Goal: Task Accomplishment & Management: Complete application form

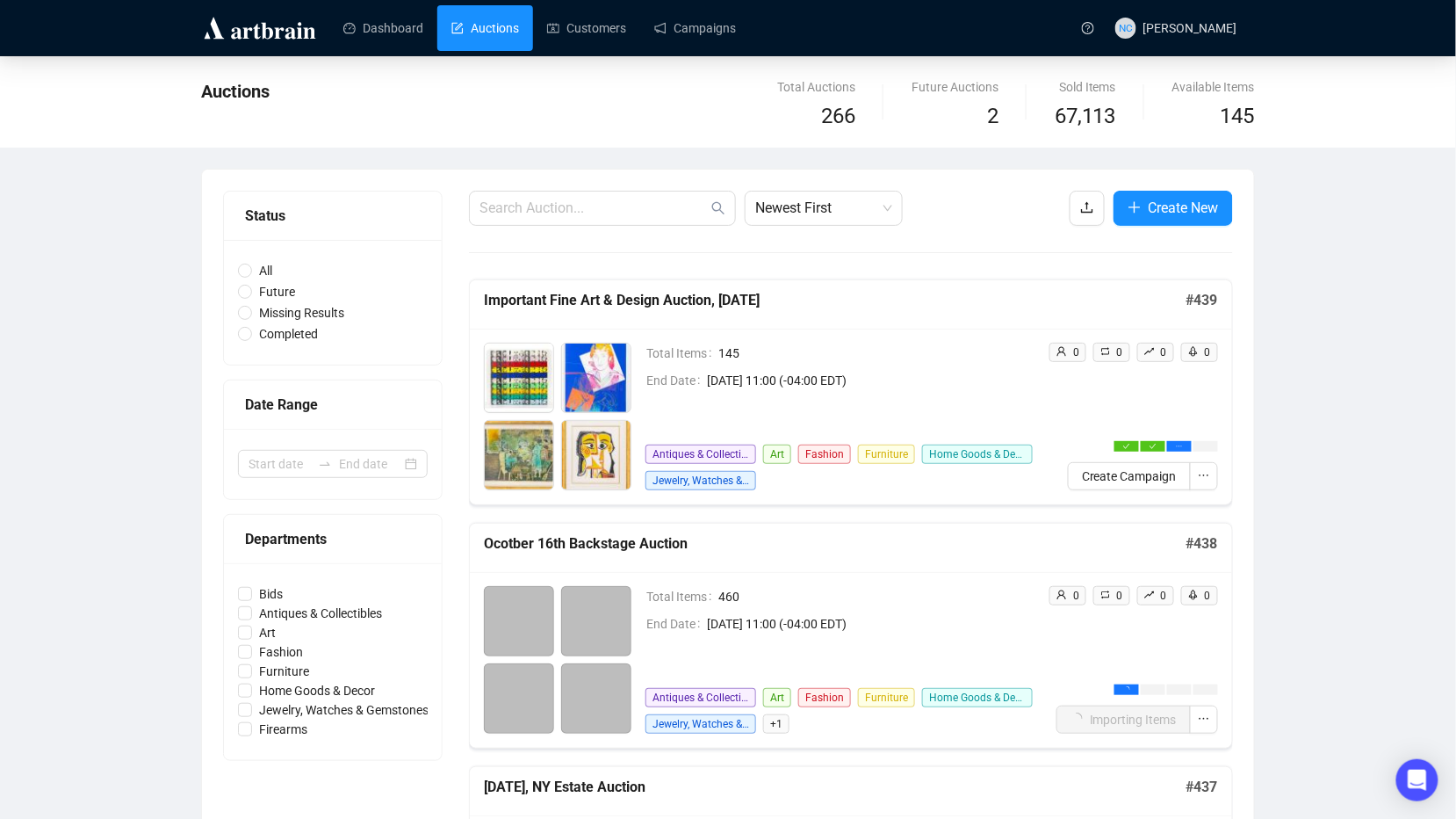
click at [682, 23] on link "Campaigns" at bounding box center [694, 27] width 81 height 46
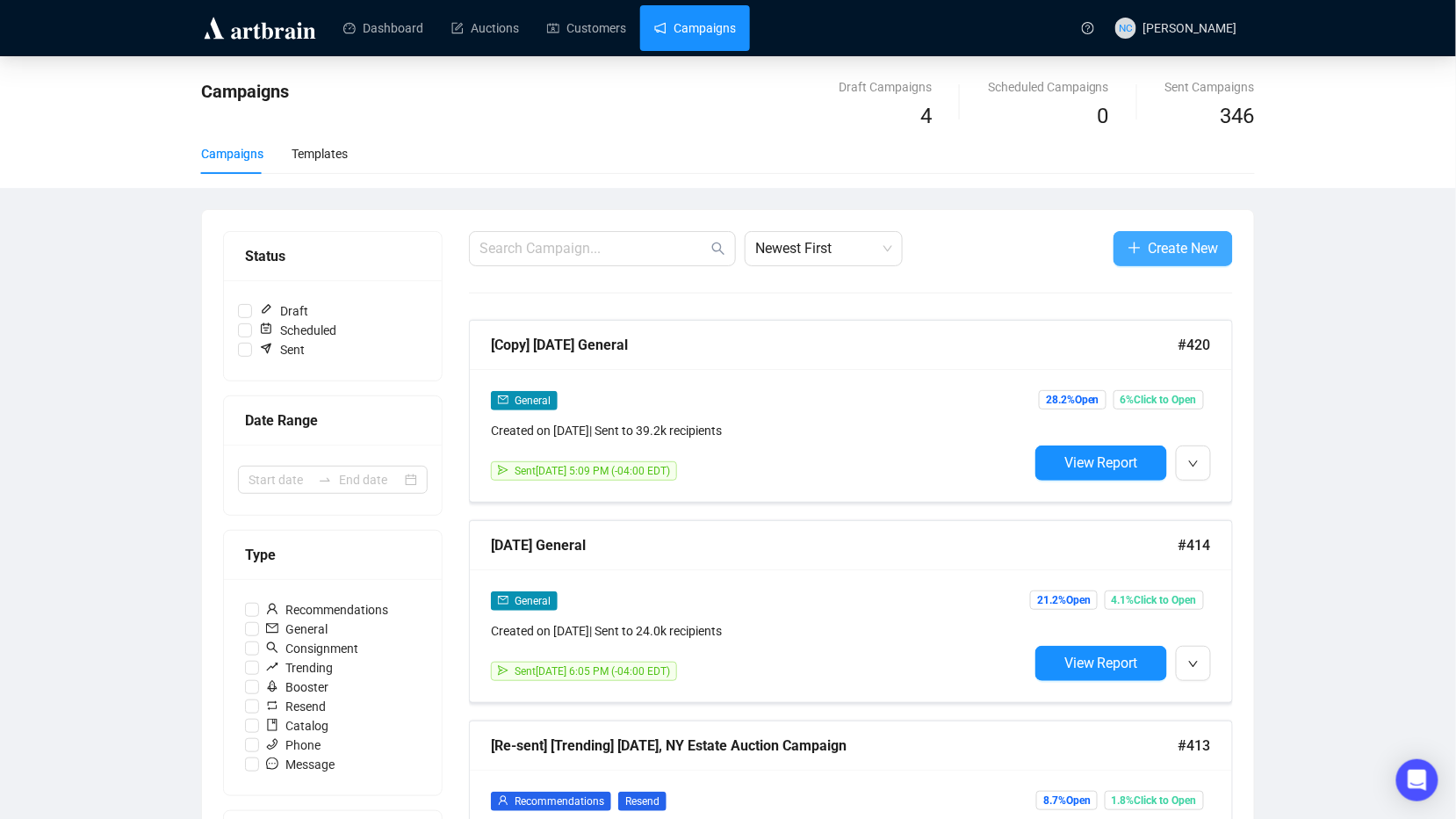
click at [1168, 246] on span "Create New" at bounding box center [1184, 248] width 70 height 22
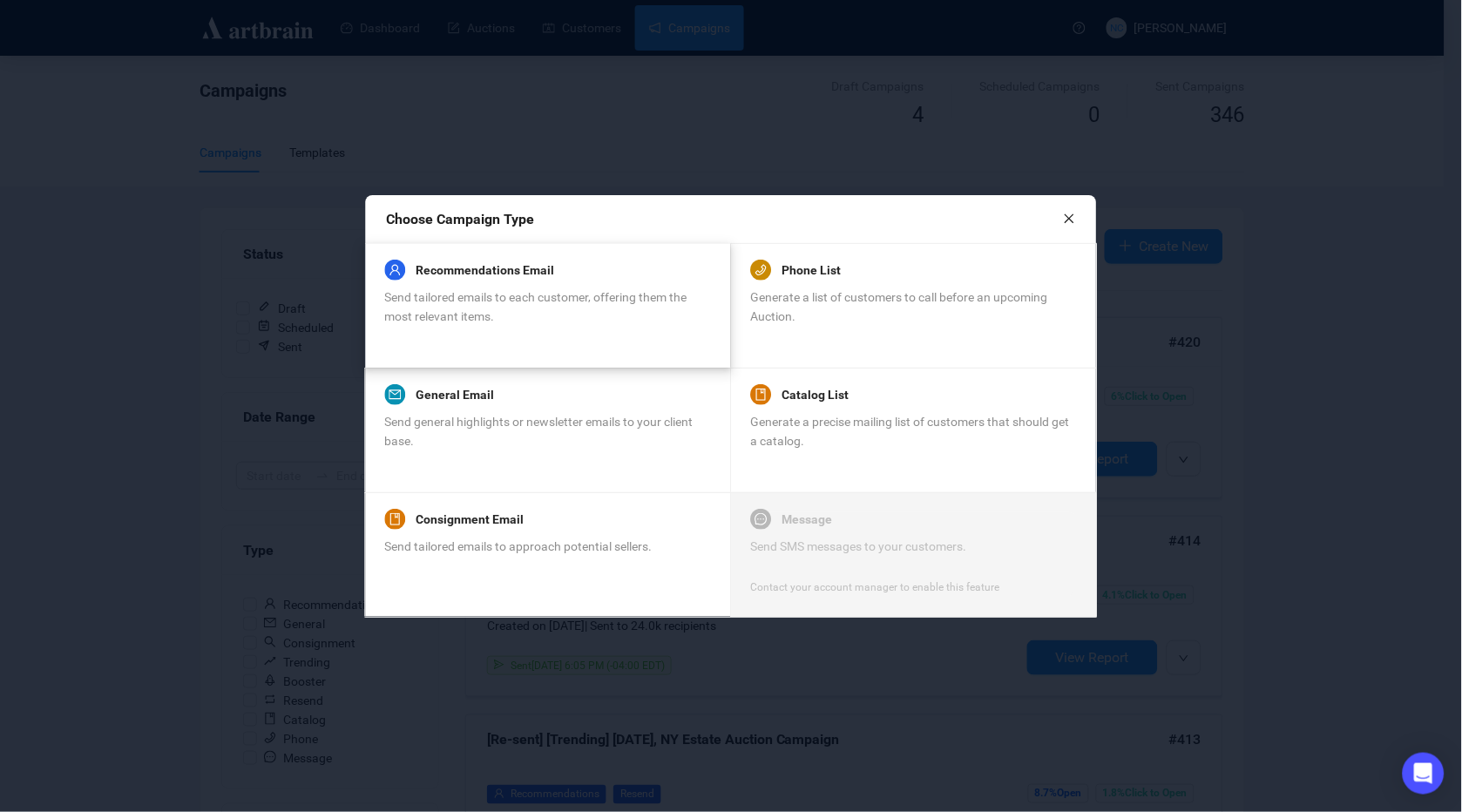
click at [478, 308] on span "Send tailored emails to each customer, offering them the most relevant items." at bounding box center [535, 307] width 302 height 33
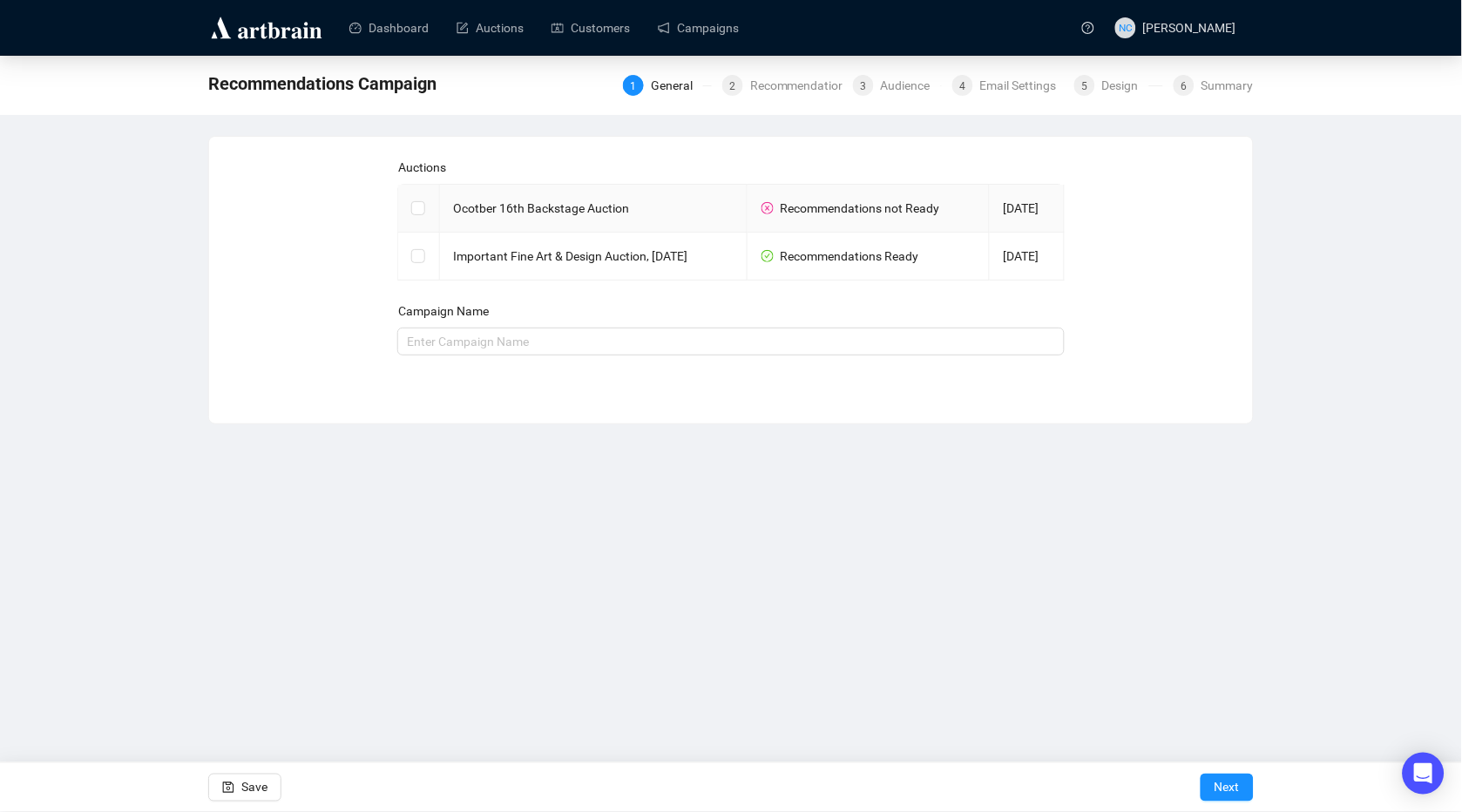
click at [562, 218] on td "Ocotber 16th Backstage Auction" at bounding box center [594, 208] width 308 height 48
click at [421, 208] on input "checkbox" at bounding box center [417, 207] width 13 height 13
checkbox input "true"
type input "Ocotber 16th Backstage Auction Campaign"
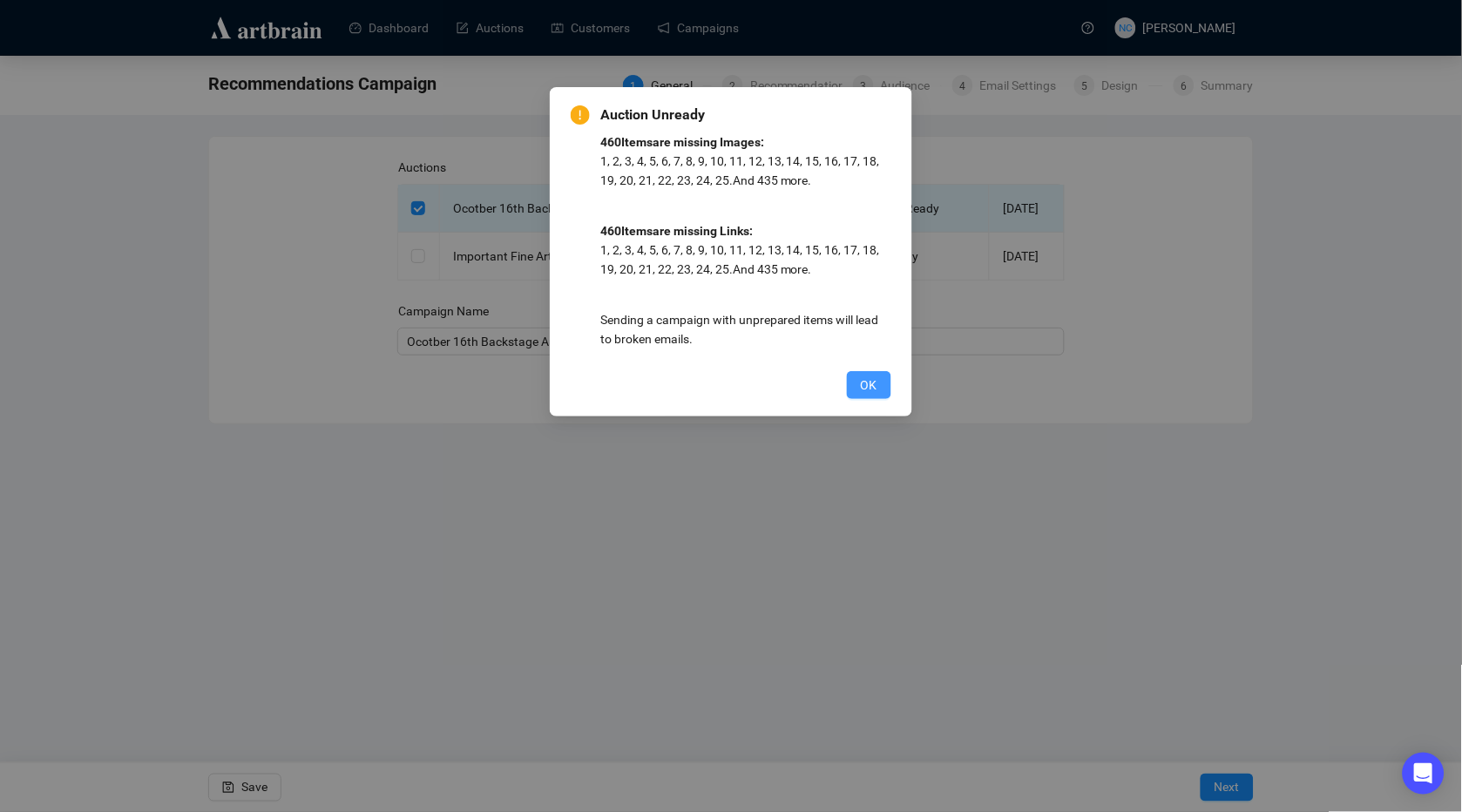
click at [867, 393] on span "OK" at bounding box center [868, 386] width 17 height 19
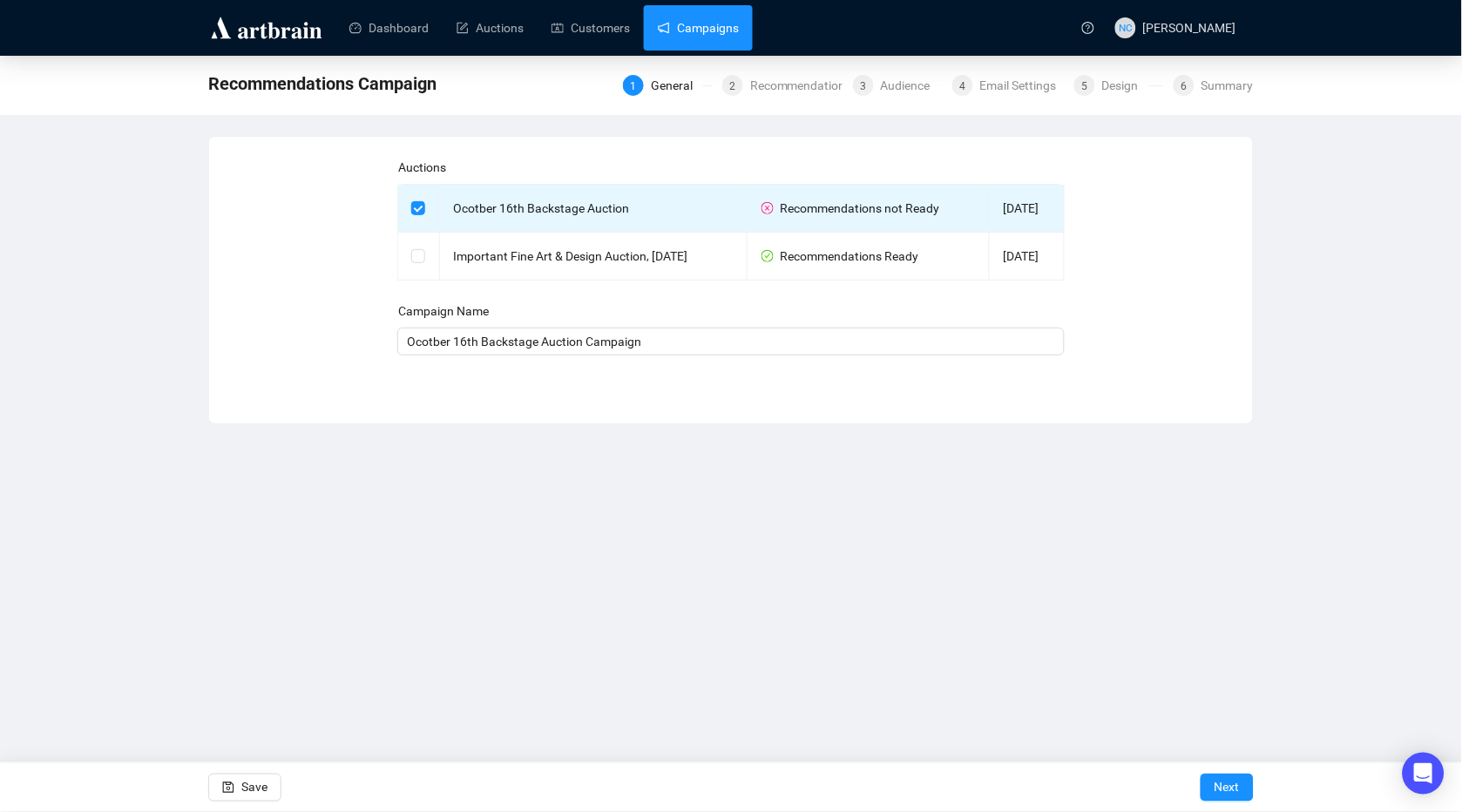
click at [671, 36] on link "Campaigns" at bounding box center [697, 27] width 81 height 46
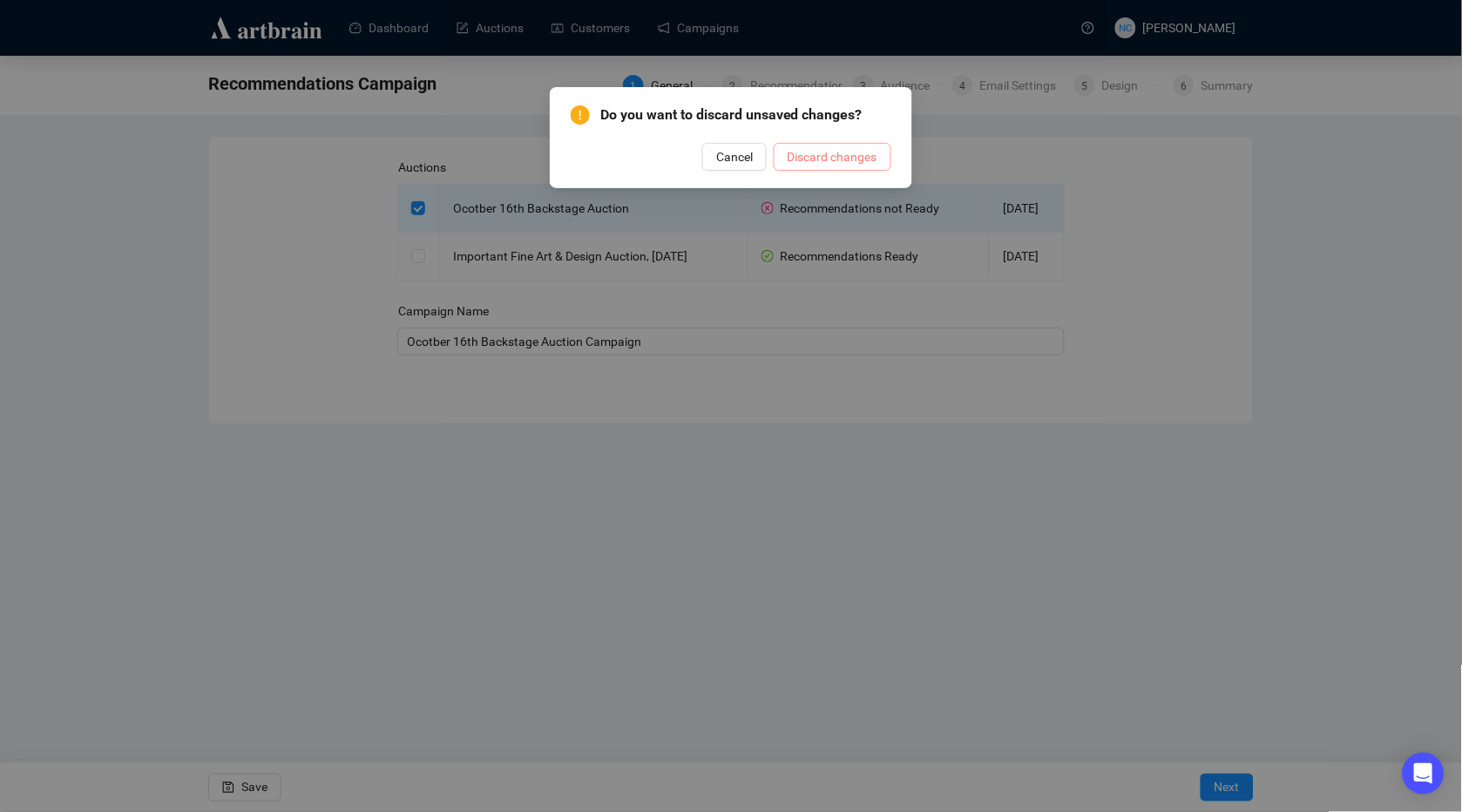
click at [803, 169] on button "Discard changes" at bounding box center [833, 156] width 118 height 28
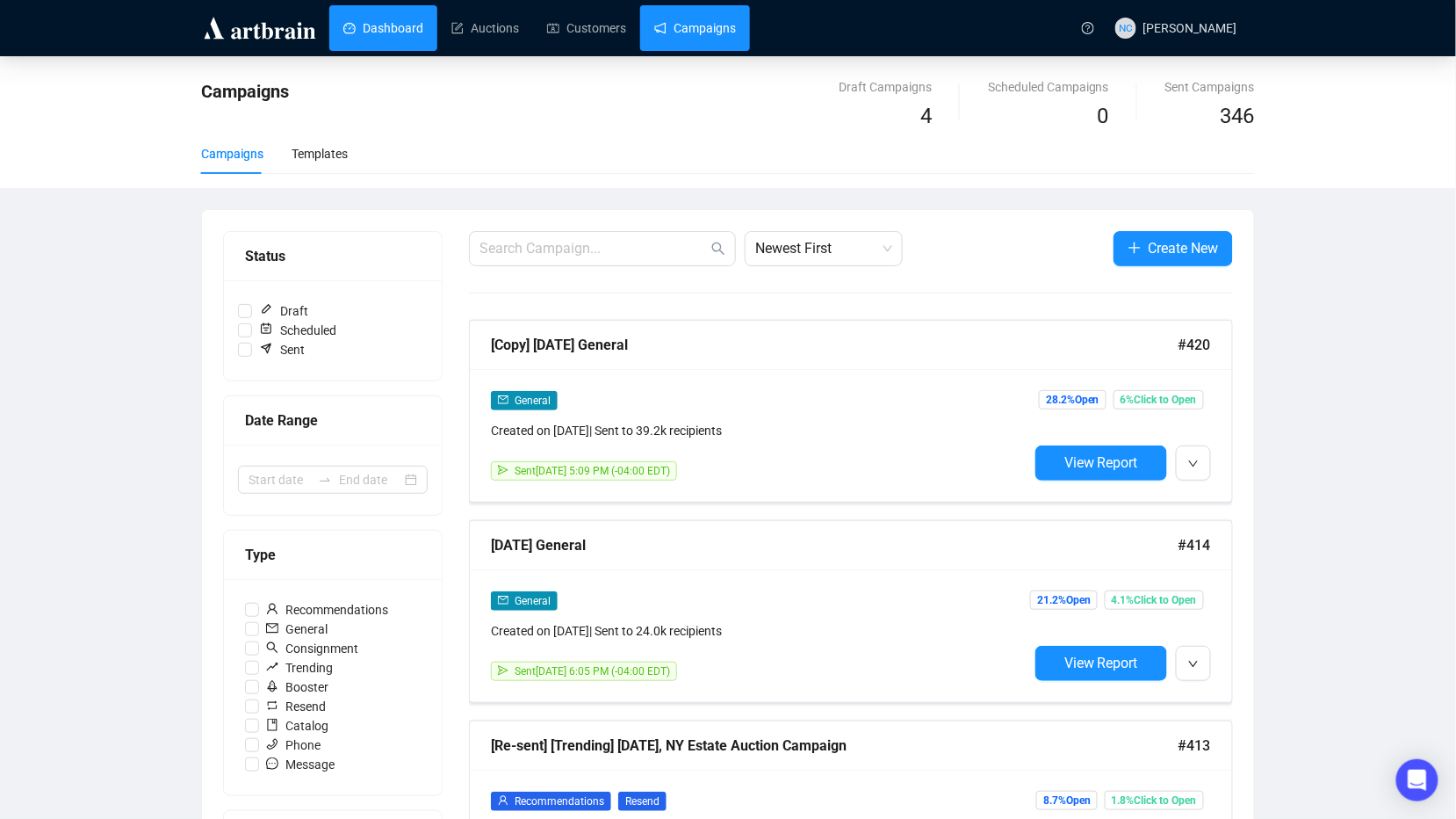
click at [368, 29] on link "Dashboard" at bounding box center [384, 27] width 80 height 46
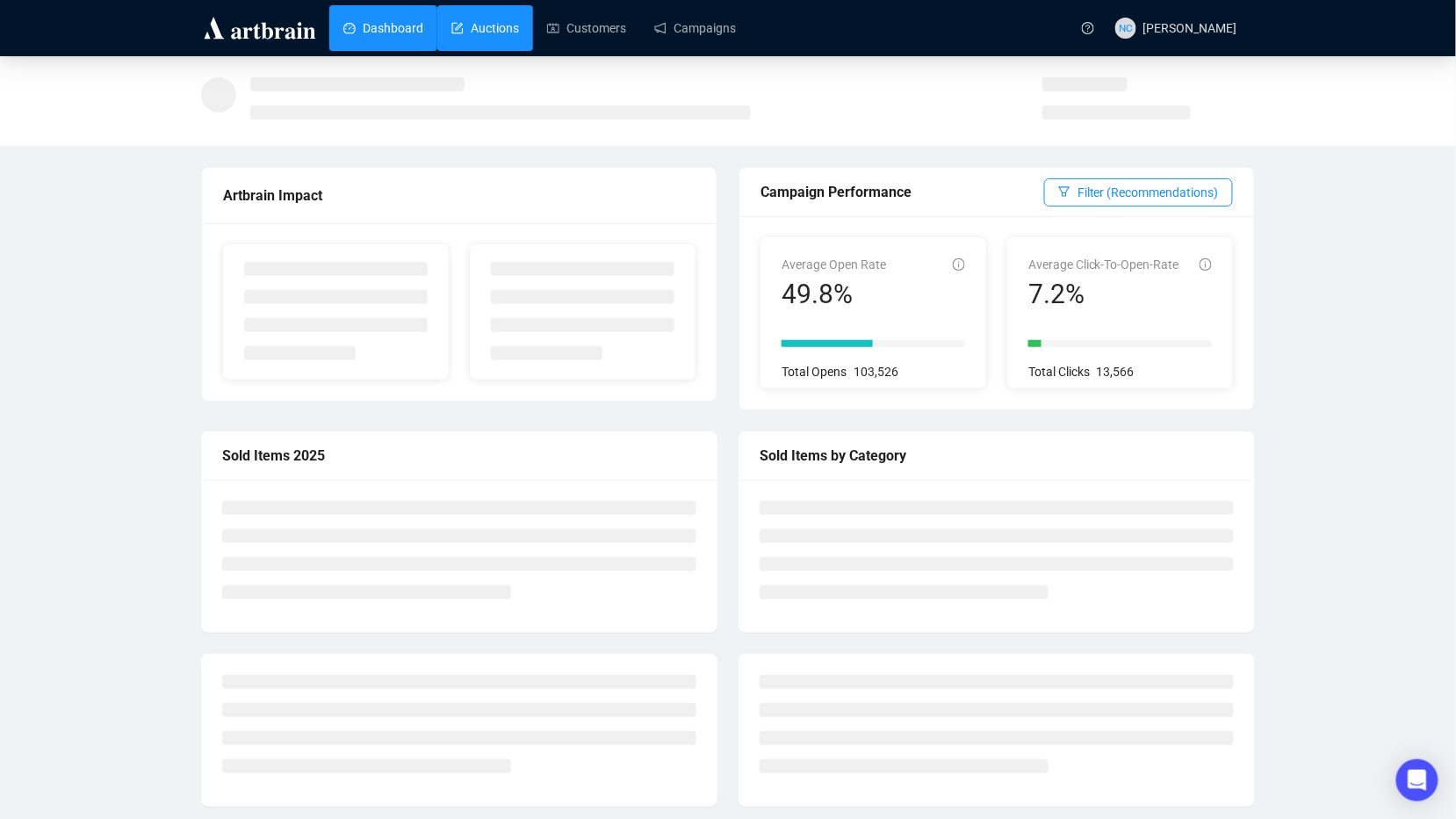
click at [483, 20] on link "Auctions" at bounding box center [485, 27] width 68 height 46
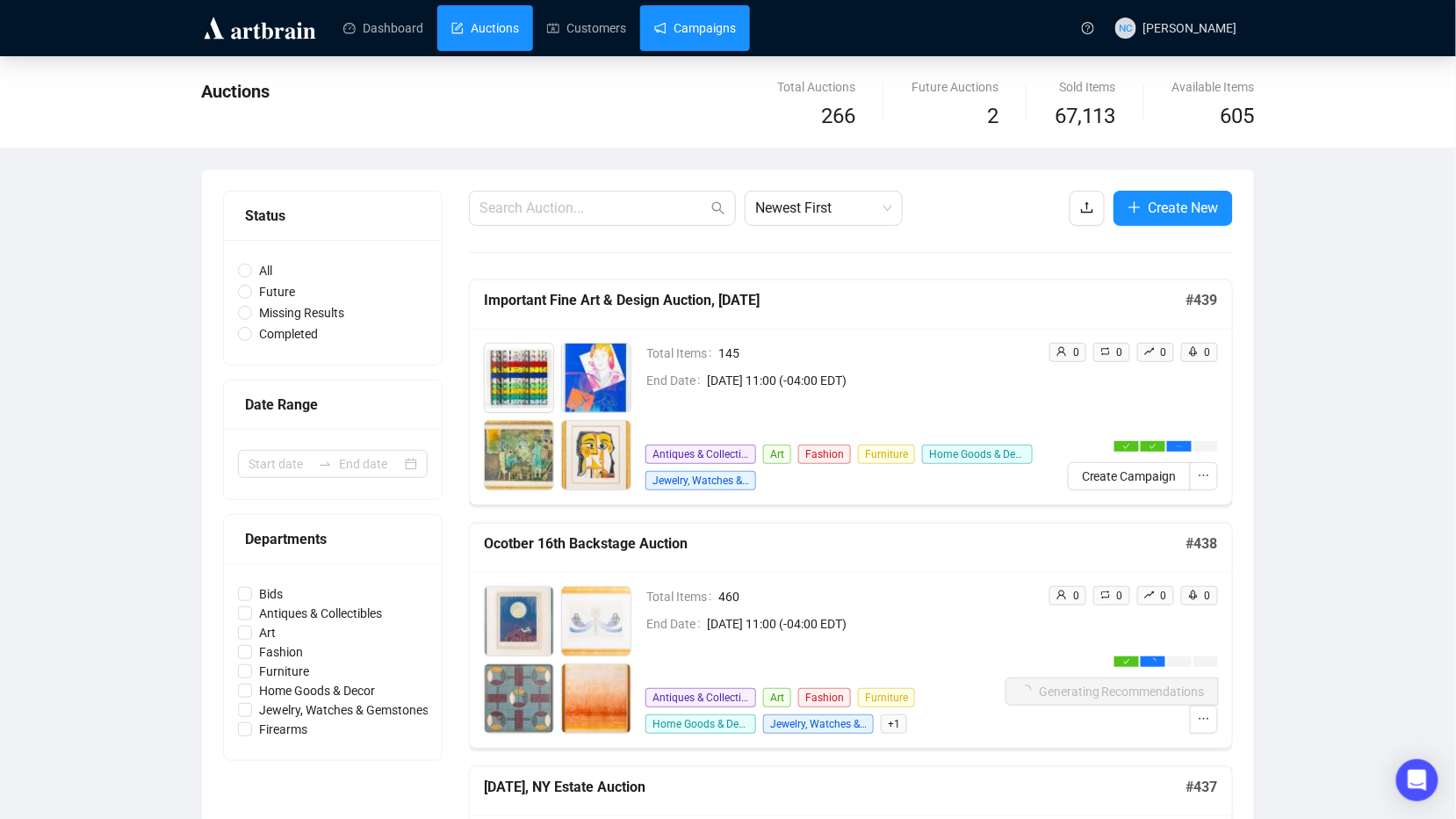
click at [693, 47] on link "Campaigns" at bounding box center [694, 27] width 81 height 46
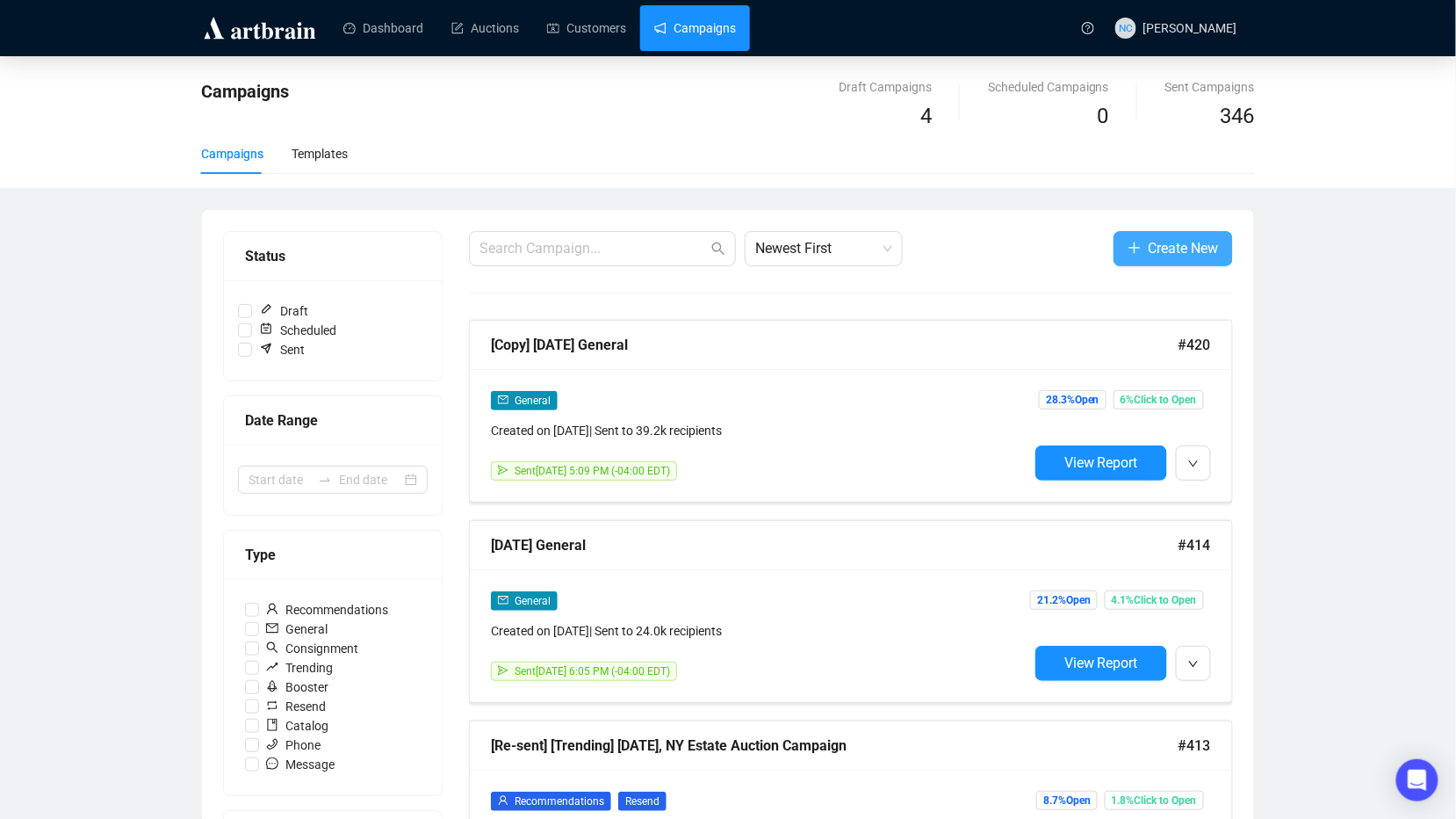
click at [1134, 248] on icon "plus" at bounding box center [1136, 247] width 12 height 1
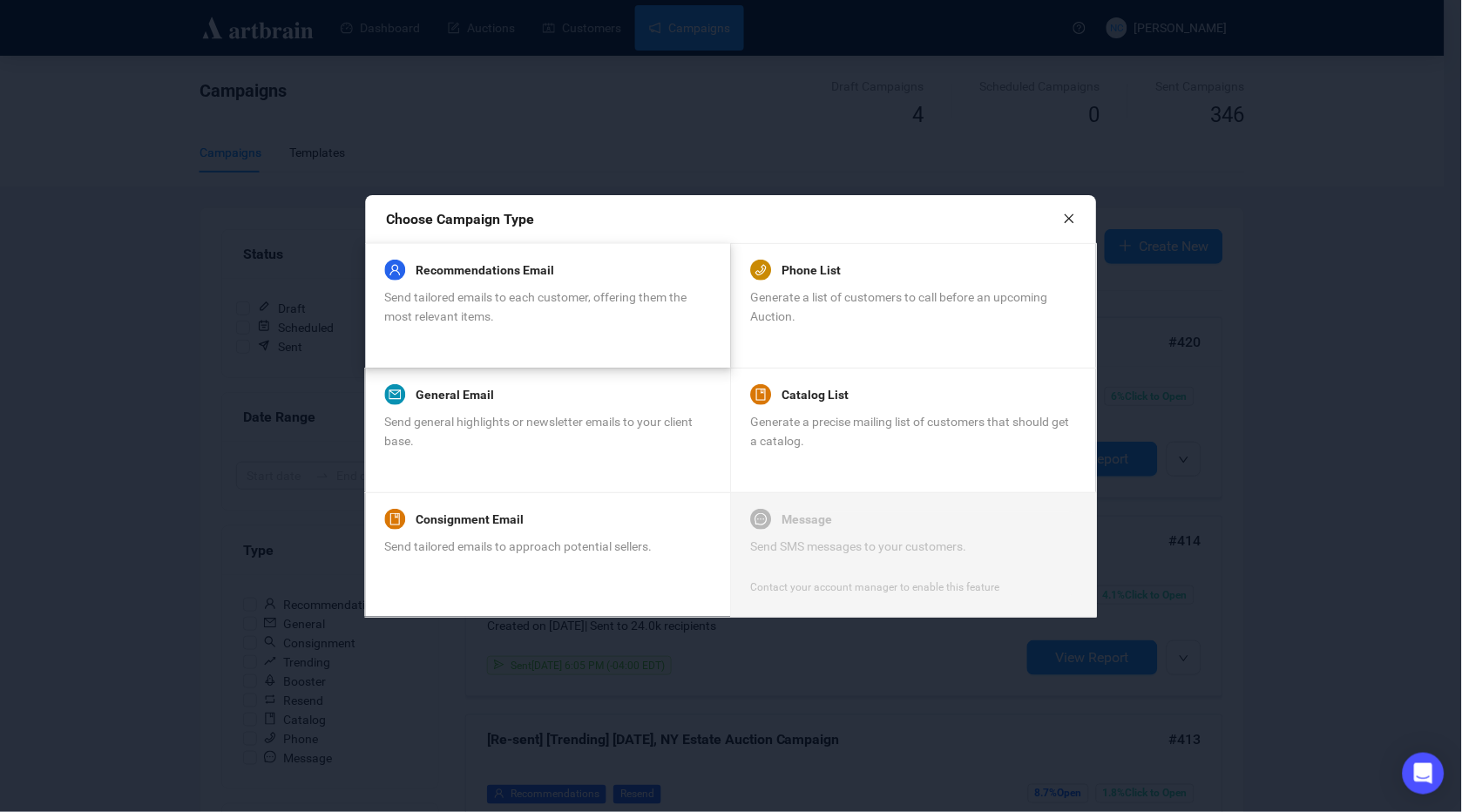
click at [489, 324] on div "Send tailored emails to each customer, offering them the most relevant items." at bounding box center [547, 306] width 325 height 38
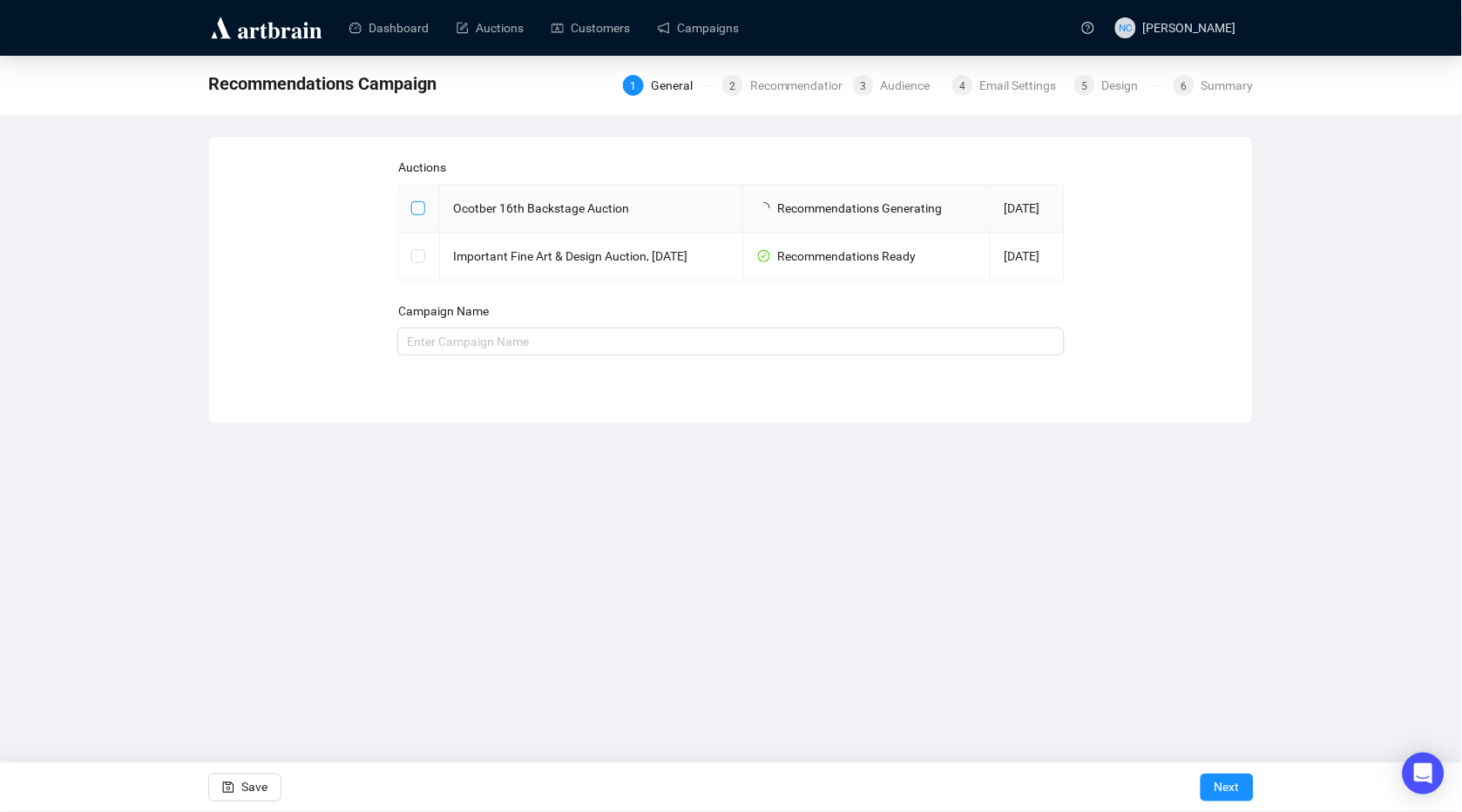
click at [419, 208] on input "checkbox" at bounding box center [417, 207] width 13 height 13
checkbox input "true"
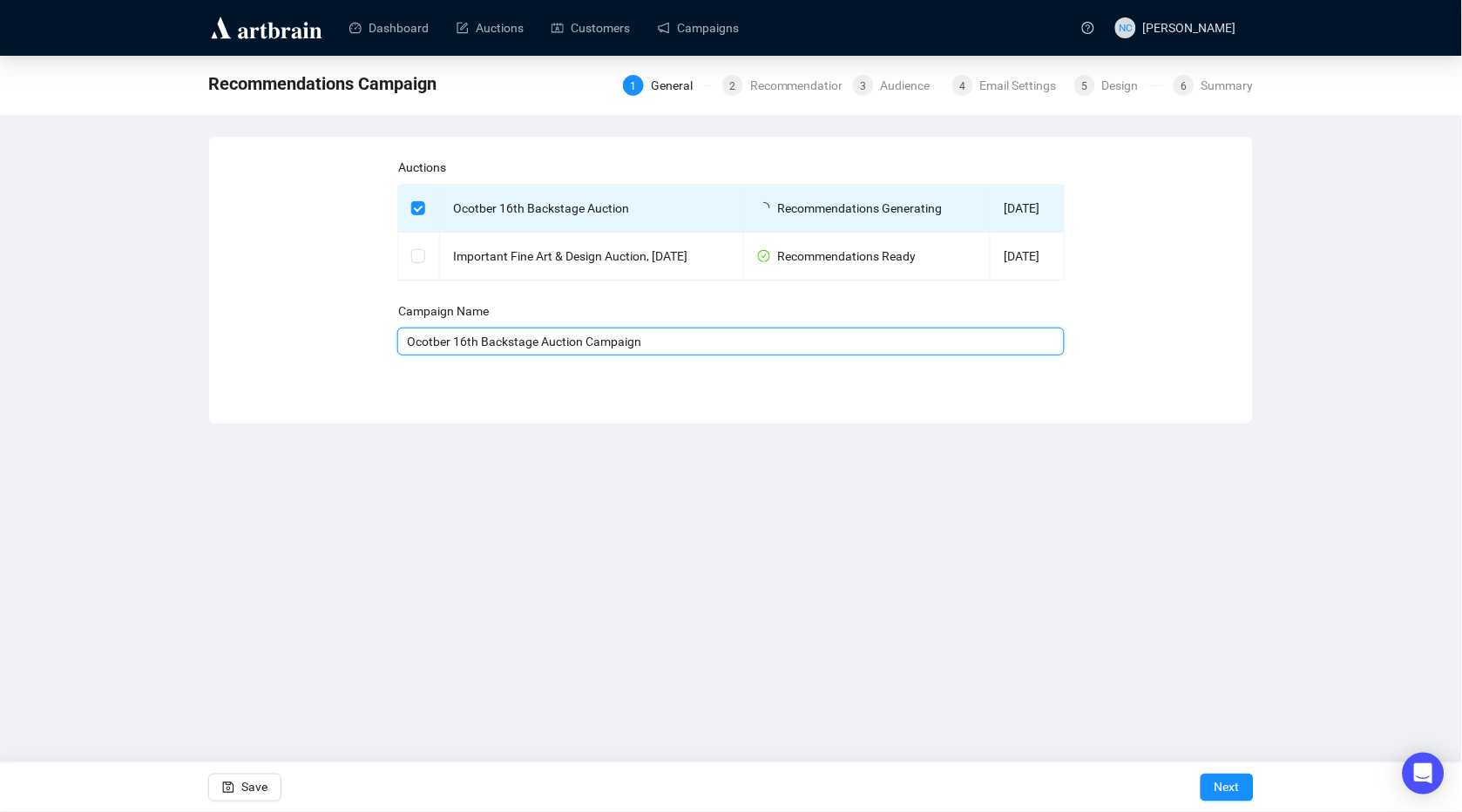
click at [675, 339] on input "Ocotber 16th Backstage Auction Campaign" at bounding box center [731, 341] width 668 height 28
click at [664, 337] on input "Ocotber 16th Backstage Auction Campaign" at bounding box center [731, 341] width 668 height 28
click at [613, 339] on input "Ocotber 16th Backstage Auction Campaign" at bounding box center [731, 341] width 668 height 28
type input "Ocotber 16th Backstage Auction Campaign Recs"
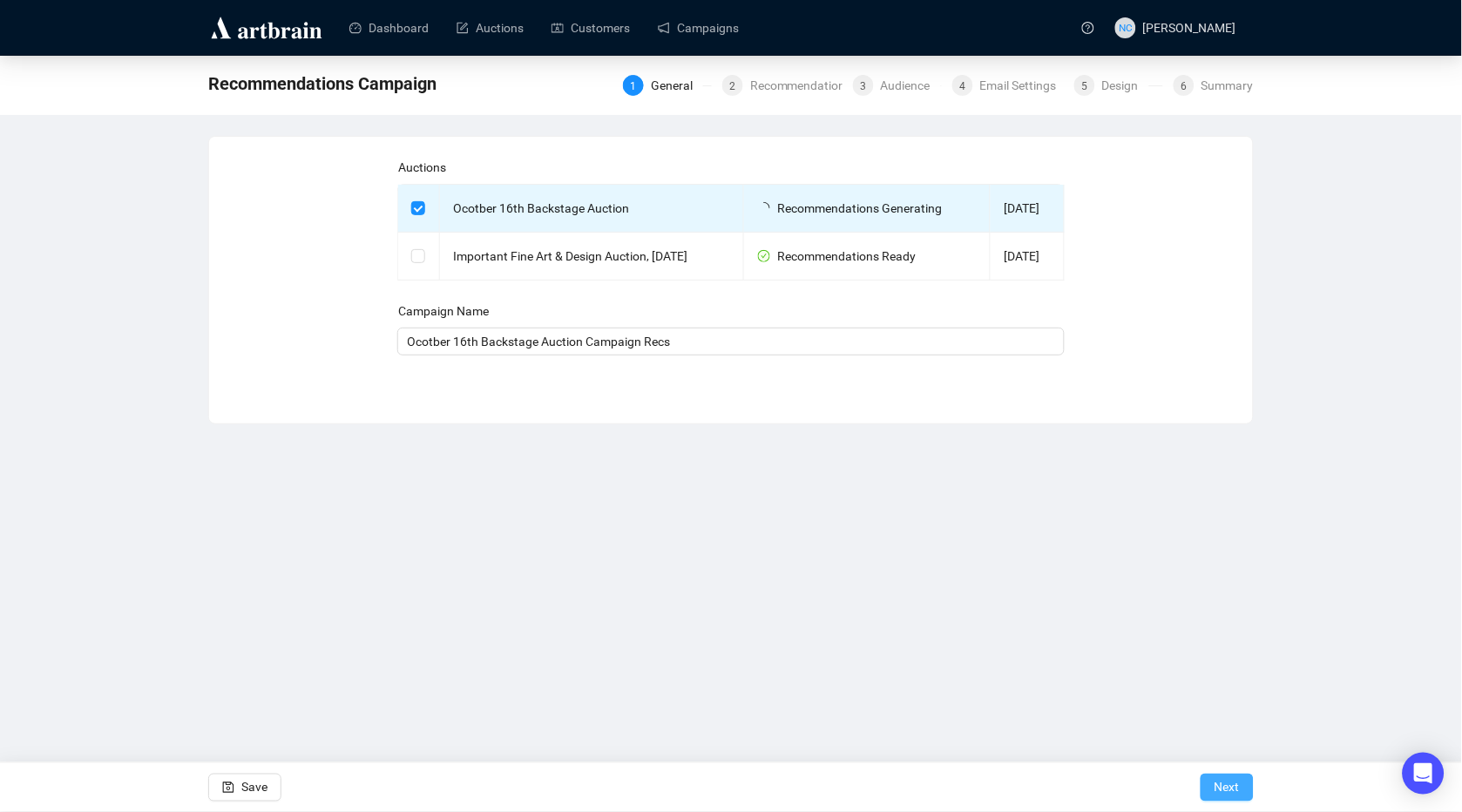
click at [1241, 788] on button "Next" at bounding box center [1227, 788] width 53 height 28
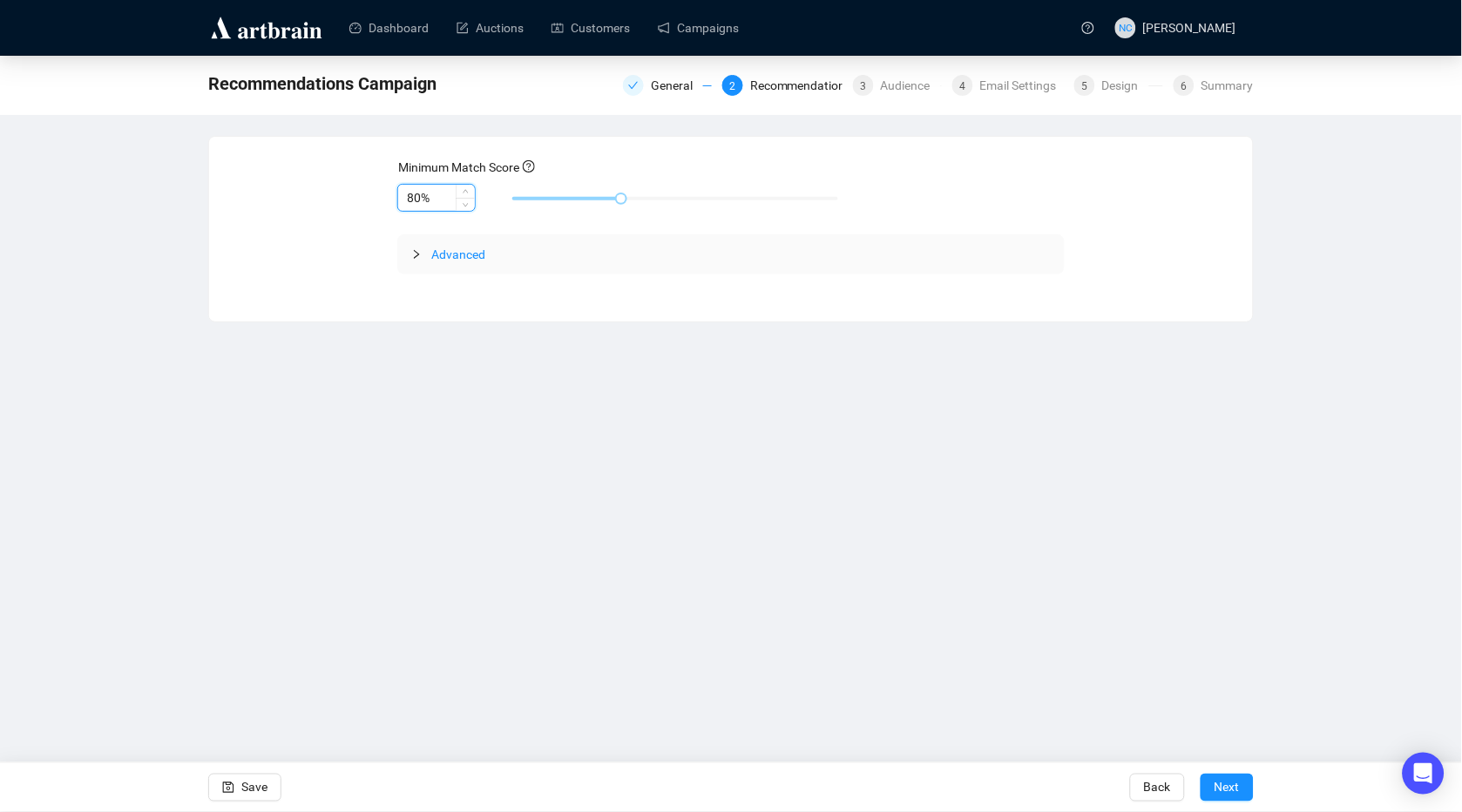
click at [414, 201] on input "80%" at bounding box center [436, 197] width 77 height 26
type input "70%"
click at [1222, 791] on span "Next" at bounding box center [1227, 788] width 25 height 49
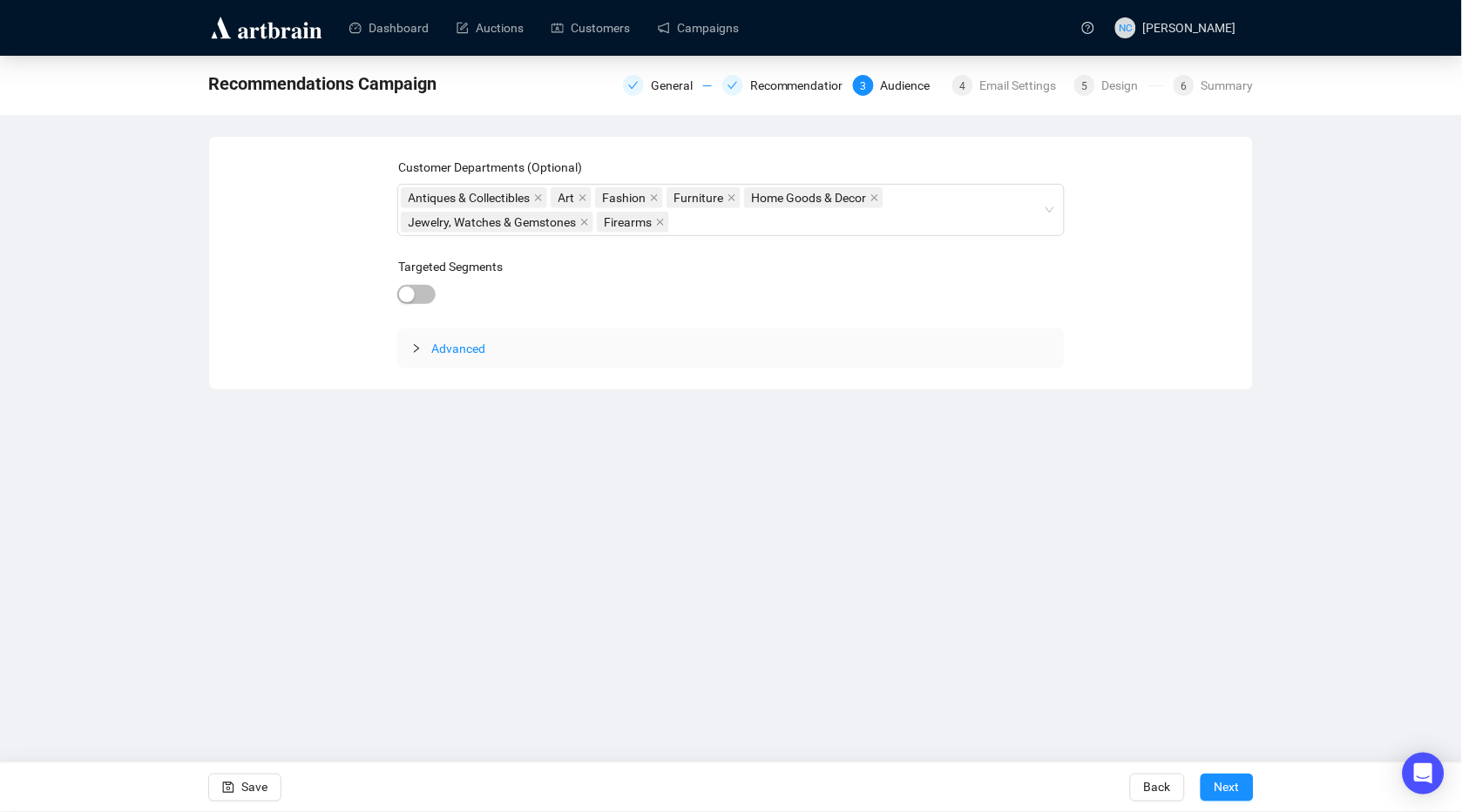
click at [461, 342] on span "Advanced" at bounding box center [459, 349] width 54 height 14
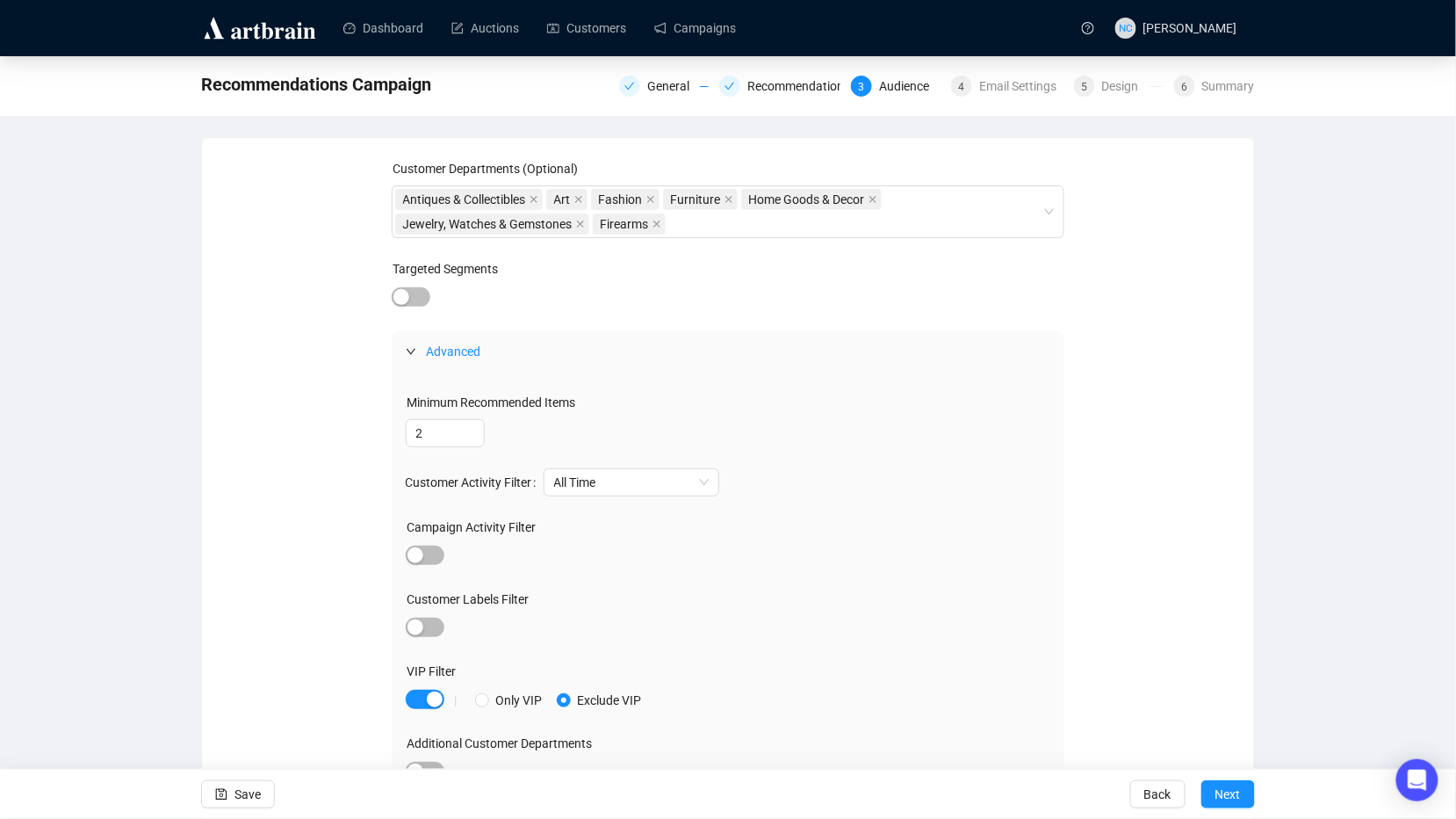
scroll to position [23, 0]
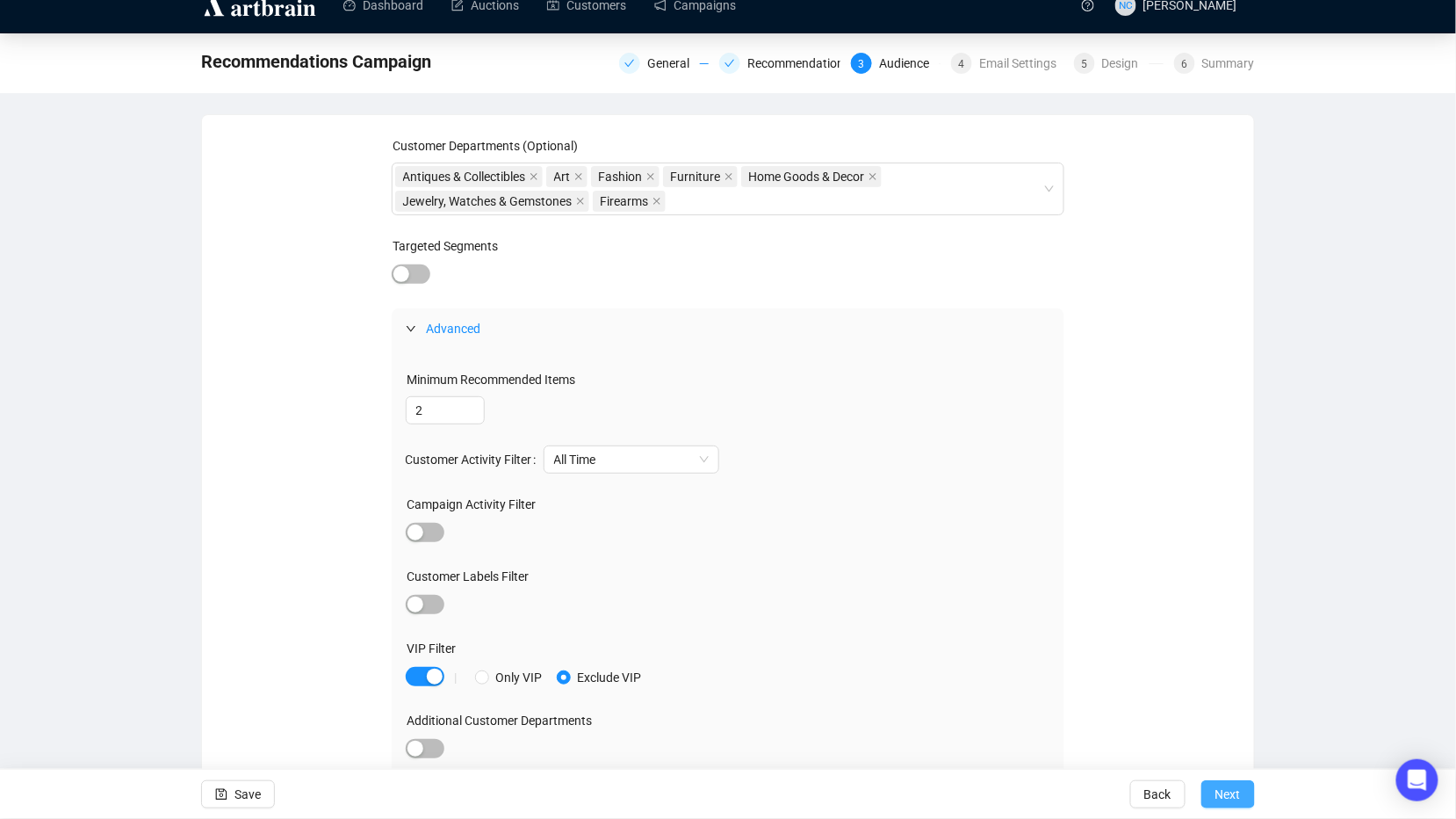
click at [1237, 790] on span "Next" at bounding box center [1228, 795] width 25 height 49
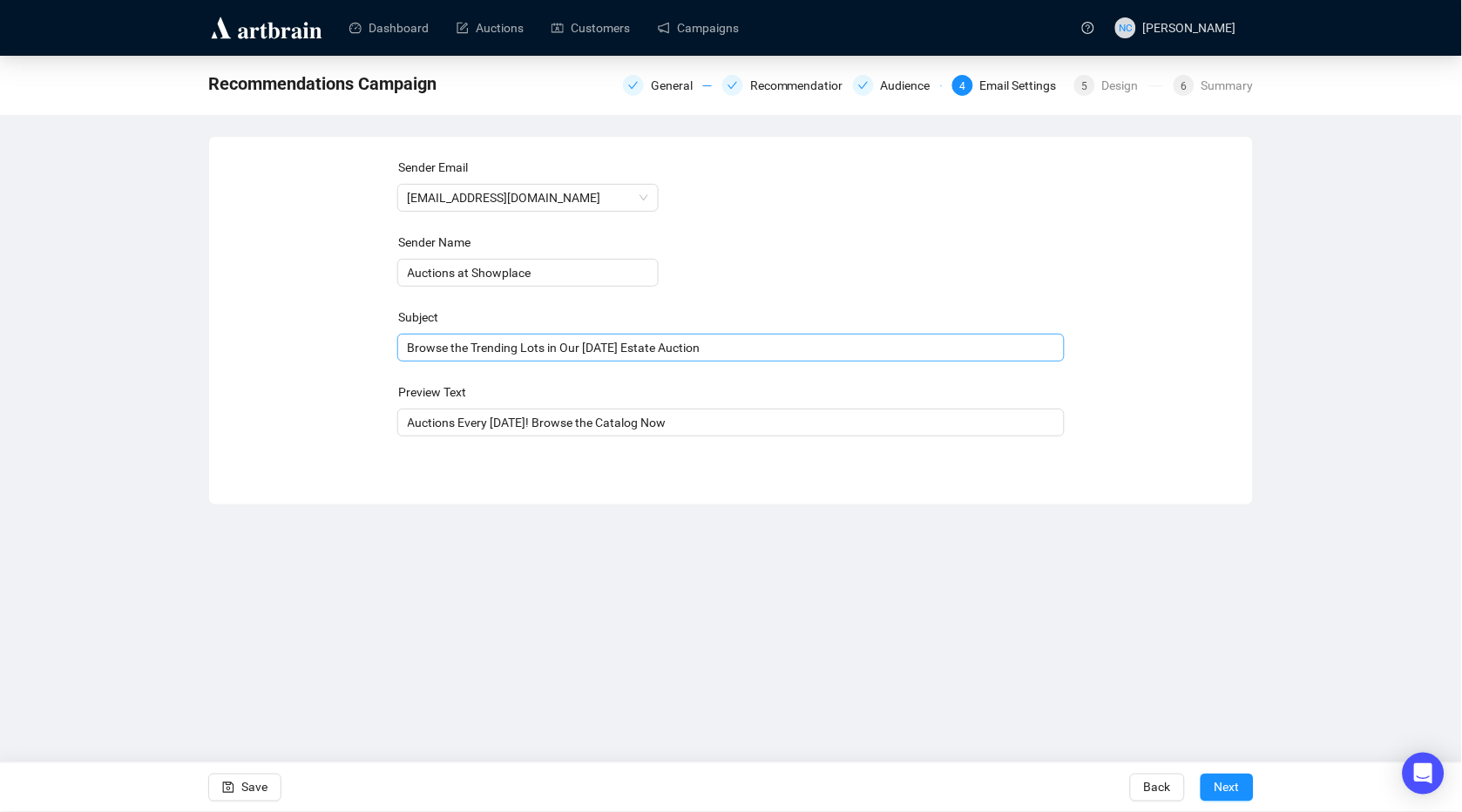
click at [744, 357] on div "Browse the Trending Lots in Our October 9th Estate Auction" at bounding box center [731, 348] width 668 height 28
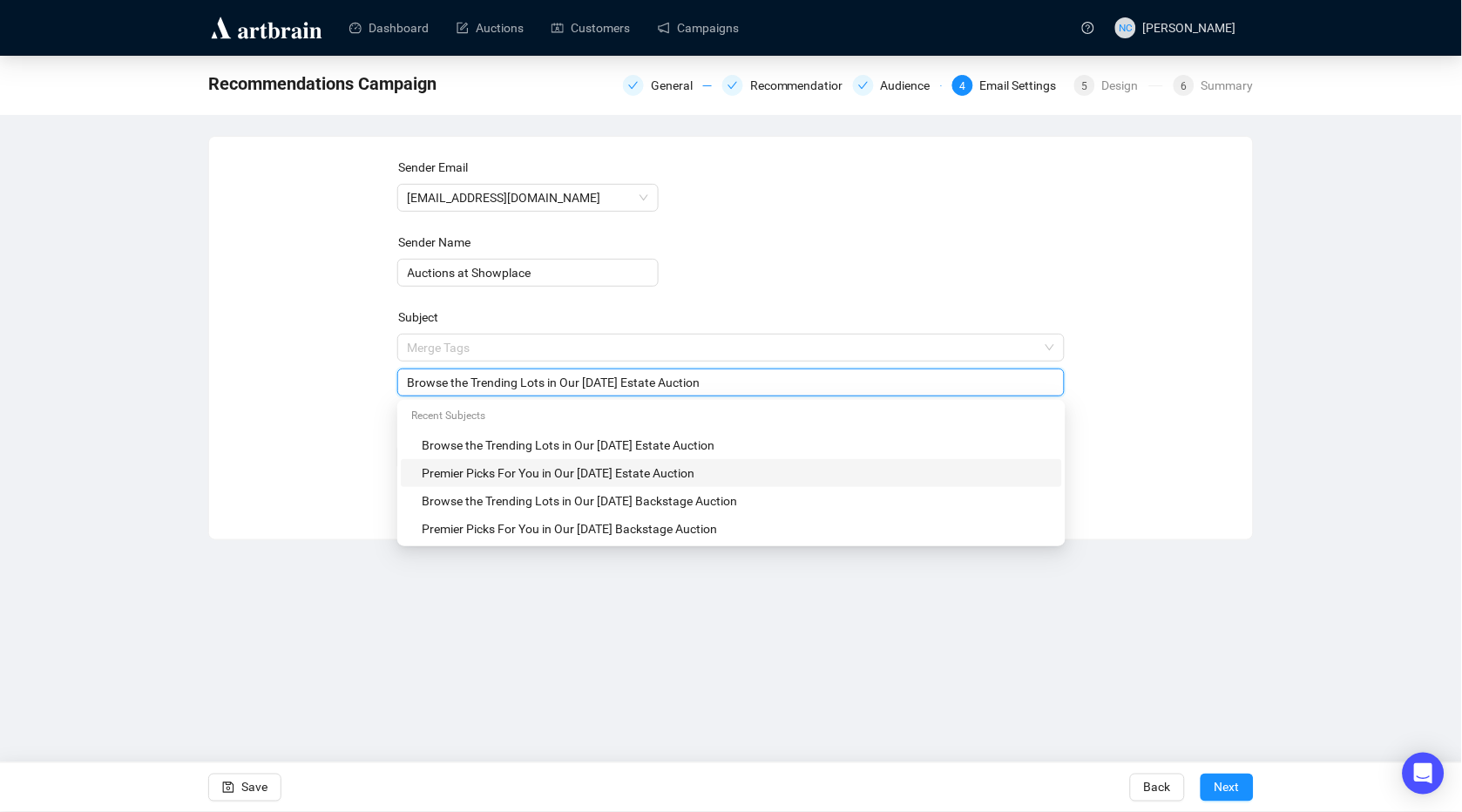
click at [654, 472] on div "Premier Picks For You in Our October 9th Estate Auction" at bounding box center [736, 473] width 630 height 19
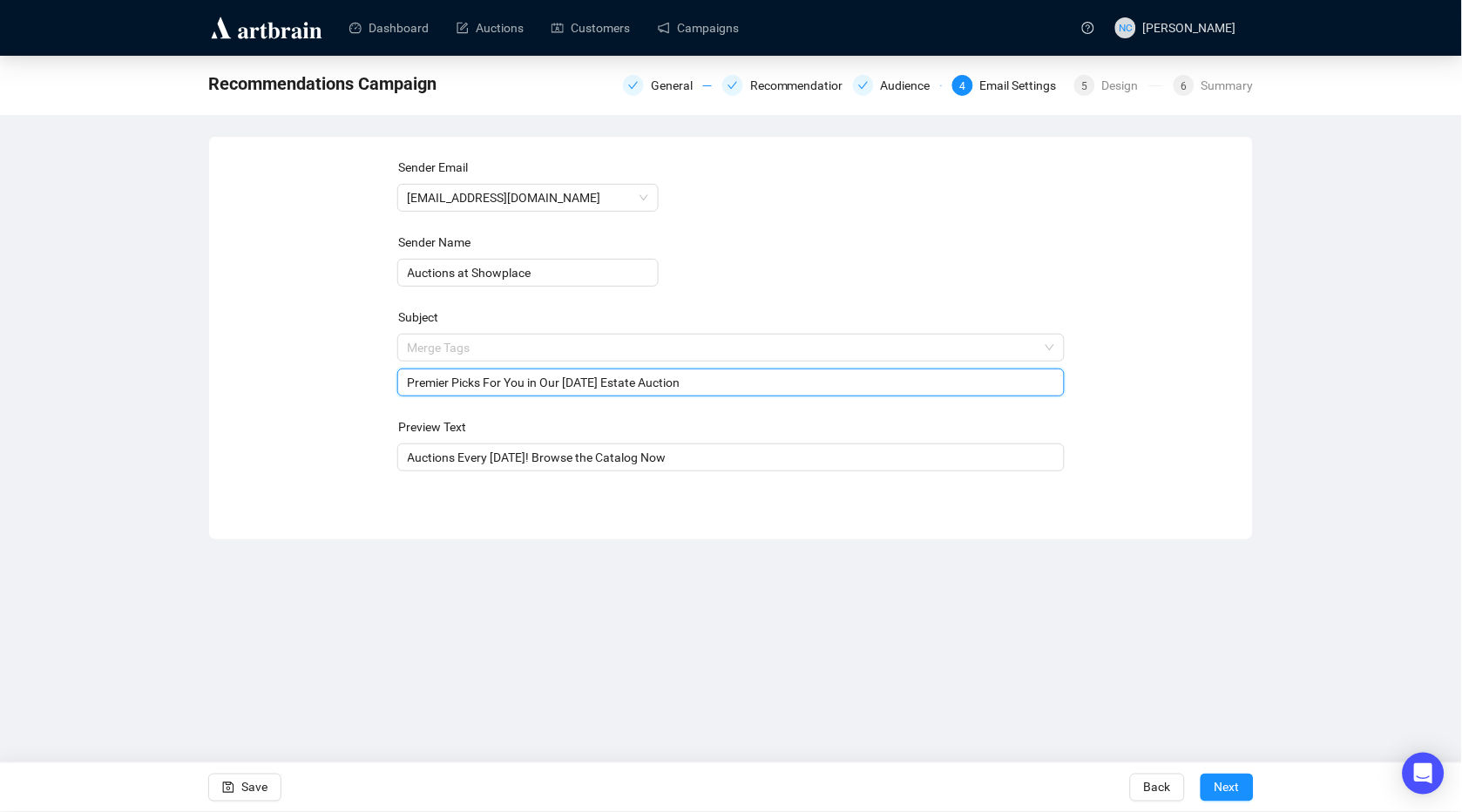
click at [616, 382] on input "Premier Picks For You in Our October 9th Estate Auction" at bounding box center [731, 383] width 647 height 19
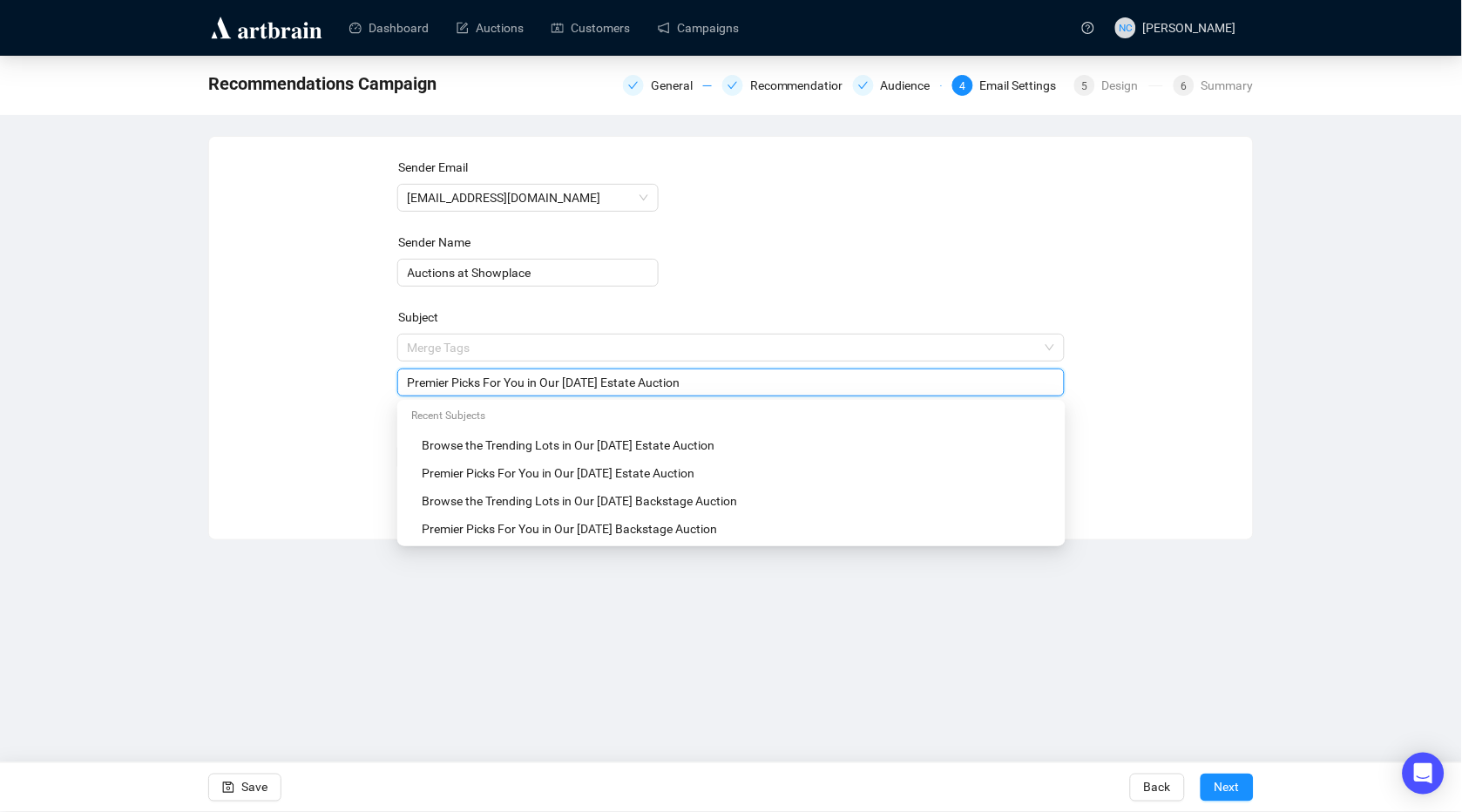
click at [652, 384] on input "Premier Picks For You in Our October 16th Estate Auction" at bounding box center [731, 383] width 647 height 19
type input "Premier Picks For You in Our [DATE] Backstage Auction"
drag, startPoint x: 1257, startPoint y: 380, endPoint x: 1272, endPoint y: 398, distance: 23.4
click at [1258, 380] on div "Recommendations Campaign General Recommendations Audience 4 Email Settings 5 De…" at bounding box center [731, 297] width 1462 height 485
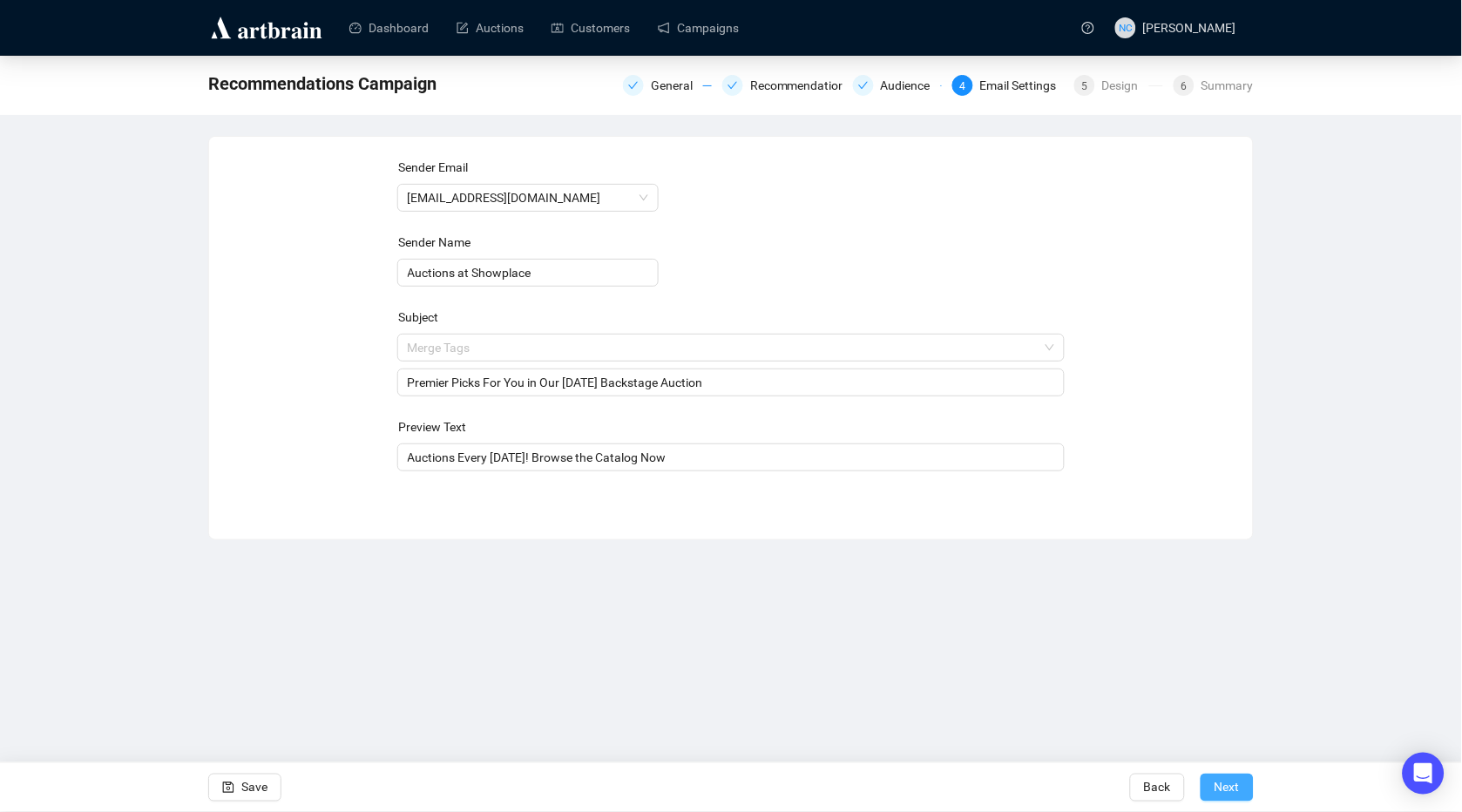
click at [1235, 788] on span "Next" at bounding box center [1227, 788] width 25 height 49
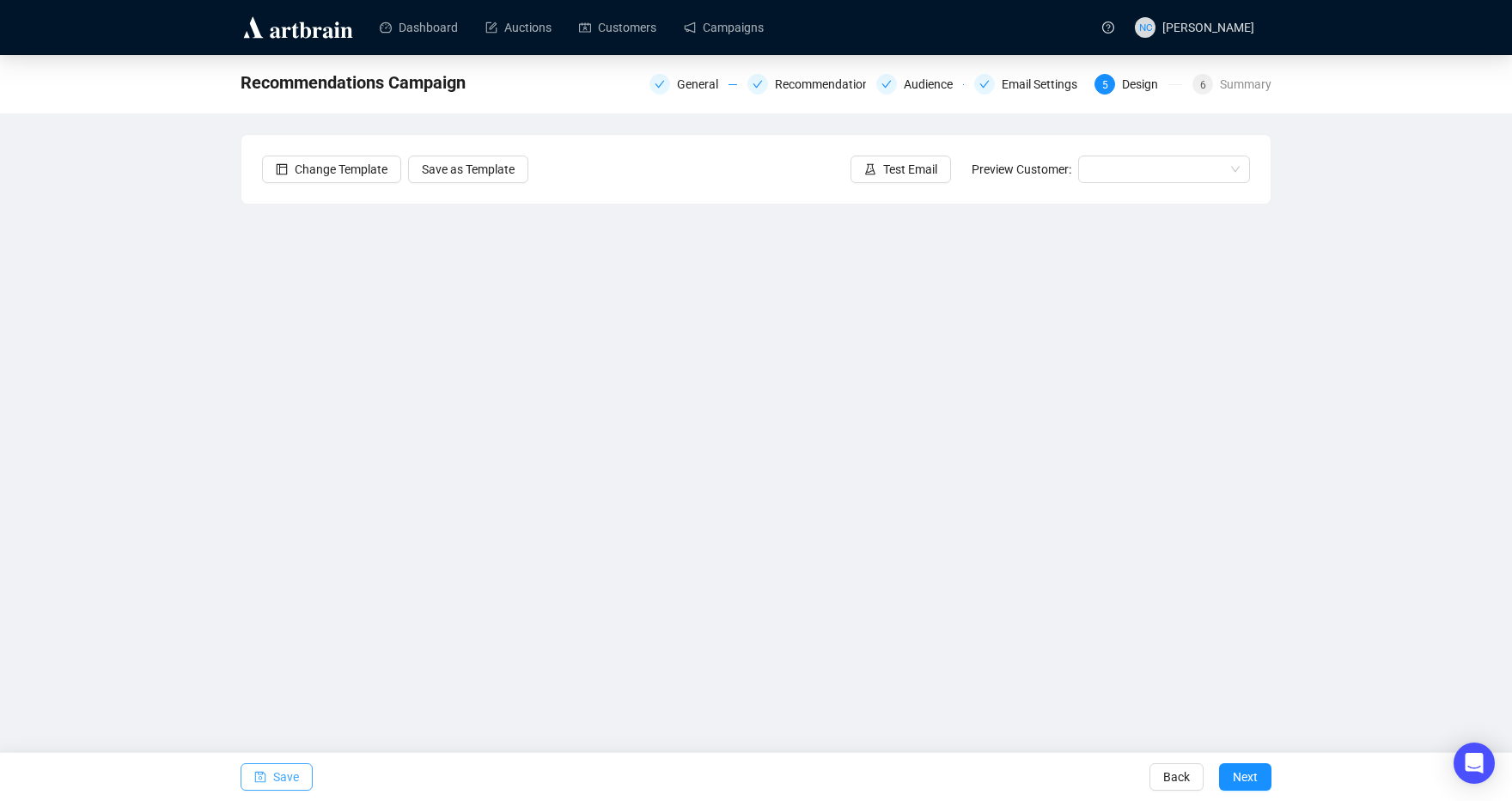
click at [291, 767] on span "Save" at bounding box center [285, 777] width 26 height 48
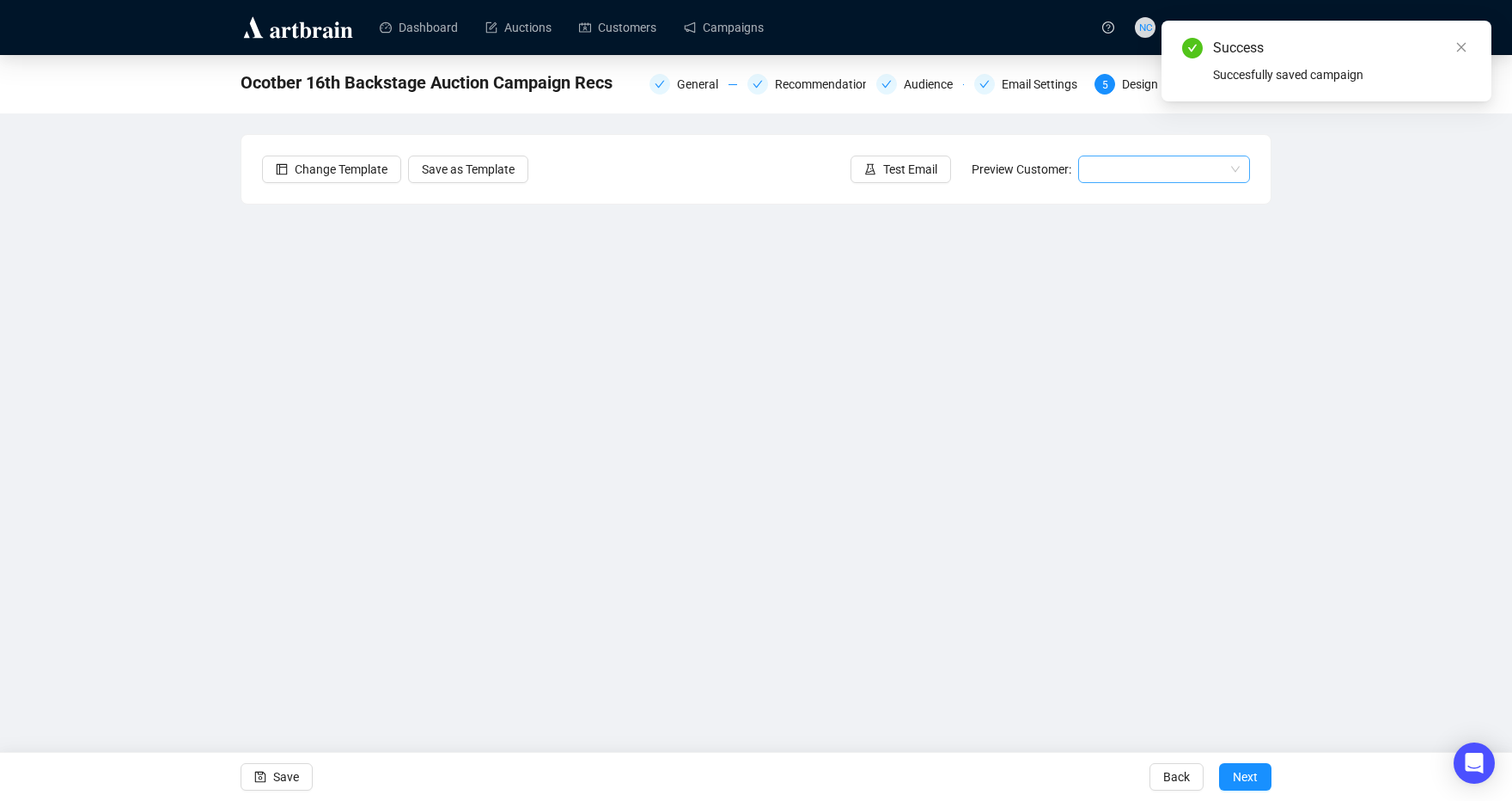
click at [1164, 164] on input "search" at bounding box center [1157, 169] width 136 height 26
click at [1156, 226] on div "Bob | Example" at bounding box center [1163, 231] width 145 height 19
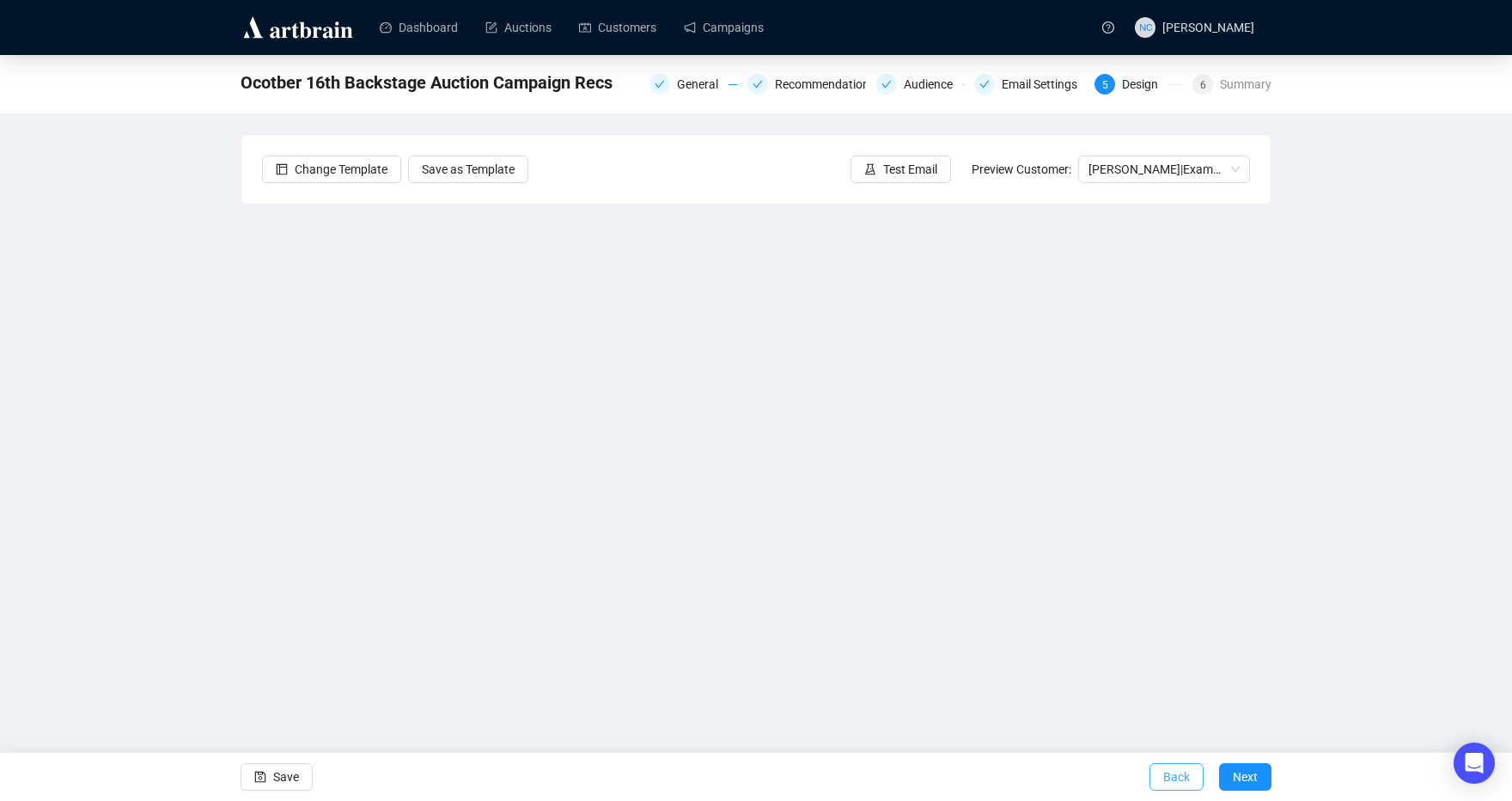
click at [1190, 771] on button "Back" at bounding box center [1176, 777] width 55 height 28
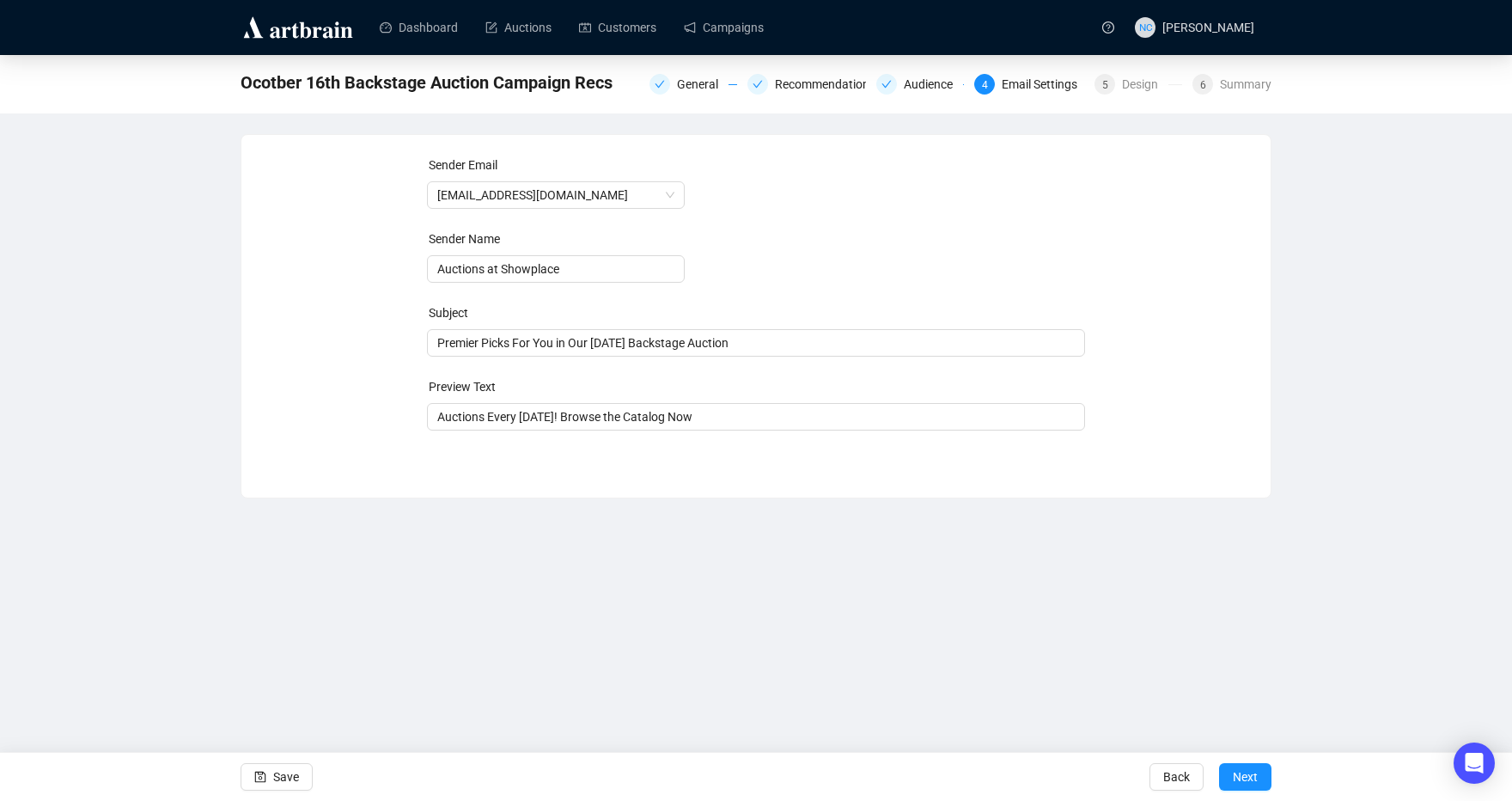
click at [1141, 72] on div "General Recommendations Audience 4 Email Settings 5 Design 6 Summary" at bounding box center [959, 82] width 621 height 24
click at [1136, 84] on div "Design" at bounding box center [1144, 84] width 46 height 21
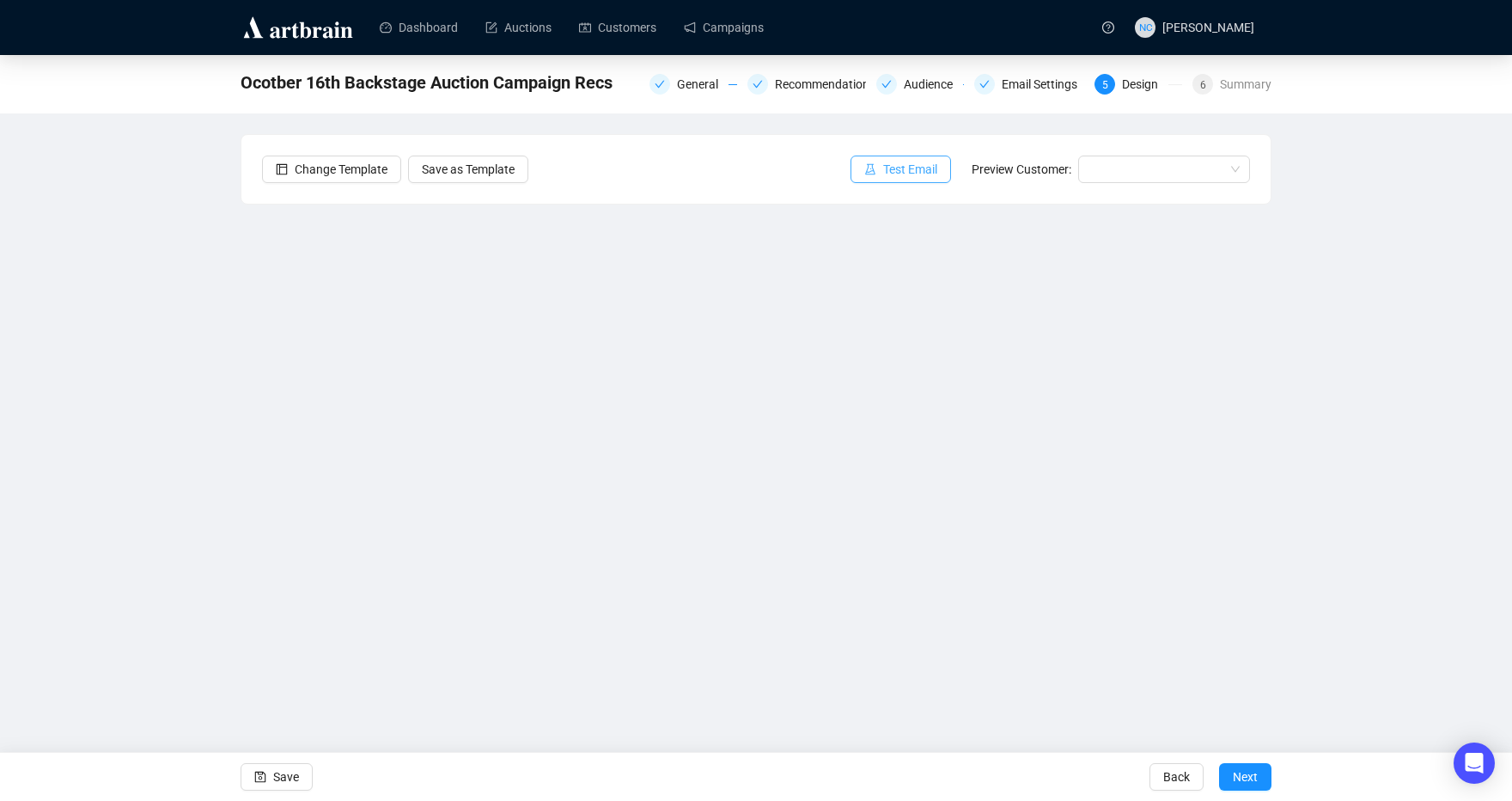
click at [889, 170] on span "Test Email" at bounding box center [910, 170] width 55 height 19
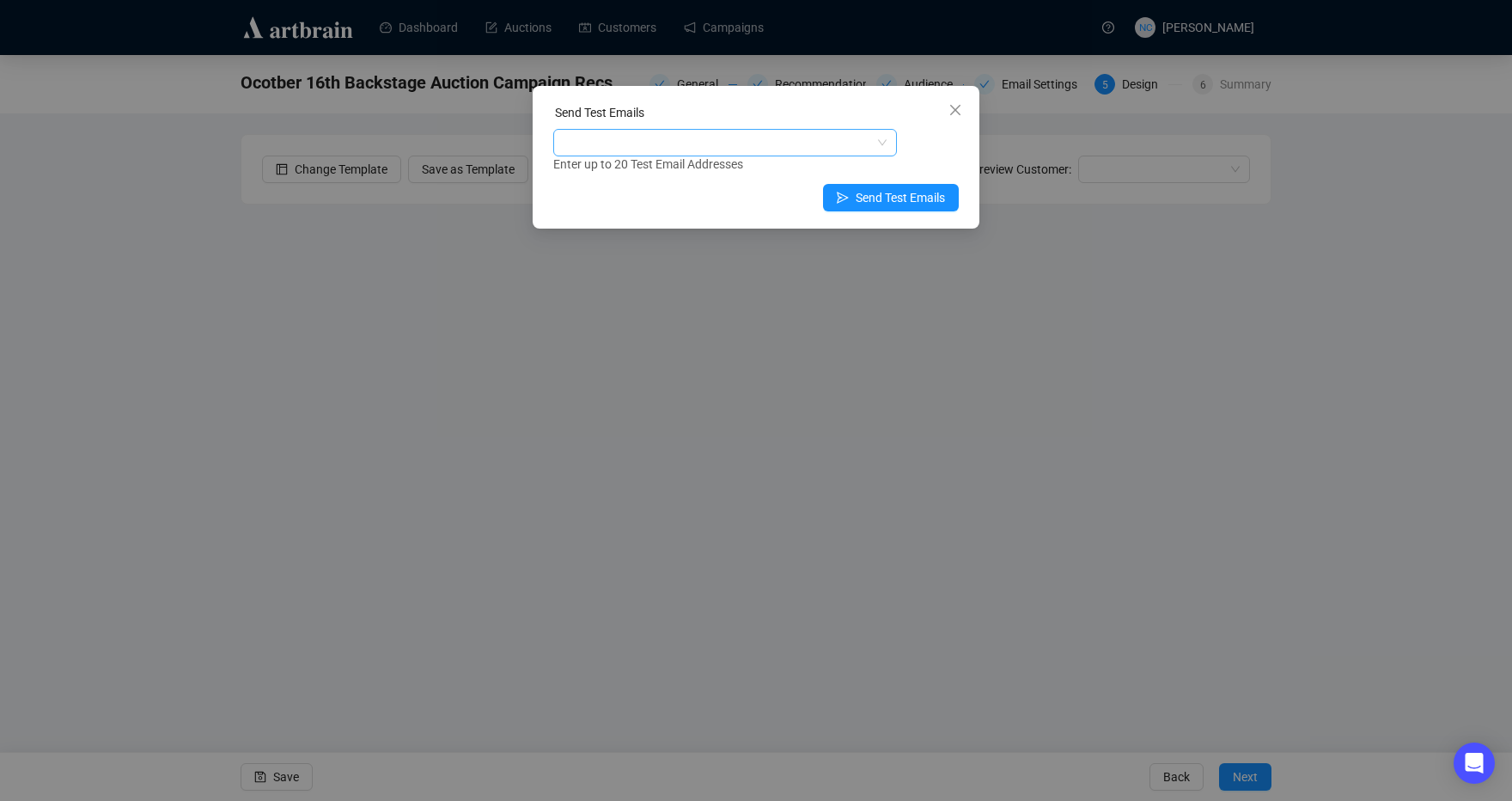
click at [762, 153] on div at bounding box center [715, 142] width 319 height 24
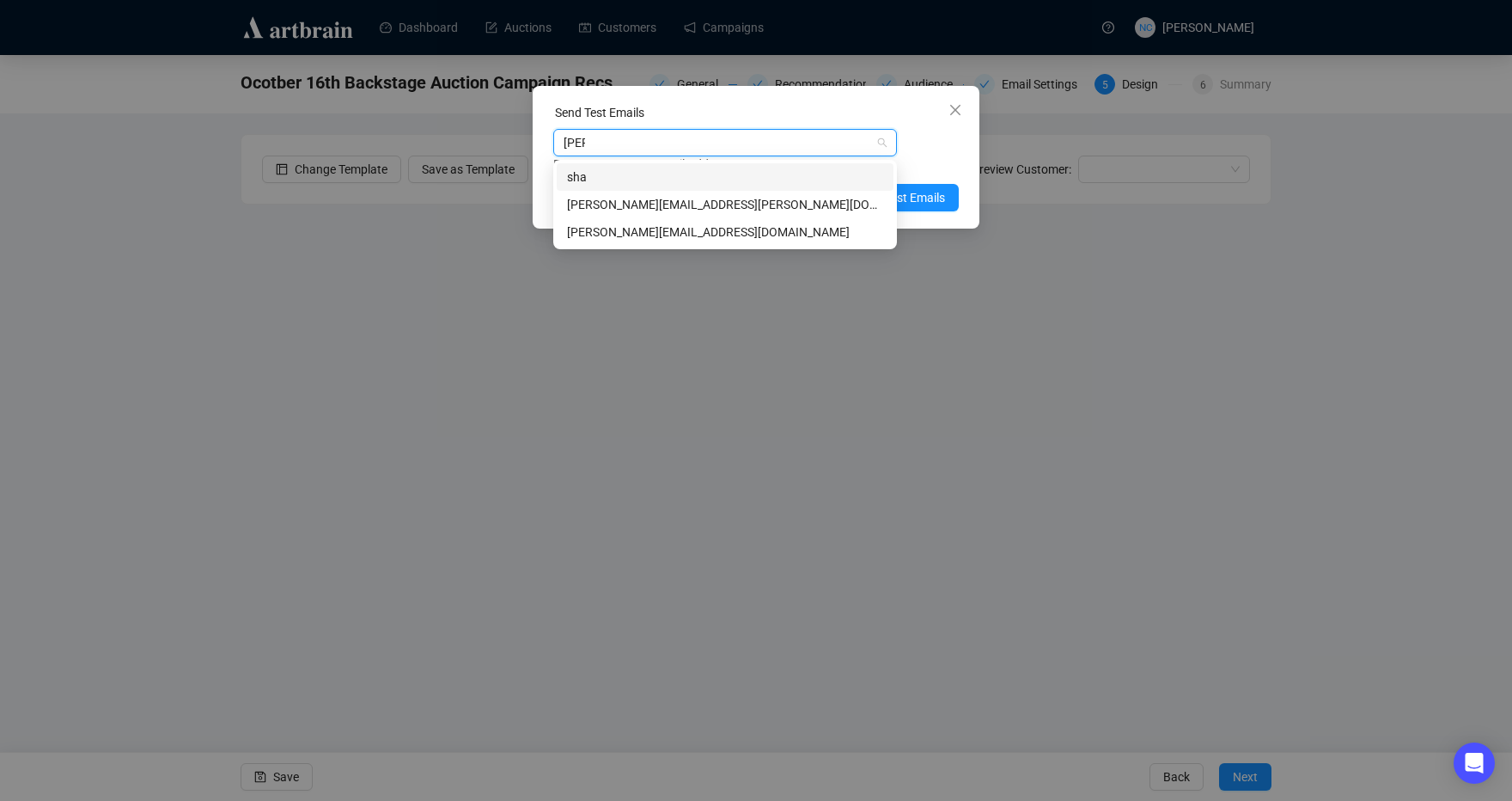
type input "shawn"
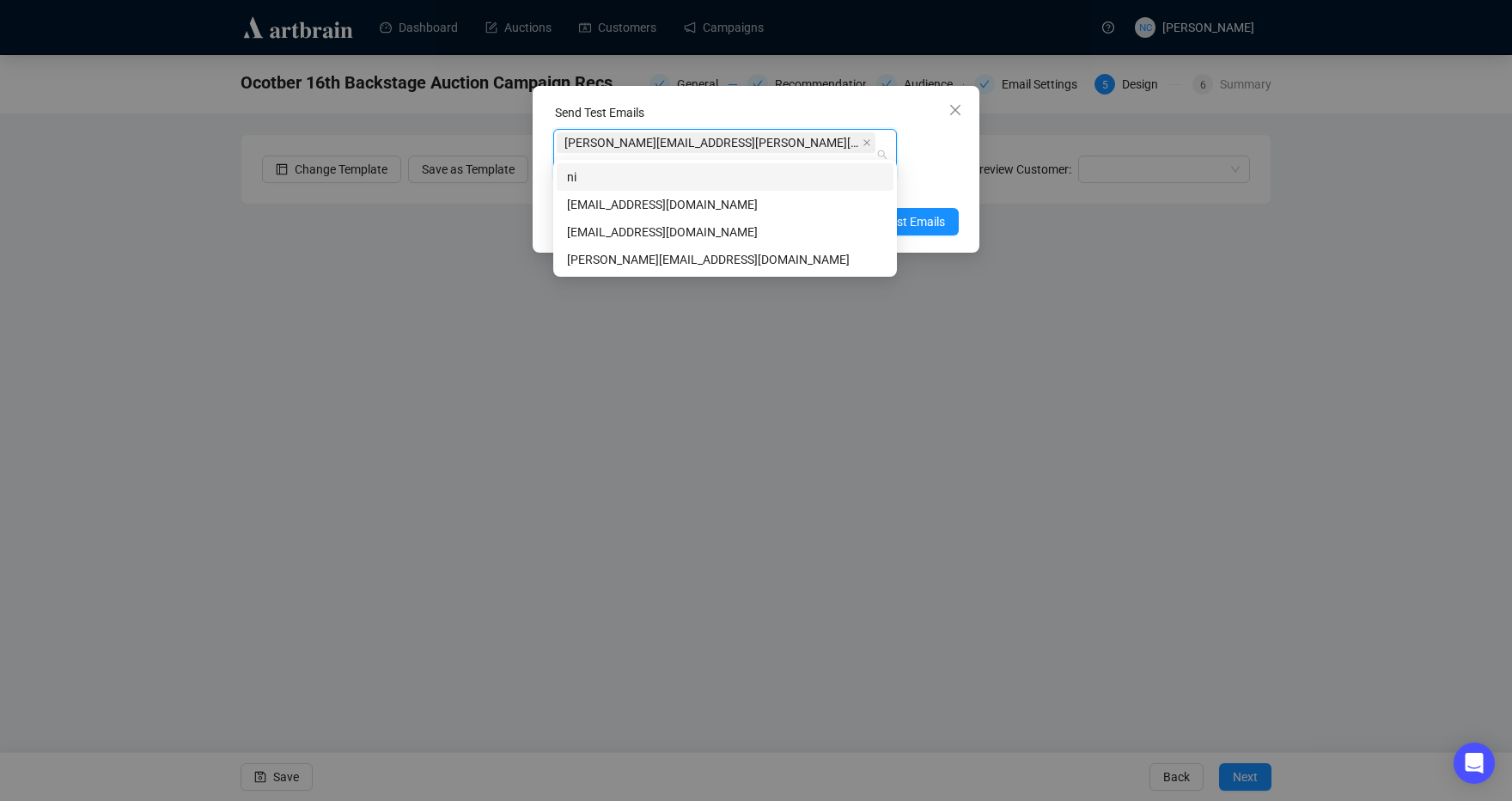
type input "nick"
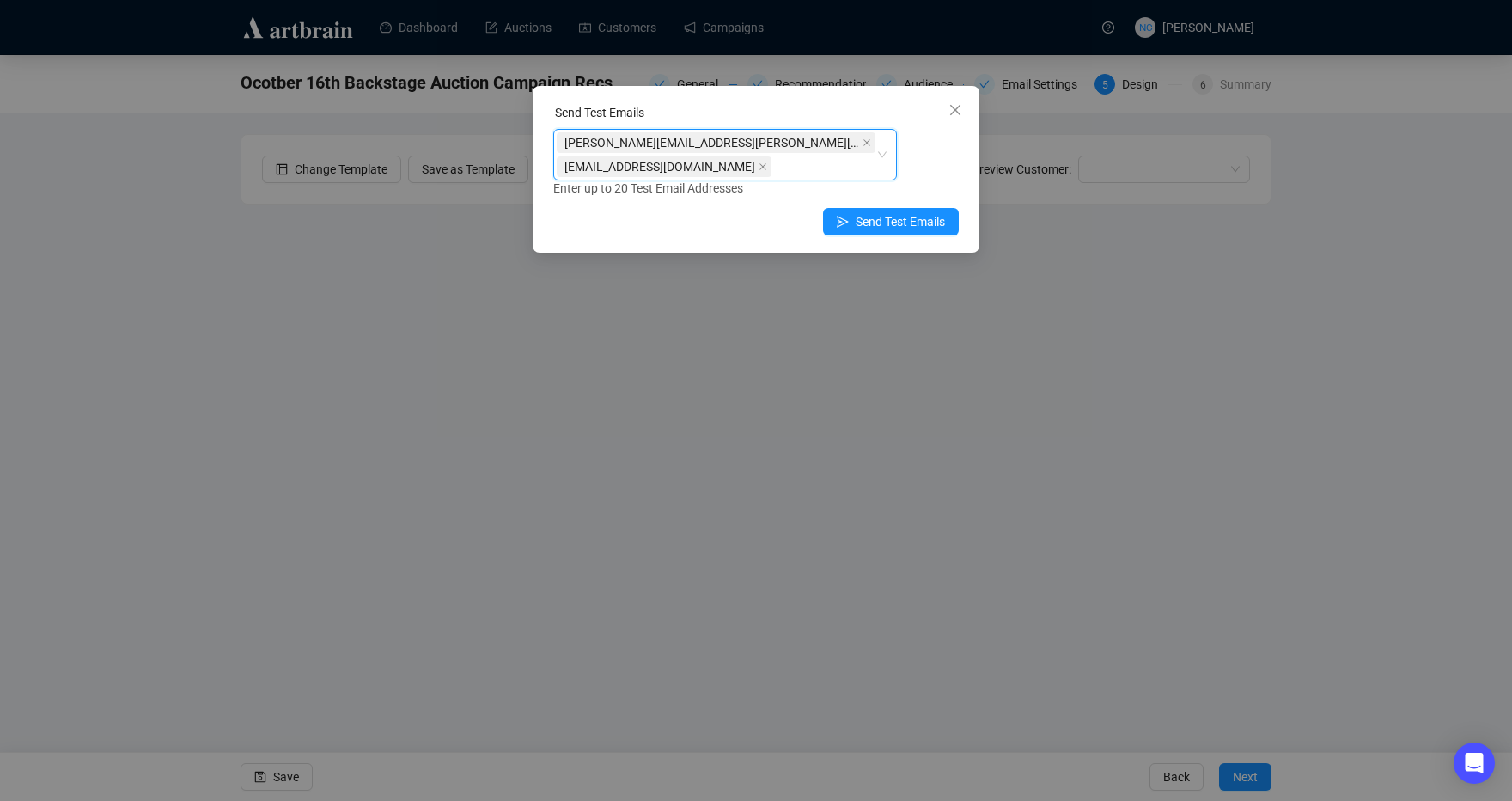
click at [959, 187] on div "Send Test Emails shawn.leventhal@gmail.com, nickcheng.ust@gmail.com shawn.leven…" at bounding box center [756, 170] width 446 height 167
click at [905, 217] on span "Send Test Emails" at bounding box center [899, 222] width 89 height 19
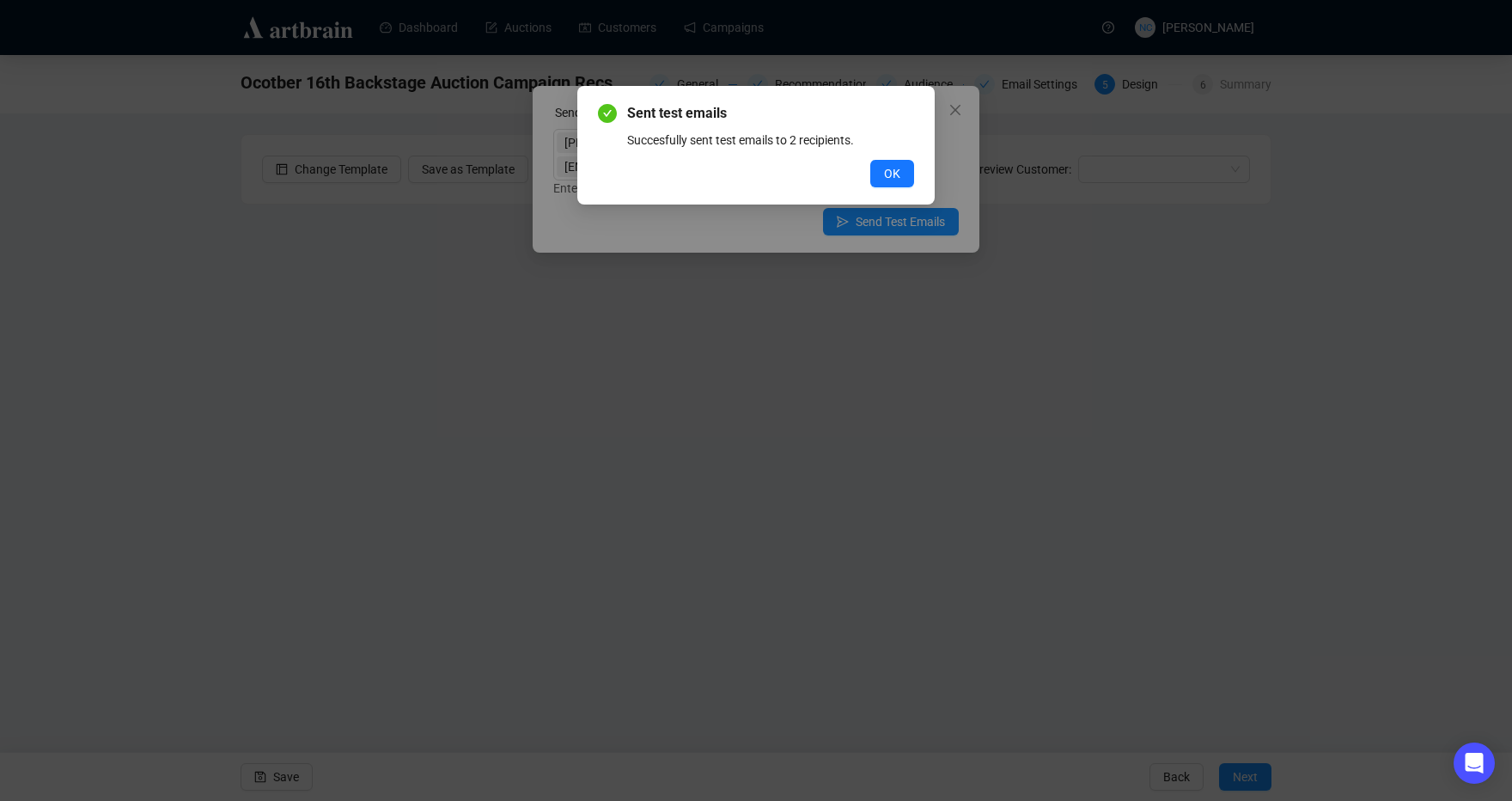
click at [1404, 401] on div "Sent test emails Succesfully sent test emails to 2 recipients. OK" at bounding box center [756, 400] width 1512 height 801
click at [871, 176] on button "OK" at bounding box center [892, 173] width 44 height 28
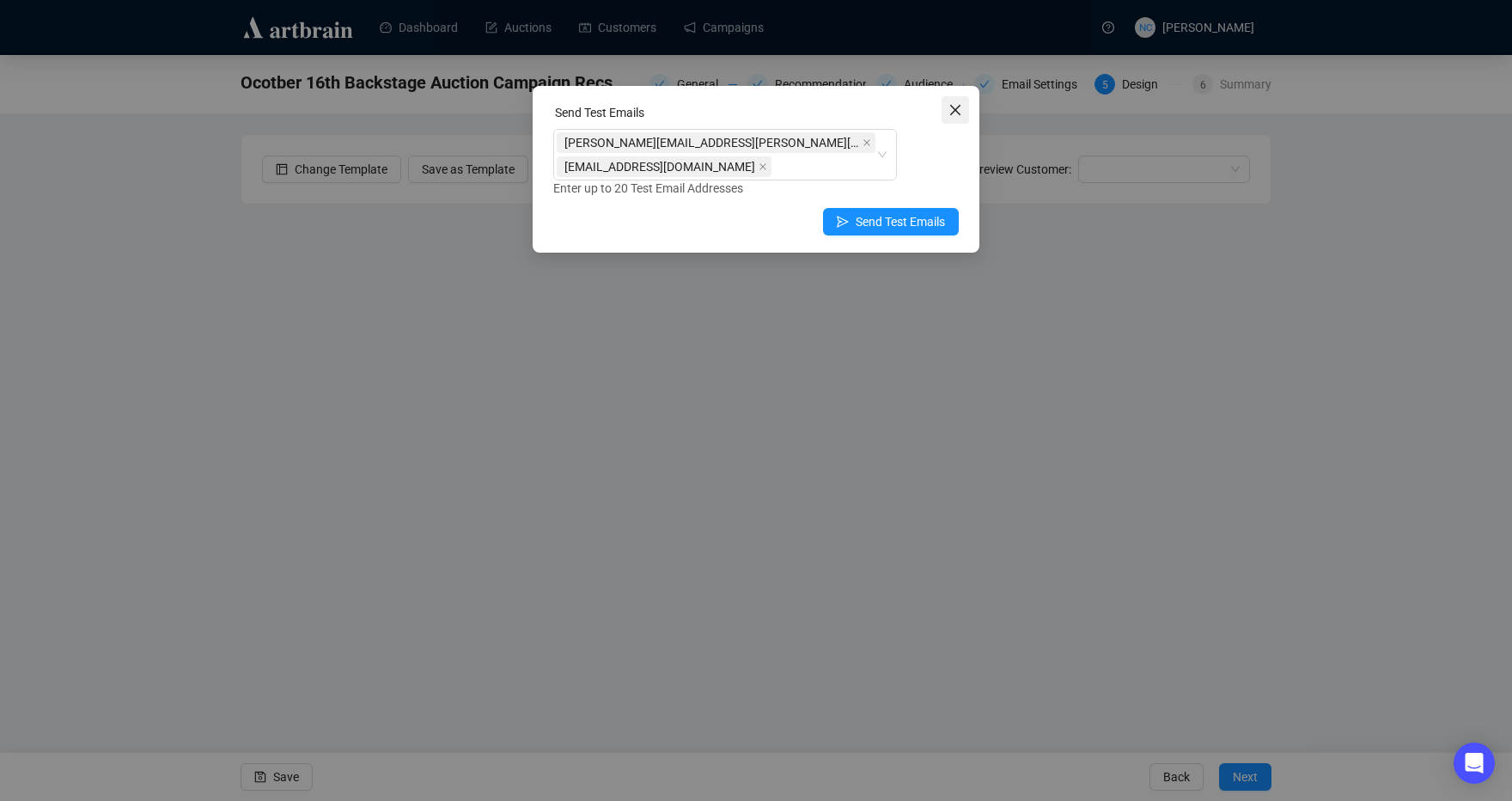
click at [960, 107] on icon "close" at bounding box center [955, 110] width 13 height 13
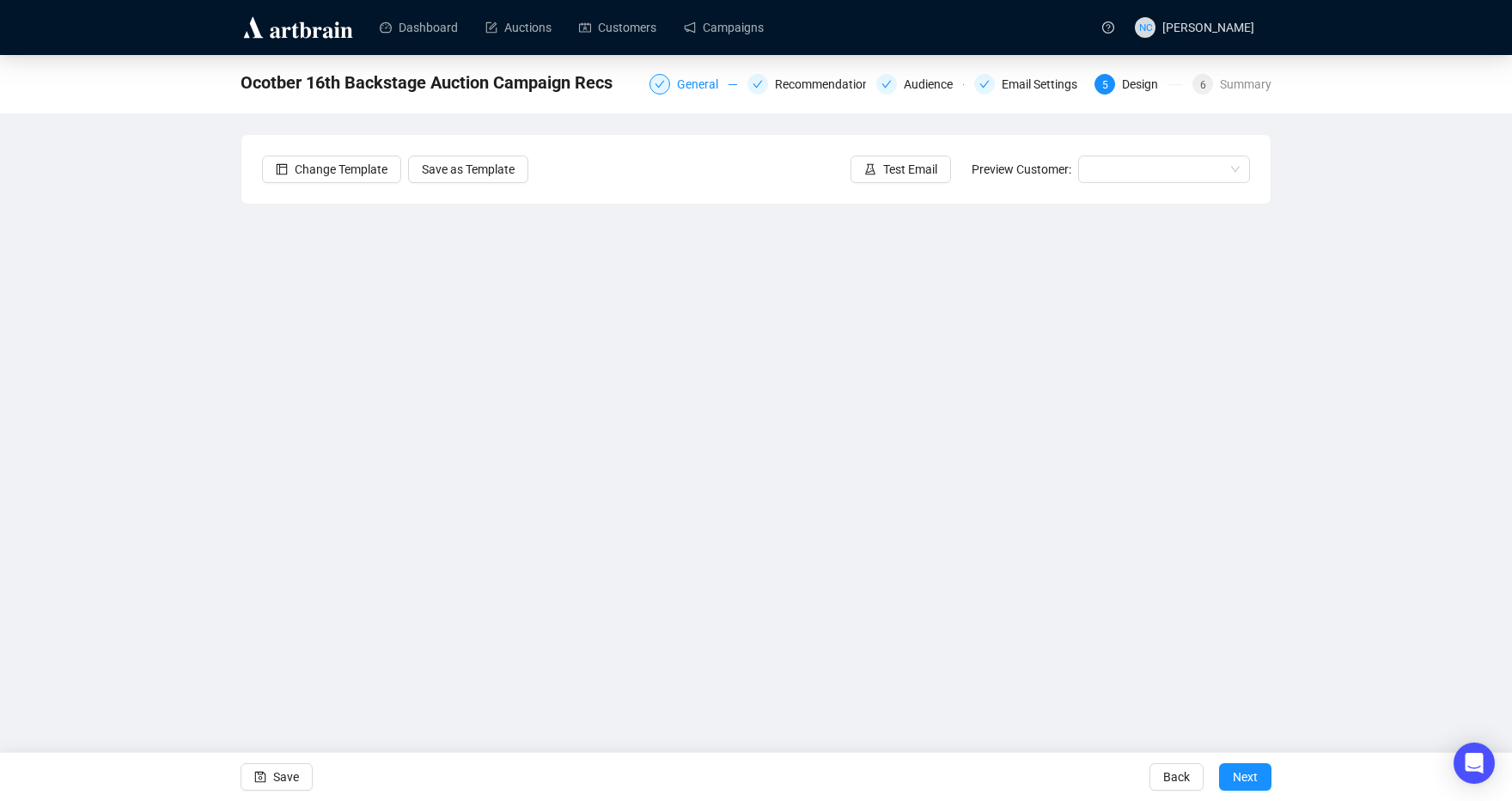
click at [699, 88] on div "General" at bounding box center [703, 84] width 52 height 21
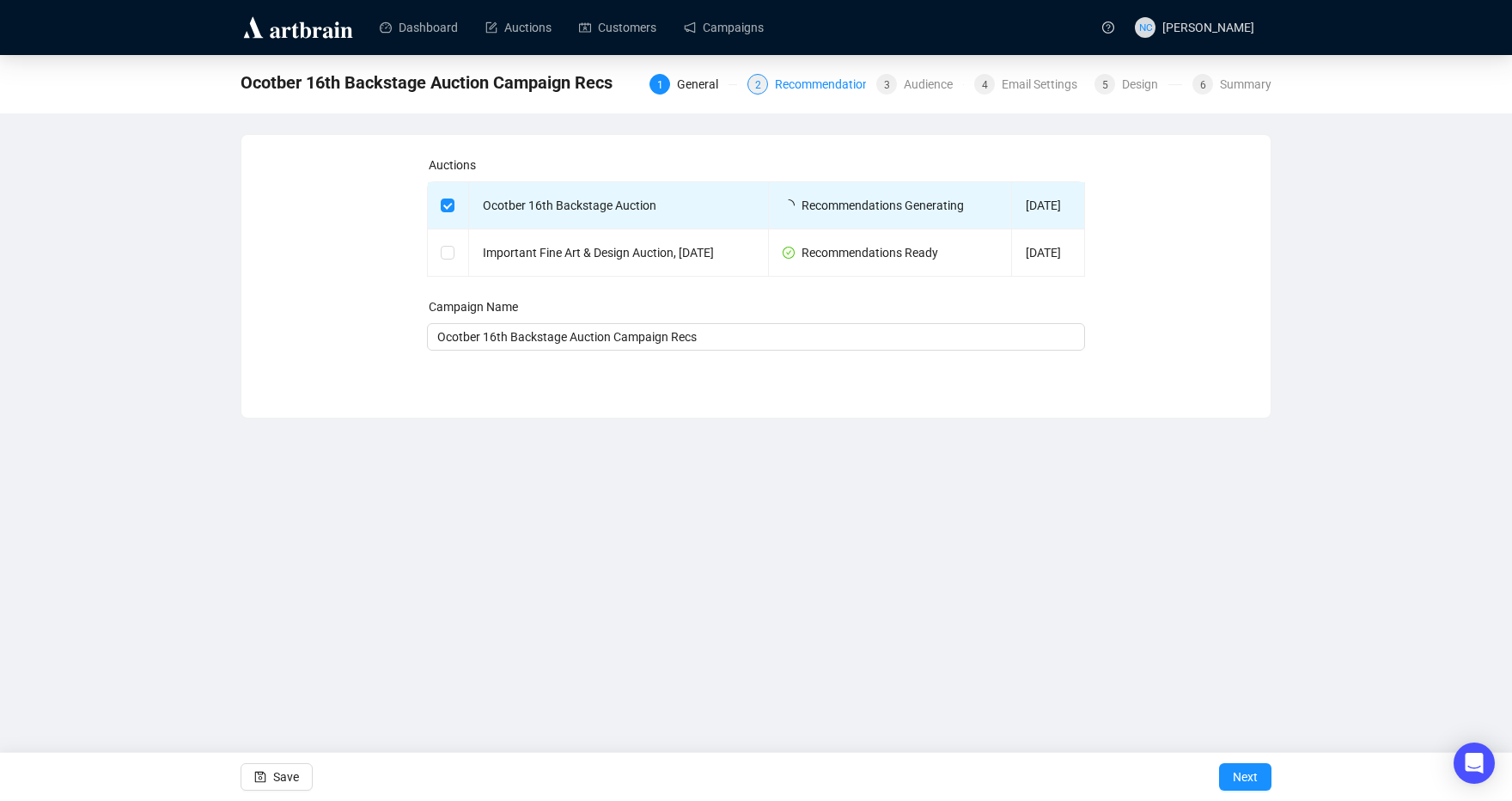
click at [788, 81] on div "Recommendations" at bounding box center [830, 84] width 111 height 21
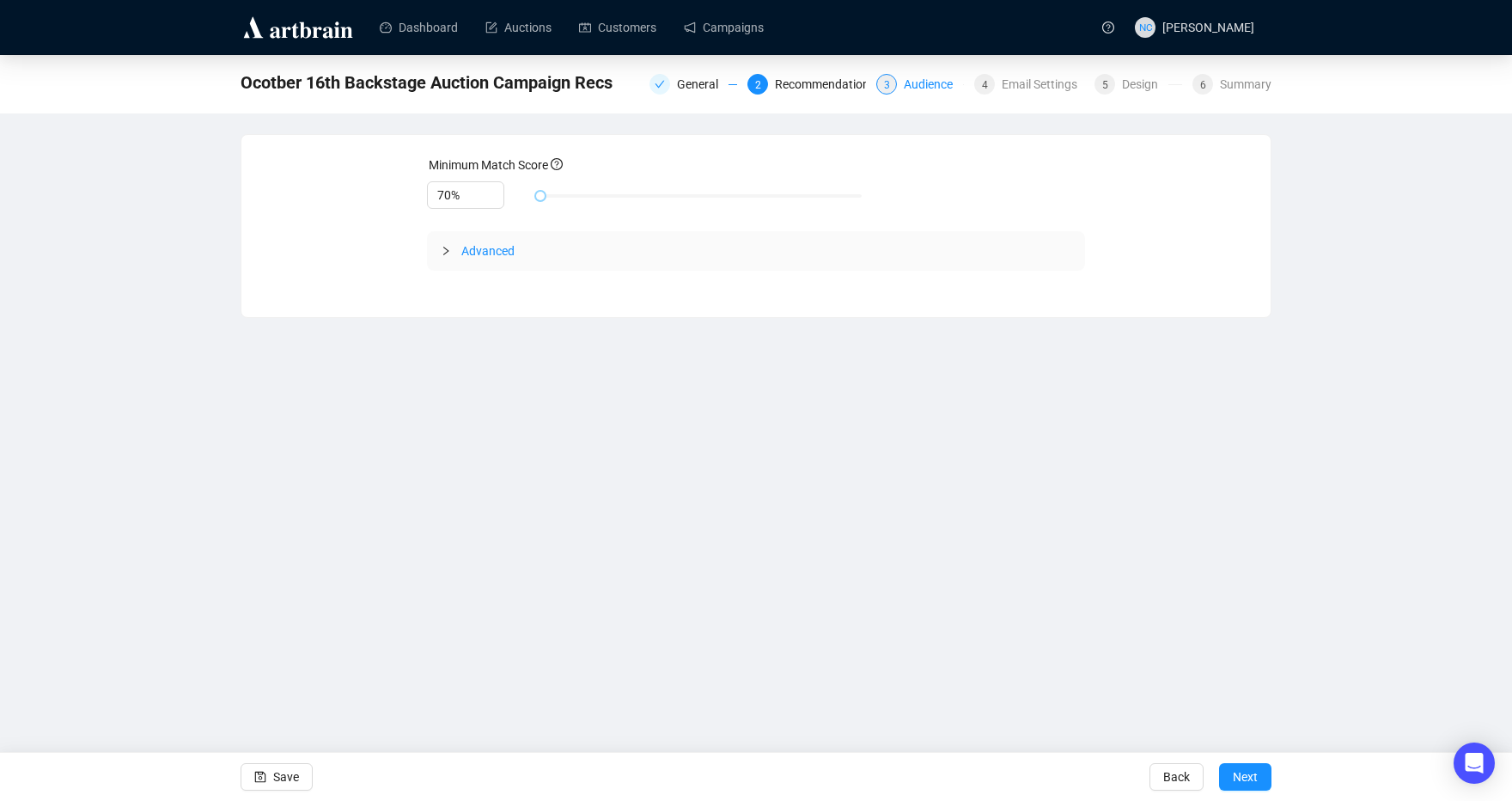
click at [930, 93] on div "Audience" at bounding box center [934, 84] width 59 height 21
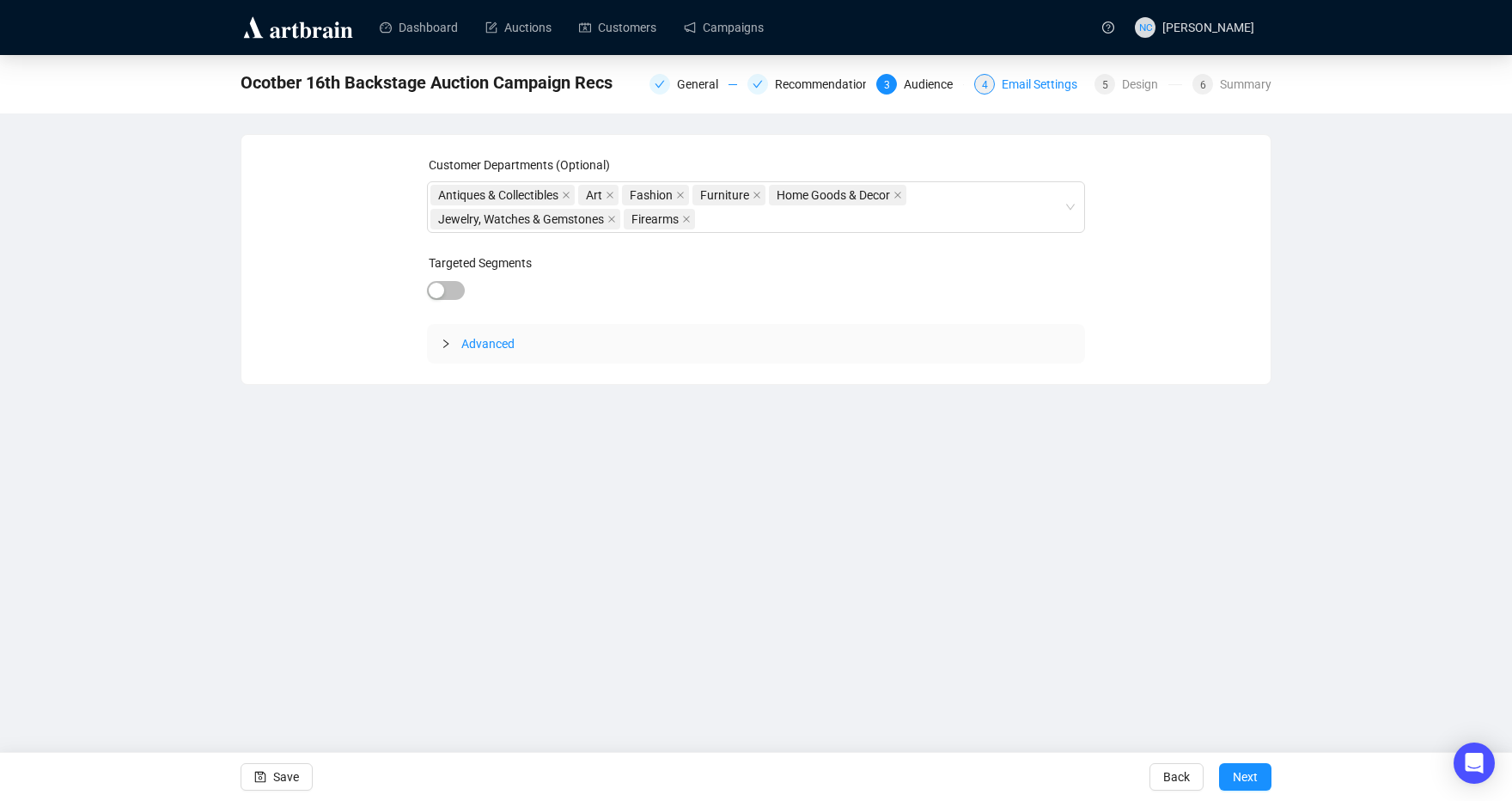
click at [1015, 89] on div "Email Settings" at bounding box center [1045, 84] width 86 height 21
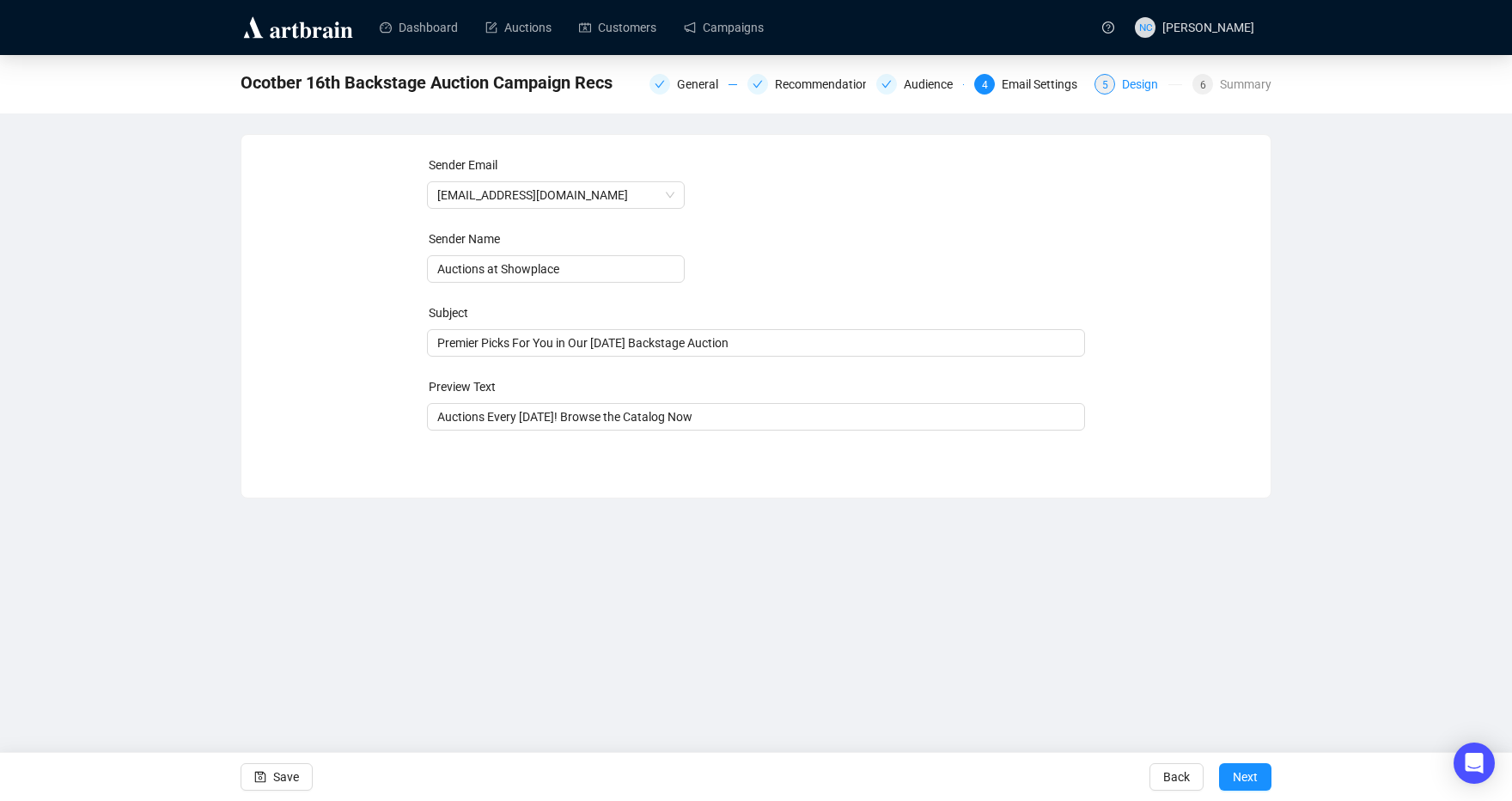
click at [1135, 86] on div "Design" at bounding box center [1144, 84] width 46 height 21
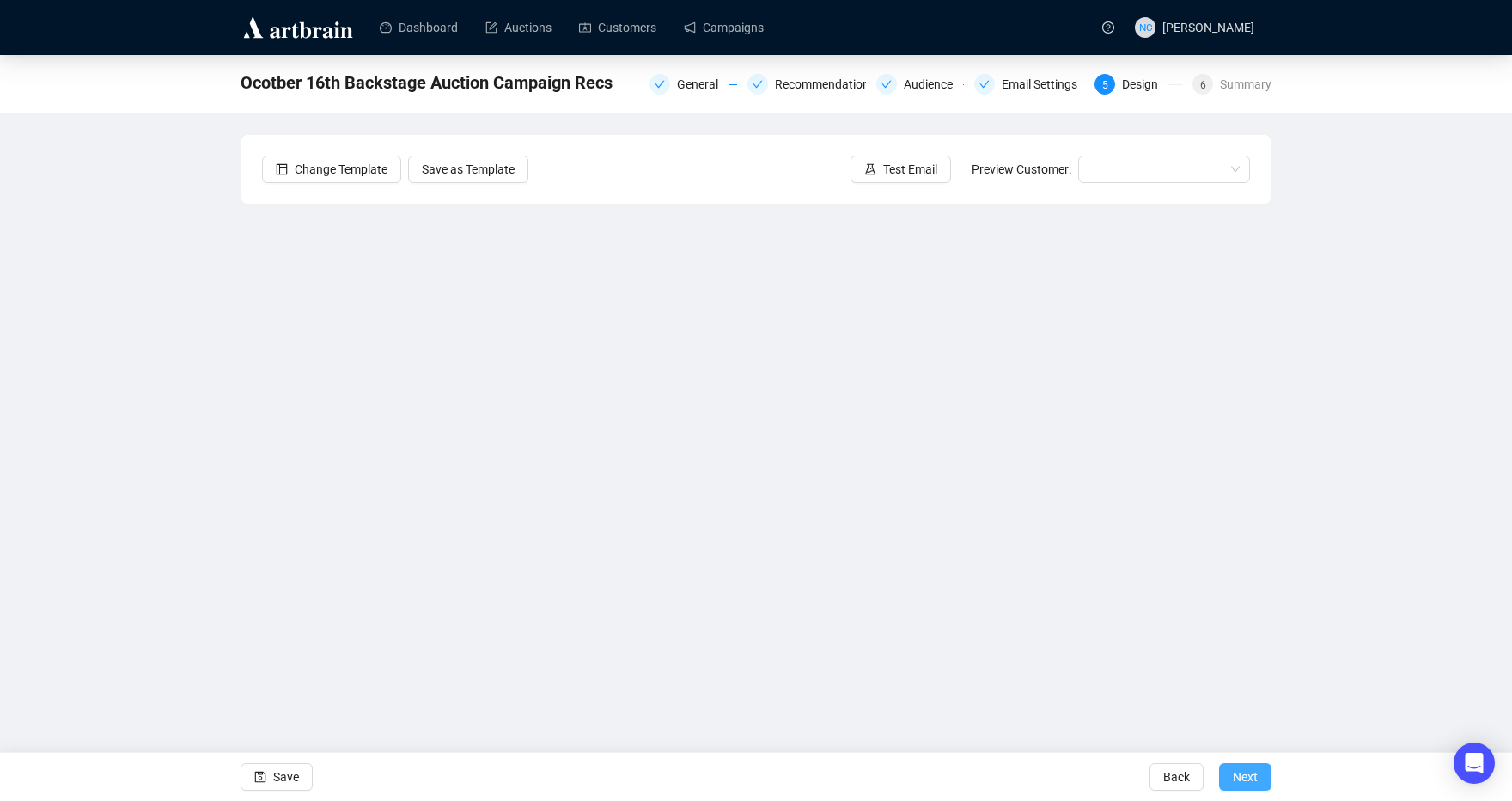
click at [1253, 784] on span "Next" at bounding box center [1245, 777] width 25 height 48
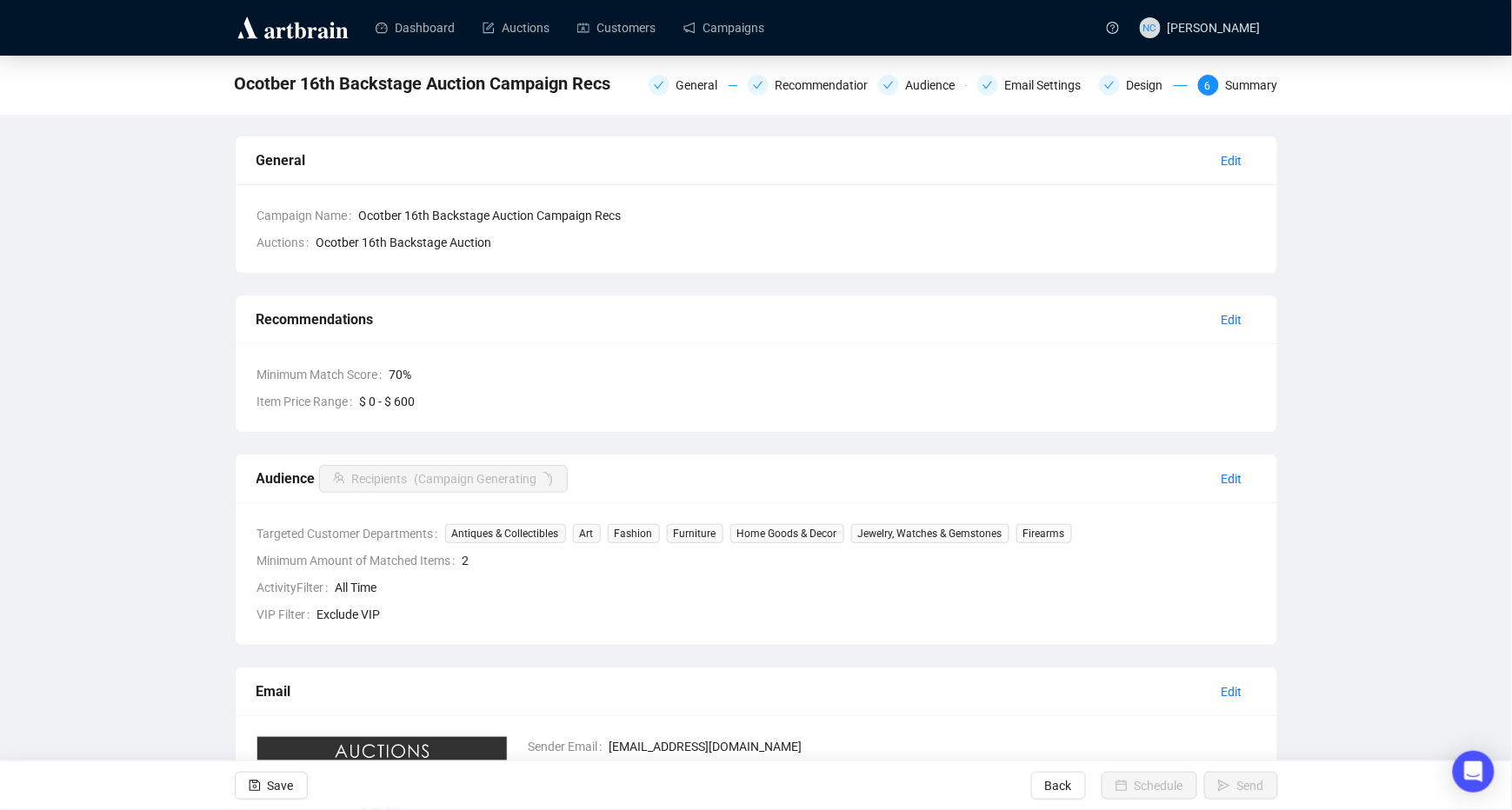
click at [1373, 598] on div "Ocotber 16th Backstage Auction Campaign Recs General Recommendations Audience E…" at bounding box center [756, 580] width 1512 height 1051
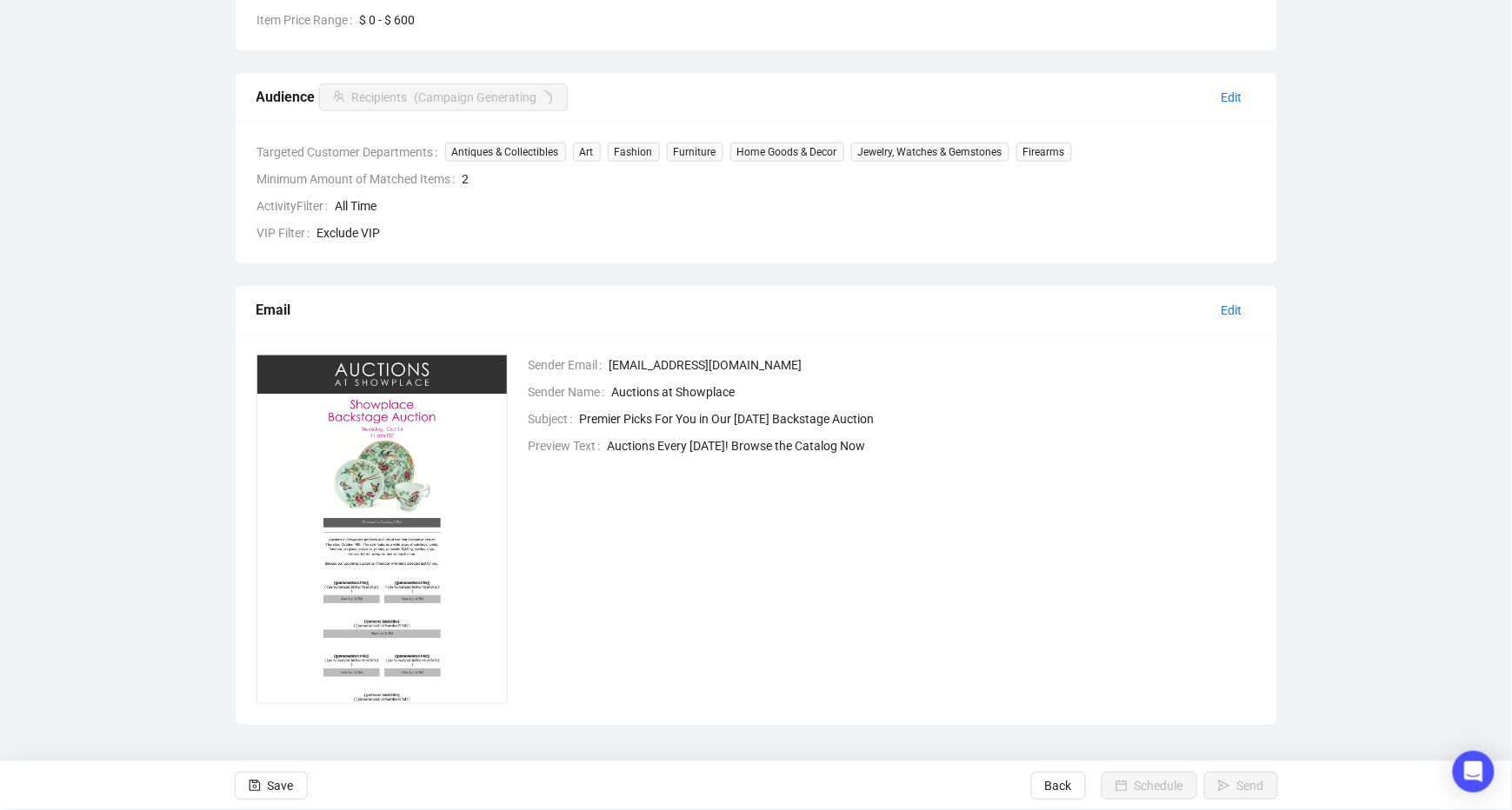
scroll to position [384, 0]
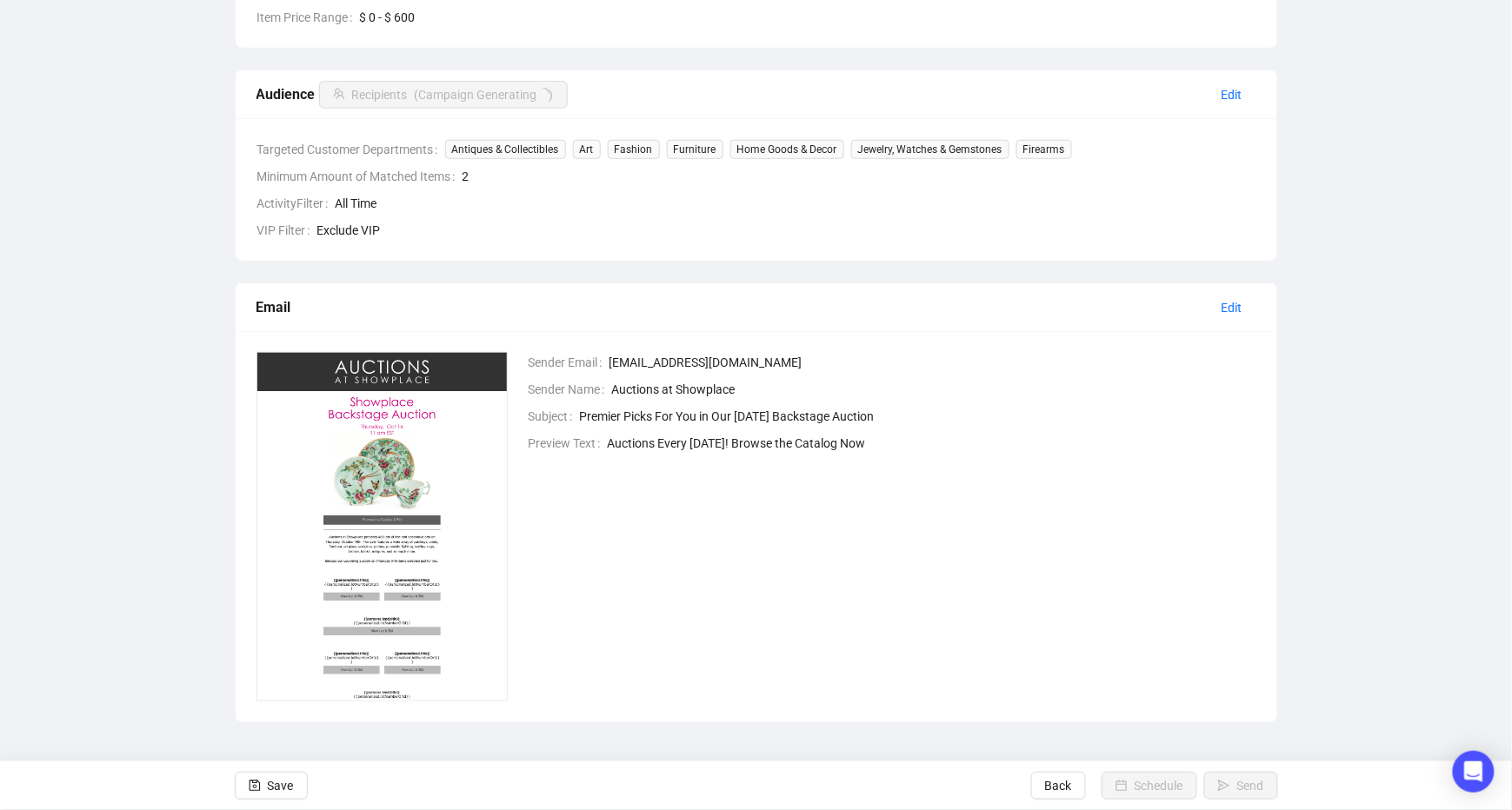
click at [1327, 468] on div "Ocotber 16th Backstage Auction Campaign Recs General Recommendations Audience E…" at bounding box center [756, 197] width 1512 height 1051
click at [1281, 417] on div "Ocotber 16th Backstage Auction Campaign Recs General Recommendations Audience E…" at bounding box center [756, 197] width 1512 height 1051
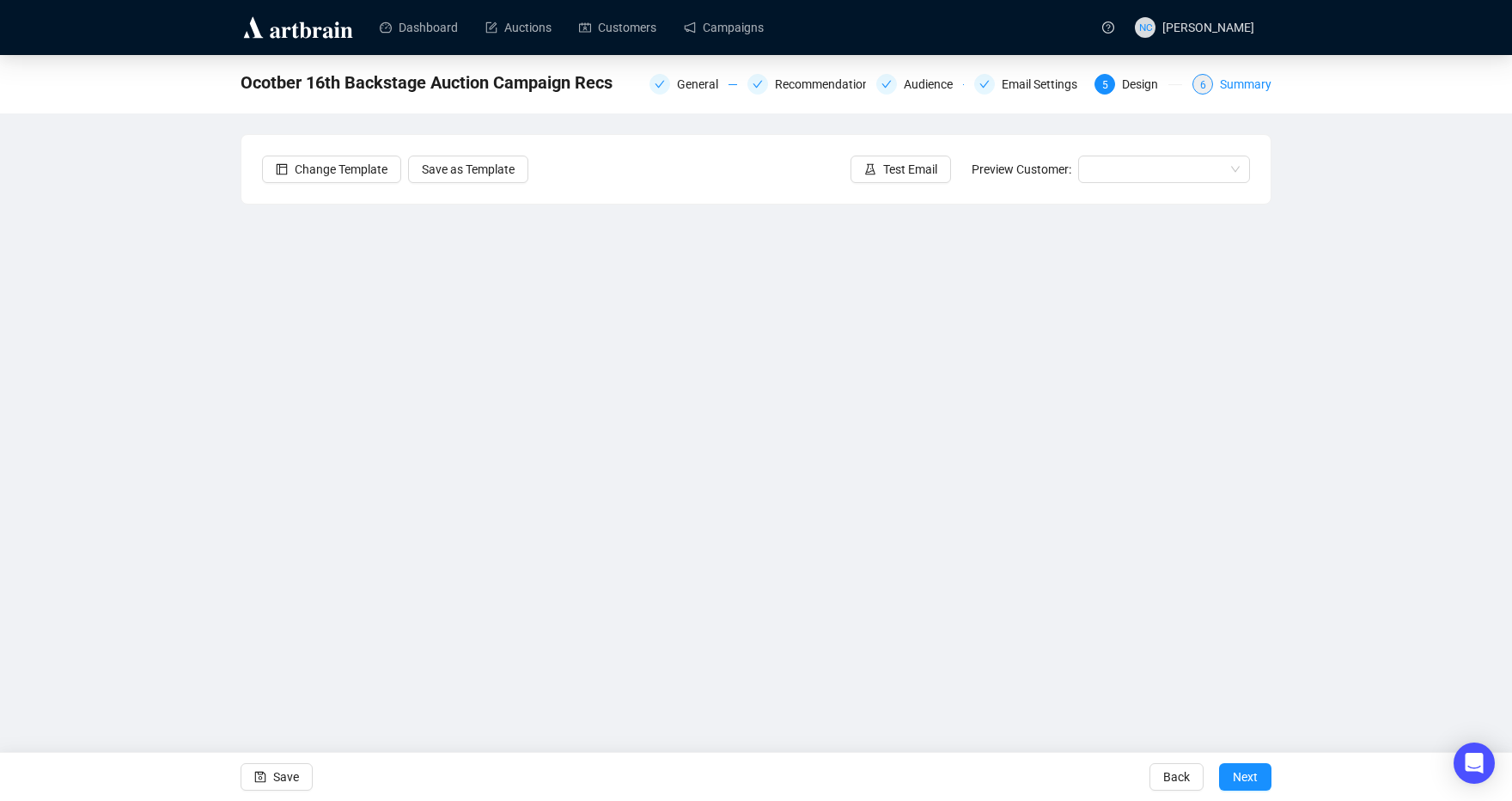
click at [1242, 86] on div "Summary" at bounding box center [1246, 84] width 52 height 21
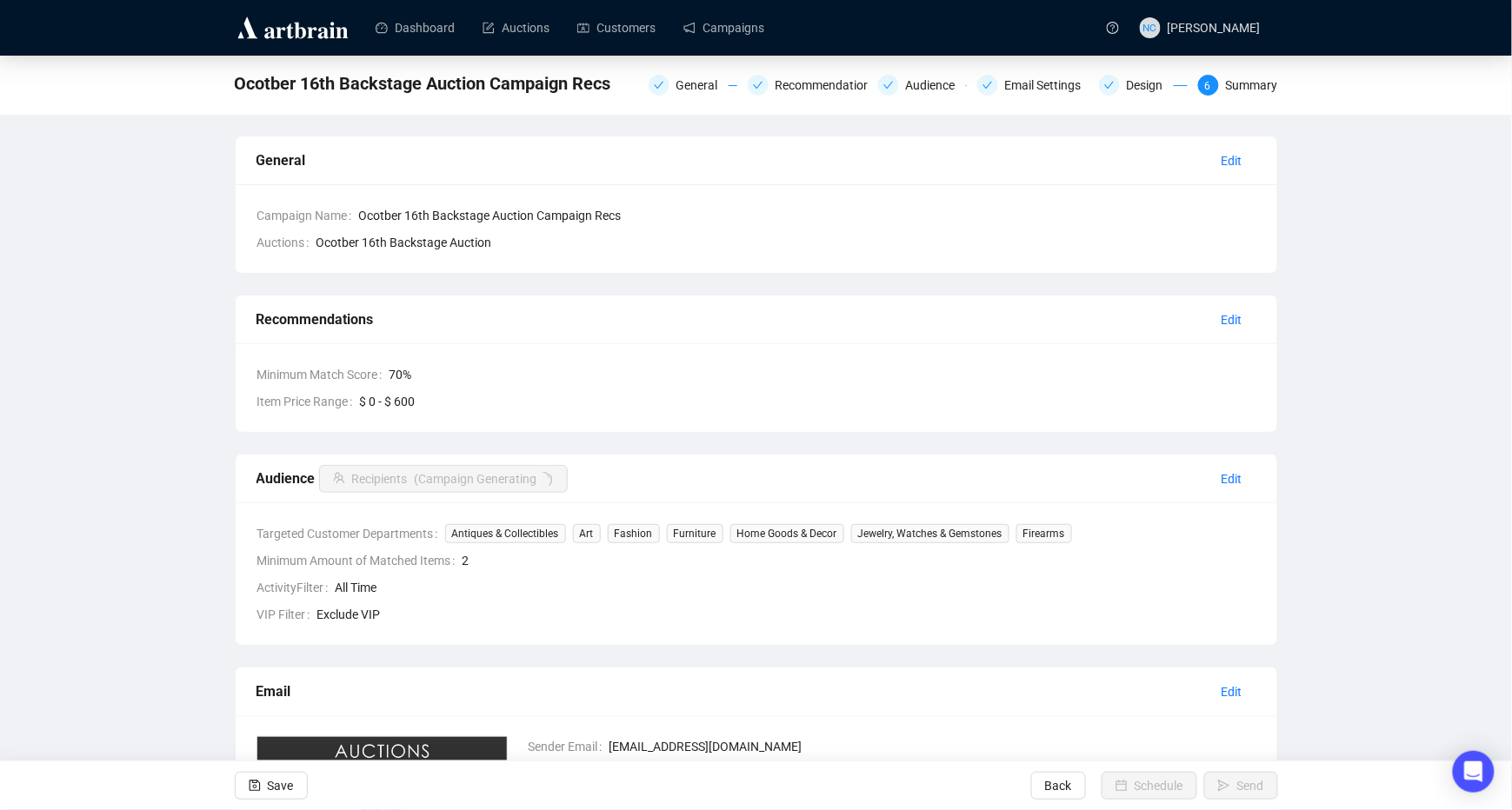
click at [1314, 370] on div "Ocotber 16th Backstage Auction Campaign Recs General Recommendations Audience E…" at bounding box center [756, 580] width 1512 height 1051
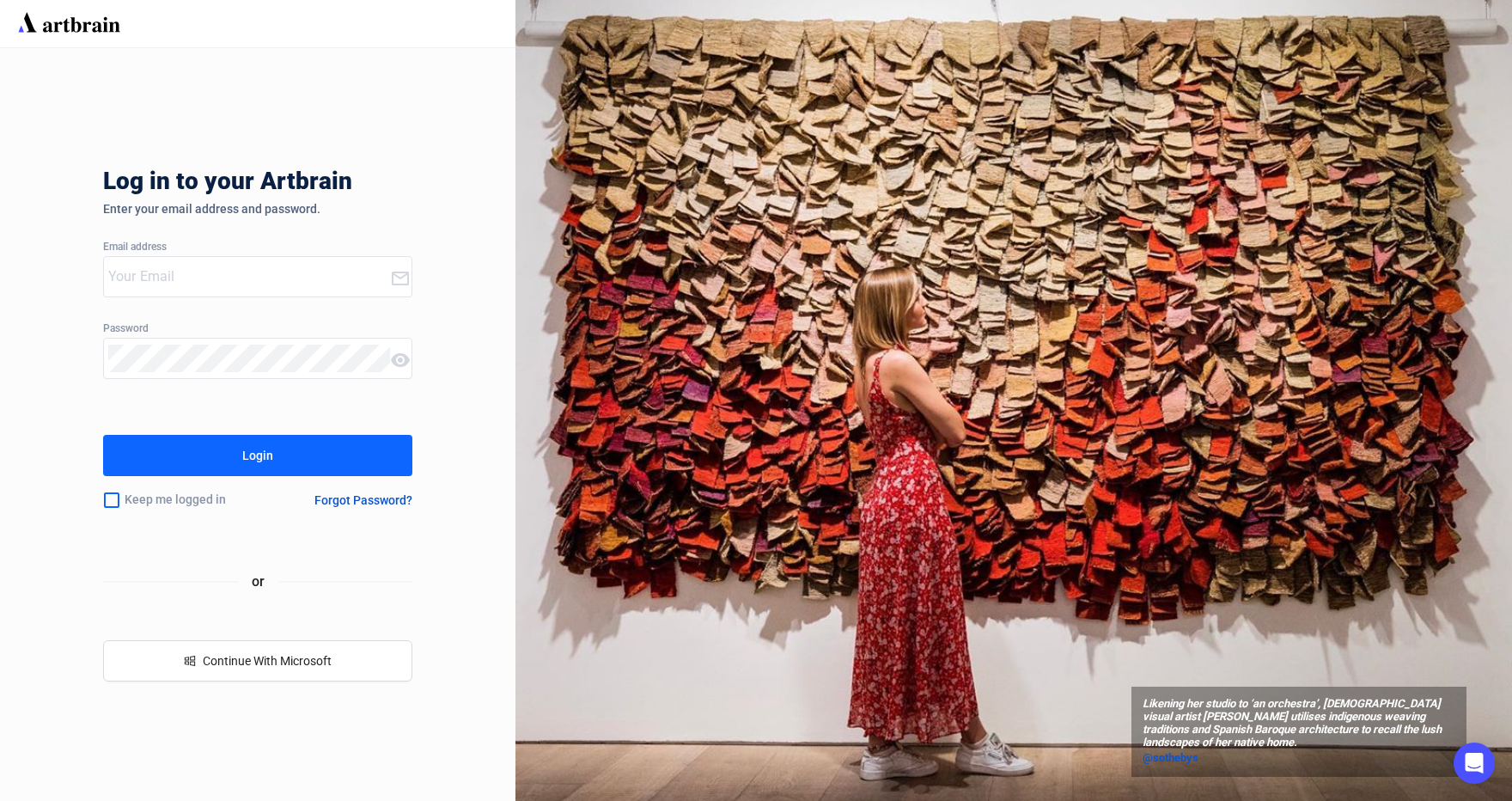
type input "nick@nyshowplace.com"
click at [105, 490] on input "checkbox" at bounding box center [112, 500] width 17 height 36
checkbox input "true"
click at [140, 455] on button "Login" at bounding box center [258, 455] width 309 height 41
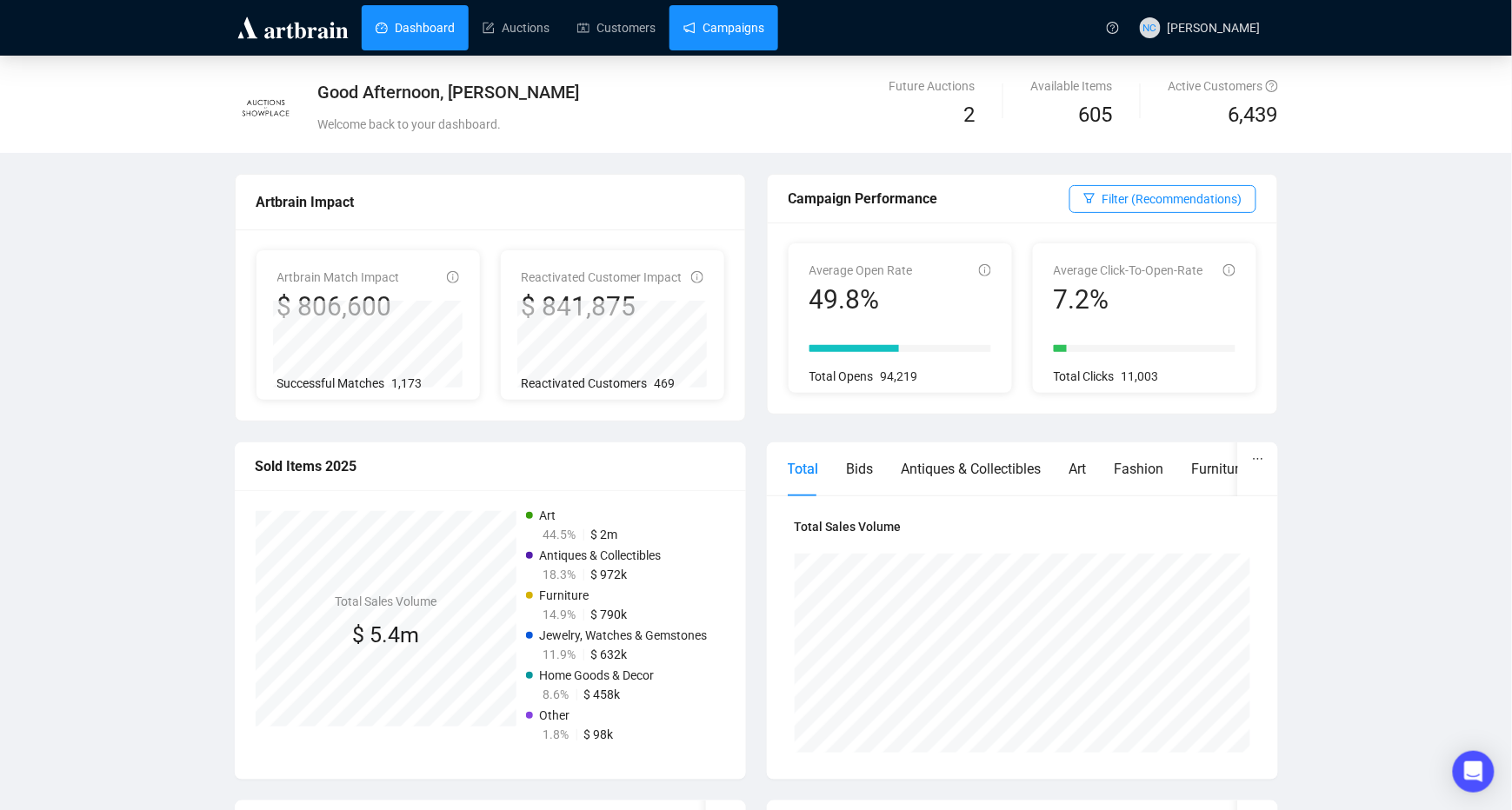
click at [707, 15] on link "Campaigns" at bounding box center [723, 27] width 80 height 46
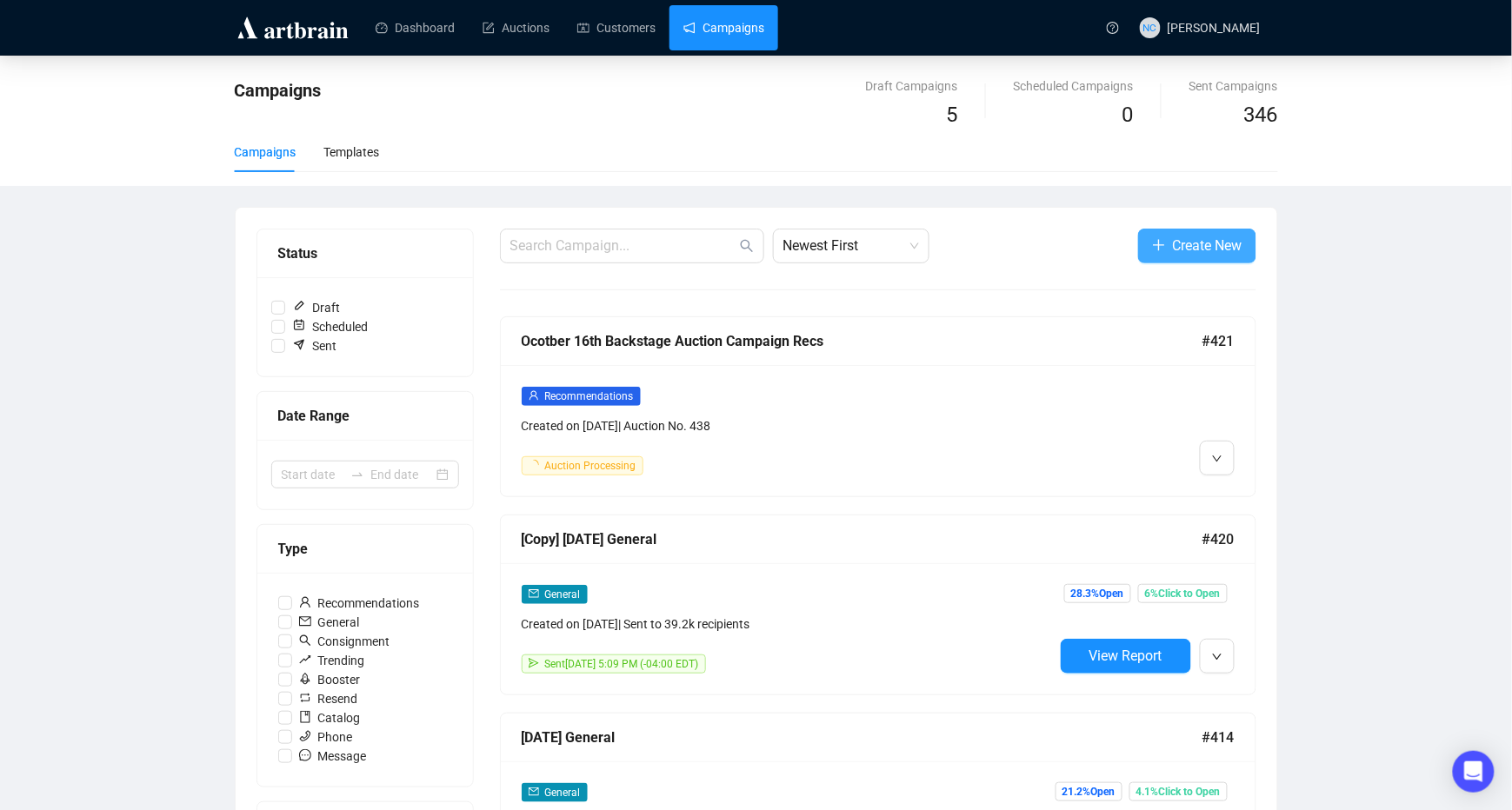
click at [1170, 263] on button "Create New" at bounding box center [1197, 246] width 118 height 35
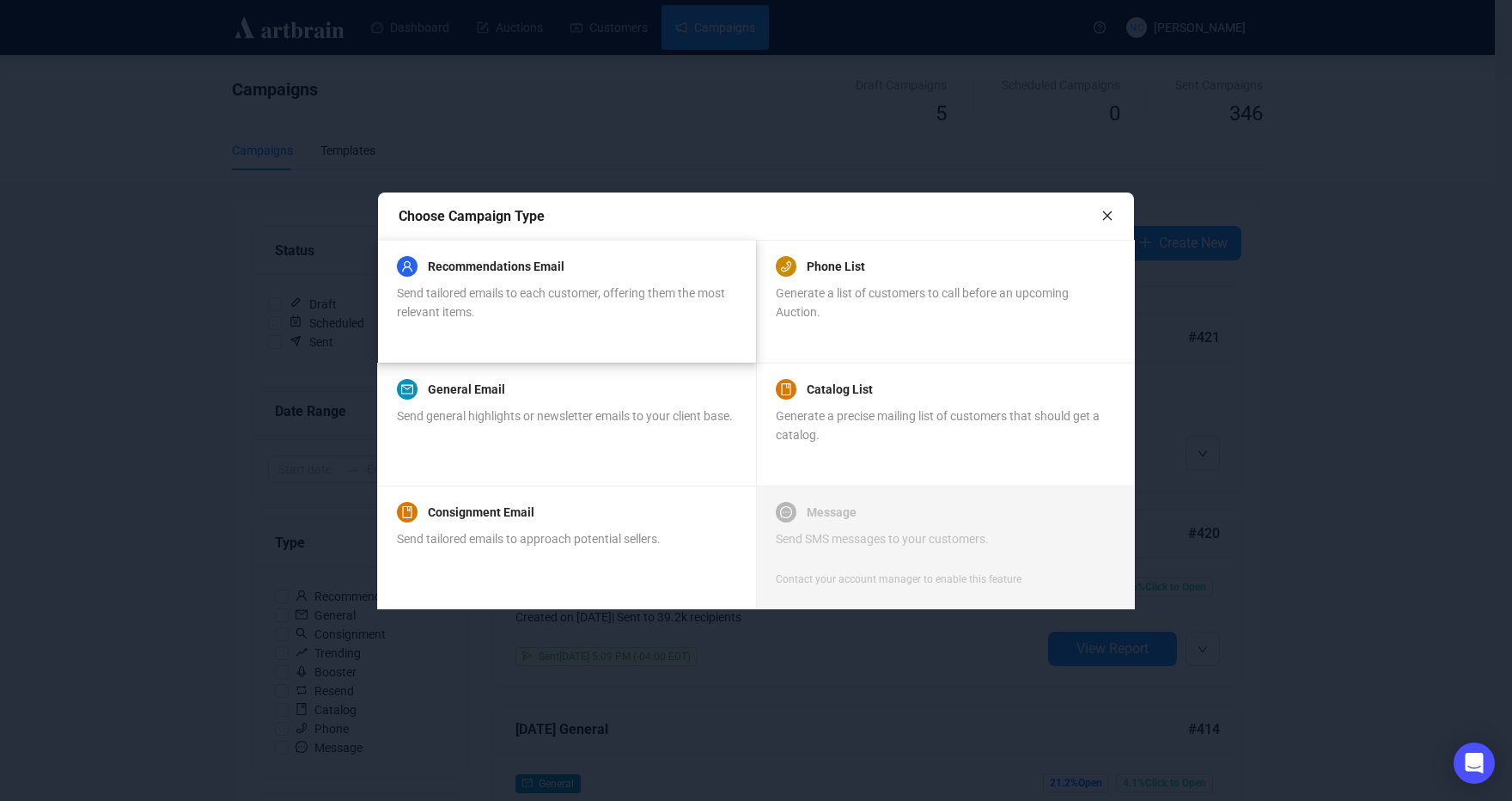
click at [539, 289] on span "Send tailored emails to each customer, offering them the most relevant items." at bounding box center [560, 303] width 328 height 33
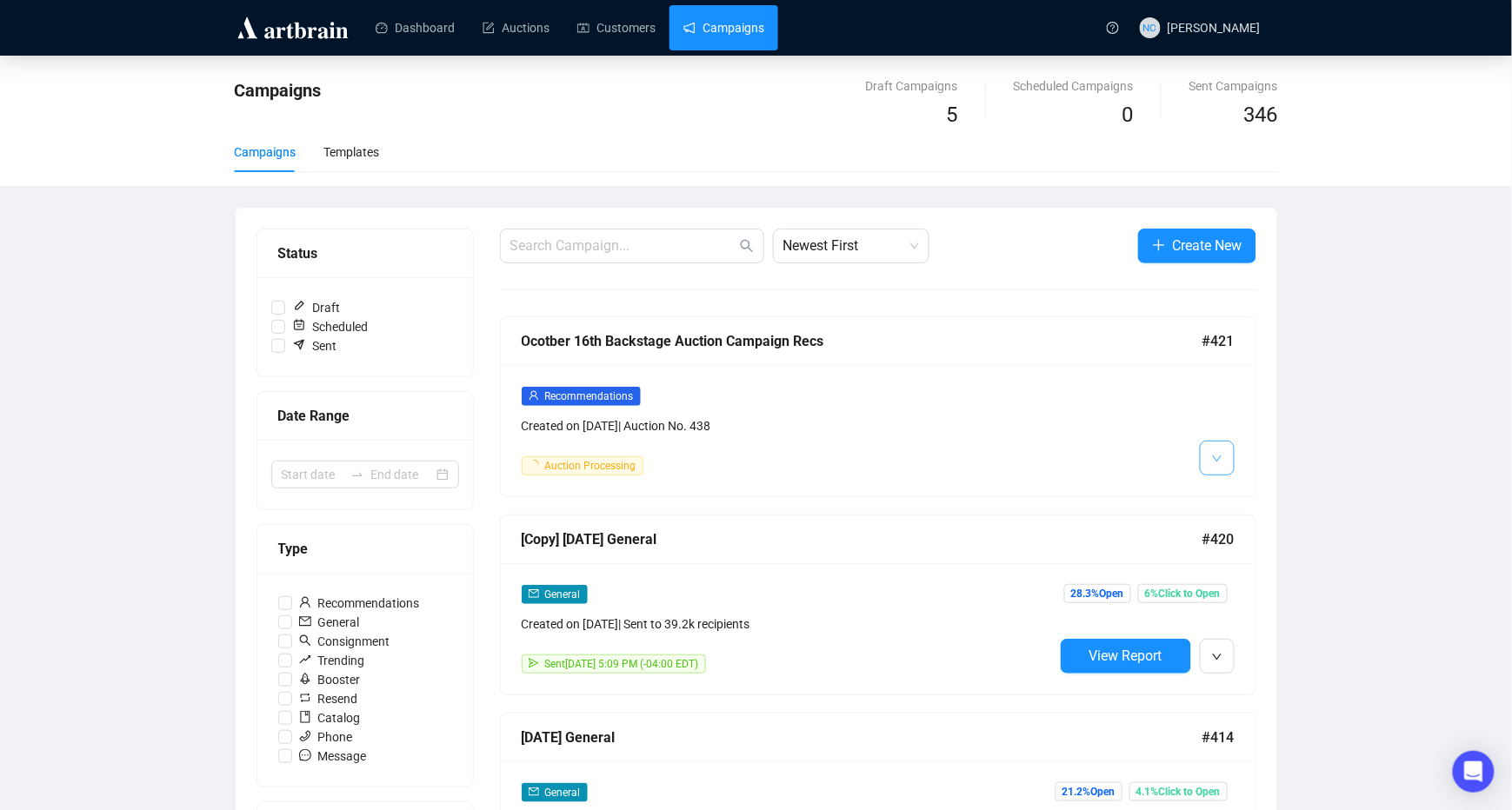
click at [1214, 472] on button "button" at bounding box center [1217, 458] width 35 height 35
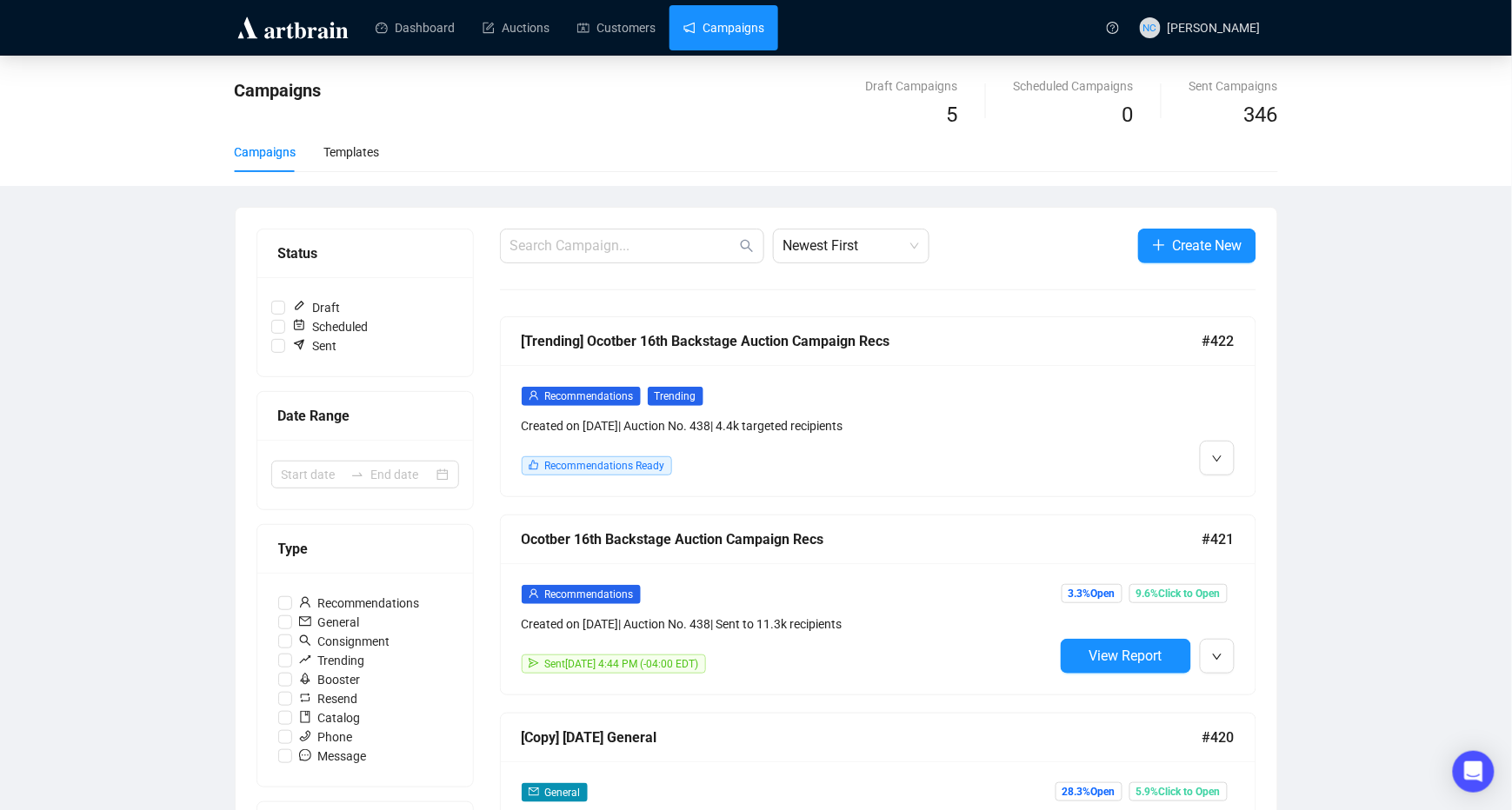
click at [727, 29] on link "Campaigns" at bounding box center [723, 27] width 80 height 46
click at [1200, 232] on button "Create New" at bounding box center [1197, 246] width 118 height 35
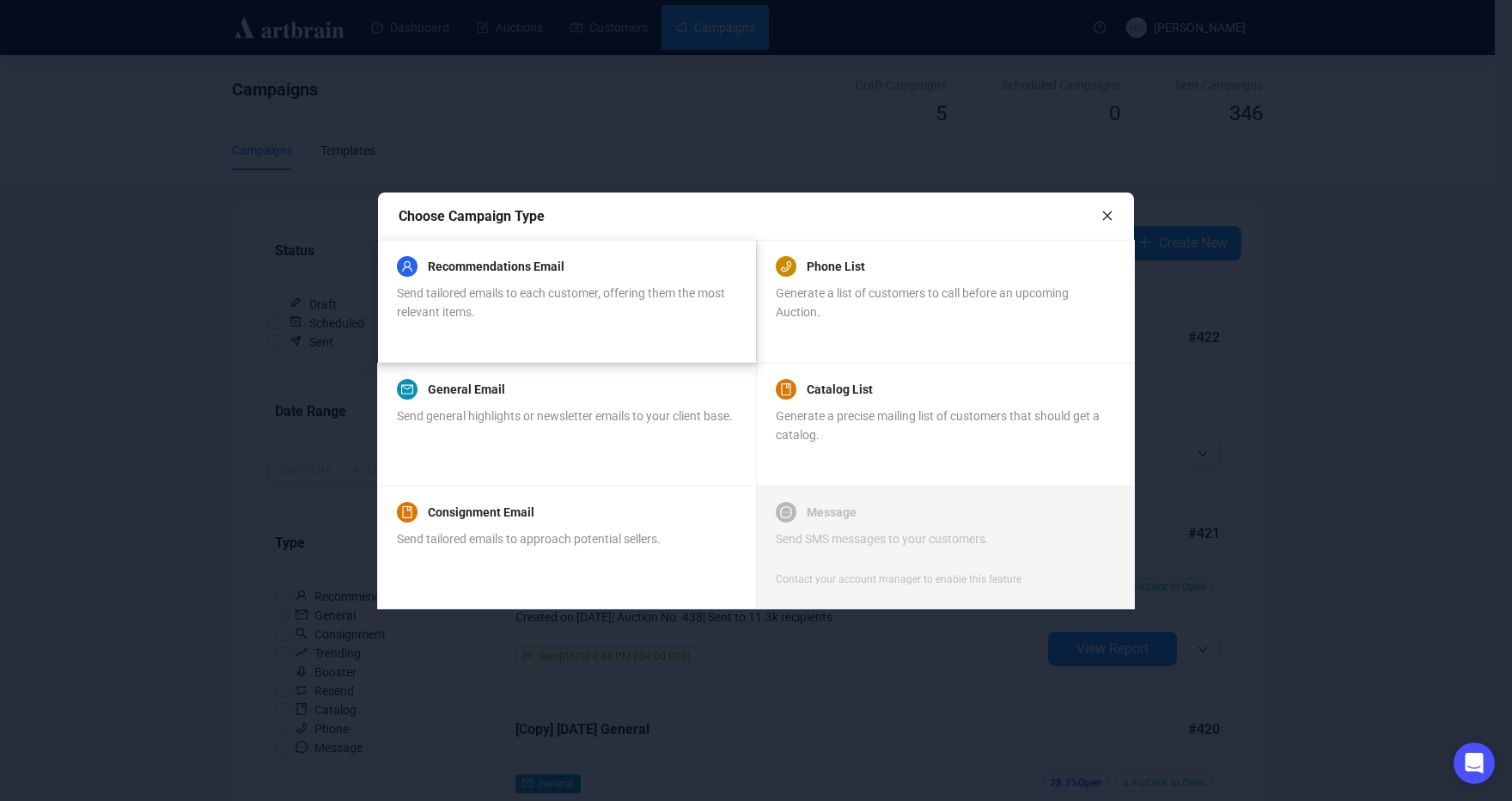
click at [637, 332] on div "Recommendations Email Send tailored emails to each customer, offering them the …" at bounding box center [565, 301] width 338 height 82
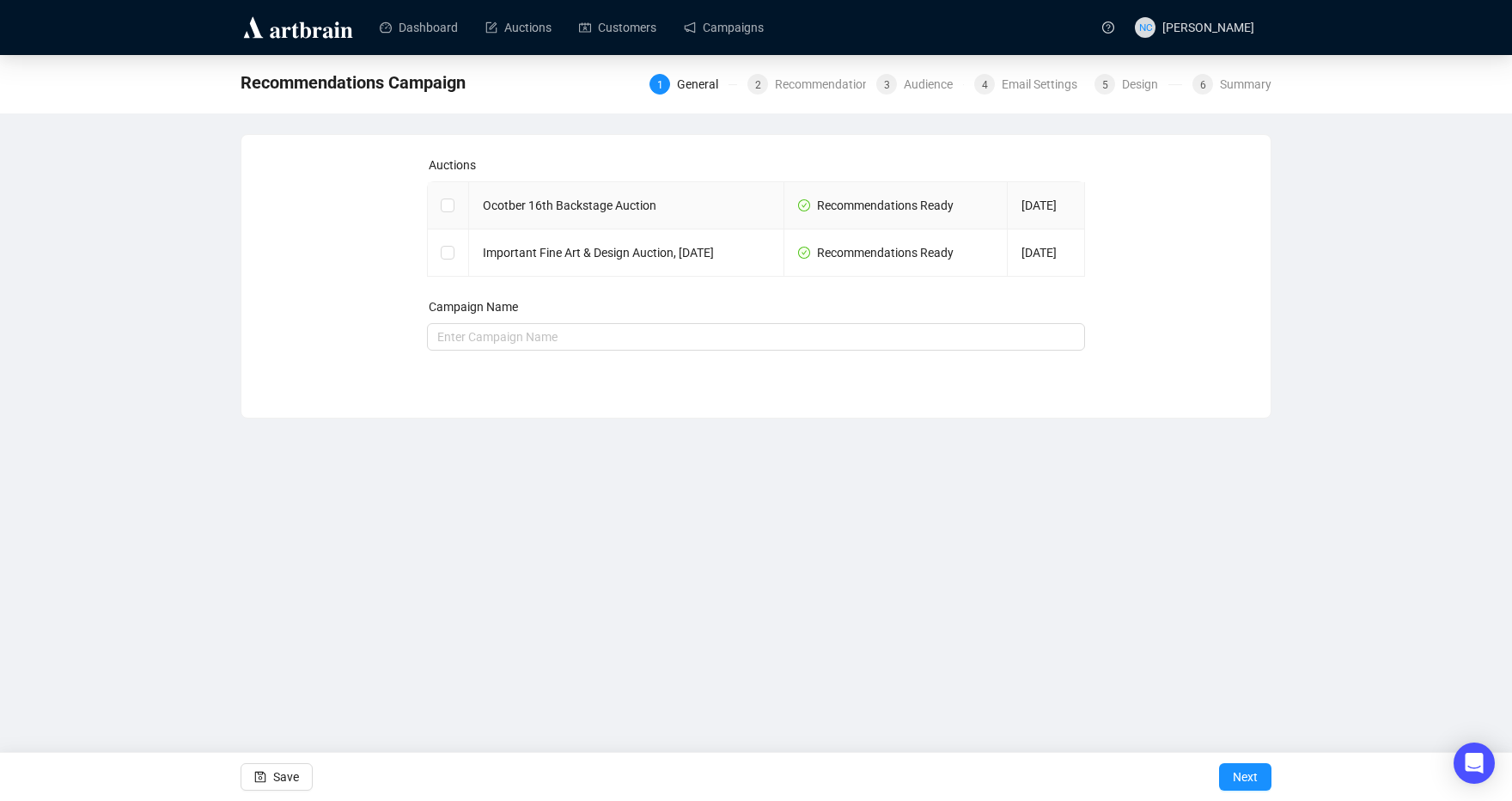
click at [683, 211] on td "Ocotber 16th Backstage Auction" at bounding box center [626, 205] width 315 height 47
click at [442, 201] on input "checkbox" at bounding box center [446, 204] width 12 height 12
checkbox input "true"
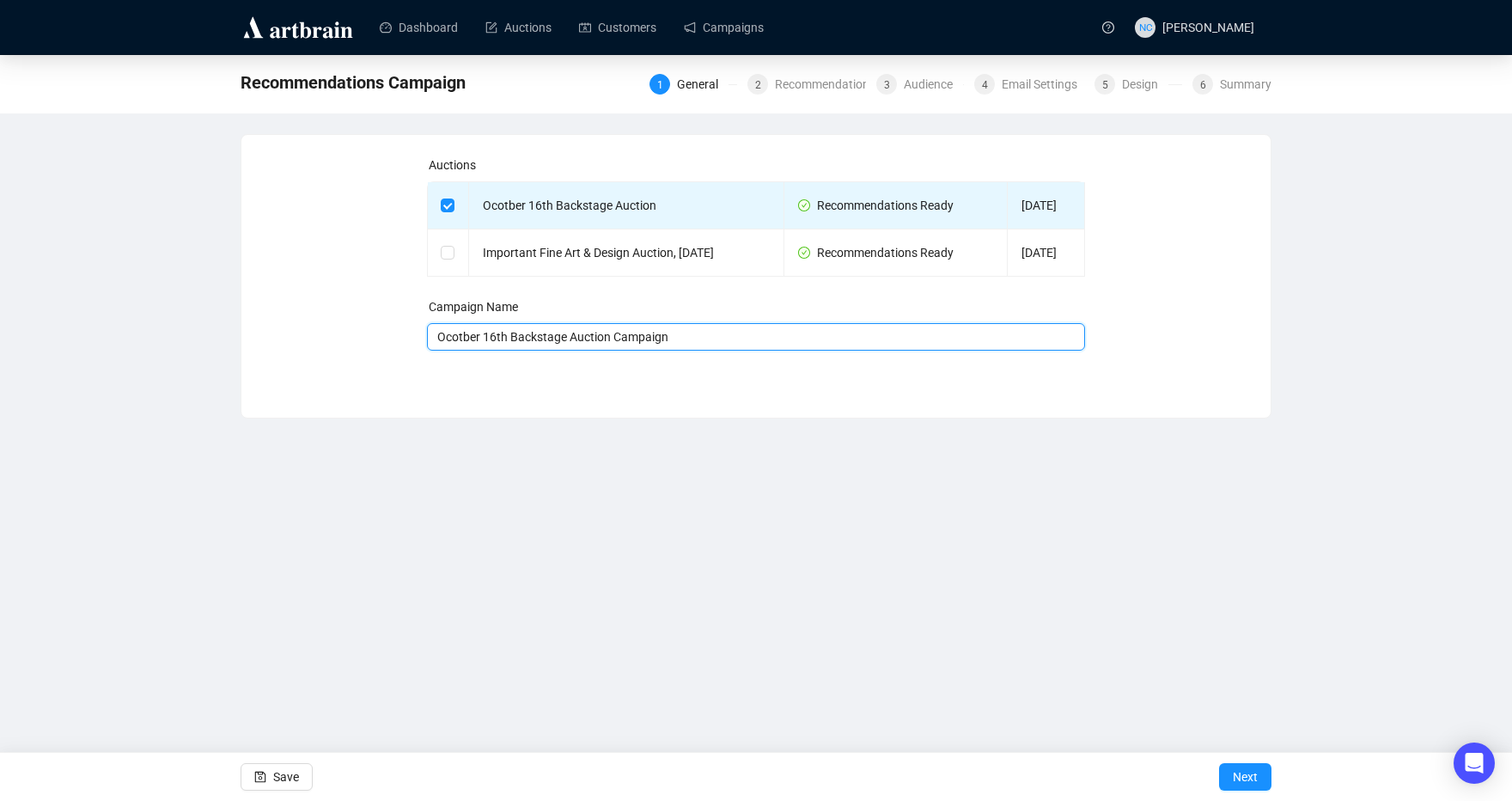
click at [712, 346] on input "Ocotber 16th Backstage Auction Campaign" at bounding box center [756, 336] width 659 height 28
type input "Ocotber 16th Backstage Auction Campaign General"
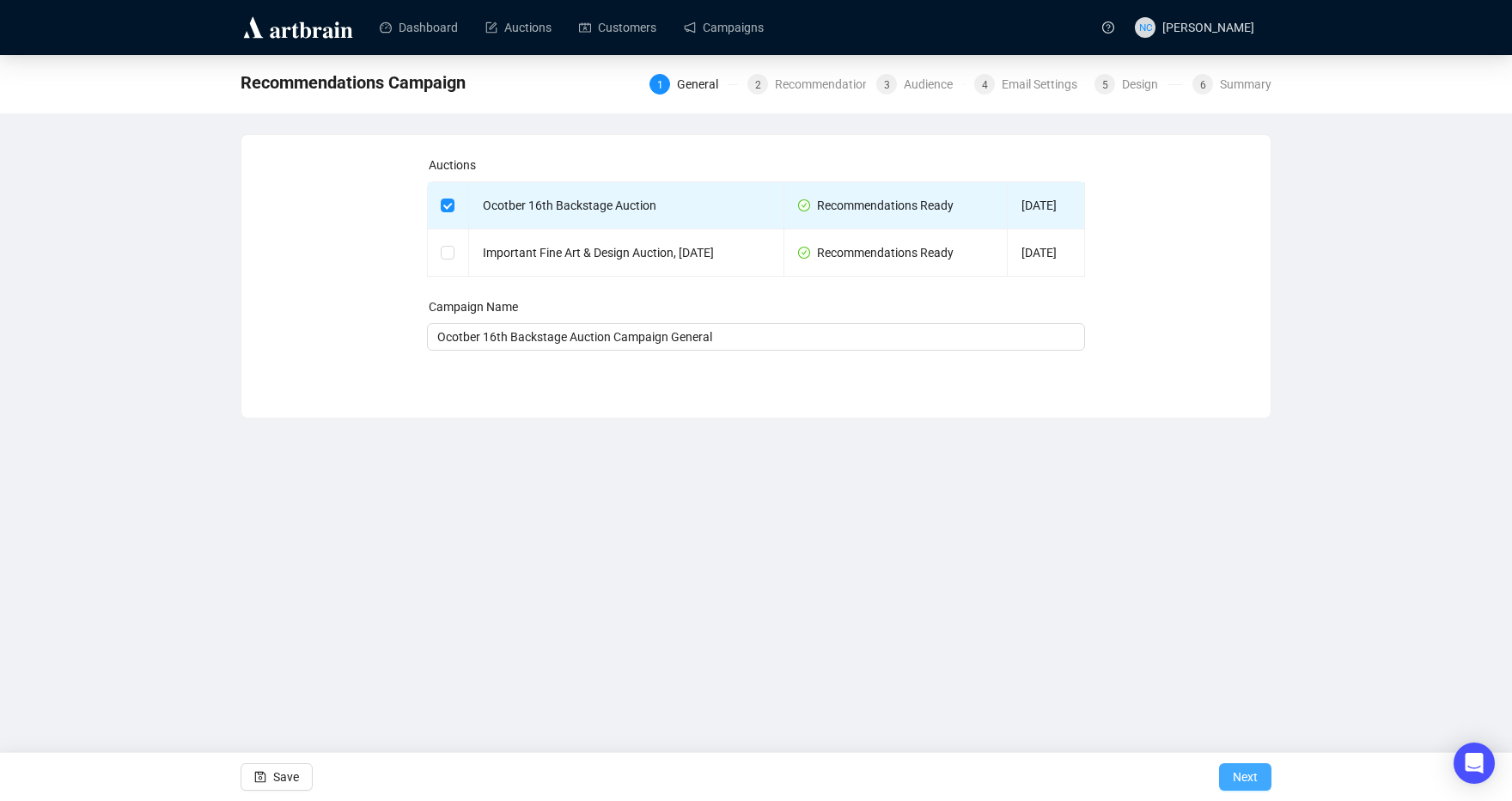
click at [1234, 781] on span "Next" at bounding box center [1245, 777] width 25 height 48
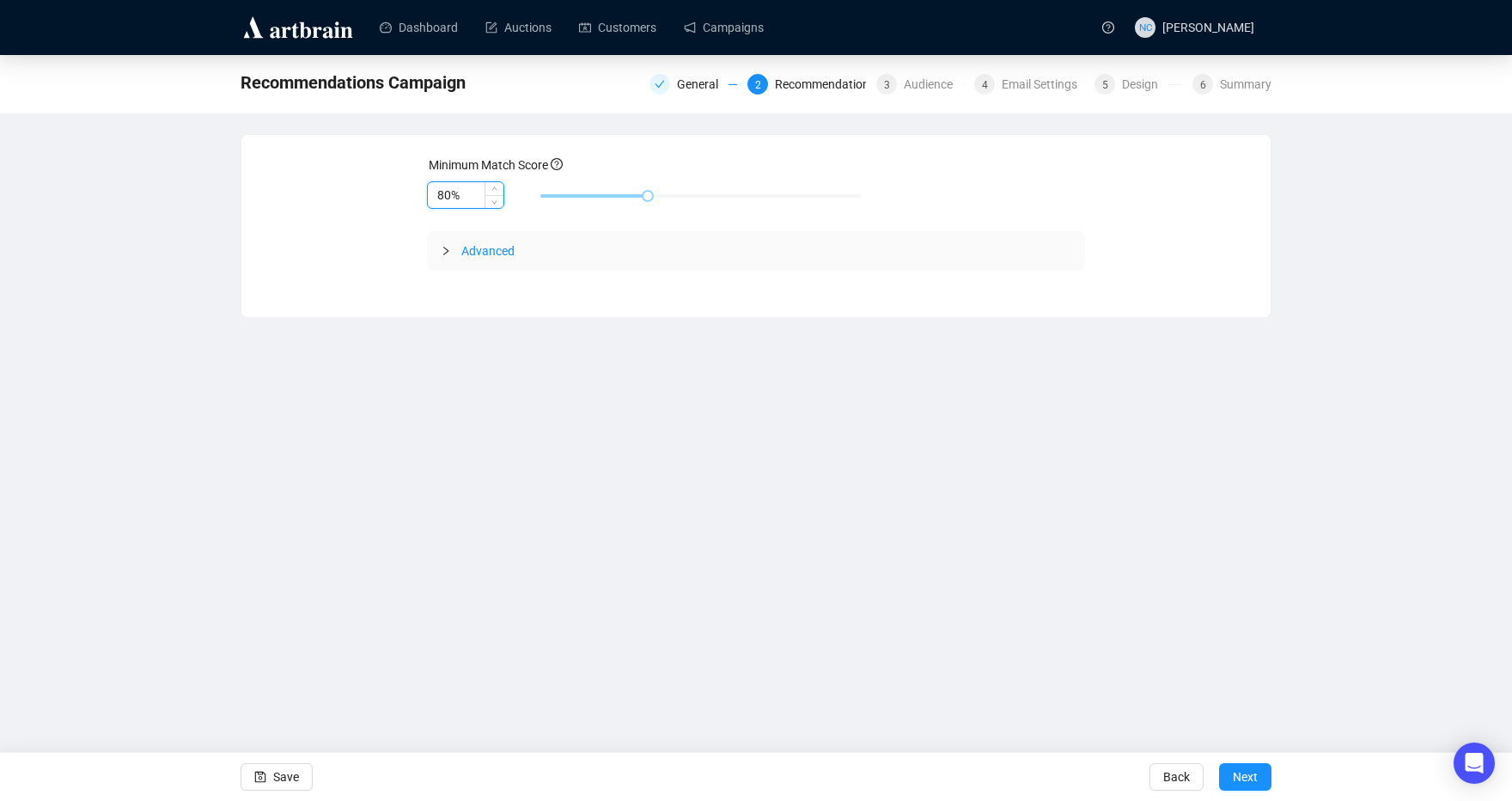
click at [438, 201] on input "80%" at bounding box center [465, 195] width 76 height 26
click at [440, 201] on input "80%" at bounding box center [465, 195] width 76 height 26
type input "70%"
click at [1248, 789] on span "Next" at bounding box center [1245, 777] width 25 height 48
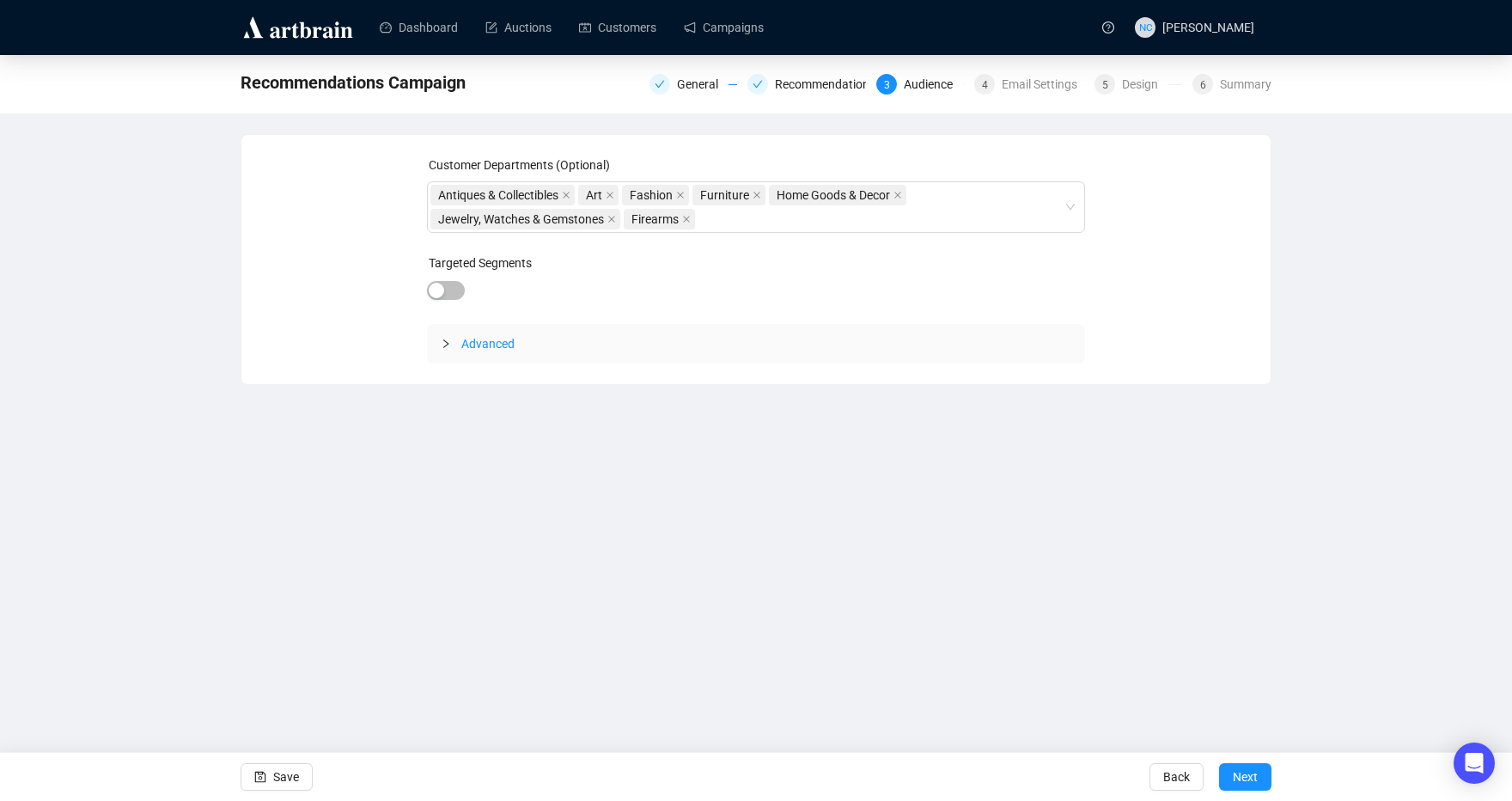
click at [469, 348] on span "Advanced" at bounding box center [488, 344] width 54 height 13
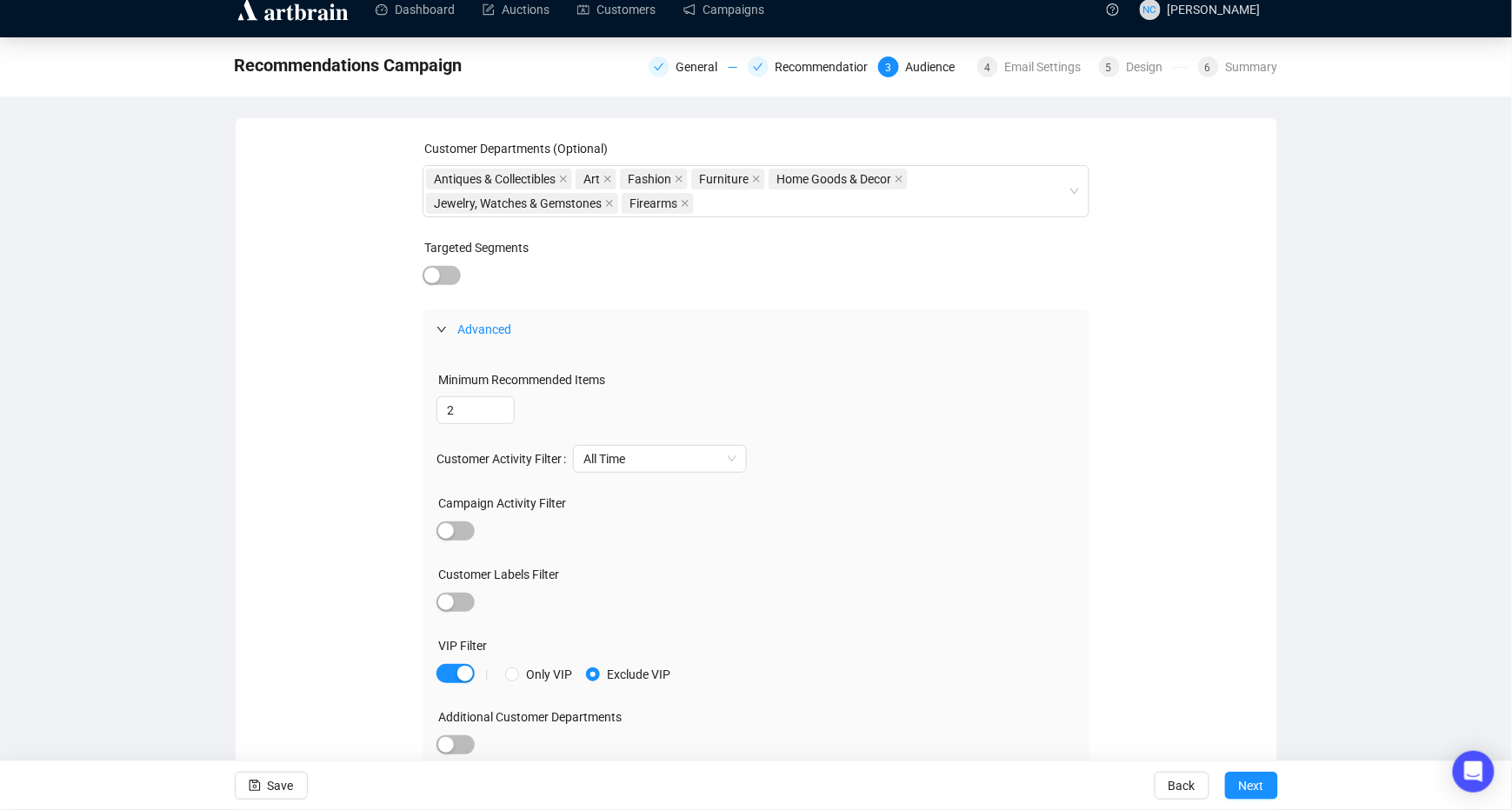
scroll to position [22, 0]
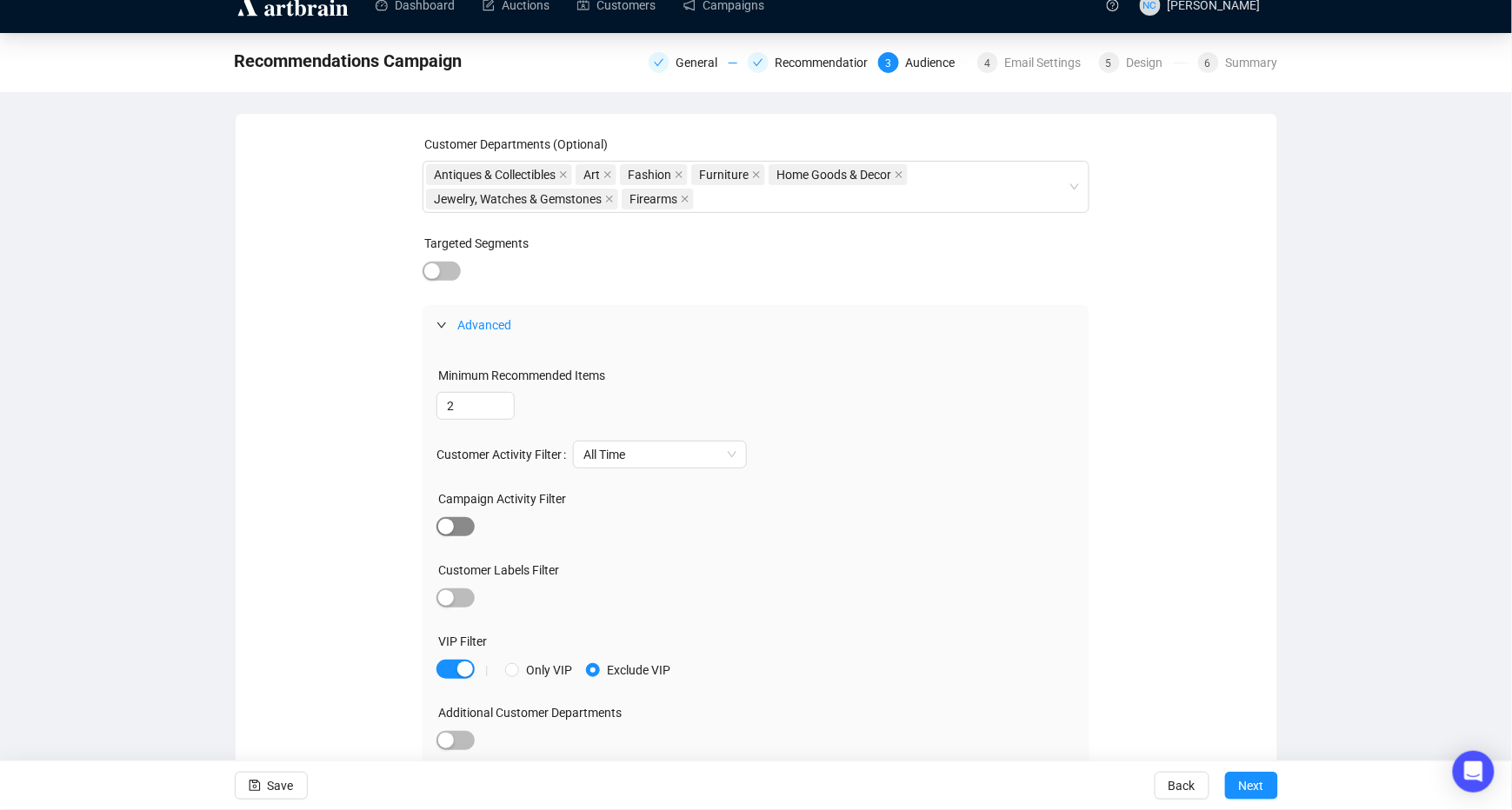
click at [443, 526] on div "button" at bounding box center [446, 527] width 16 height 16
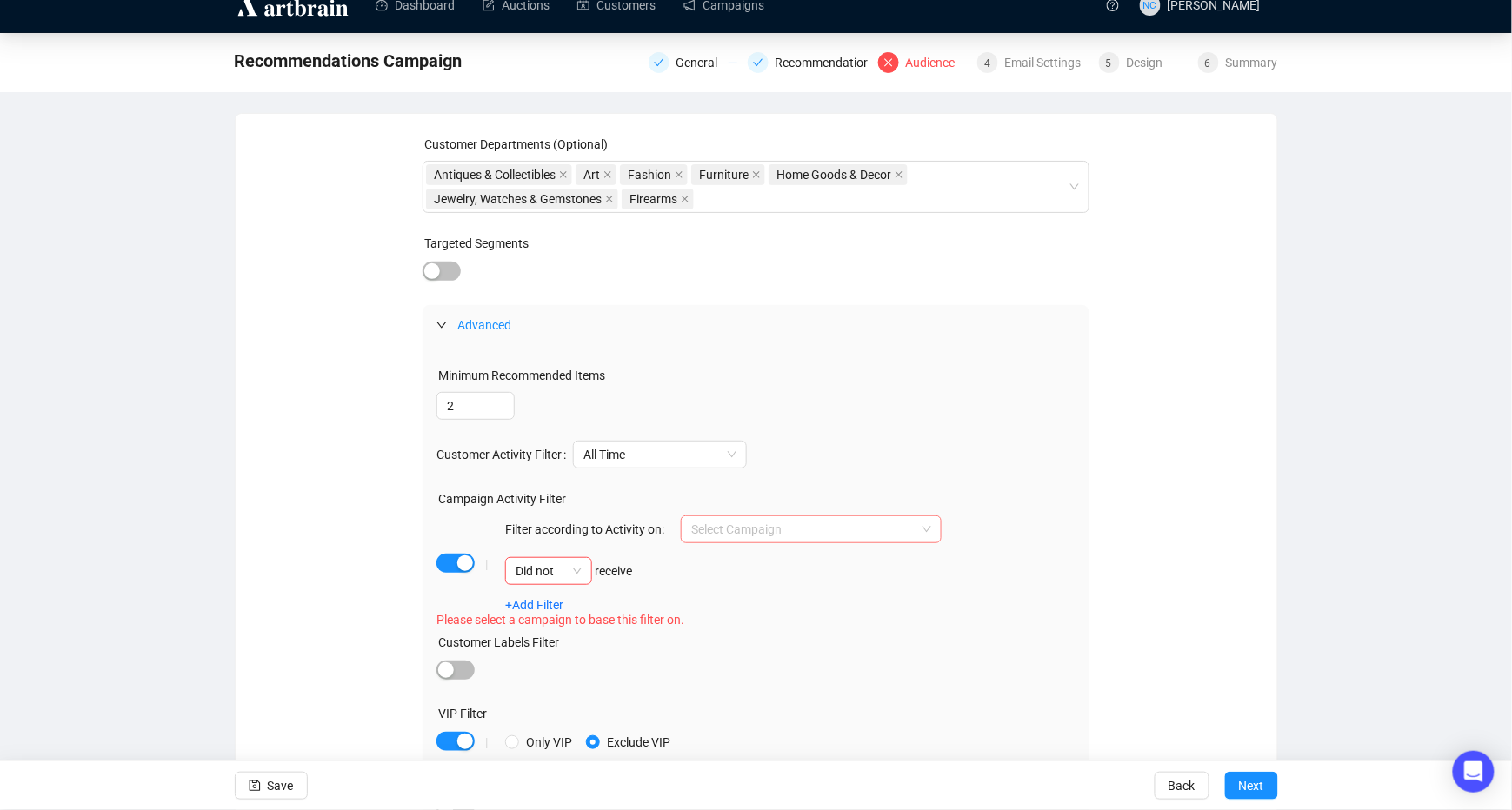
click at [760, 530] on input "search" at bounding box center [803, 529] width 224 height 26
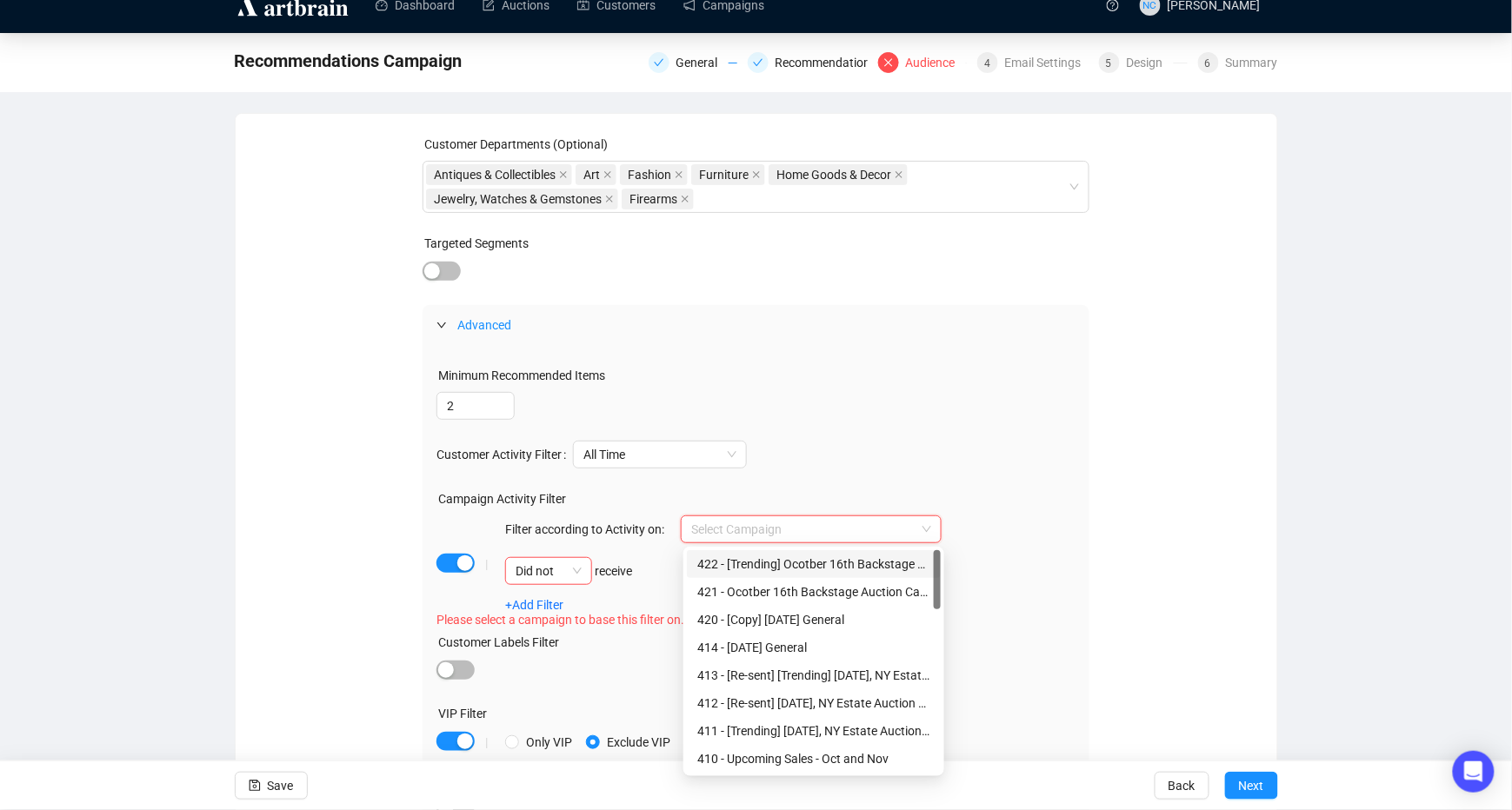
click at [764, 554] on div "422 - [Trending] Ocotber 16th Backstage Auction Campaign Recs" at bounding box center [813, 564] width 233 height 19
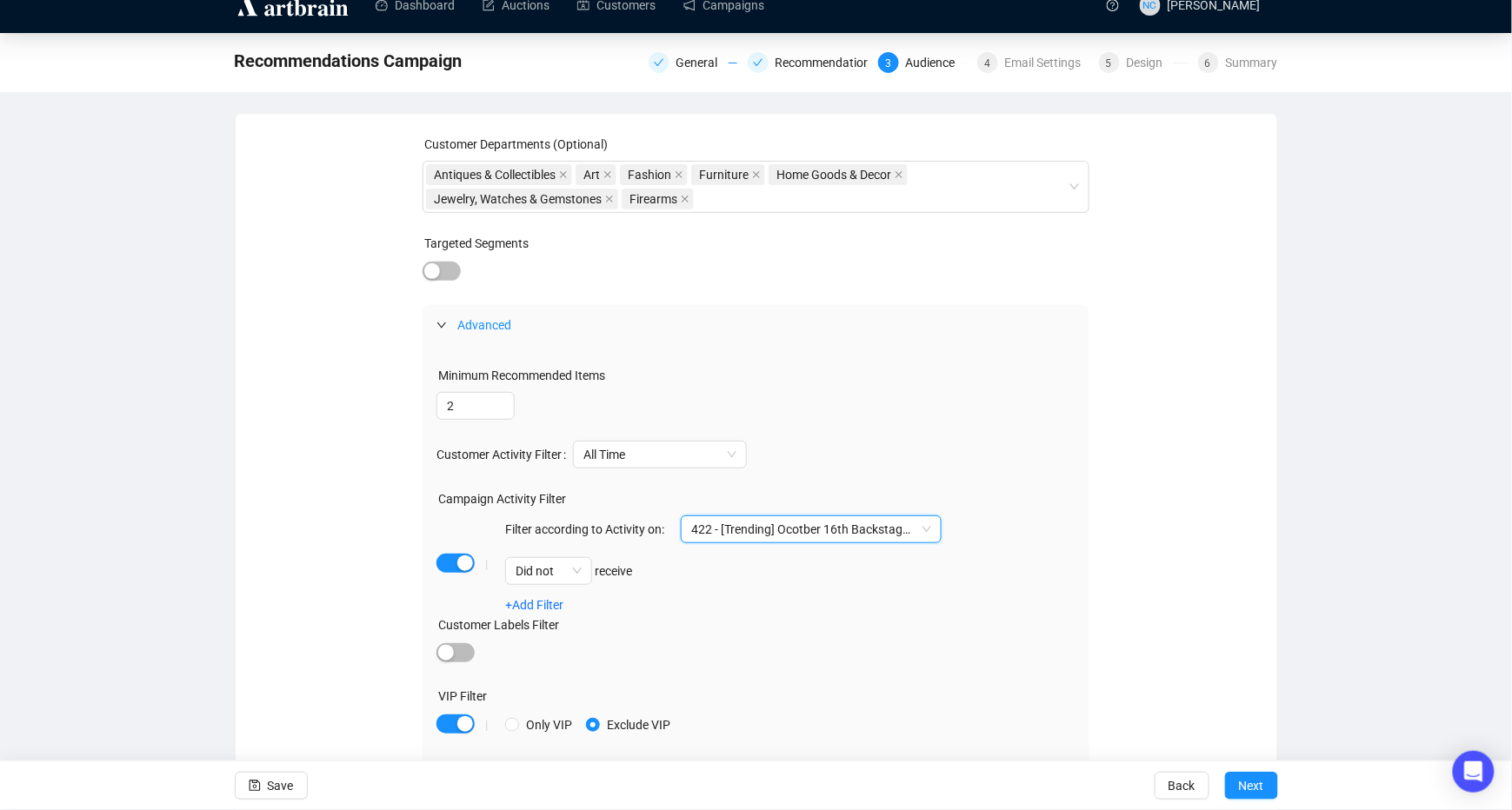
click at [547, 595] on div "Filter according to Activity on: 422 - [Trending] Ocotber 16th Backstage Auctio…" at bounding box center [723, 564] width 436 height 97
click at [551, 605] on link "+Add Filter" at bounding box center [534, 605] width 58 height 14
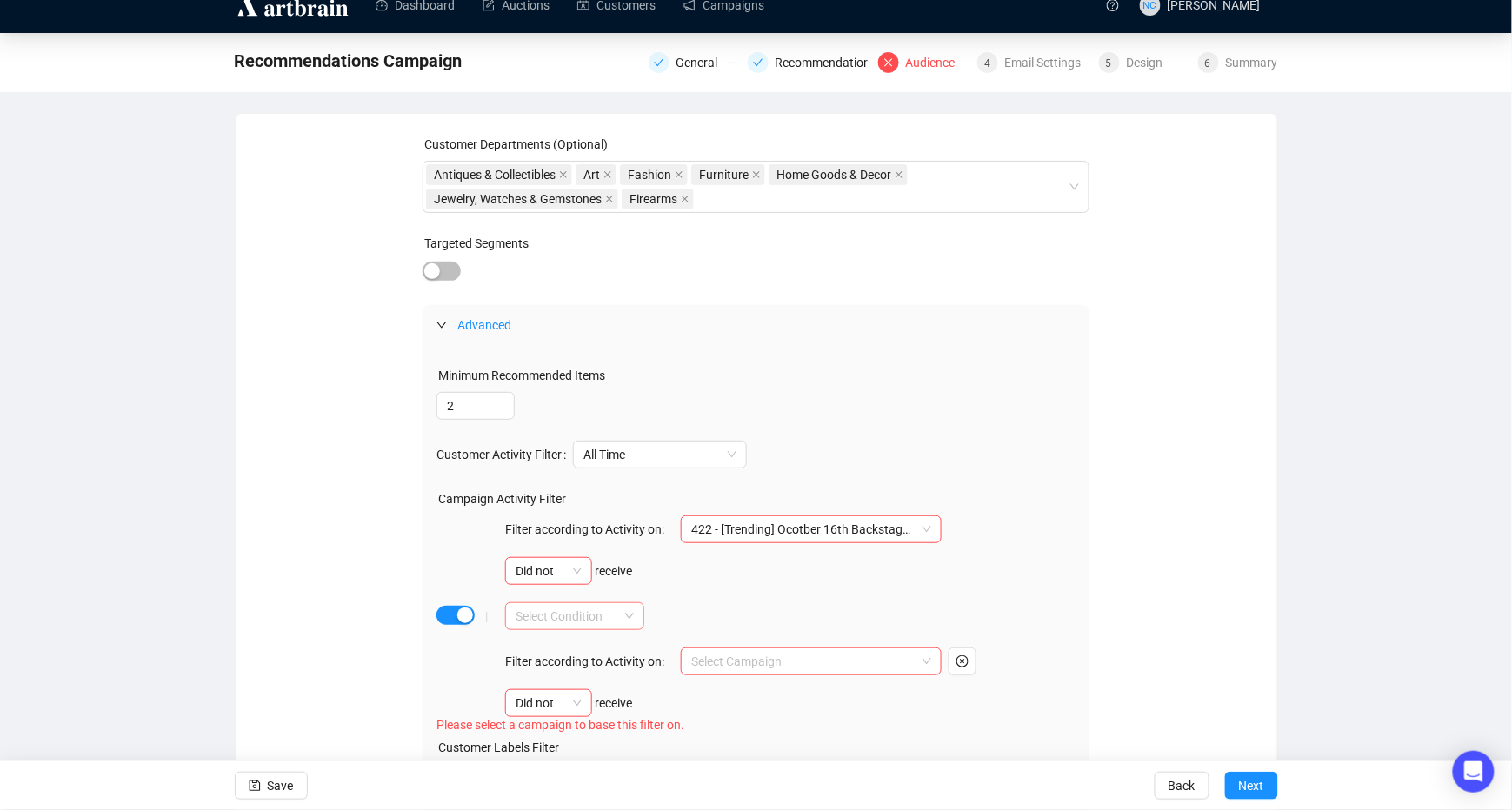
click at [578, 618] on input "search" at bounding box center [567, 616] width 103 height 26
click at [598, 657] on div "AND" at bounding box center [575, 651] width 111 height 19
click at [756, 664] on input "search" at bounding box center [803, 661] width 224 height 26
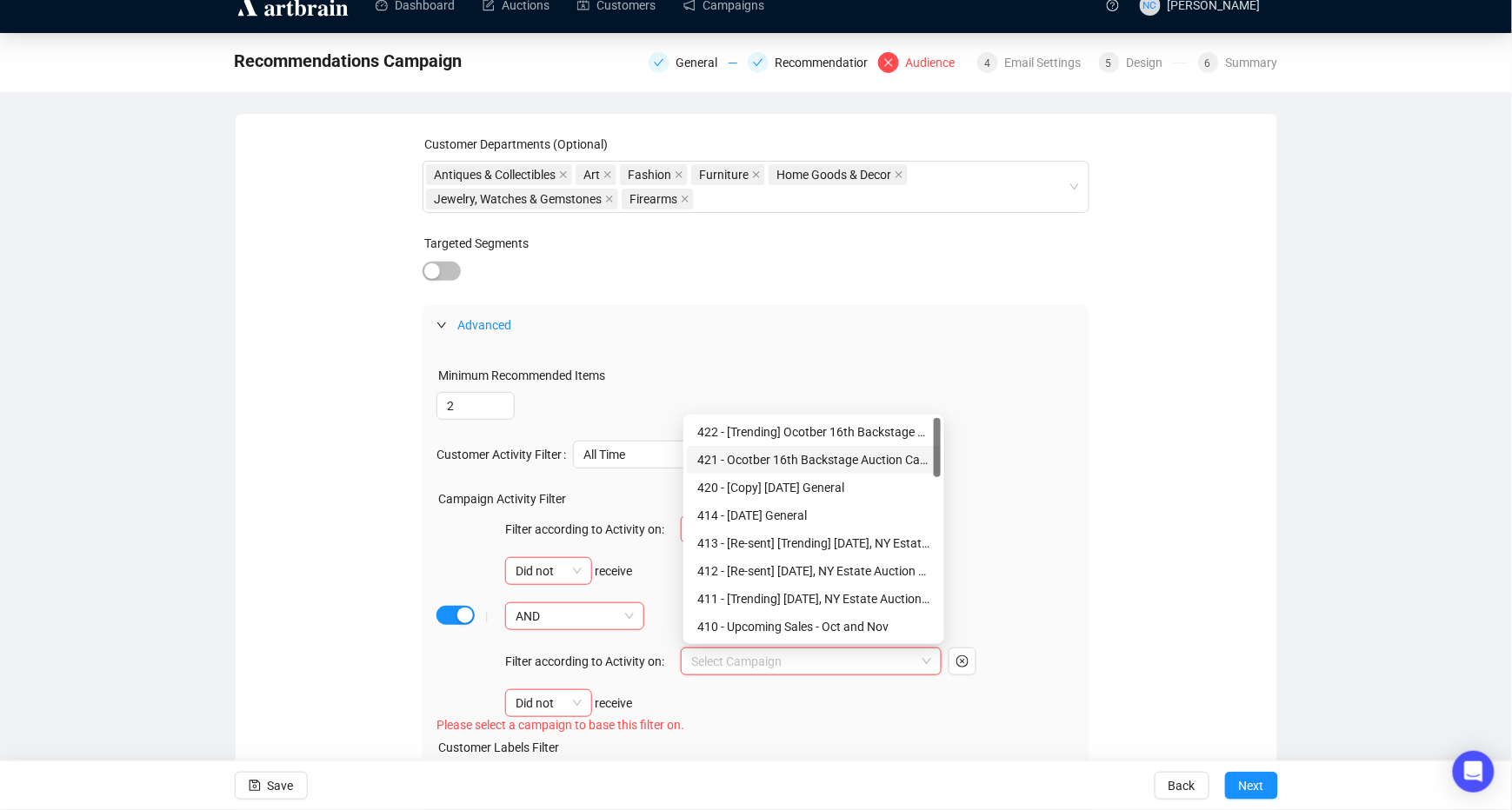
click at [804, 458] on div "421 - Ocotber 16th Backstage Auction Campaign Recs" at bounding box center [813, 460] width 233 height 19
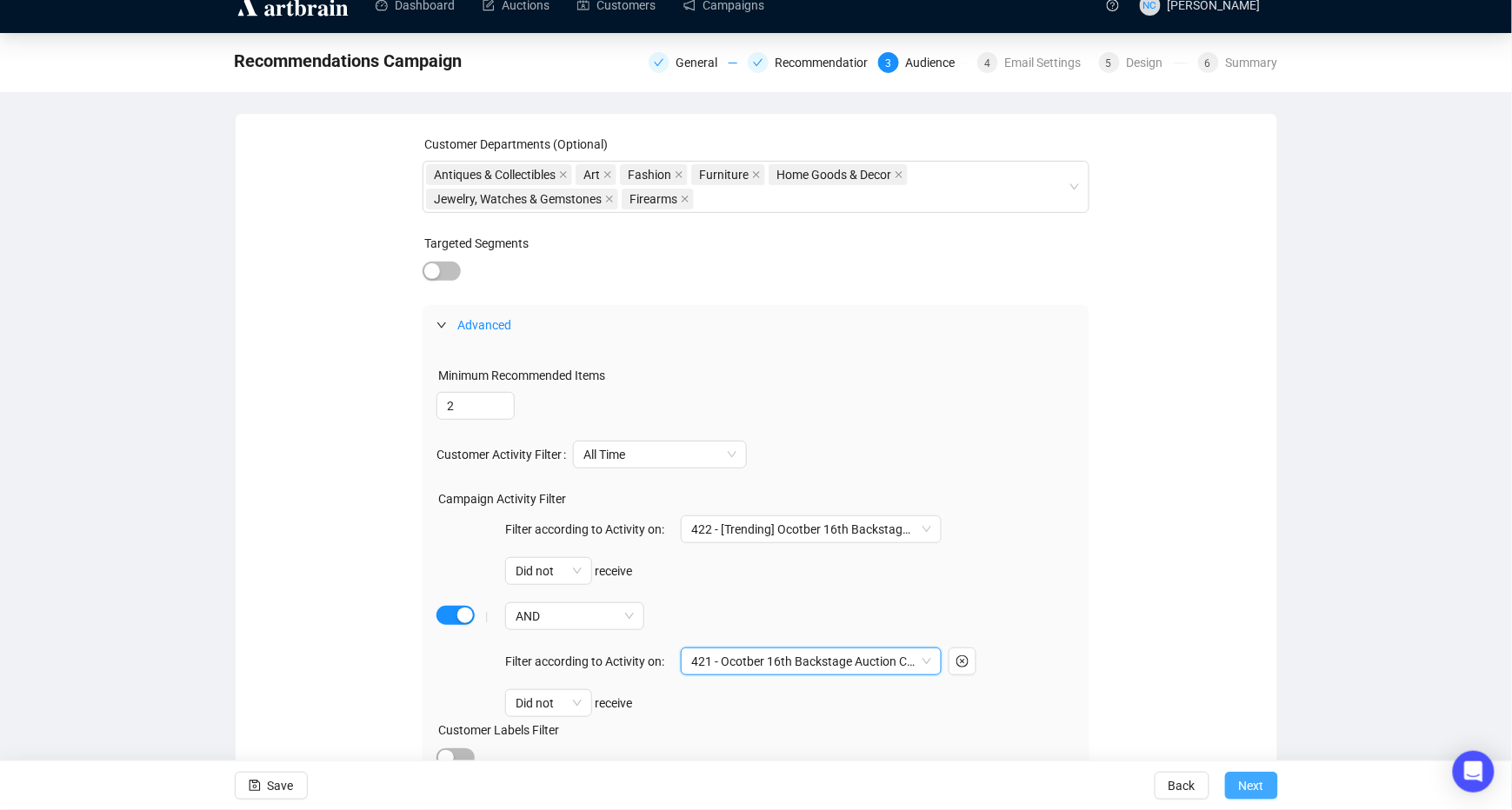
click at [1258, 784] on span "Next" at bounding box center [1251, 786] width 25 height 48
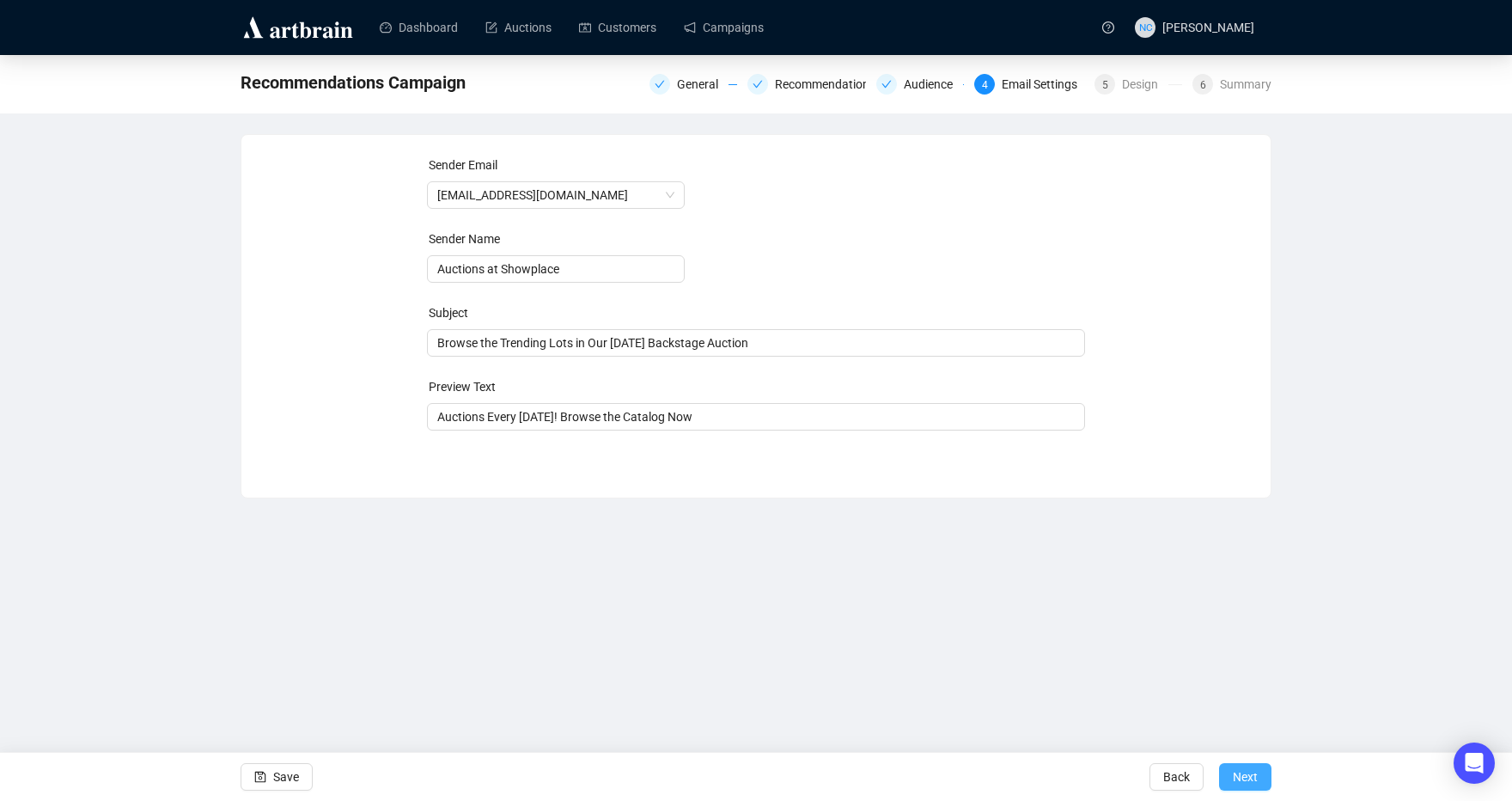
click at [1248, 776] on span "Next" at bounding box center [1245, 777] width 25 height 48
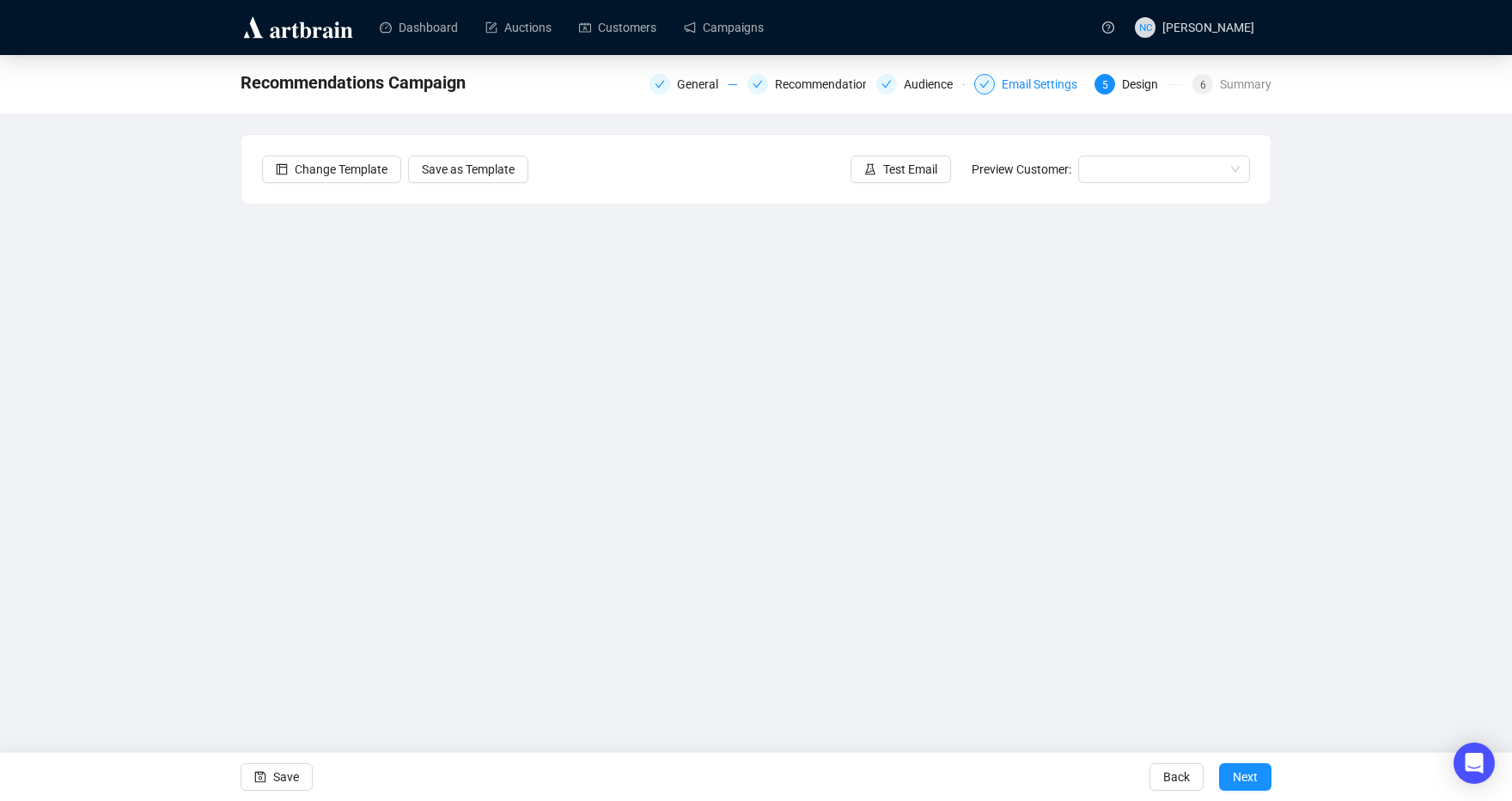
click at [1048, 84] on div "Email Settings" at bounding box center [1045, 84] width 86 height 21
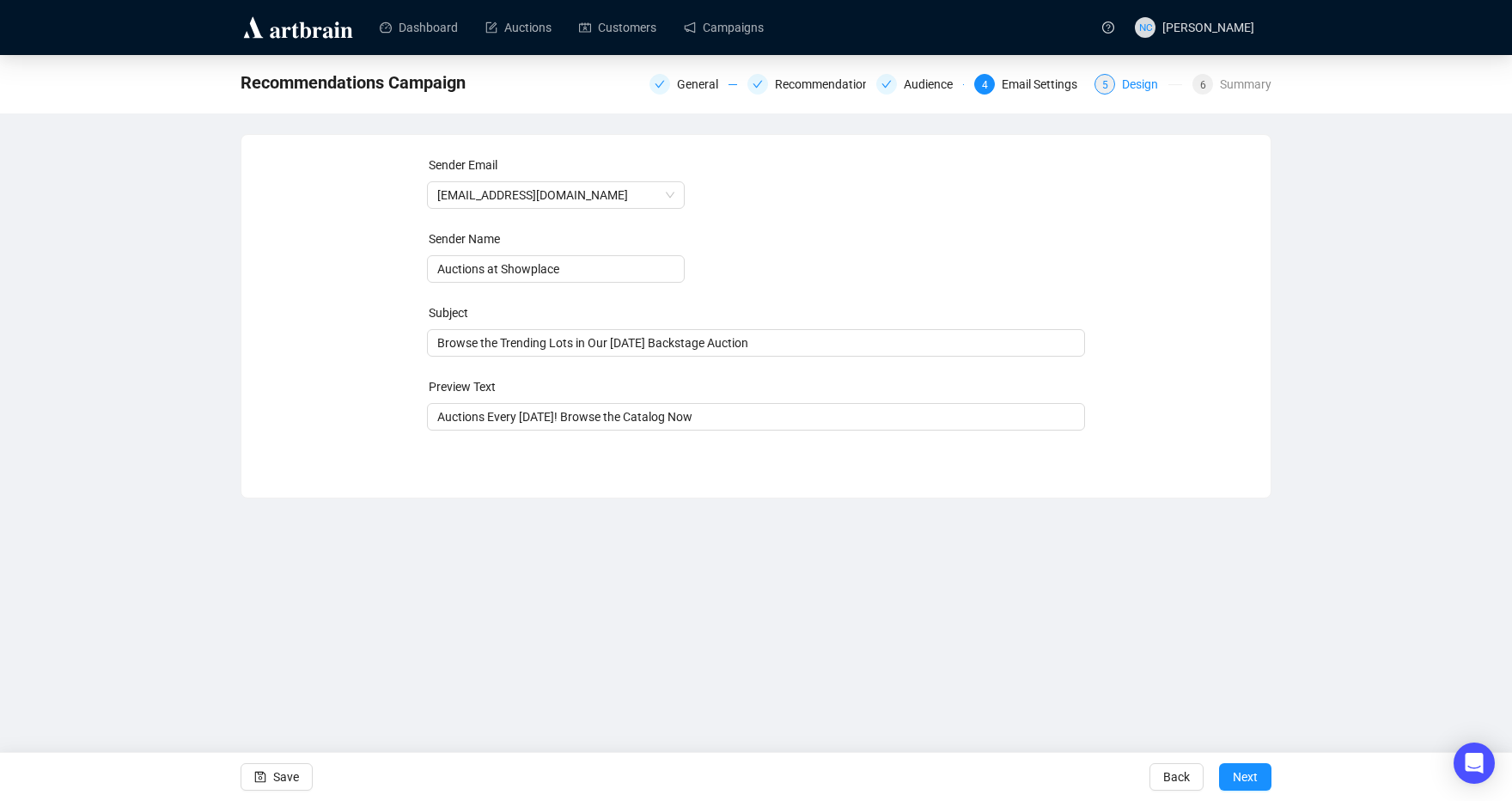
click at [1151, 87] on div "Design" at bounding box center [1144, 84] width 46 height 21
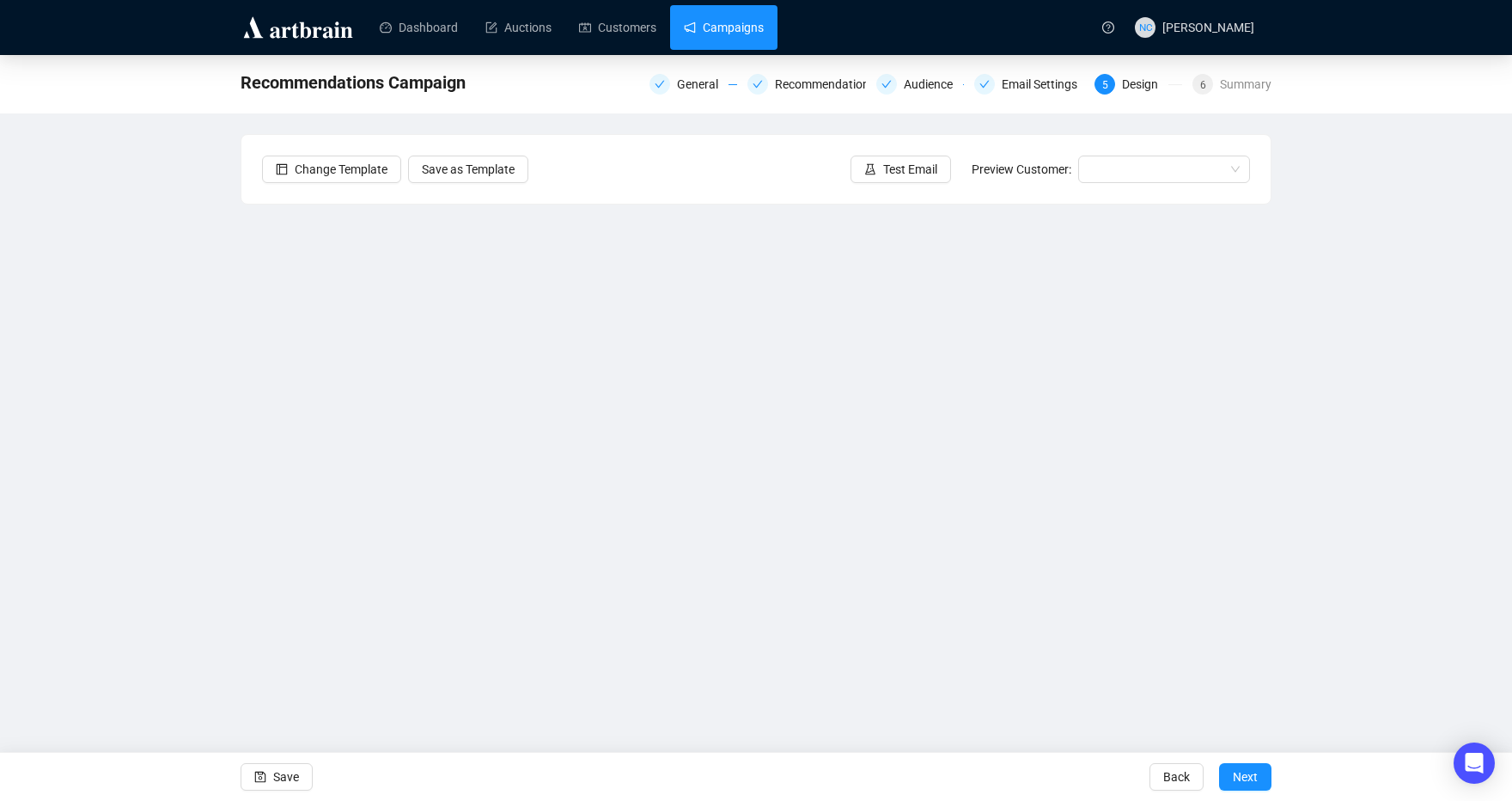
click at [753, 21] on link "Campaigns" at bounding box center [723, 27] width 79 height 45
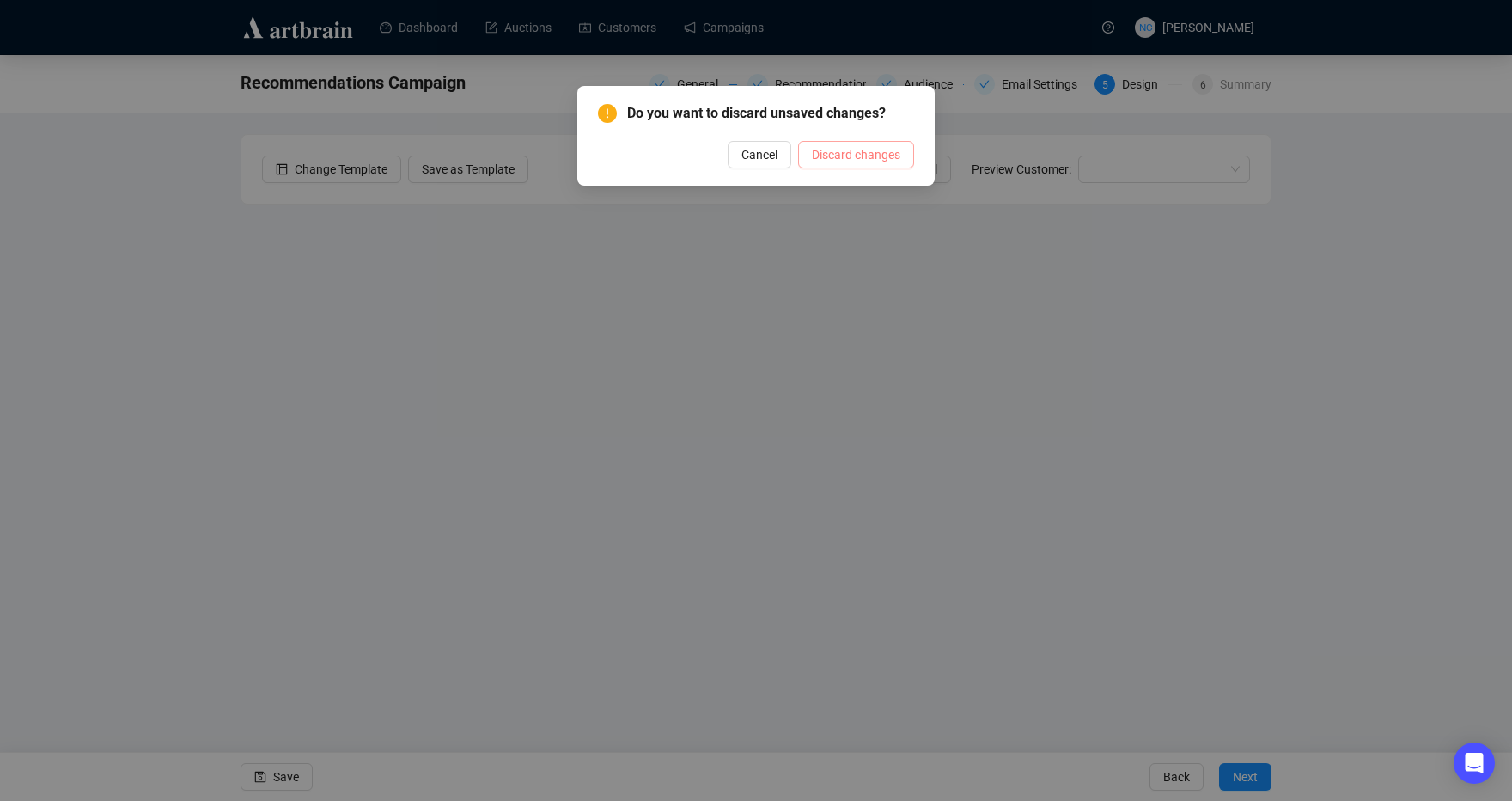
click at [896, 153] on span "Discard changes" at bounding box center [856, 155] width 88 height 19
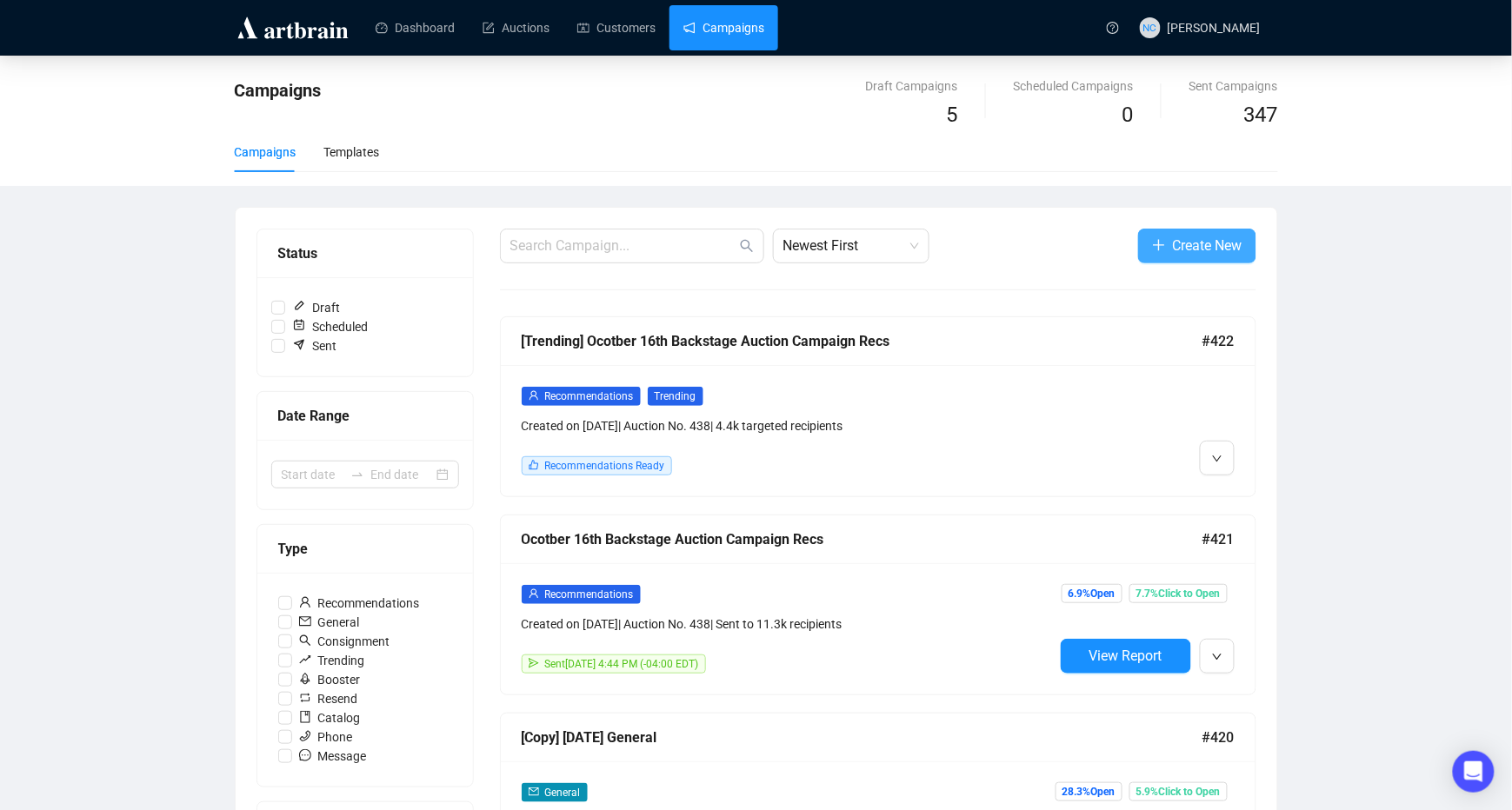
click at [1173, 234] on button "Create New" at bounding box center [1197, 246] width 118 height 35
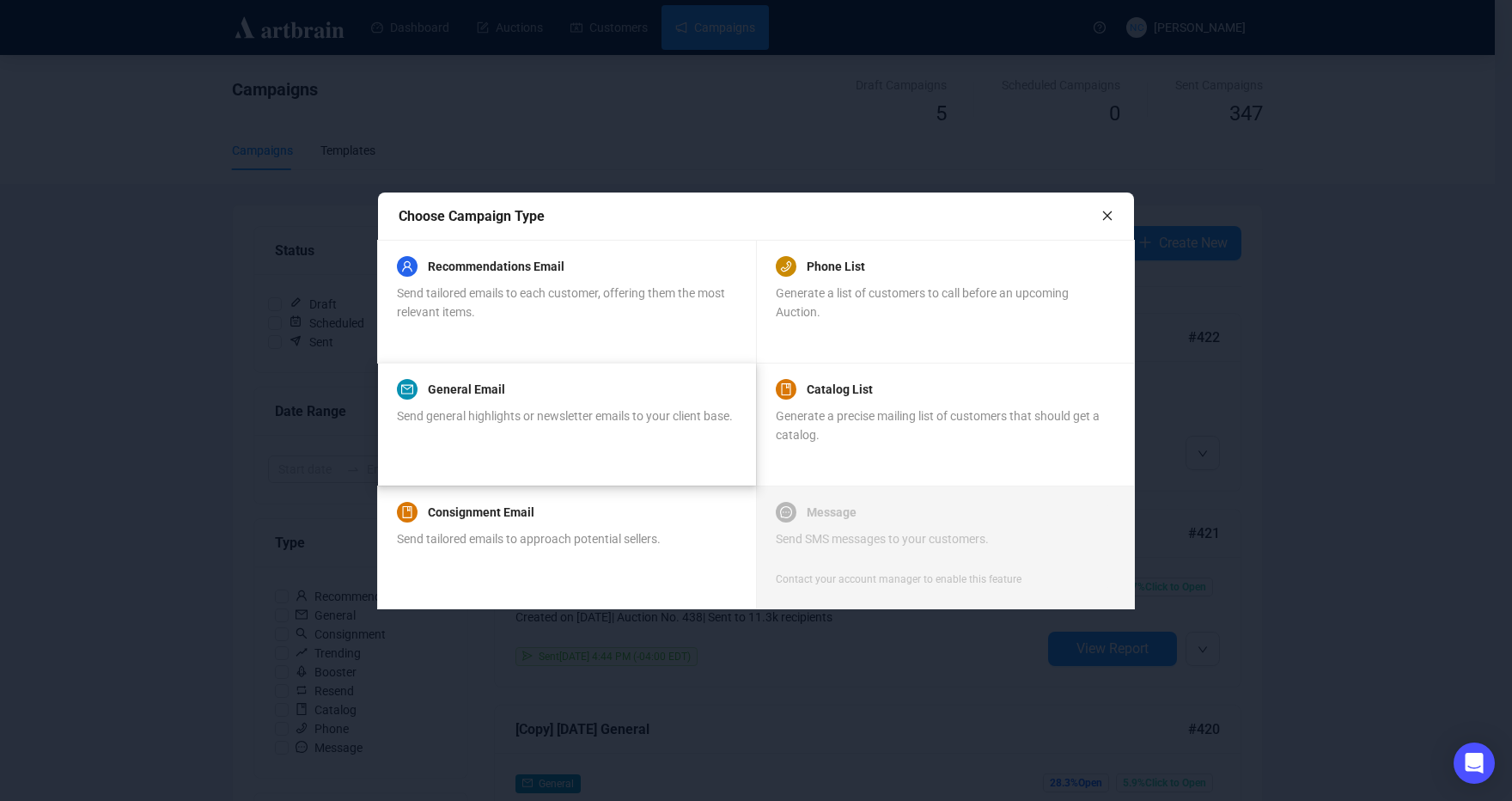
click at [517, 399] on div "General Email" at bounding box center [564, 390] width 336 height 21
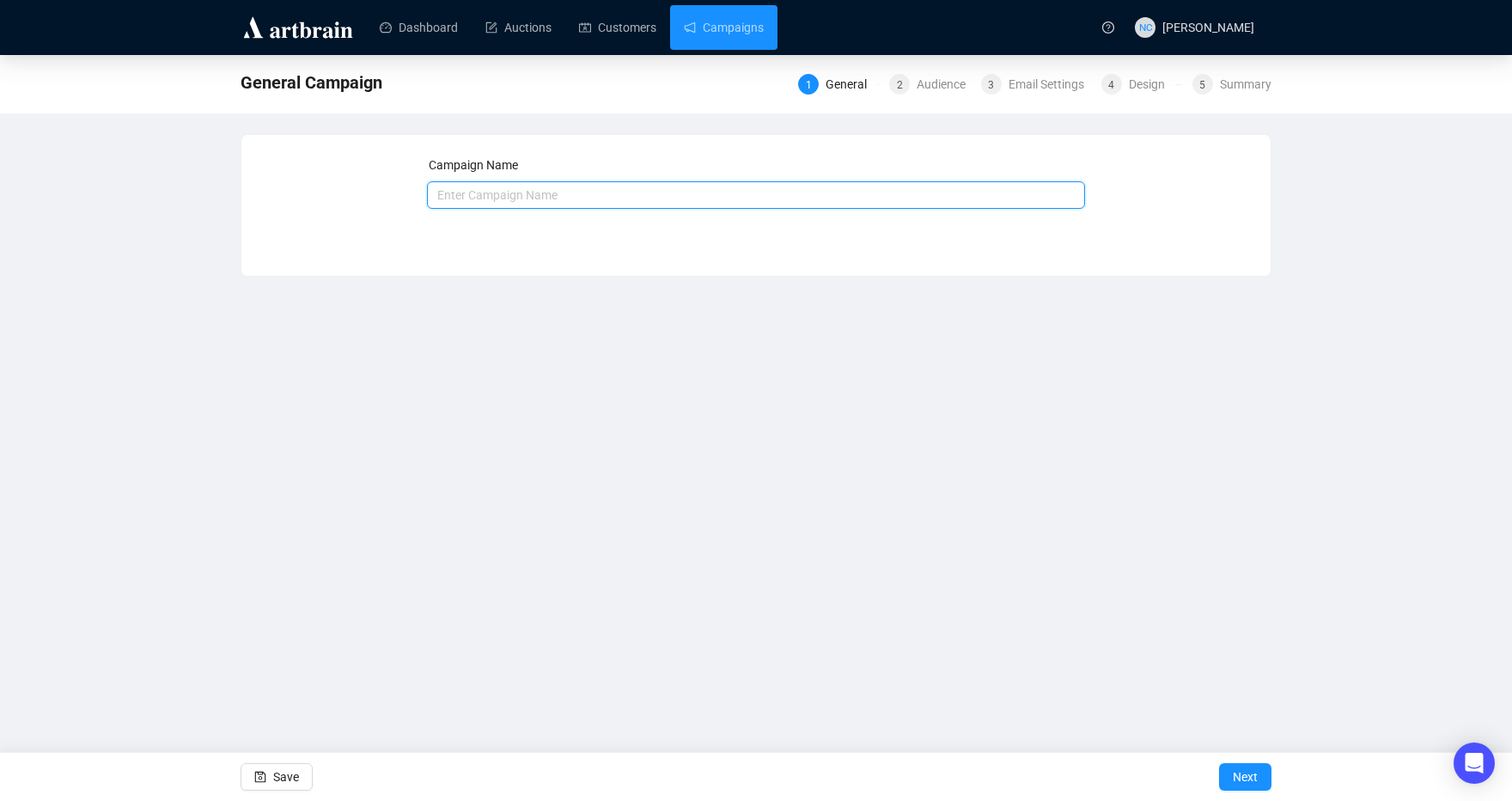
click at [572, 190] on input "text" at bounding box center [756, 195] width 659 height 28
type input "10/16 Backstage General"
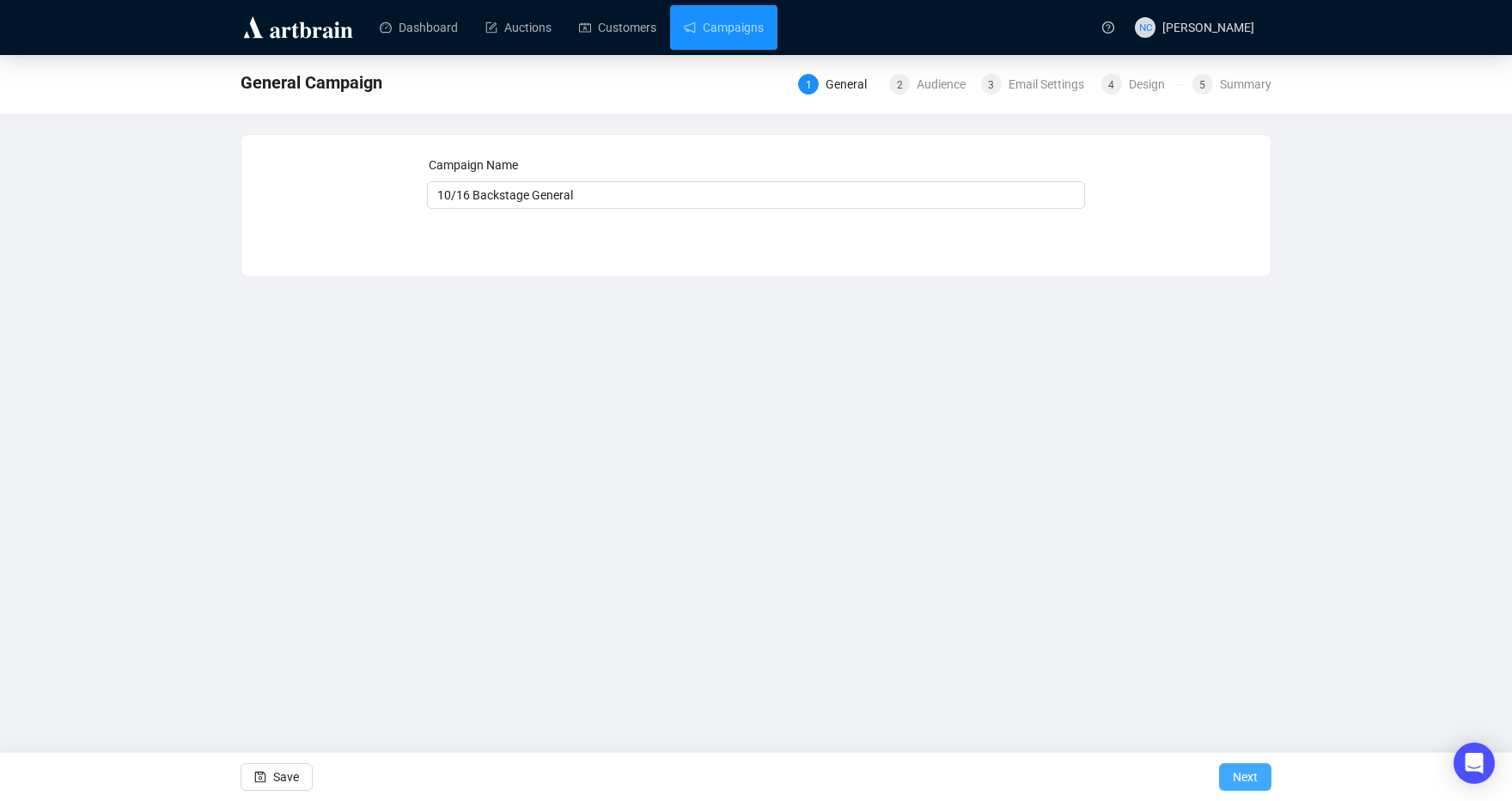
click at [1238, 772] on span "Next" at bounding box center [1245, 777] width 25 height 48
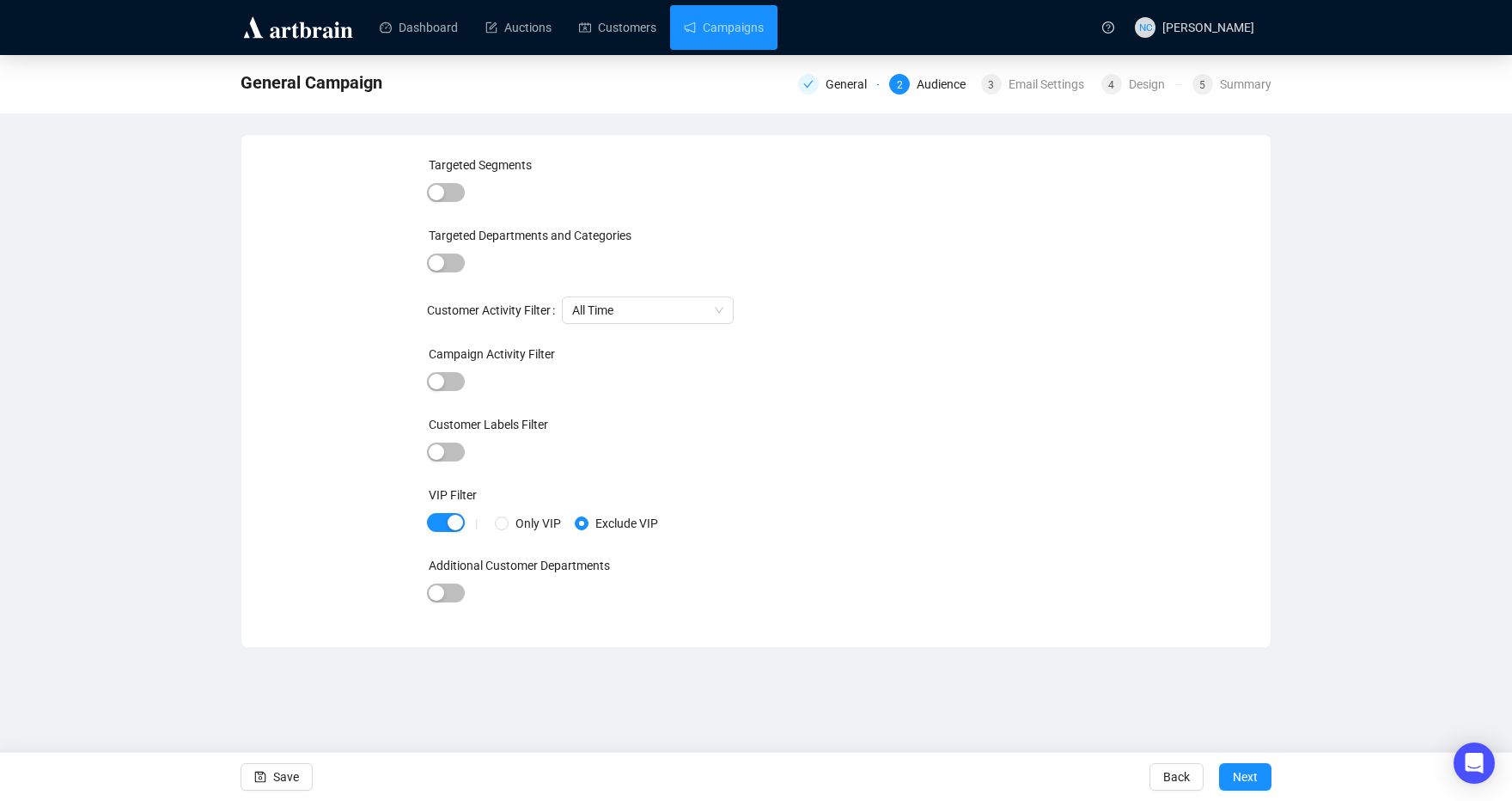
click at [443, 364] on div "Campaign Activity Filter" at bounding box center [756, 357] width 659 height 26
click at [444, 376] on span "button" at bounding box center [445, 381] width 37 height 19
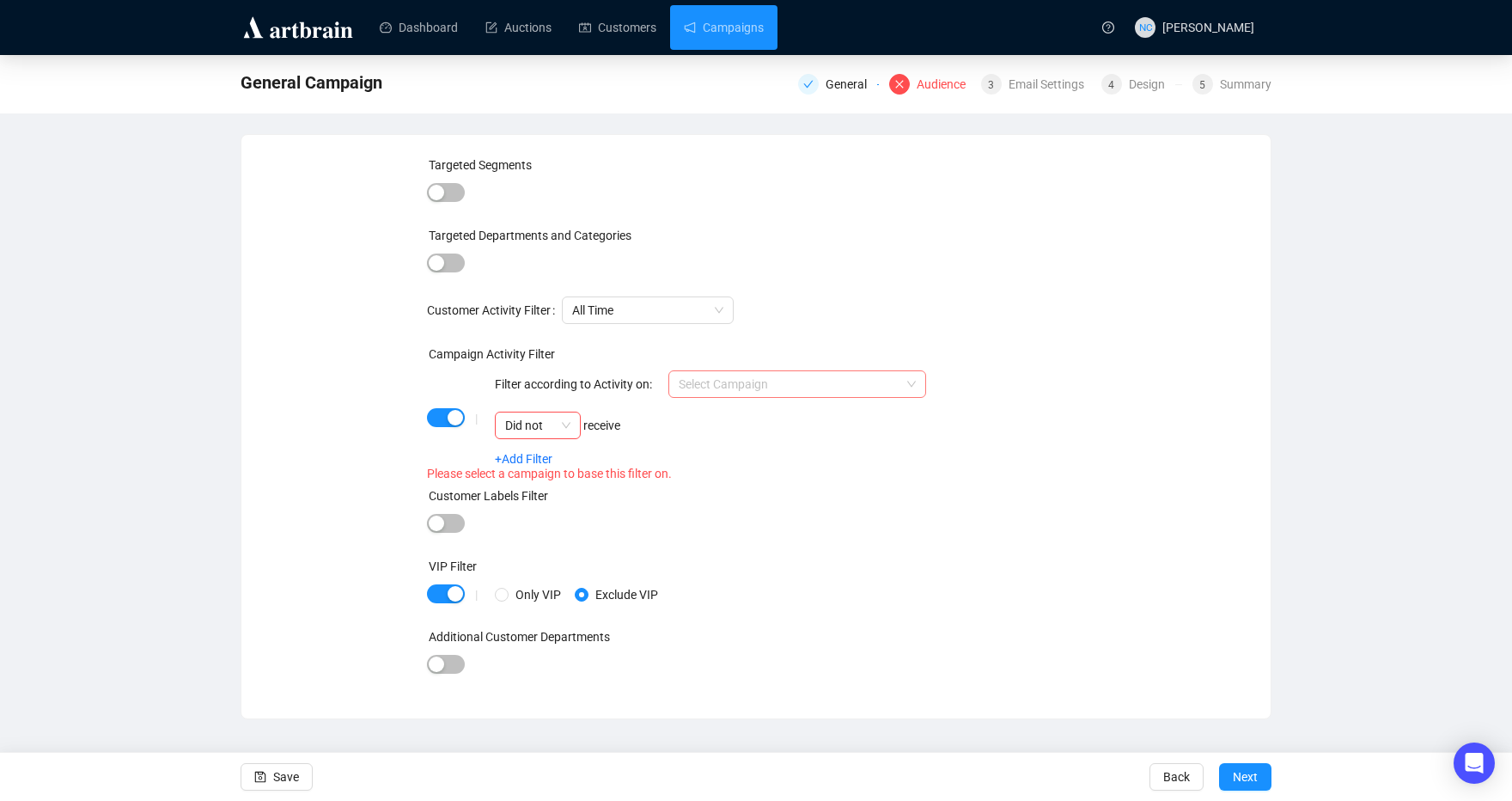
click at [730, 387] on div "Filter according to Activity on: Select Campaign Did not receive" at bounding box center [711, 405] width 431 height 69
click at [734, 379] on input "search" at bounding box center [789, 384] width 221 height 26
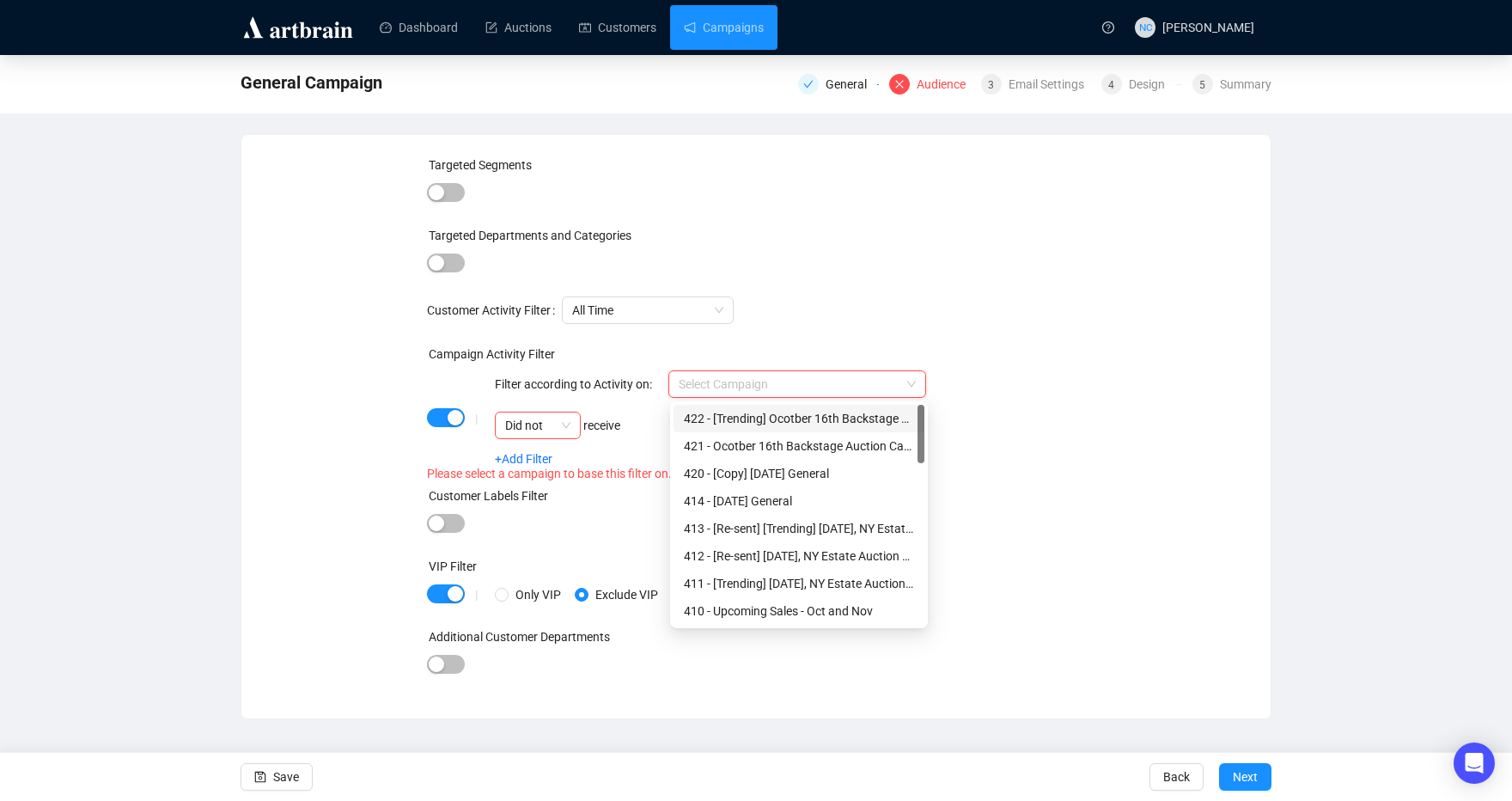
click at [759, 422] on div "422 - [Trending] Ocotber 16th Backstage Auction Campaign Recs" at bounding box center [799, 419] width 230 height 19
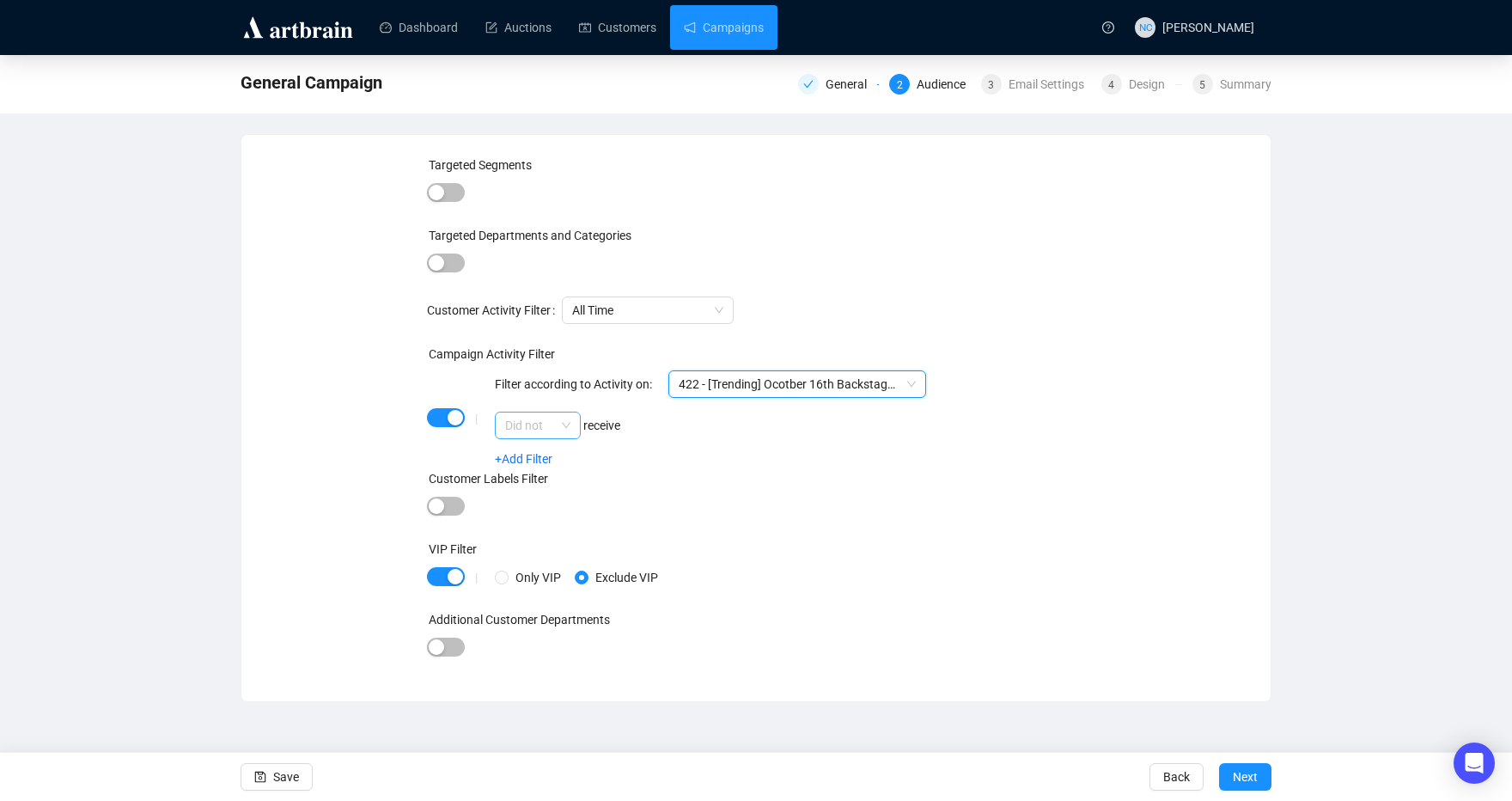
click at [531, 424] on span "Did not" at bounding box center [537, 425] width 65 height 26
click at [530, 453] on link "+Add Filter" at bounding box center [524, 459] width 57 height 13
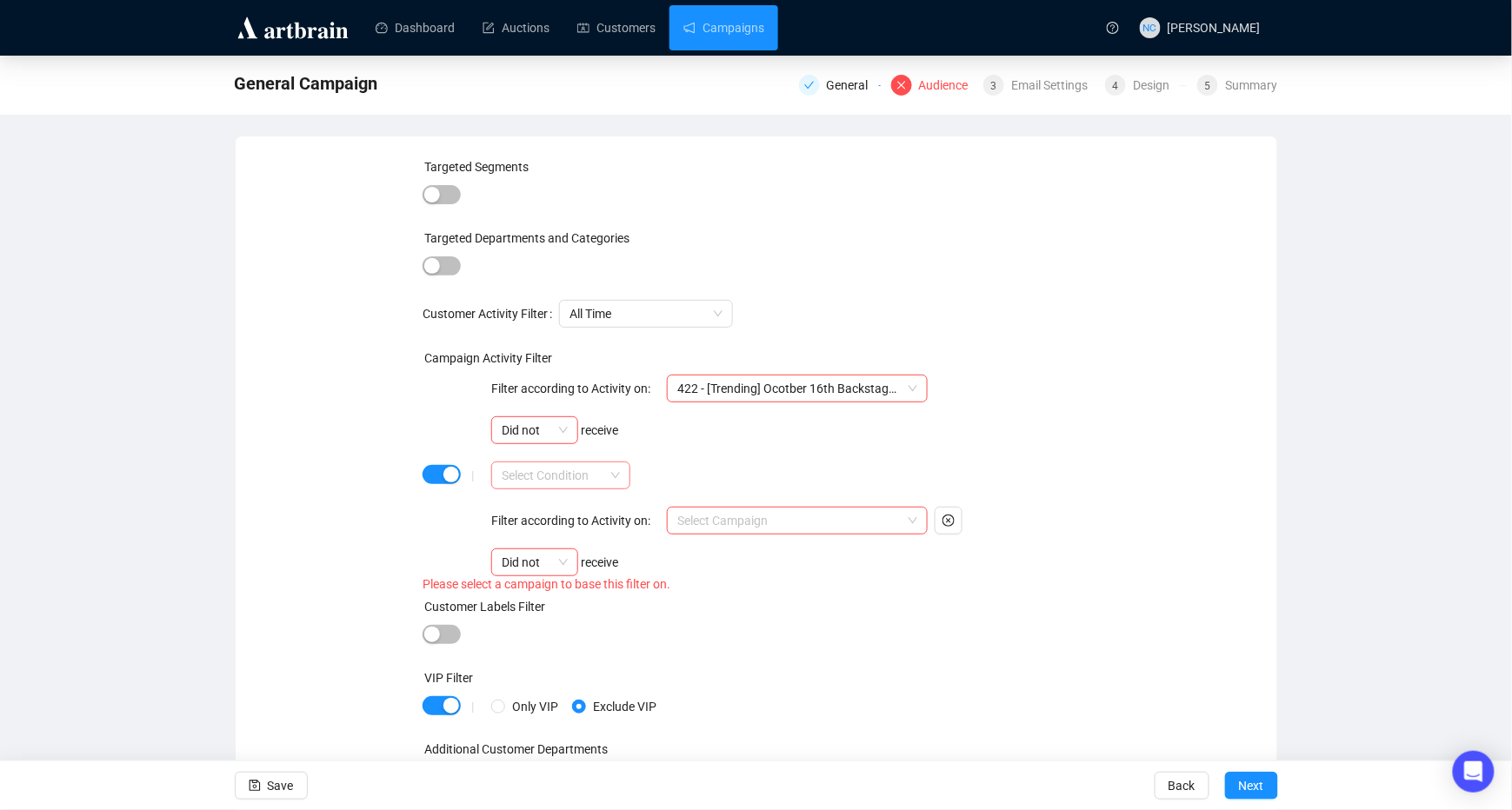
click at [587, 470] on input "search" at bounding box center [553, 475] width 103 height 26
click at [581, 509] on div "AND" at bounding box center [561, 511] width 111 height 19
click at [736, 527] on input "search" at bounding box center [789, 520] width 224 height 26
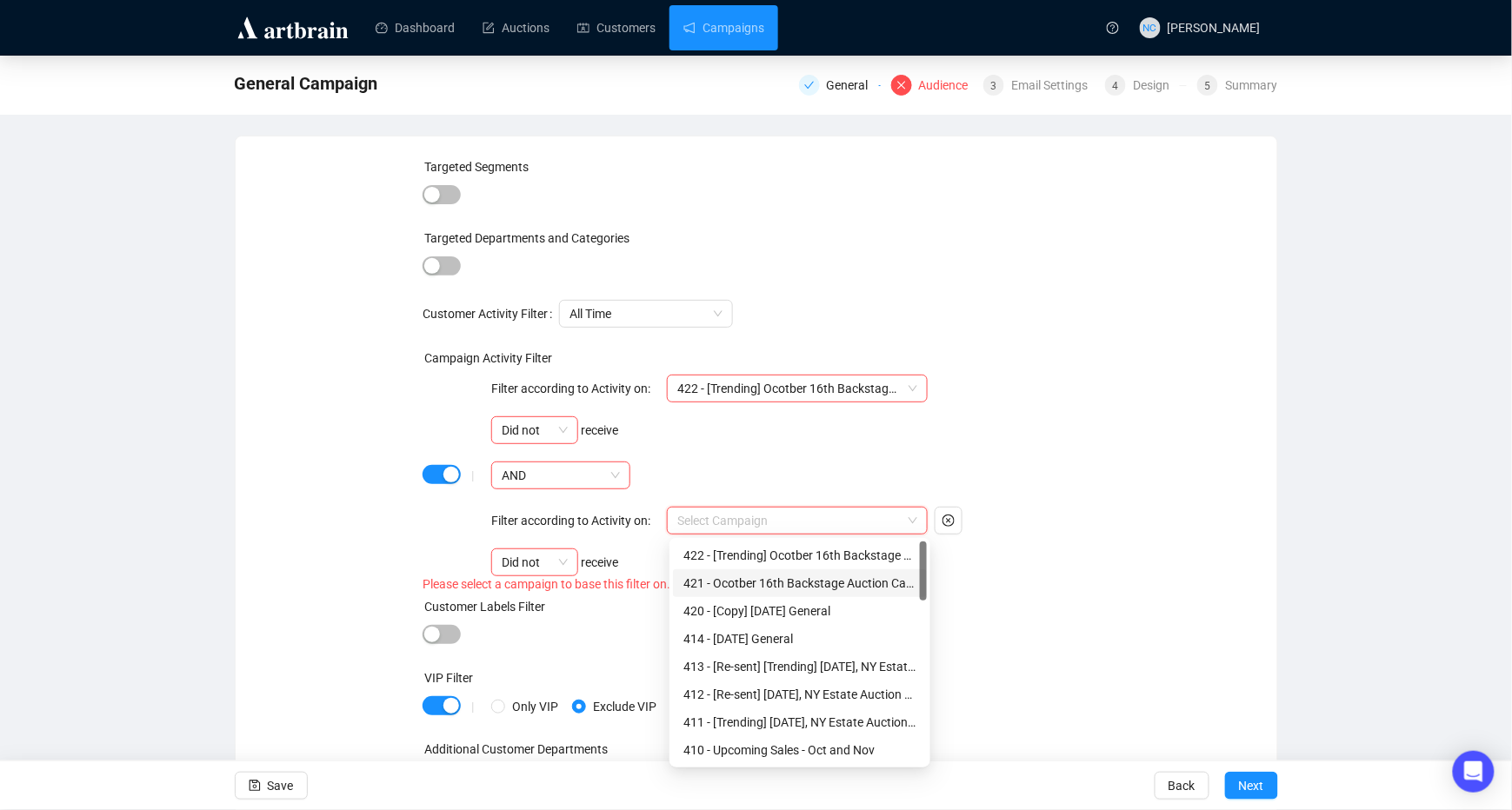
click at [785, 584] on div "421 - Ocotber 16th Backstage Auction Campaign Recs" at bounding box center [800, 583] width 233 height 19
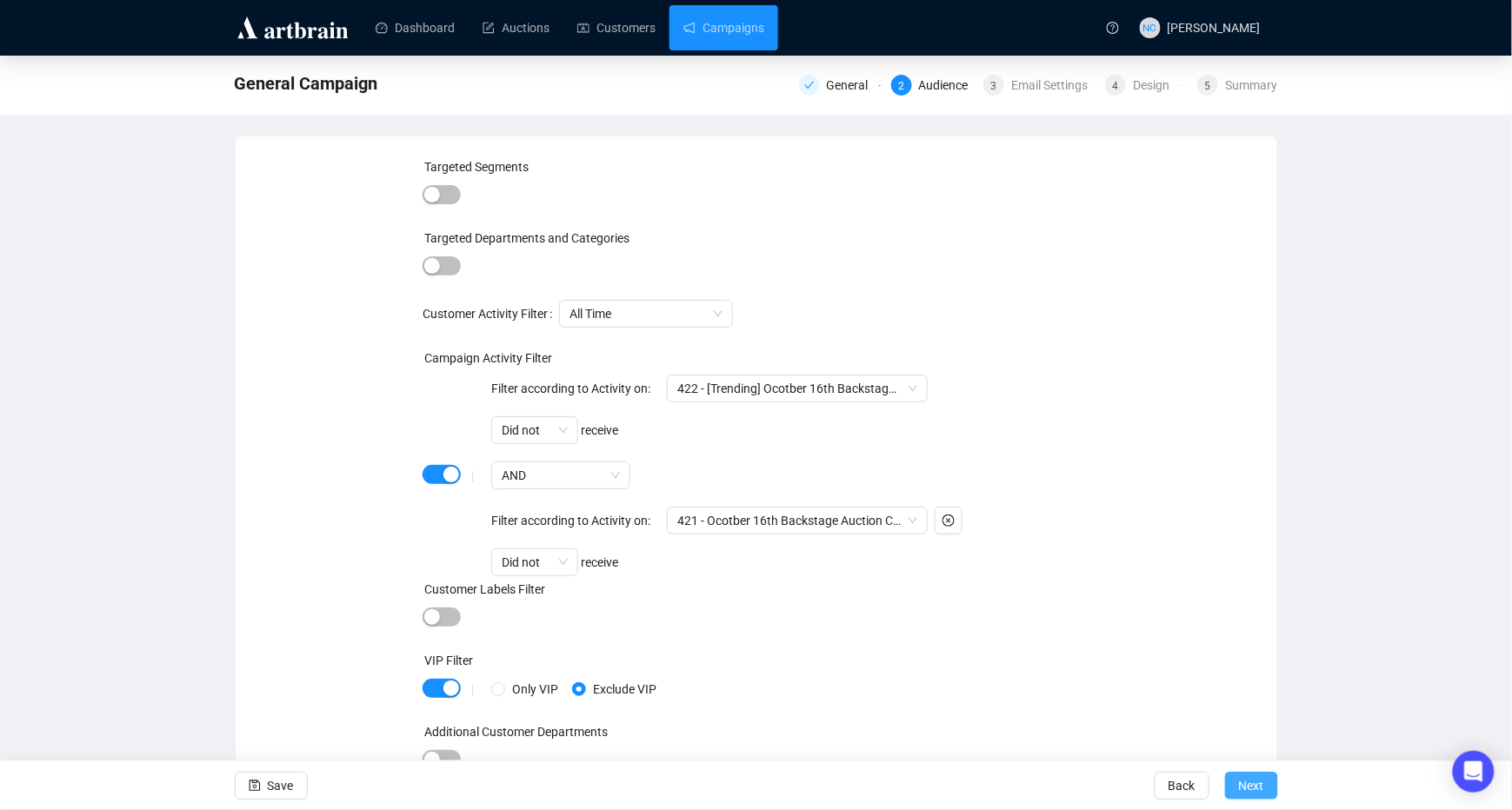
click at [1266, 790] on button "Next" at bounding box center [1251, 786] width 53 height 28
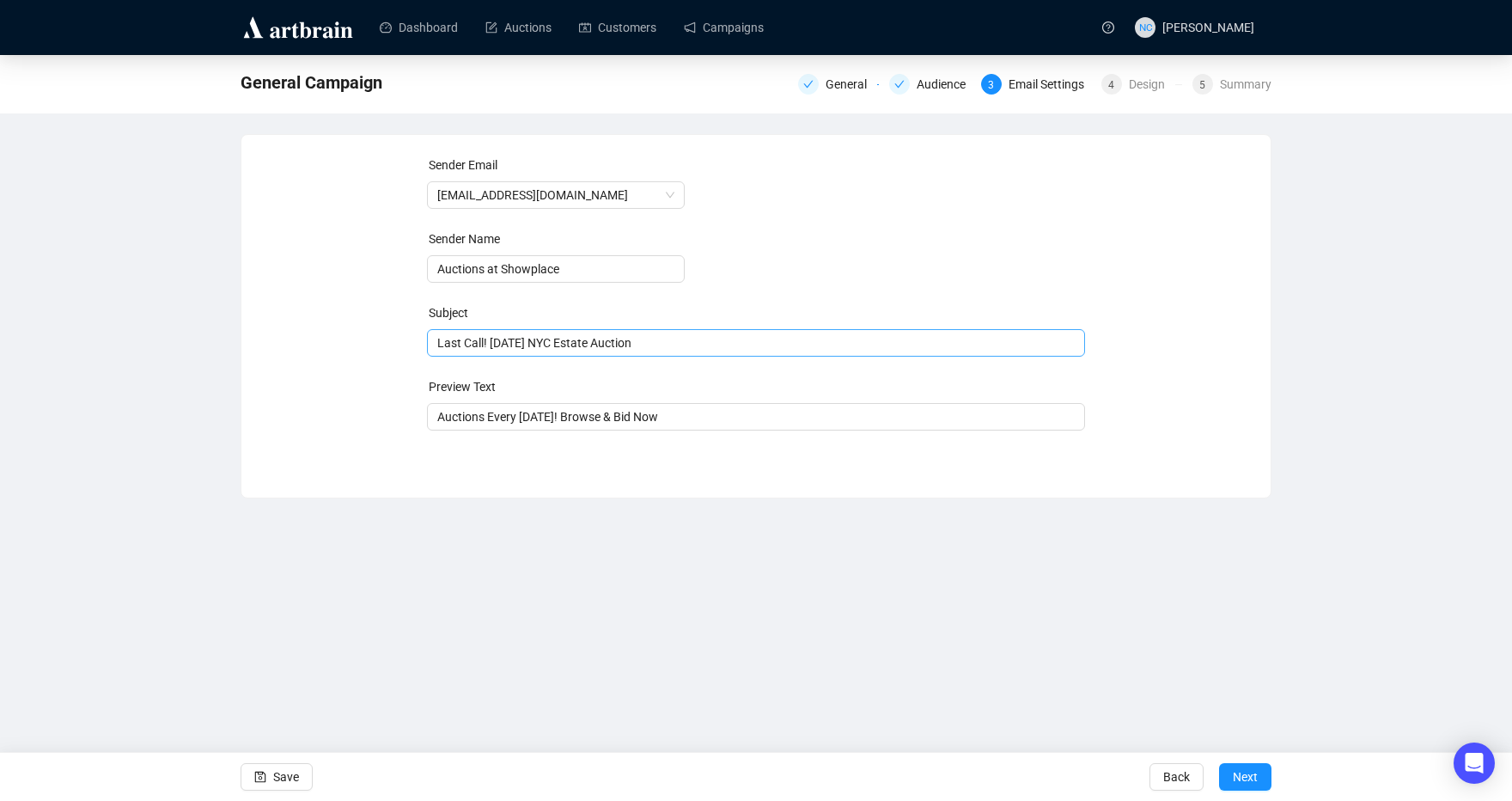
click at [756, 336] on span "Last Call! October 9th NYC Estate Auction" at bounding box center [756, 343] width 659 height 13
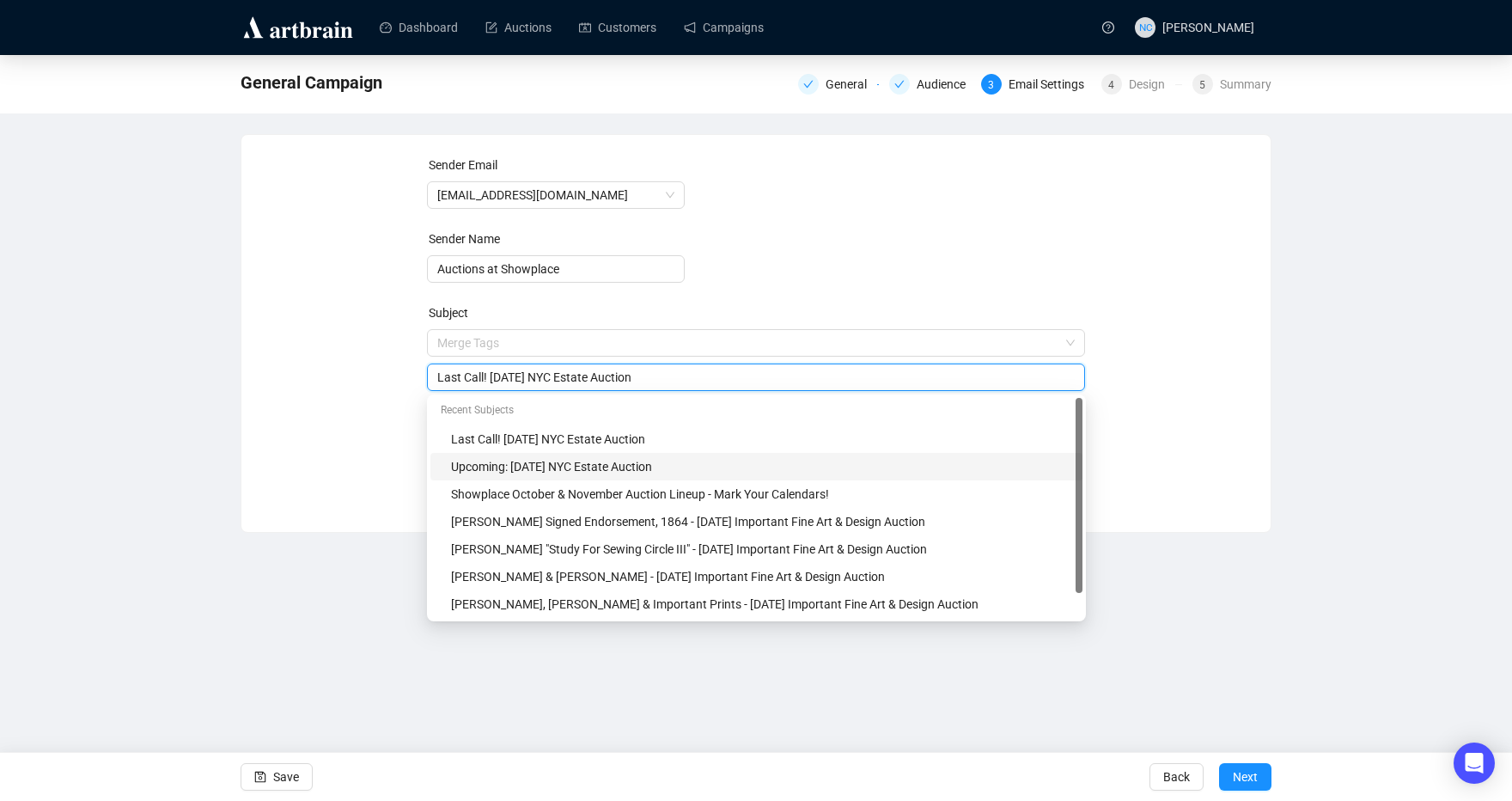
click at [643, 471] on div "Upcoming: October 9th NYC Estate Auction" at bounding box center [761, 467] width 621 height 19
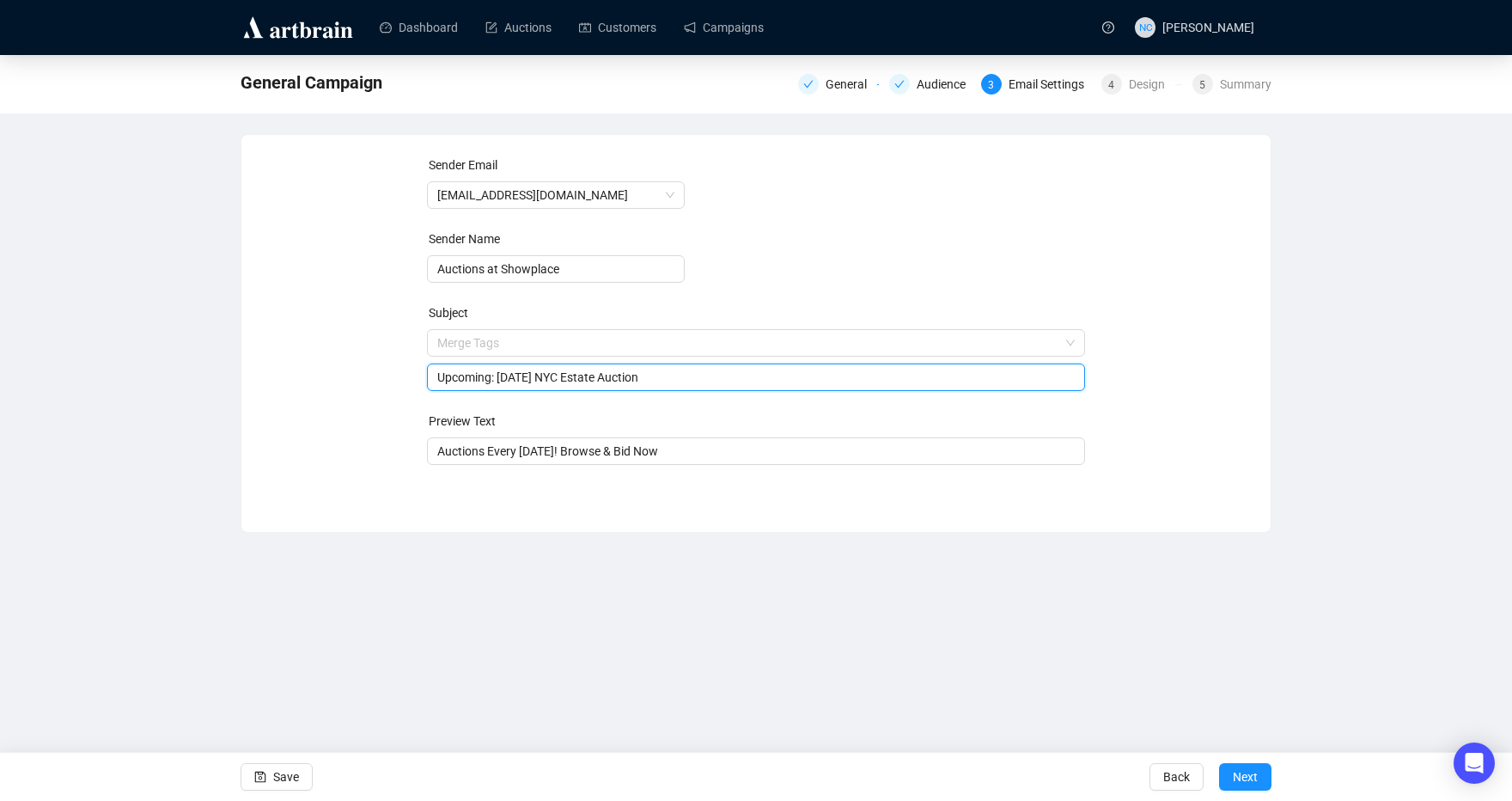
click at [551, 376] on input "Upcoming: October 9th NYC Estate Auction" at bounding box center [756, 378] width 638 height 19
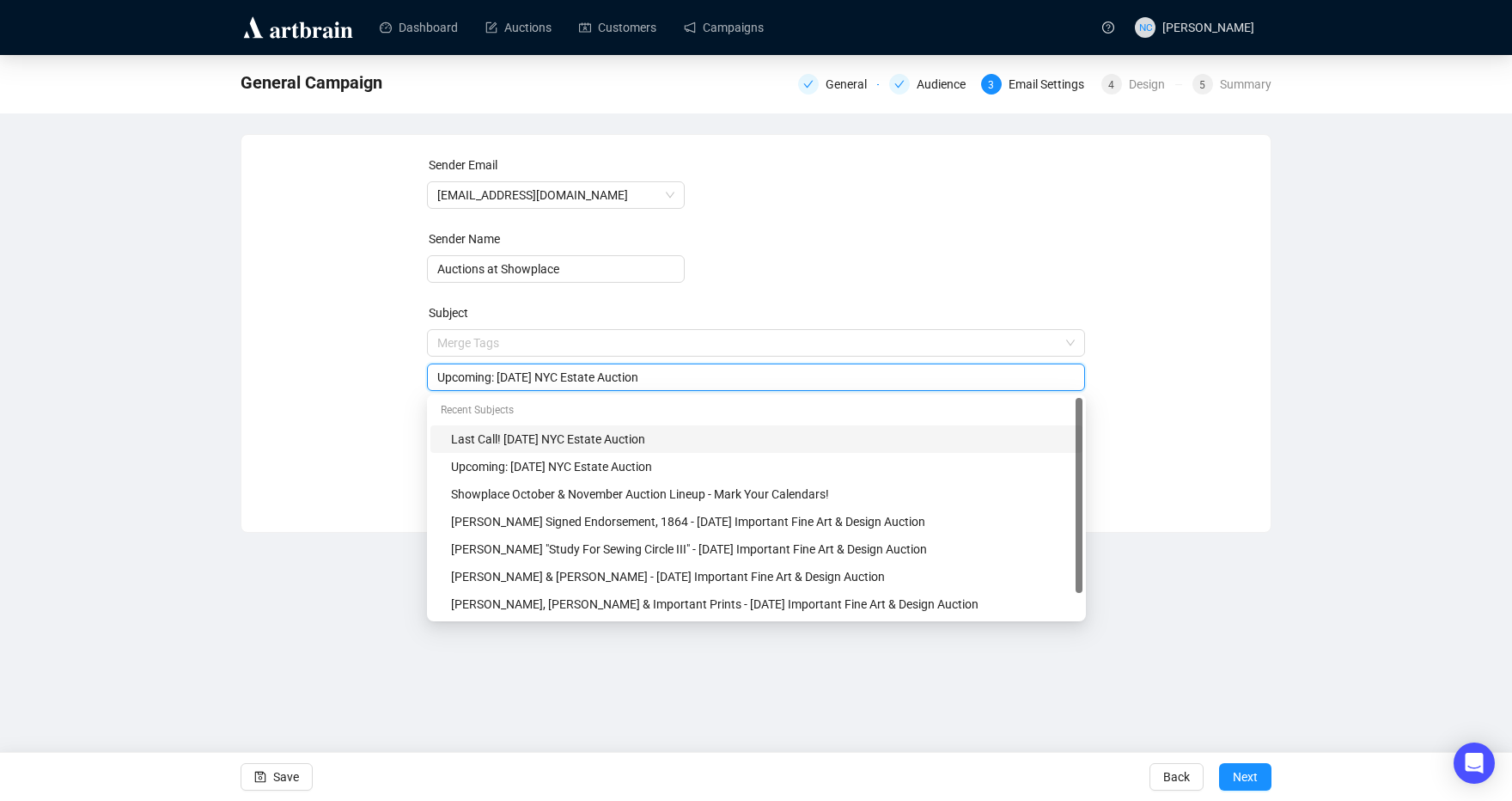
click at [620, 377] on input "Upcoming: October 16th NYC Estate Auction" at bounding box center [756, 378] width 638 height 19
click at [629, 376] on input "Upcoming: October 16th NYC Estate Auction" at bounding box center [756, 378] width 638 height 19
drag, startPoint x: 629, startPoint y: 376, endPoint x: 582, endPoint y: 378, distance: 47.0
click at [582, 378] on input "Upcoming: October 16th NYC Estate Auction" at bounding box center [756, 378] width 638 height 19
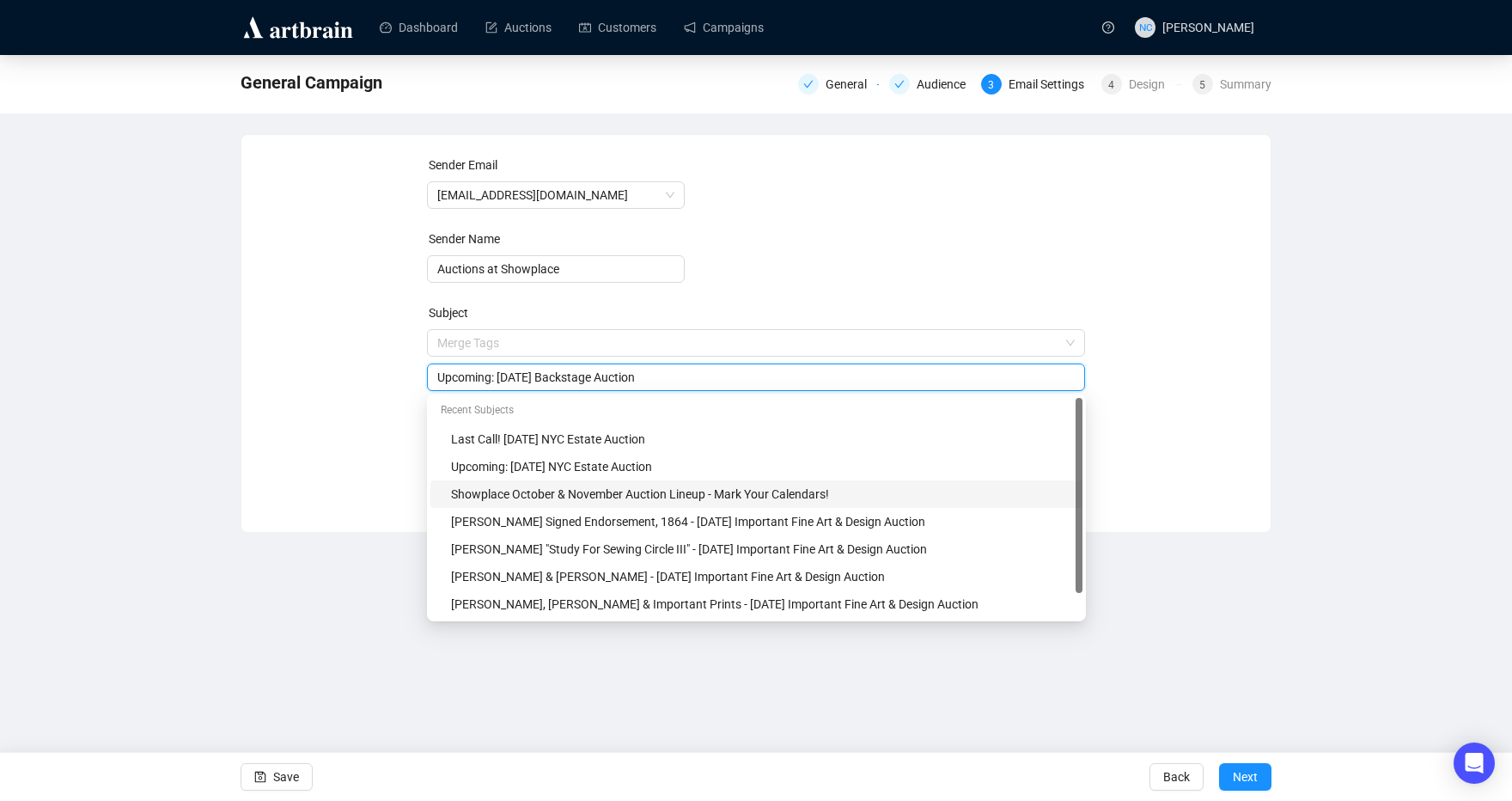
type input "Upcoming: October 16th Backstage Auction"
click at [1345, 714] on div "Dashboard Auctions Customers Campaigns NC Nick Cheng General Campaign General A…" at bounding box center [756, 400] width 1512 height 801
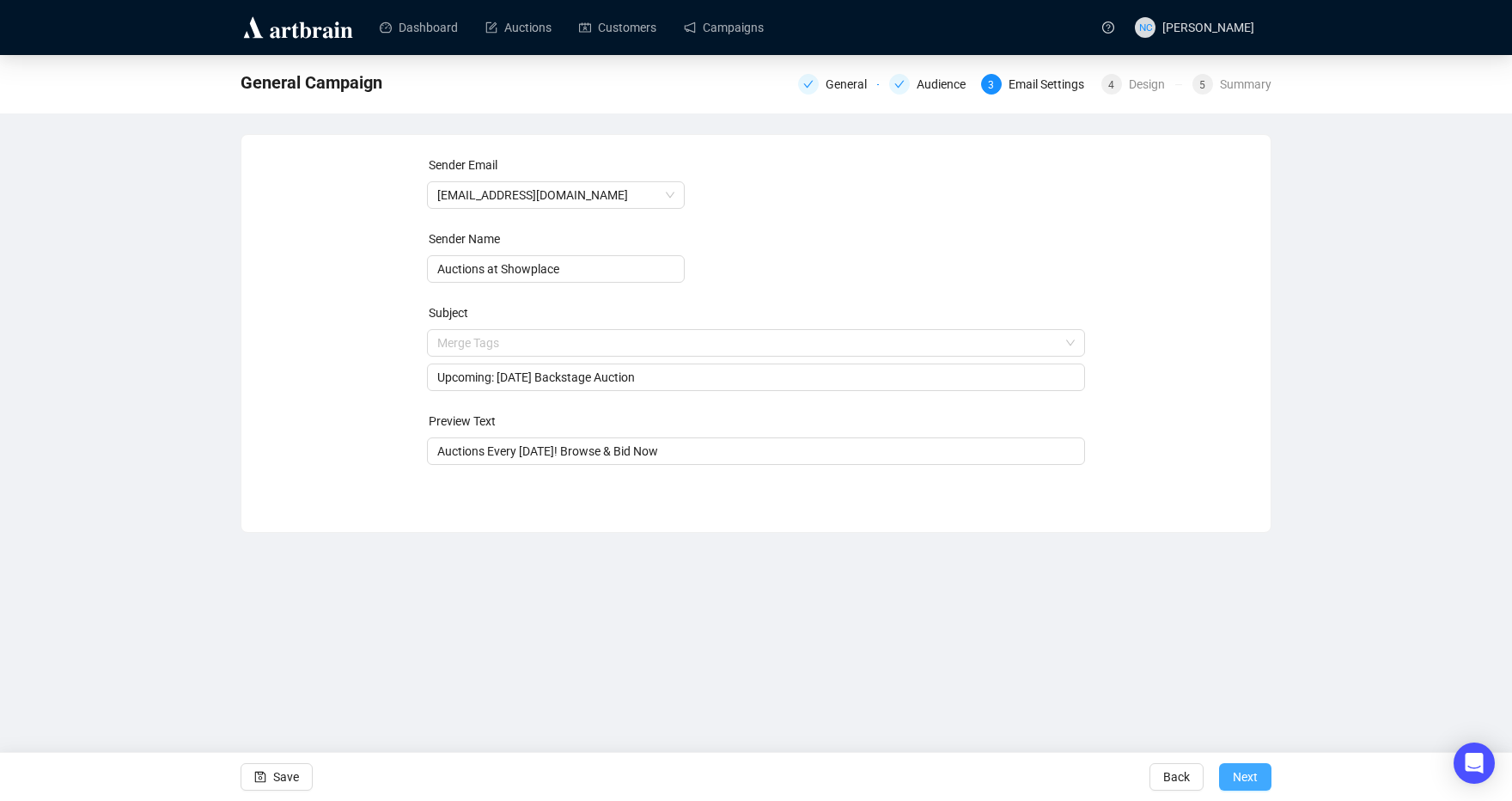
click at [1252, 773] on span "Next" at bounding box center [1245, 777] width 25 height 48
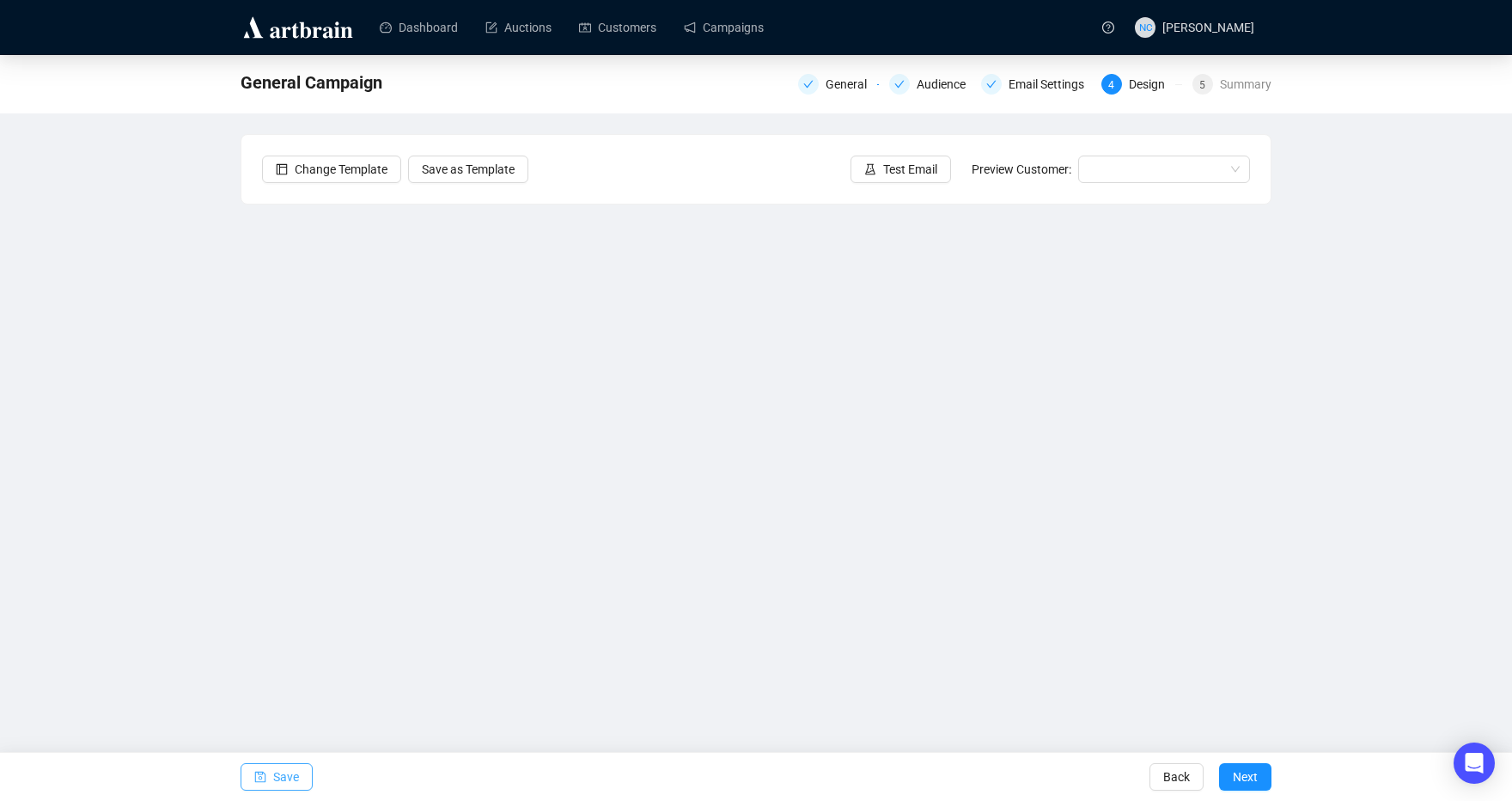
click at [271, 774] on button "Save" at bounding box center [276, 777] width 72 height 28
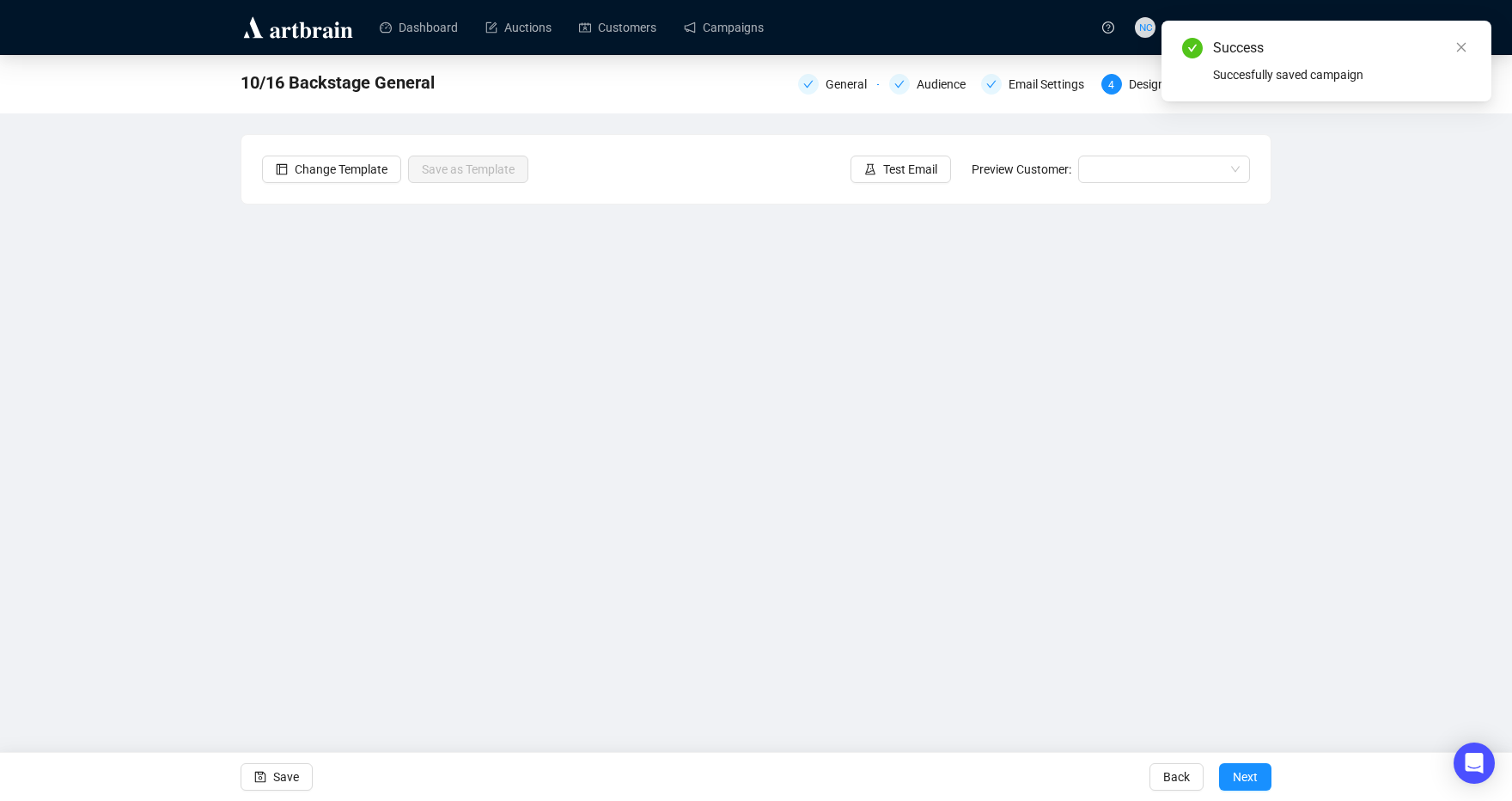
click at [889, 162] on span "Test Email" at bounding box center [910, 170] width 55 height 19
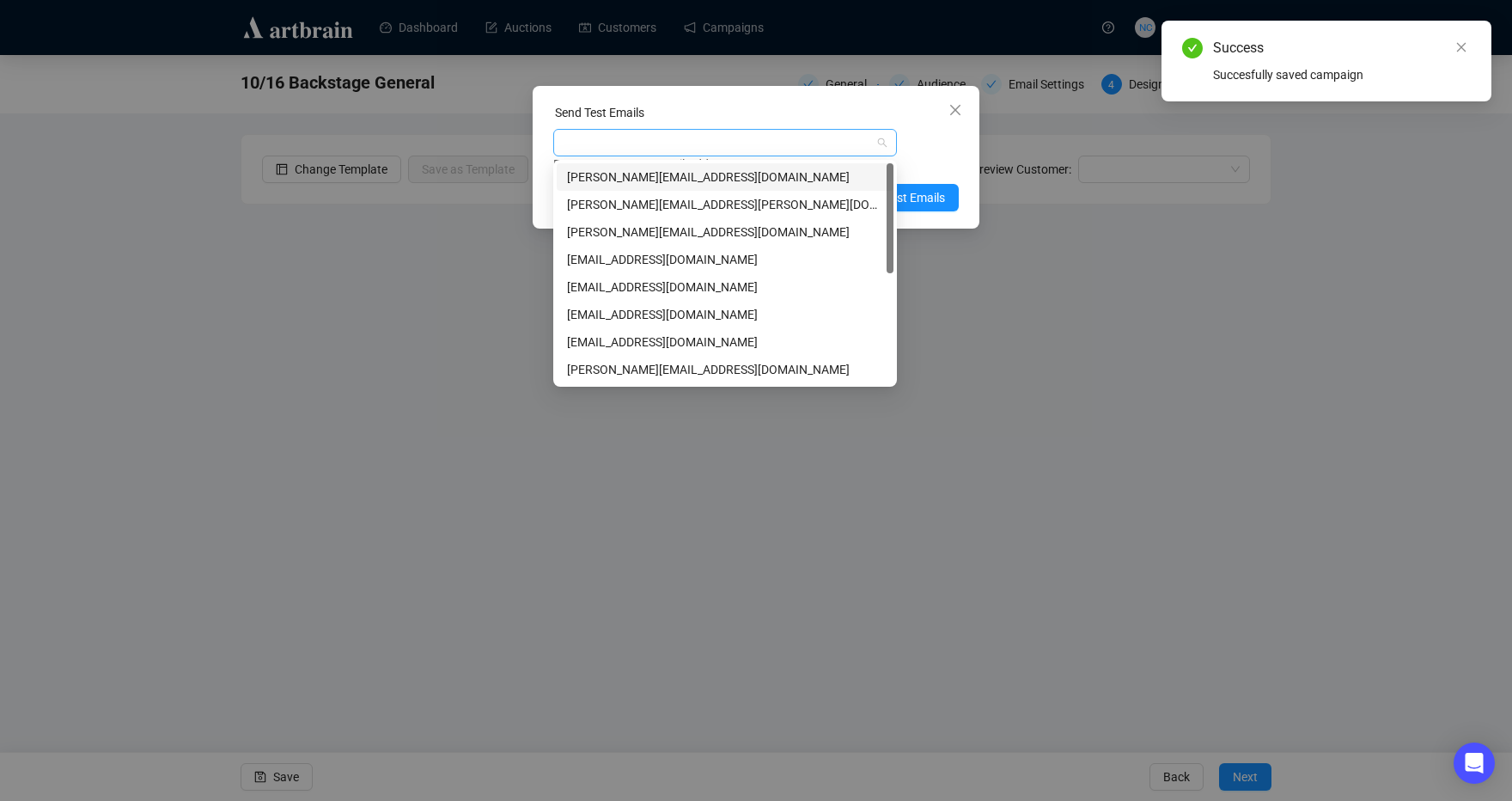
click at [711, 140] on div at bounding box center [715, 142] width 319 height 24
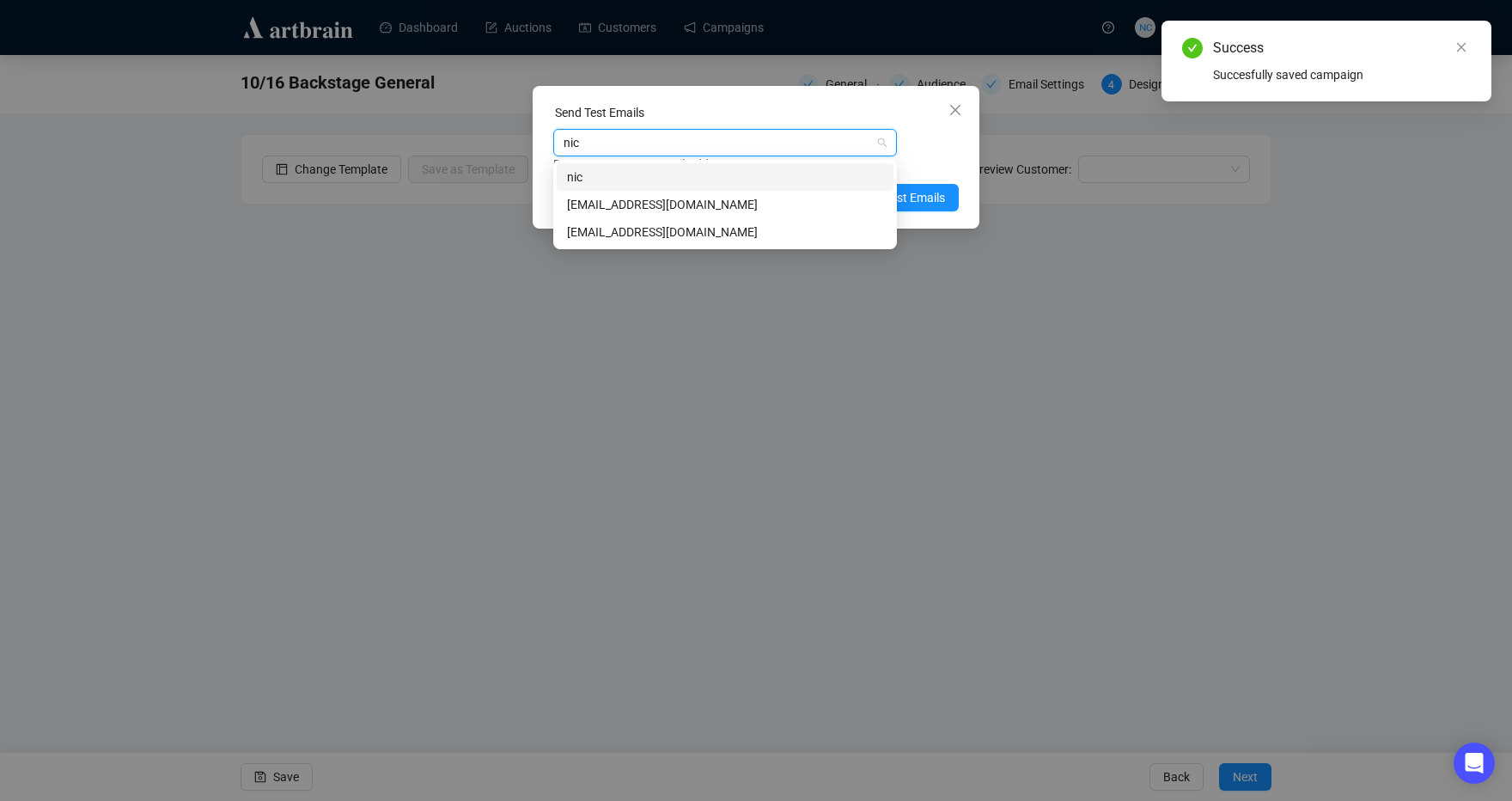
type input "nick"
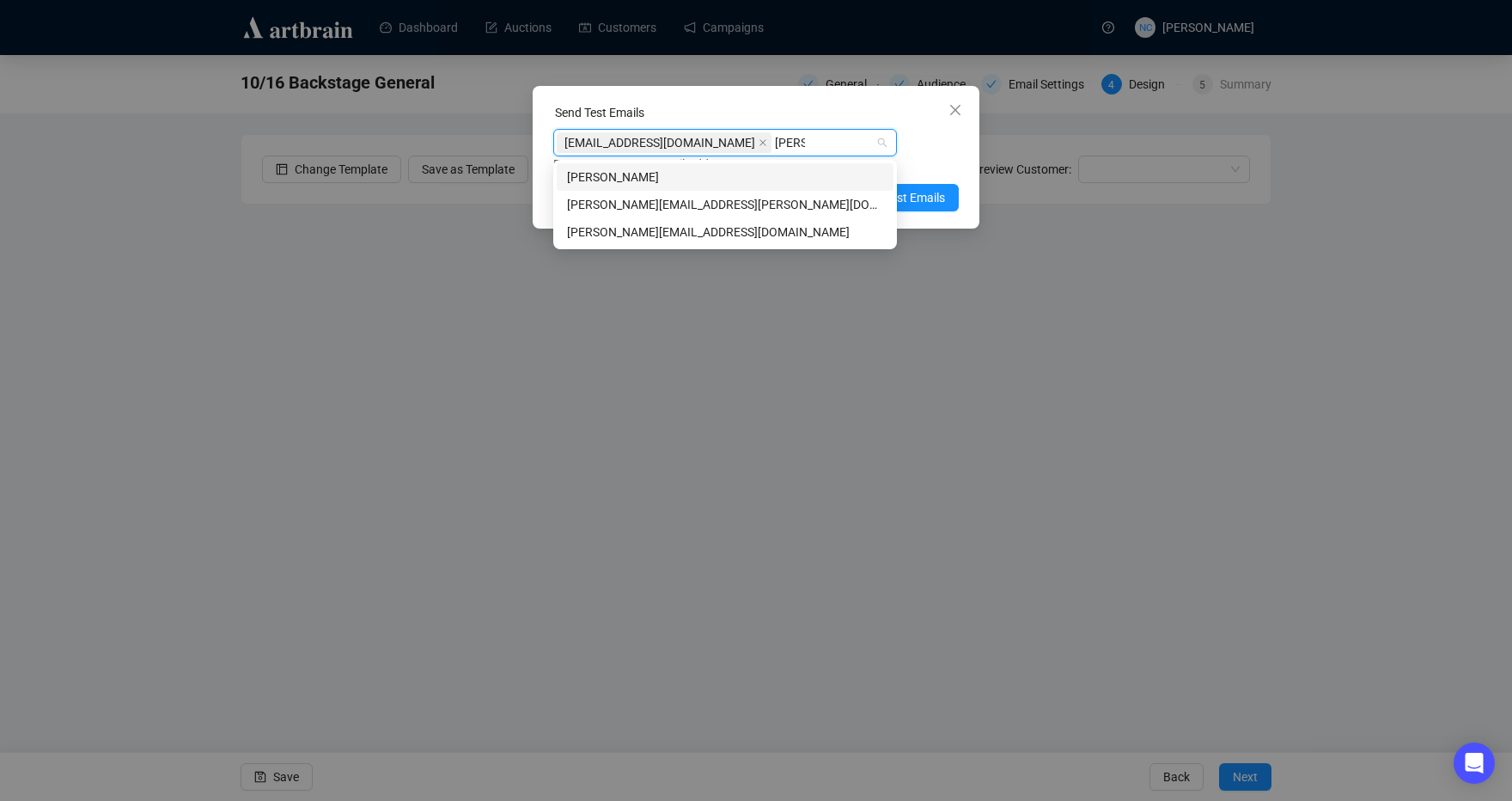
type input "shawn"
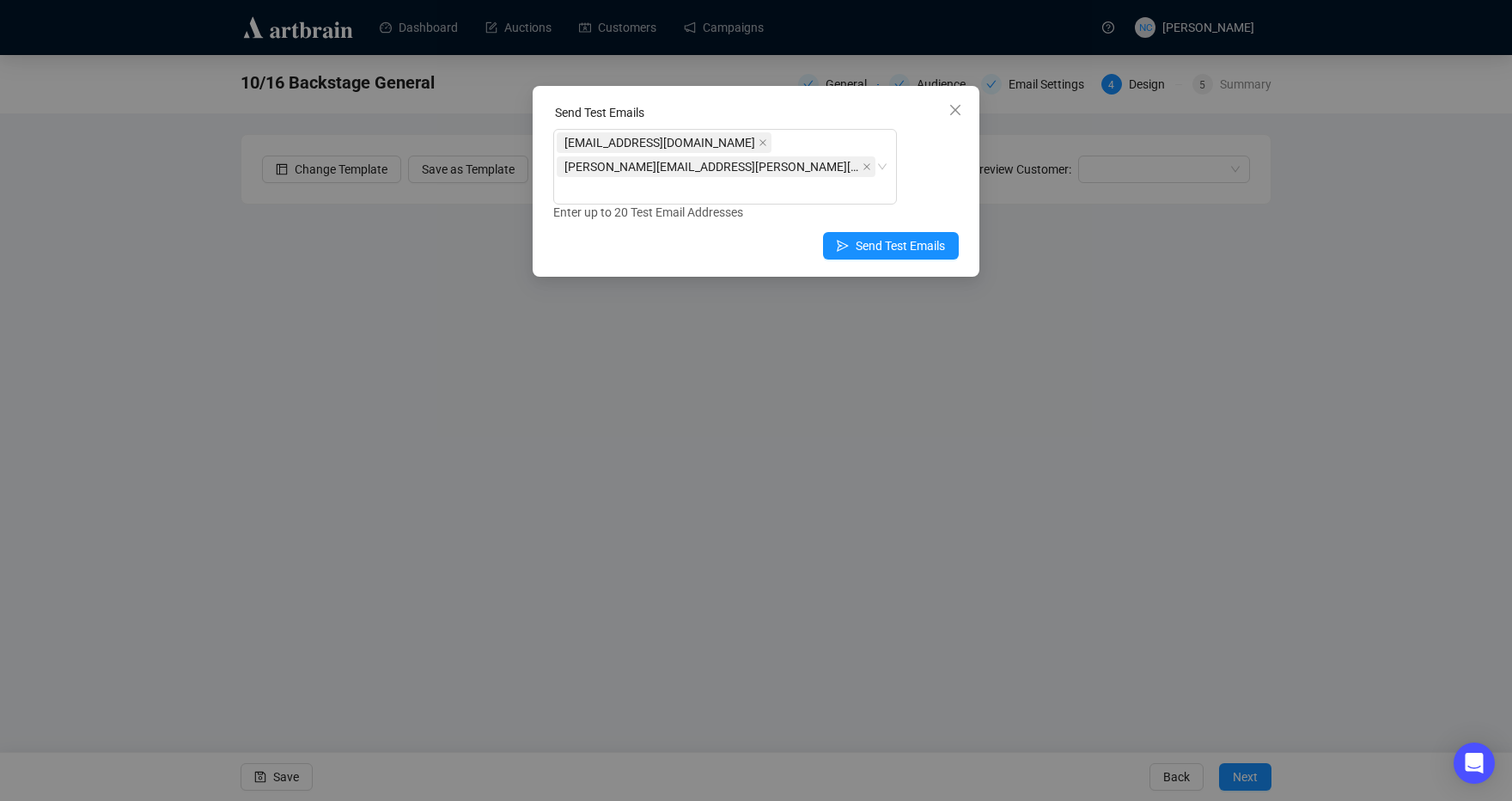
click at [966, 211] on div "Send Test Emails nickcheng.ust@gmail.com shawn.leventhal@gmail.com Enter up to …" at bounding box center [756, 181] width 446 height 191
click at [937, 237] on span "Send Test Emails" at bounding box center [899, 246] width 89 height 19
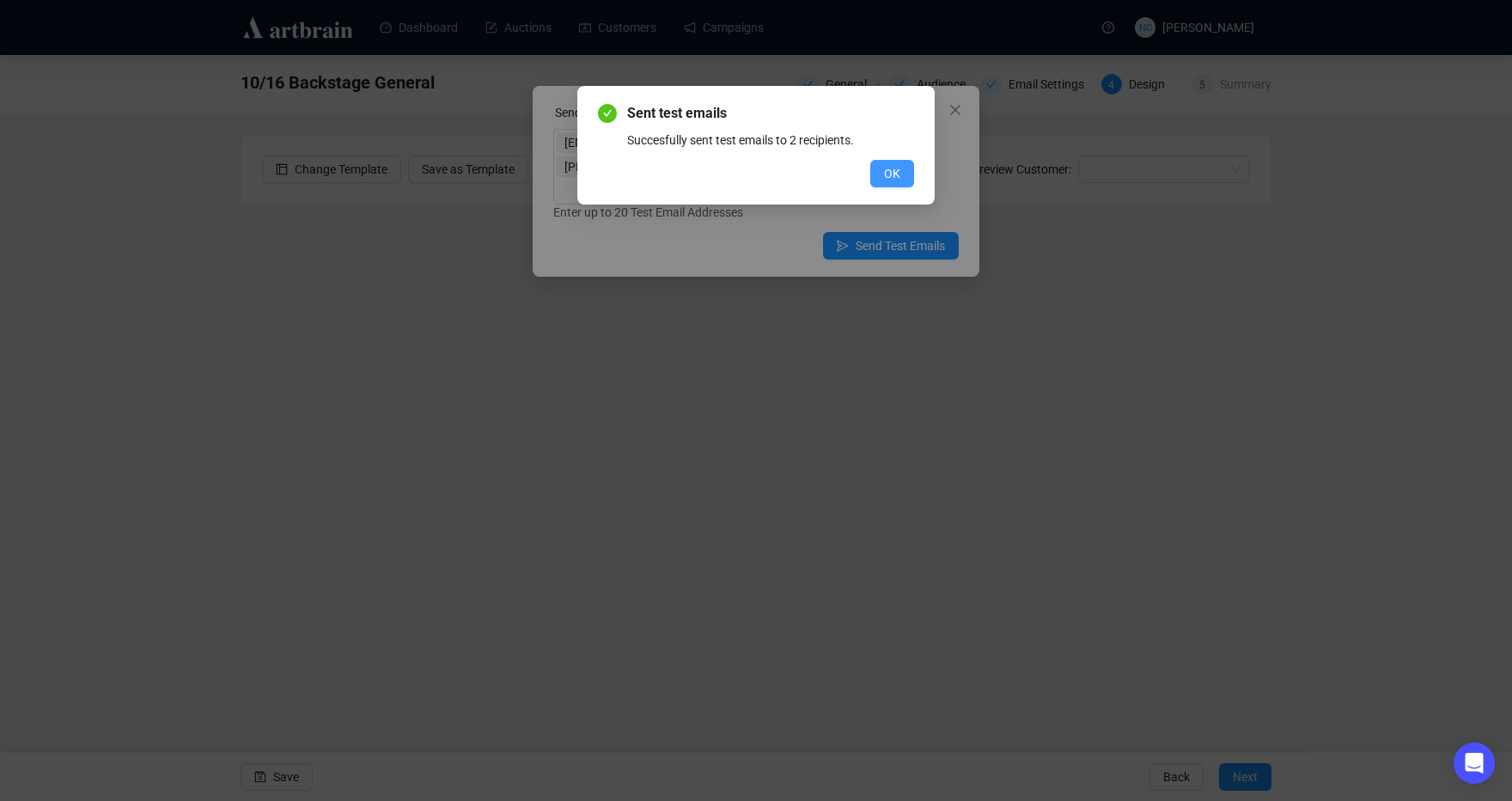
click at [896, 177] on span "OK" at bounding box center [891, 173] width 16 height 19
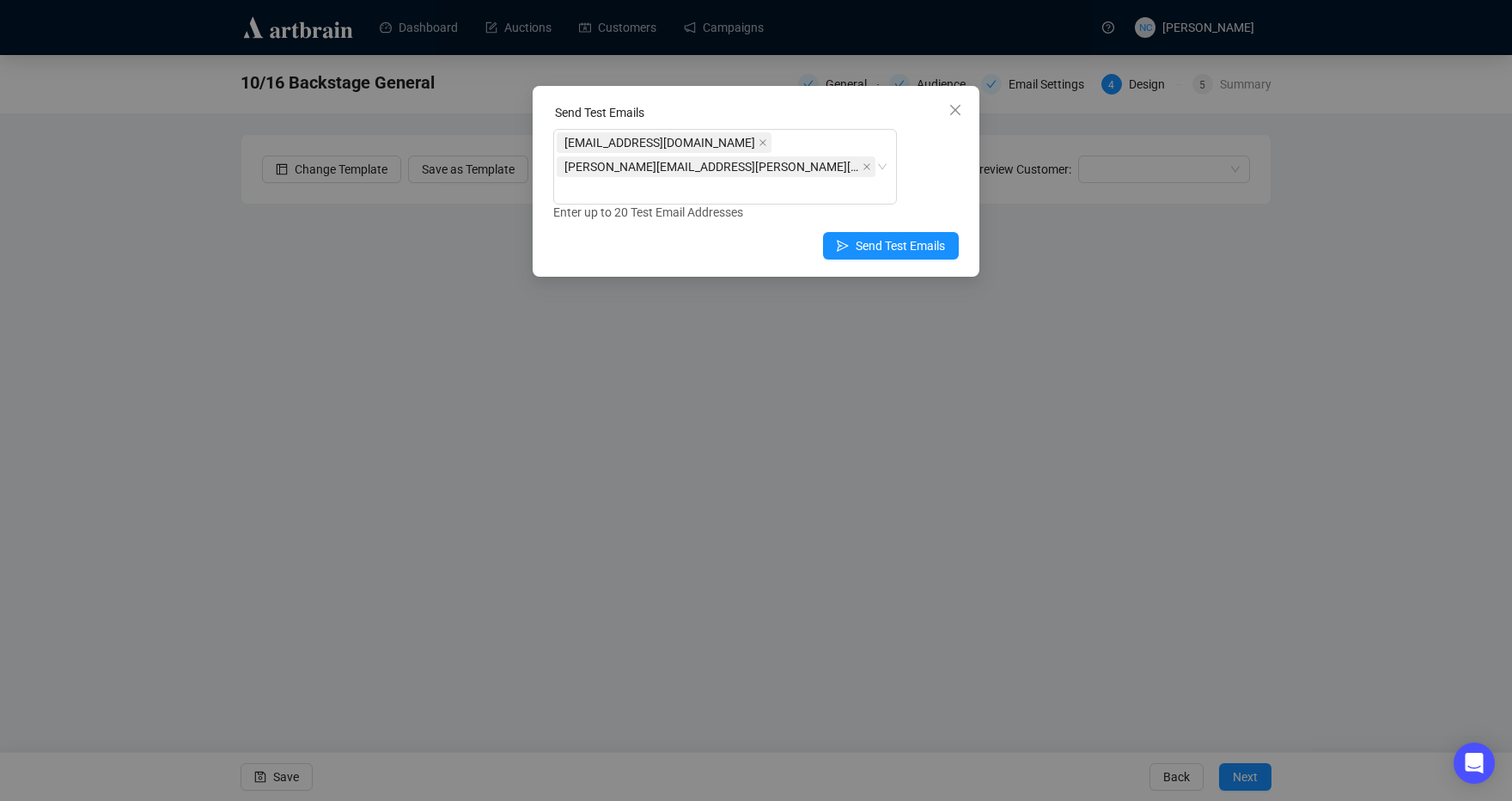
click at [1343, 196] on div "Send Test Emails nickcheng.ust@gmail.com shawn.leventhal@gmail.com Enter up to …" at bounding box center [756, 400] width 1512 height 801
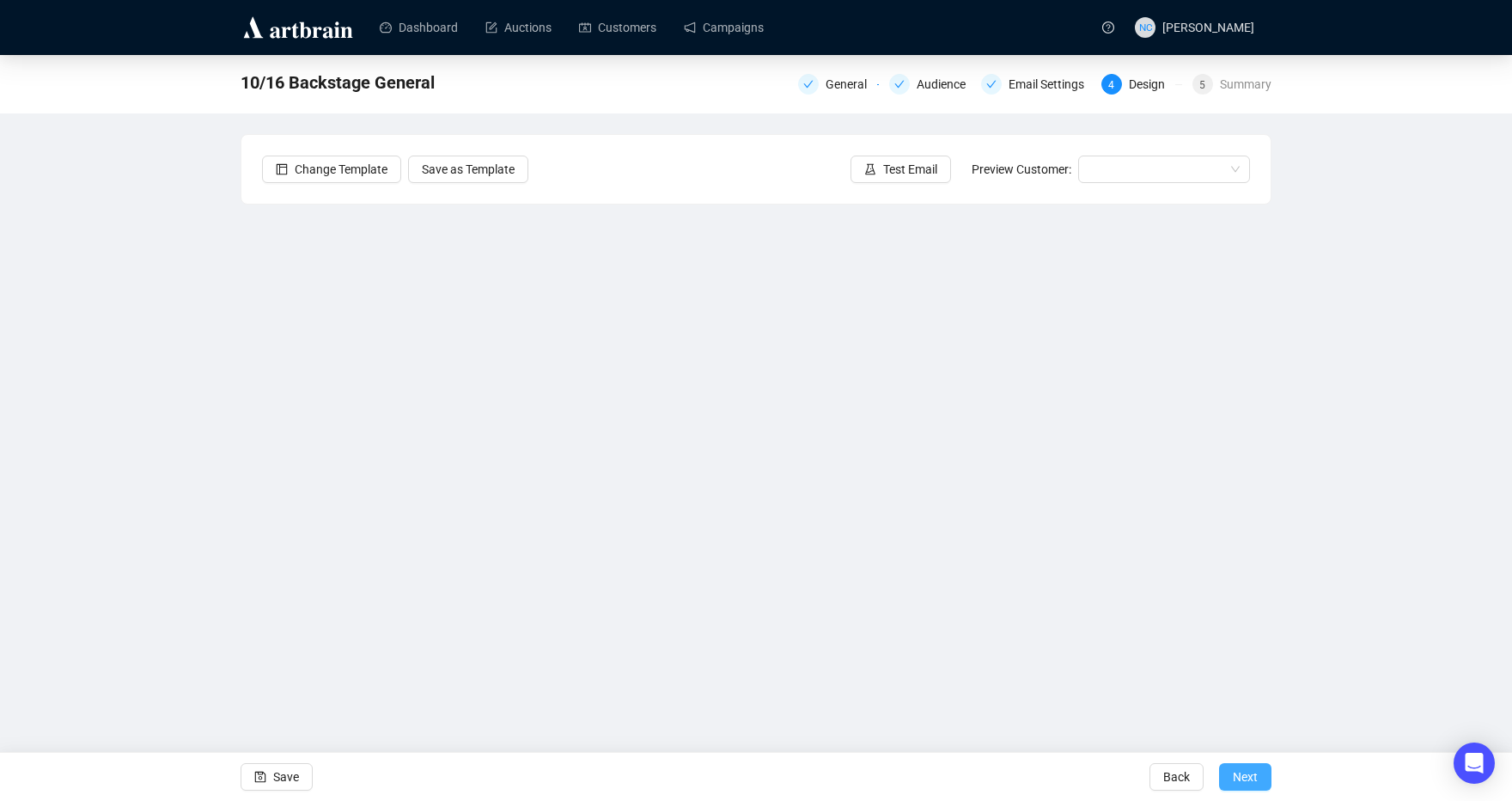
click at [1244, 778] on span "Next" at bounding box center [1245, 777] width 25 height 48
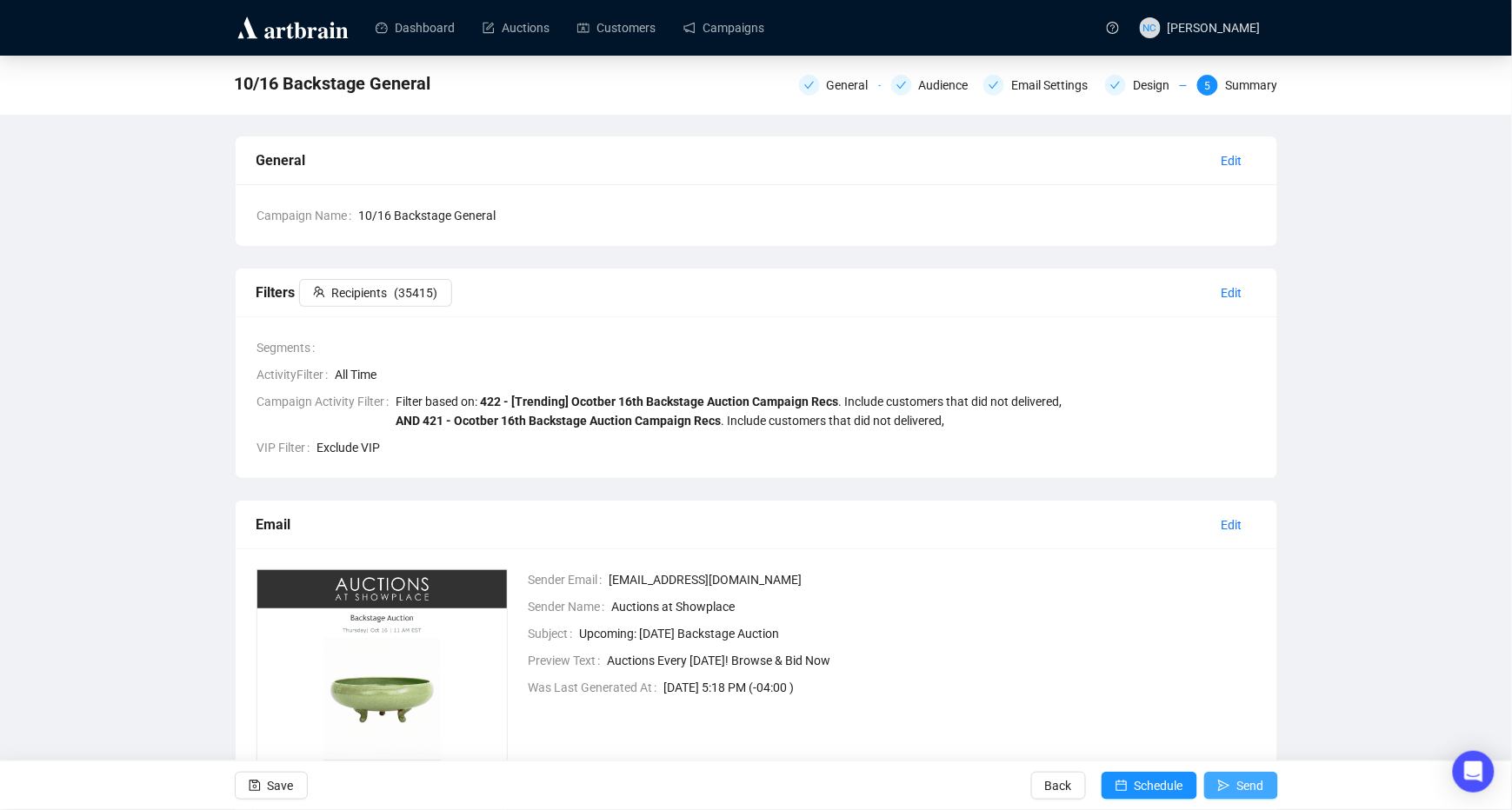
click at [1228, 776] on span "submit" at bounding box center [1224, 786] width 13 height 48
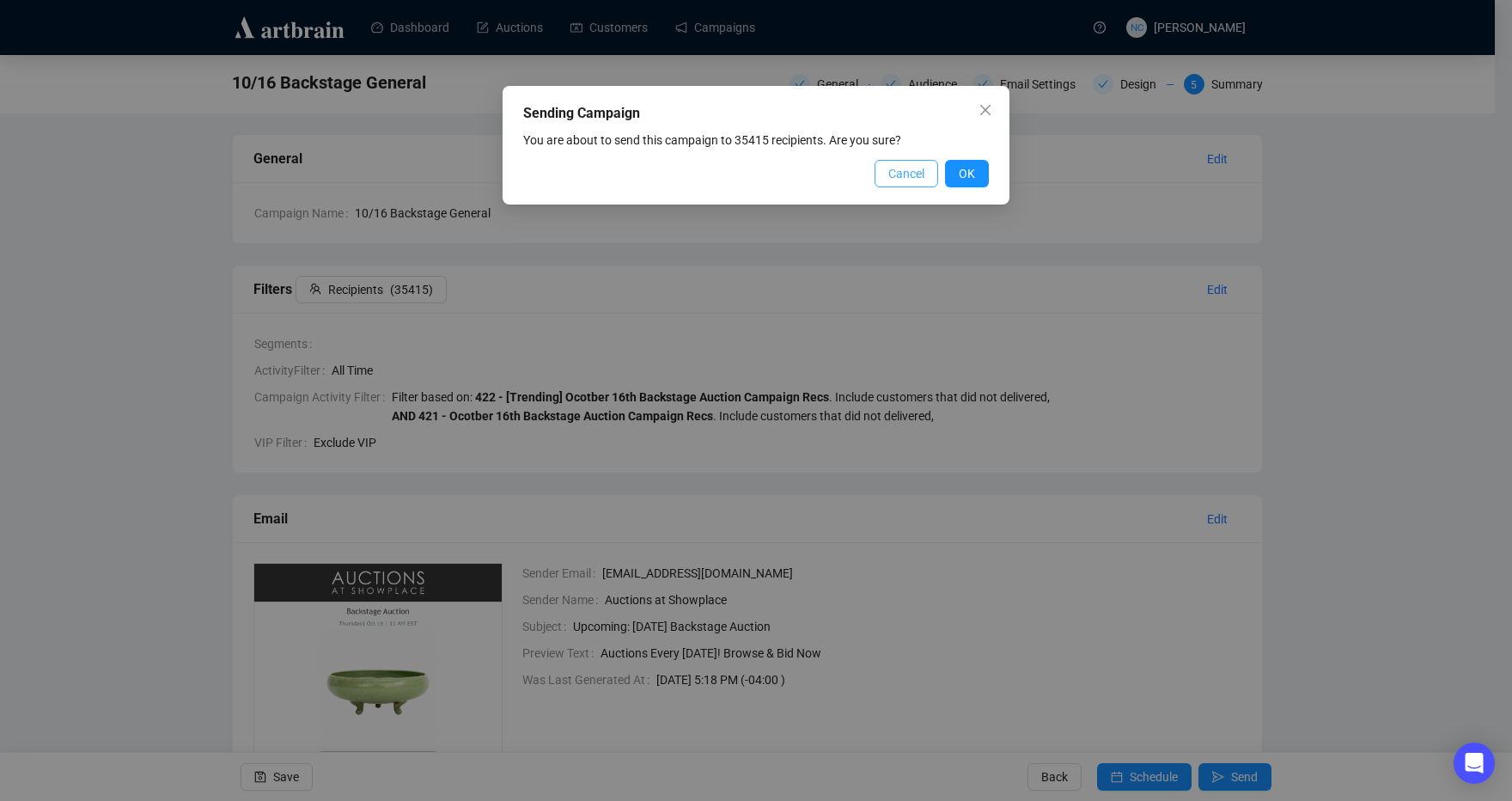
click at [896, 164] on span "Cancel" at bounding box center [907, 173] width 36 height 19
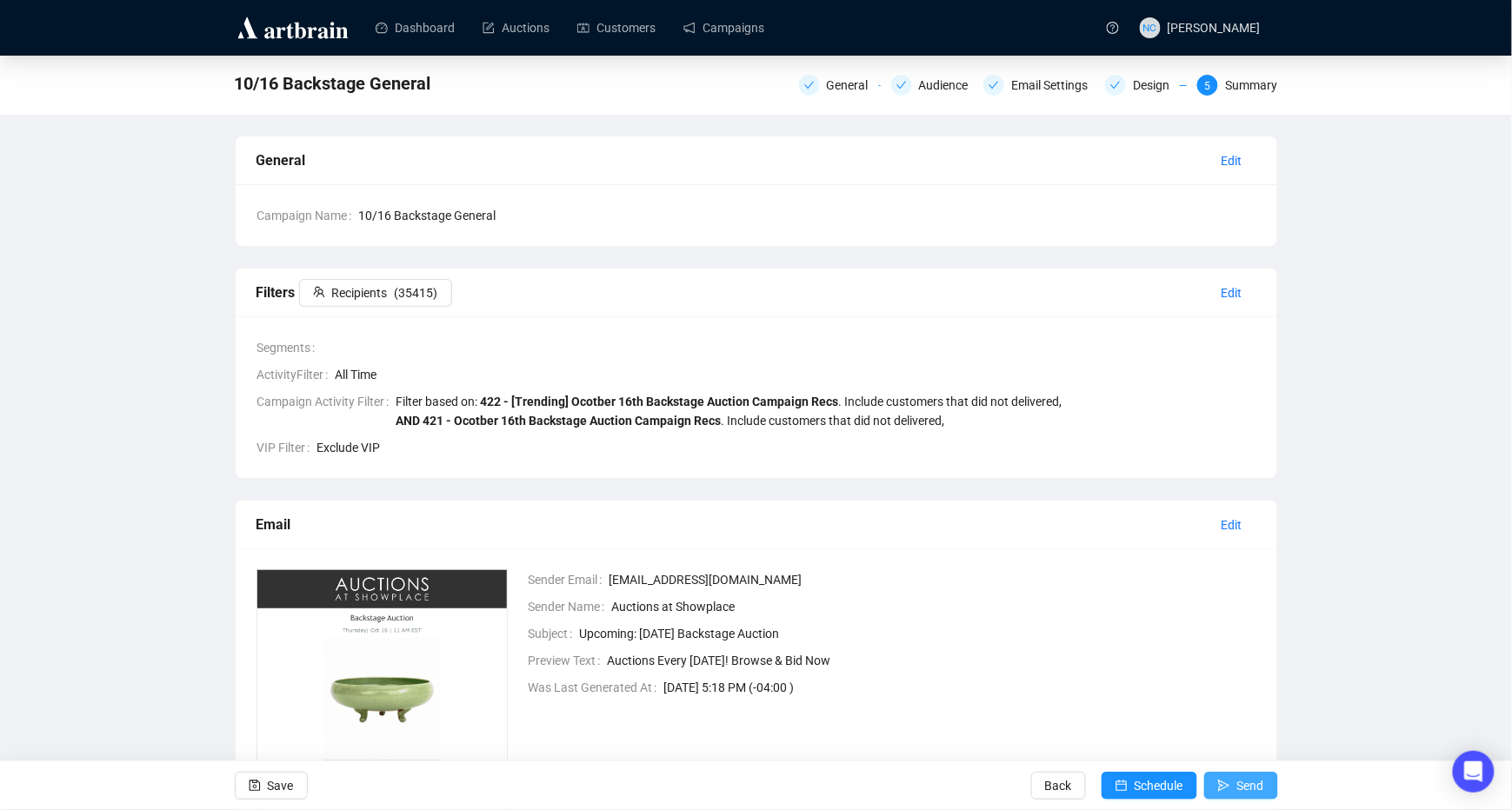
click at [1228, 791] on icon "send" at bounding box center [1224, 786] width 13 height 13
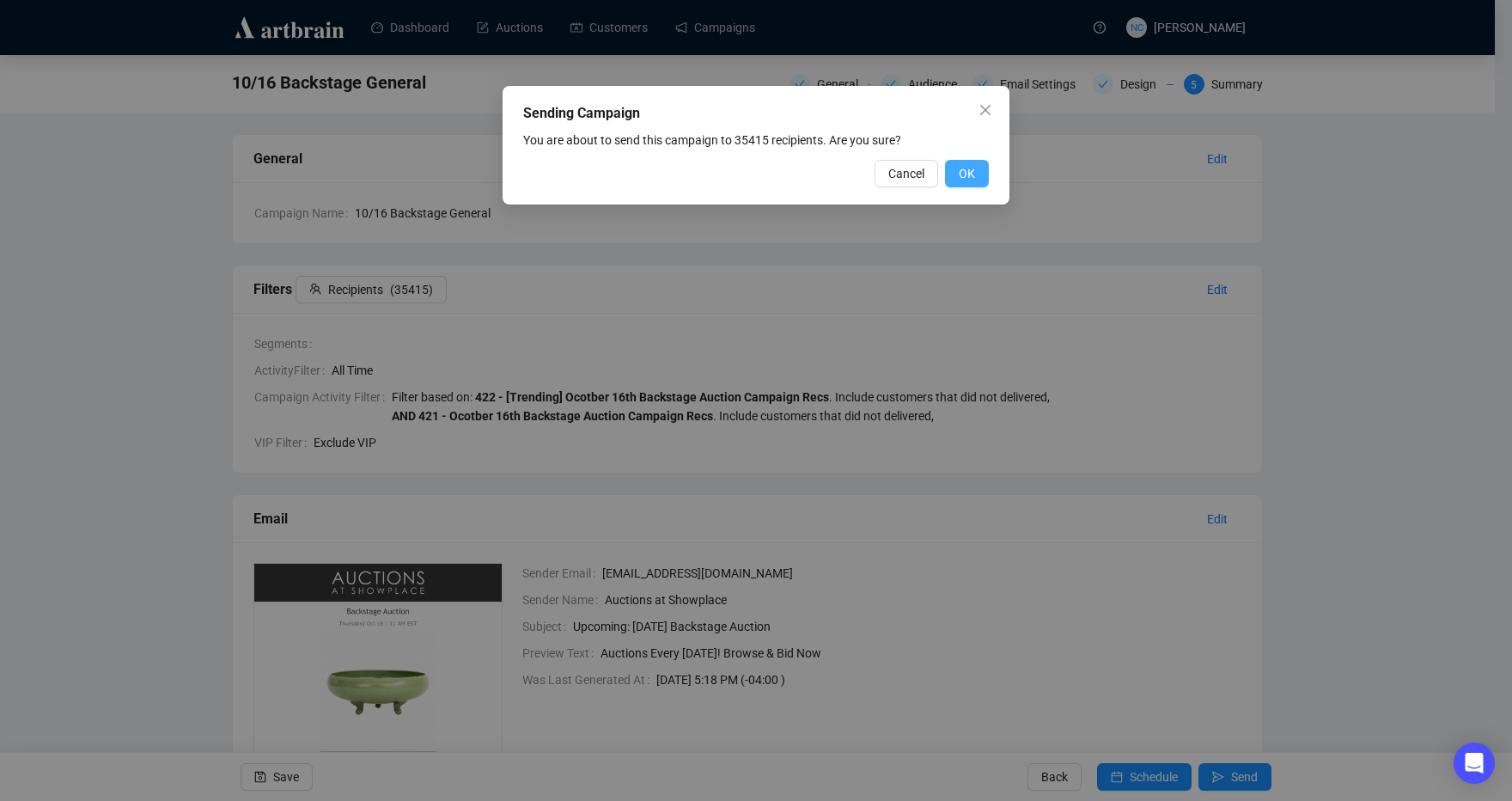
click at [965, 172] on span "OK" at bounding box center [966, 173] width 16 height 19
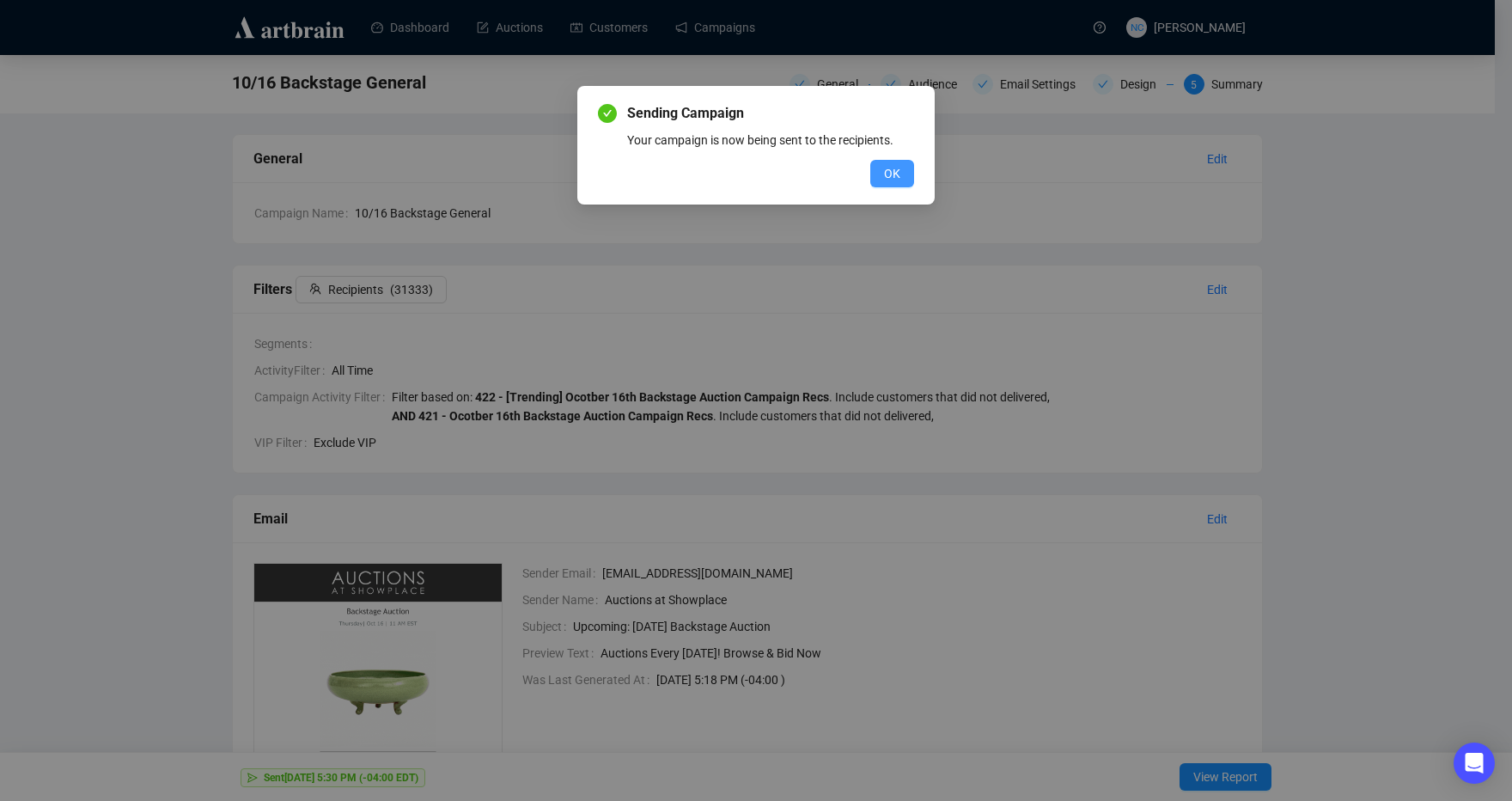
click at [888, 165] on span "OK" at bounding box center [891, 173] width 16 height 19
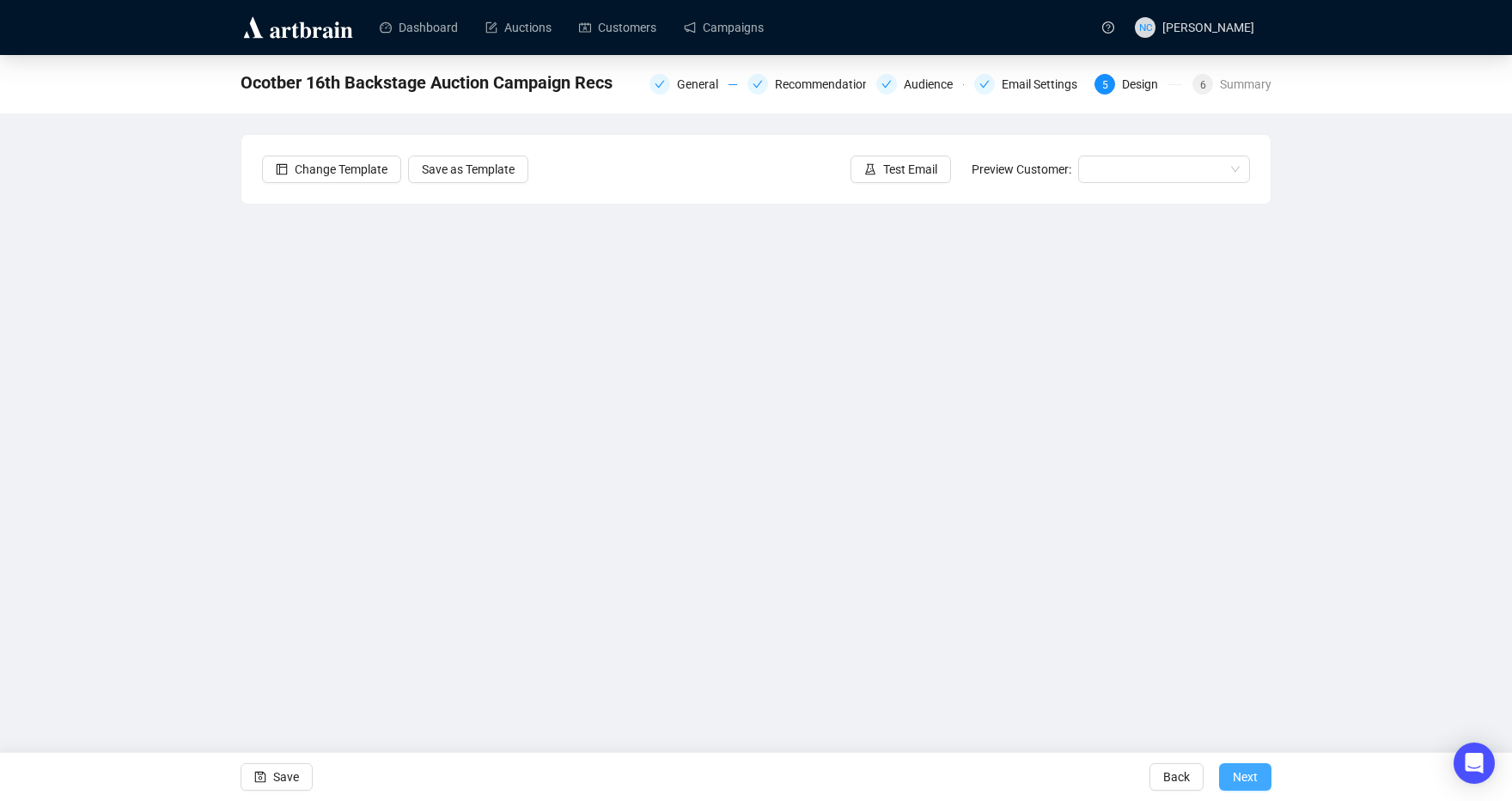
click at [1245, 764] on span "Next" at bounding box center [1245, 777] width 25 height 48
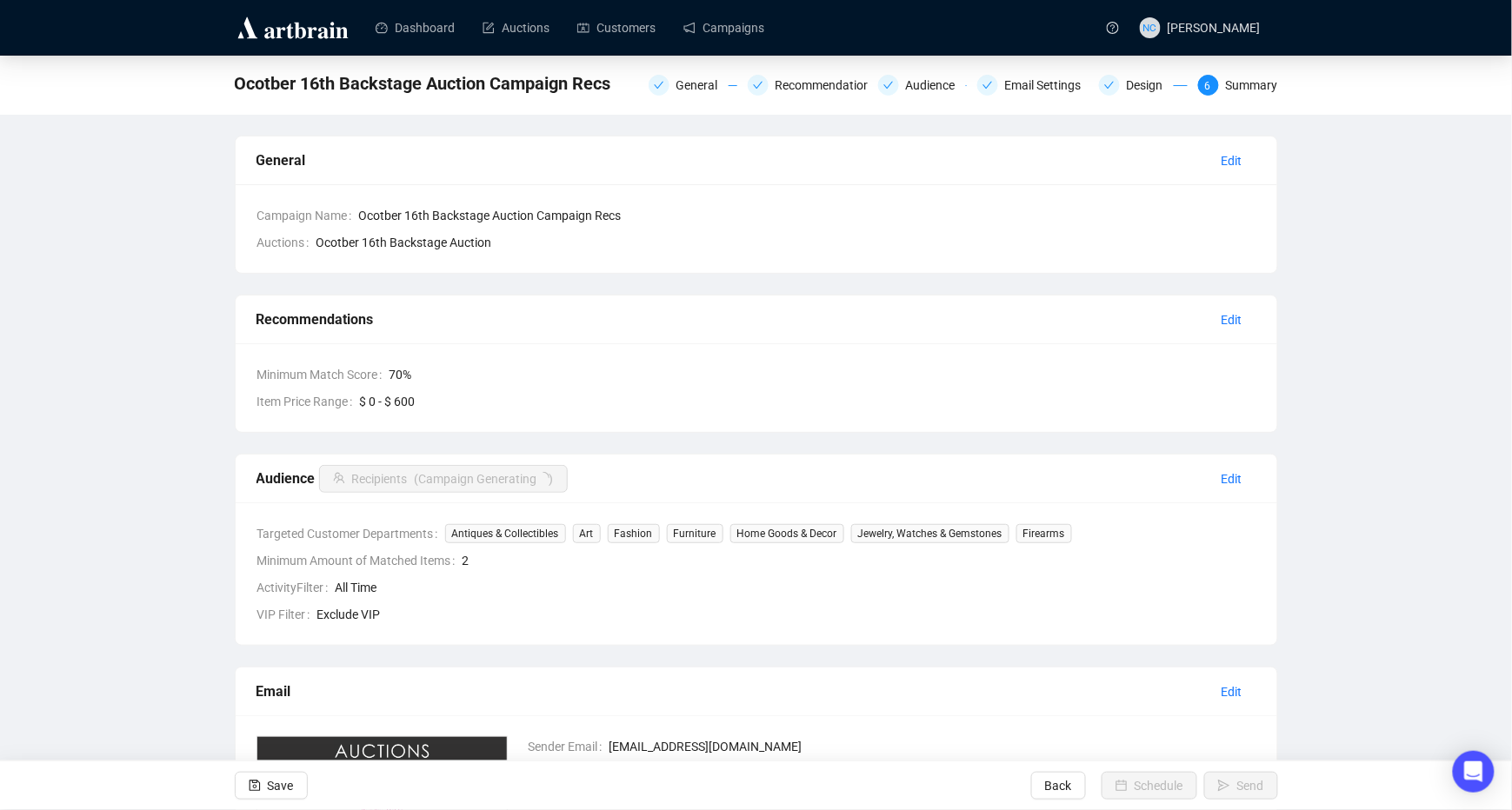
click at [1323, 722] on div "Ocotber 16th Backstage Auction Campaign Recs General Recommendations Audience E…" at bounding box center [756, 580] width 1512 height 1051
click at [1482, 758] on div "Open Intercom Messenger" at bounding box center [1474, 772] width 47 height 47
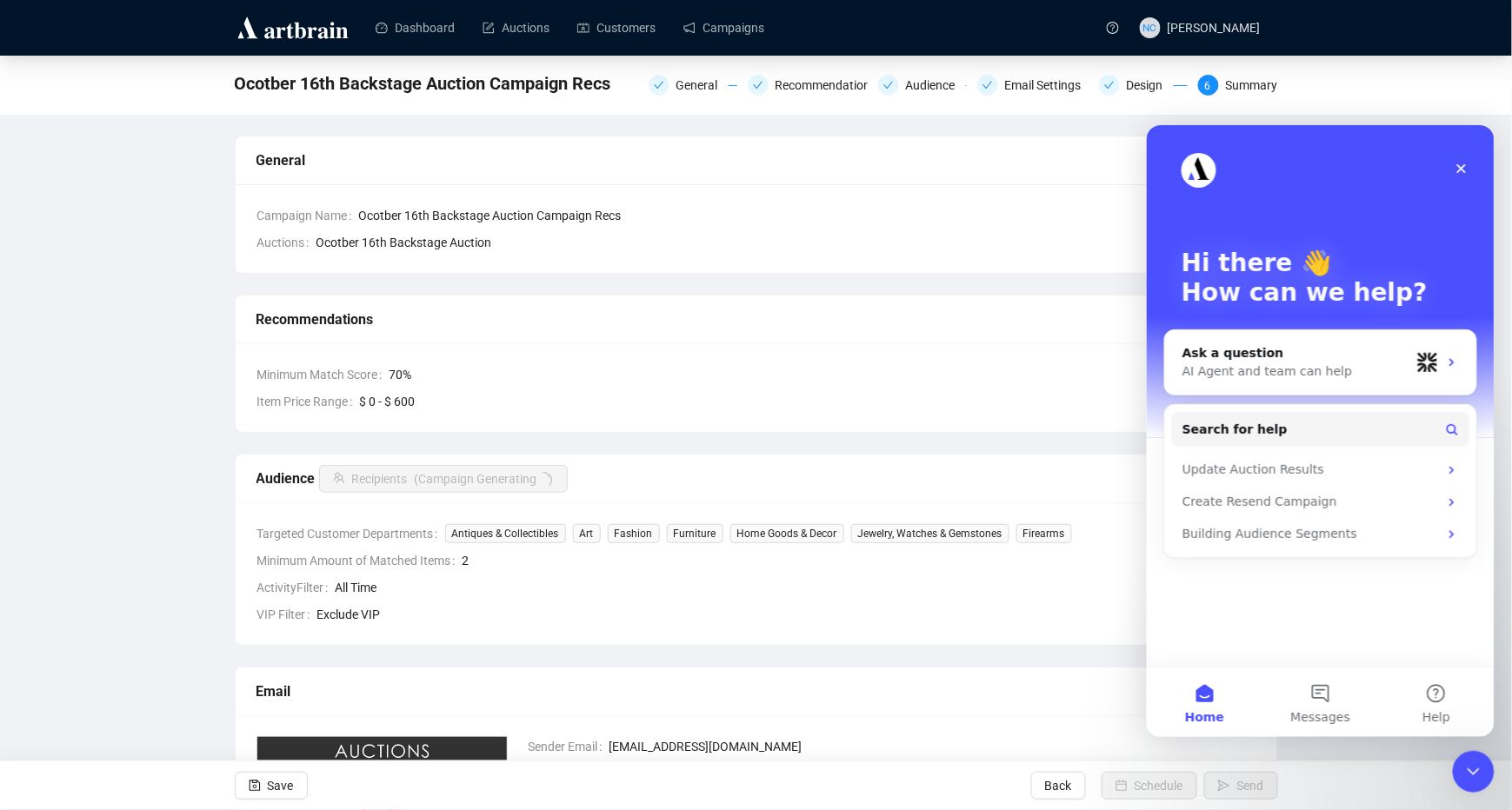
click at [1482, 756] on div "Close Intercom Messenger" at bounding box center [1472, 770] width 42 height 42
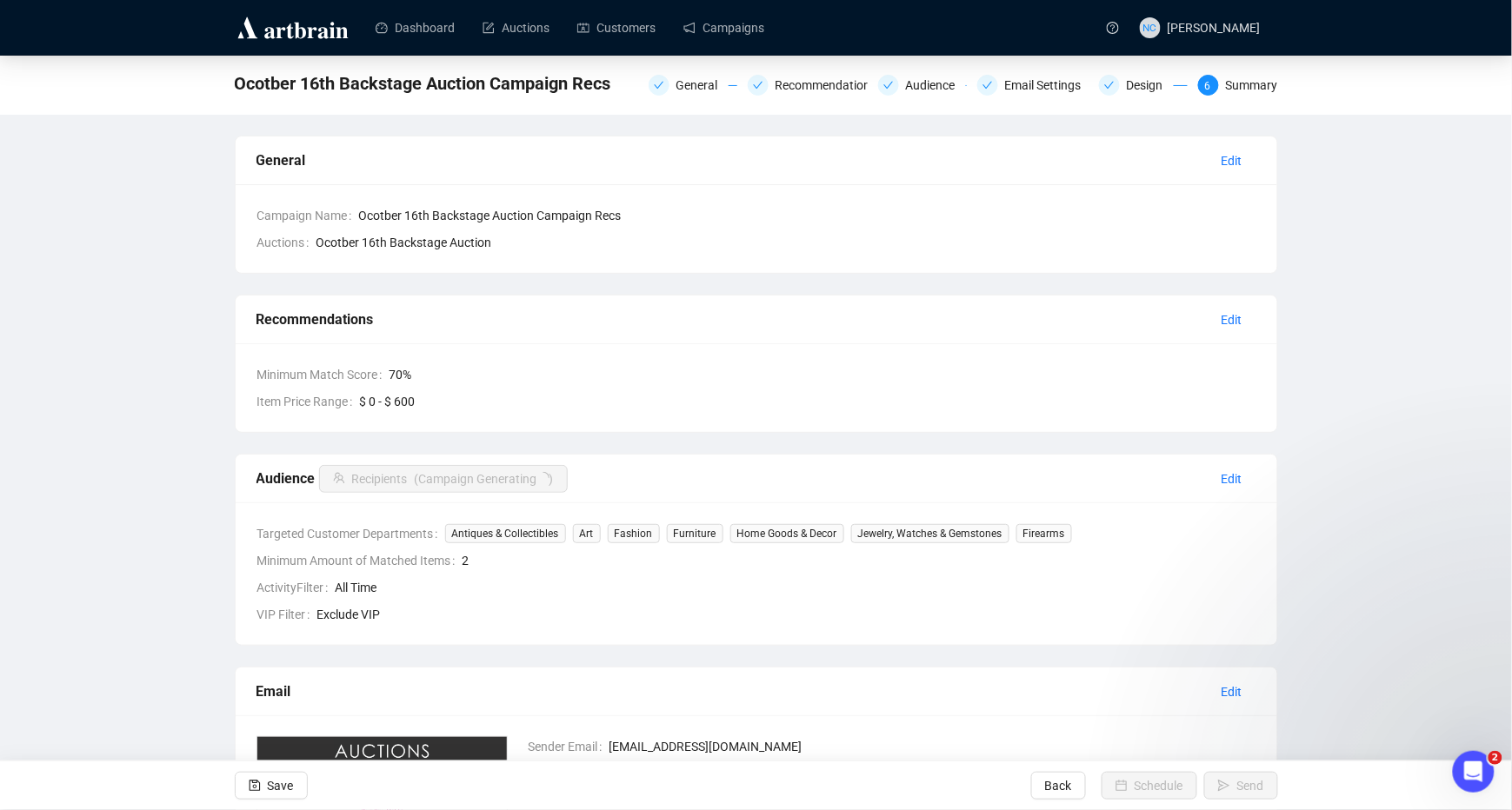
click at [1482, 756] on div "Open Intercom Messenger" at bounding box center [1472, 770] width 57 height 57
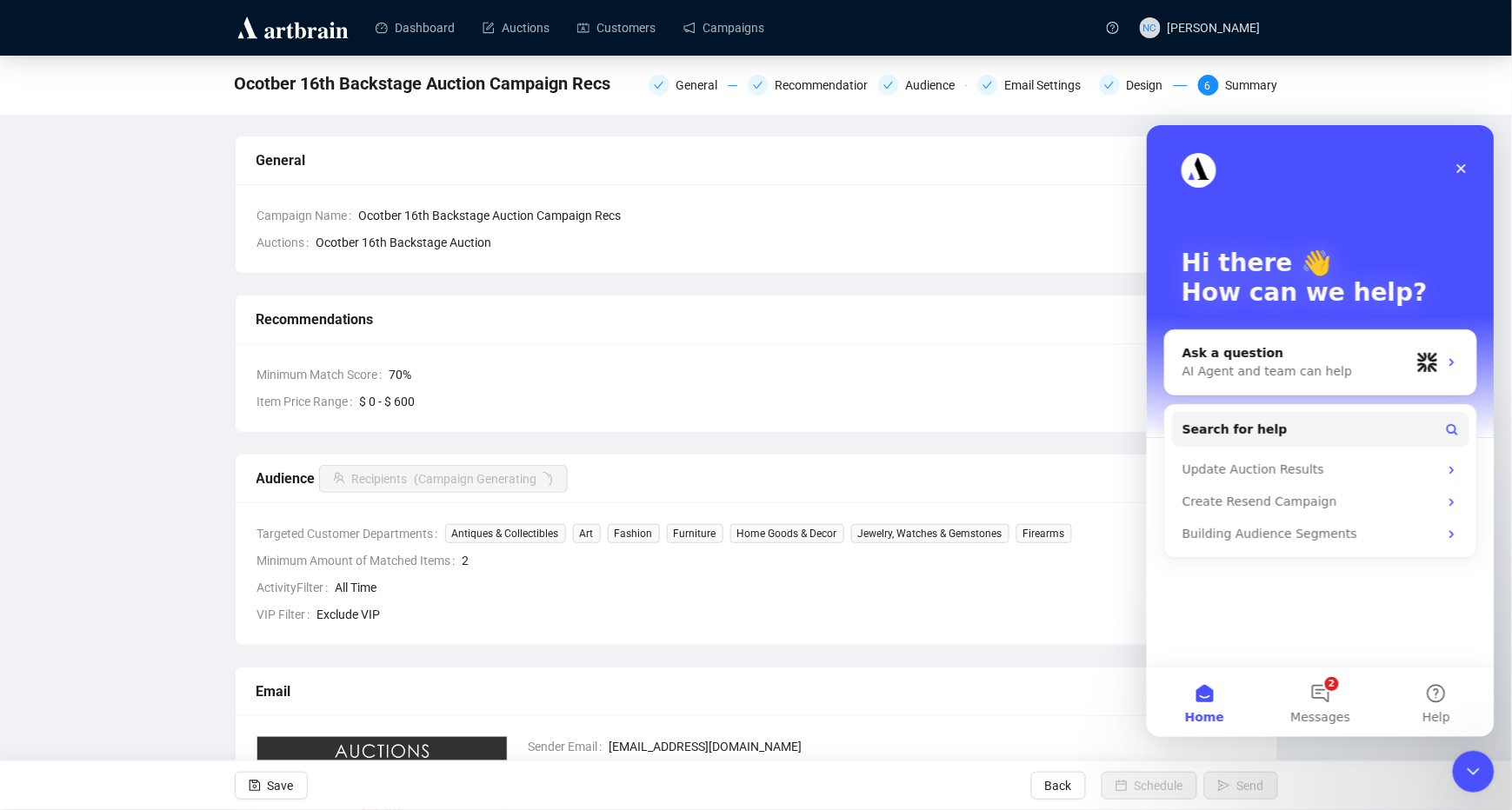
click at [1482, 756] on div "Close Intercom Messenger" at bounding box center [1472, 770] width 42 height 42
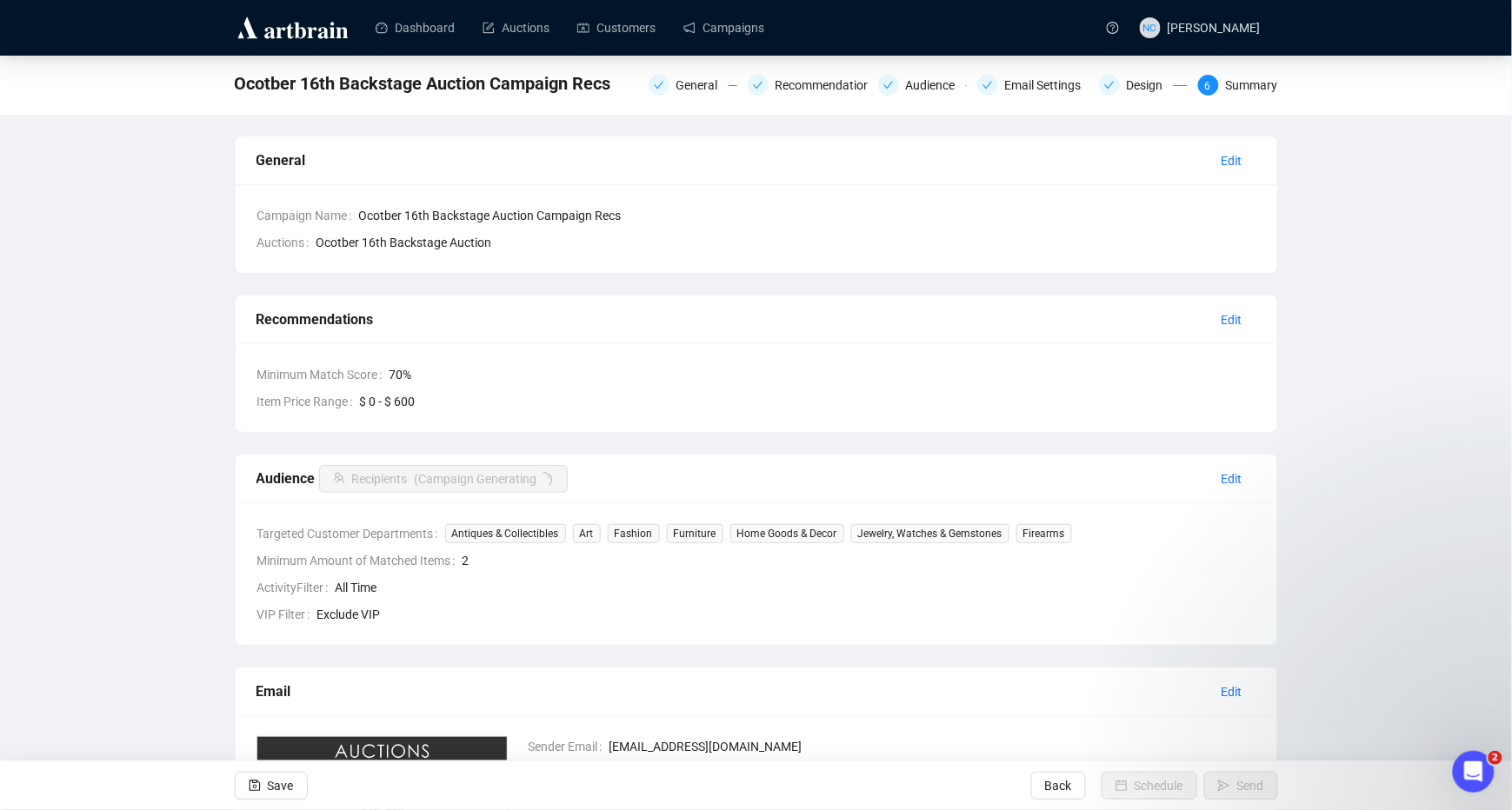
click at [216, 724] on div "Ocotber 16th Backstage Auction Campaign Recs General Recommendations Audience E…" at bounding box center [756, 580] width 1512 height 1051
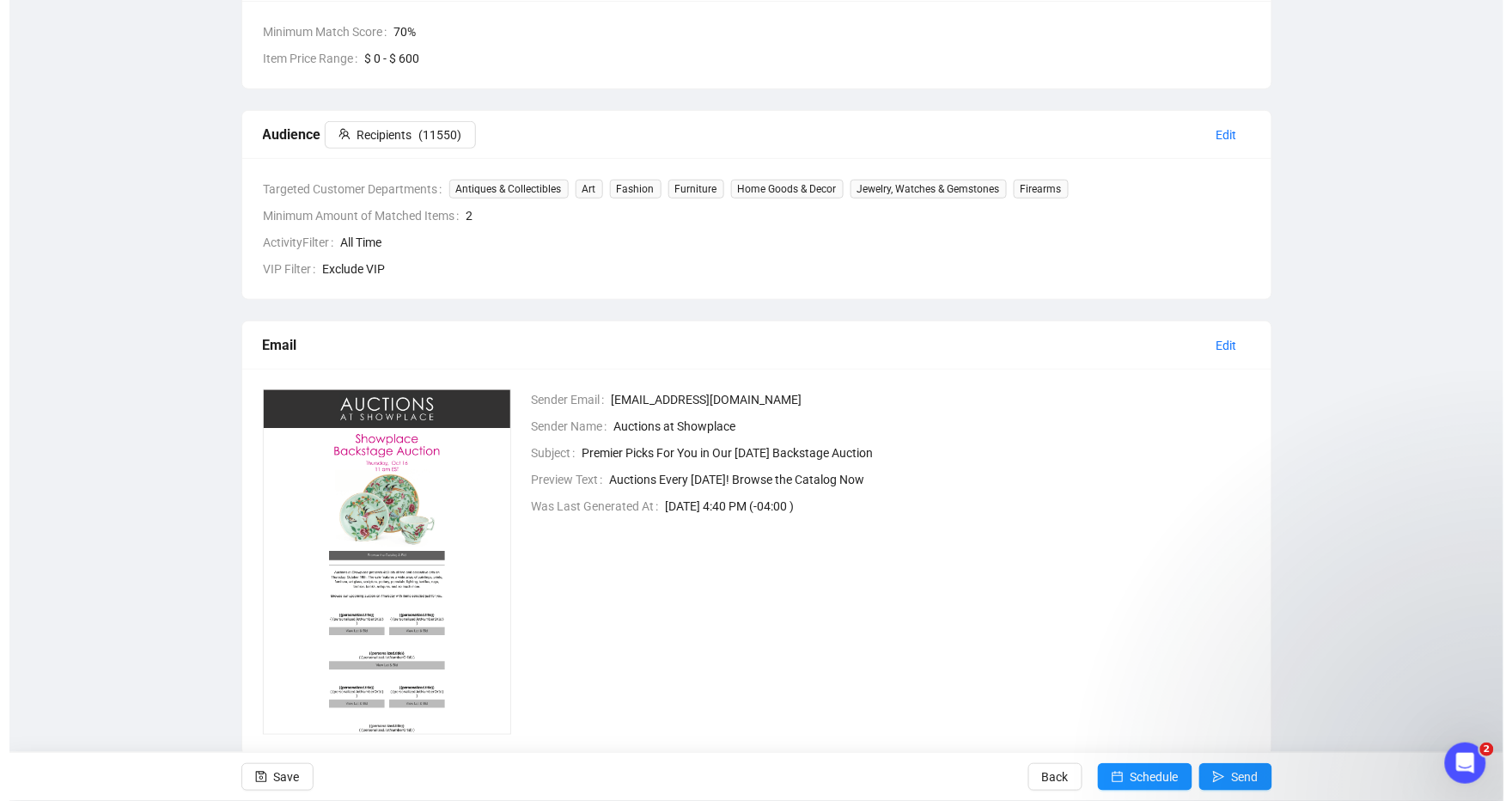
scroll to position [379, 0]
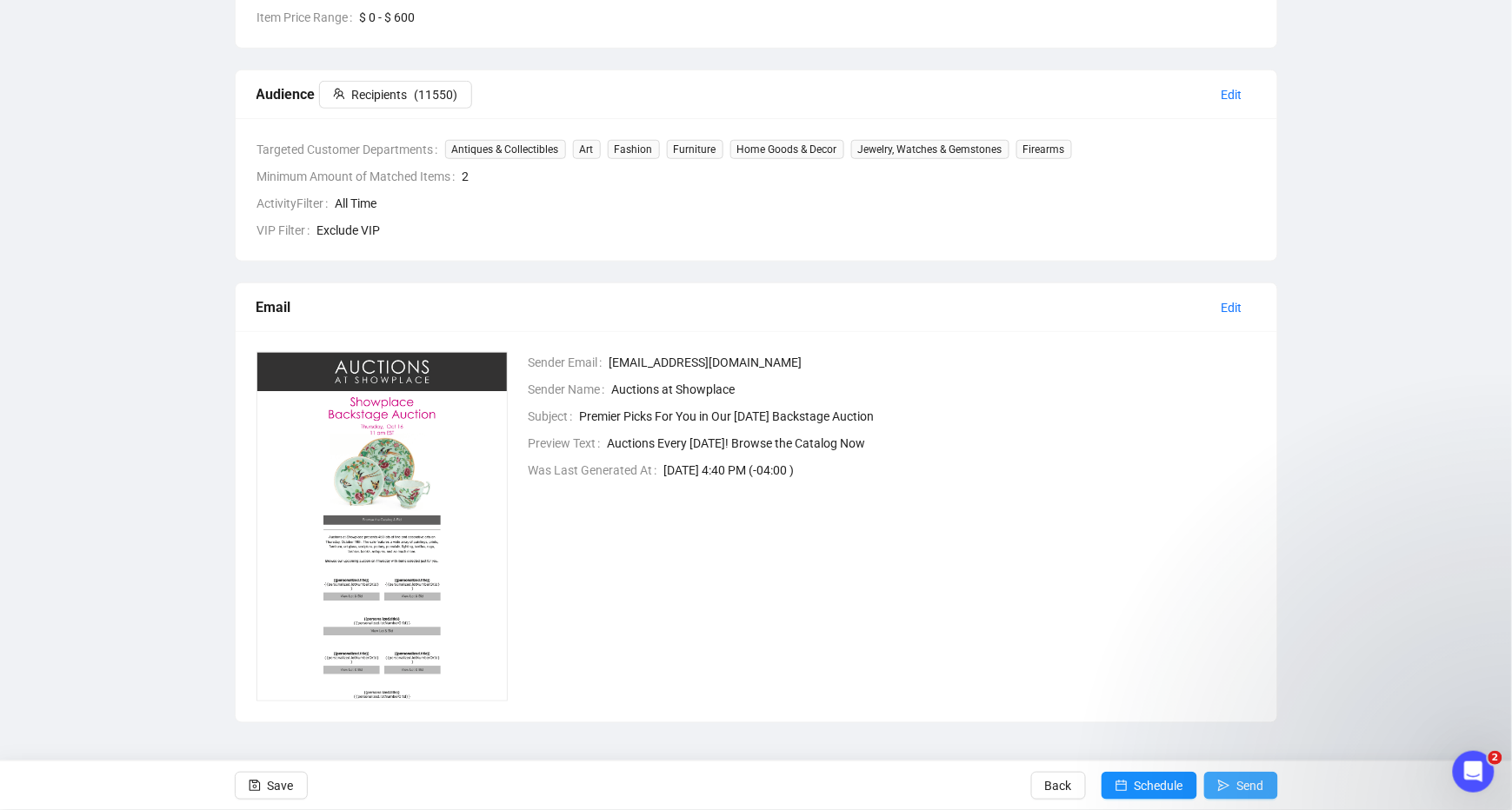
click at [1235, 796] on button "Send" at bounding box center [1241, 786] width 74 height 28
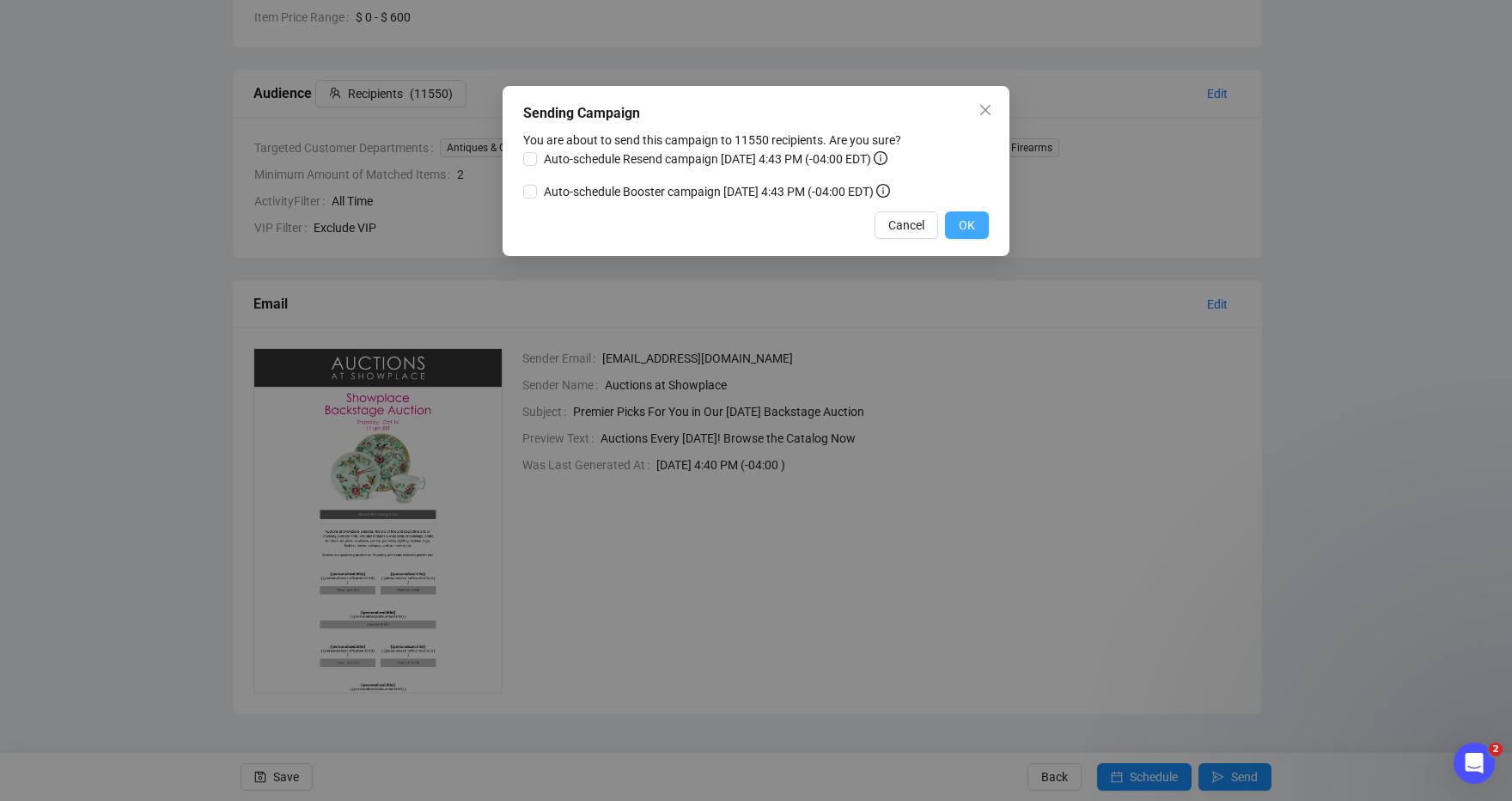
click at [960, 223] on span "OK" at bounding box center [966, 225] width 16 height 19
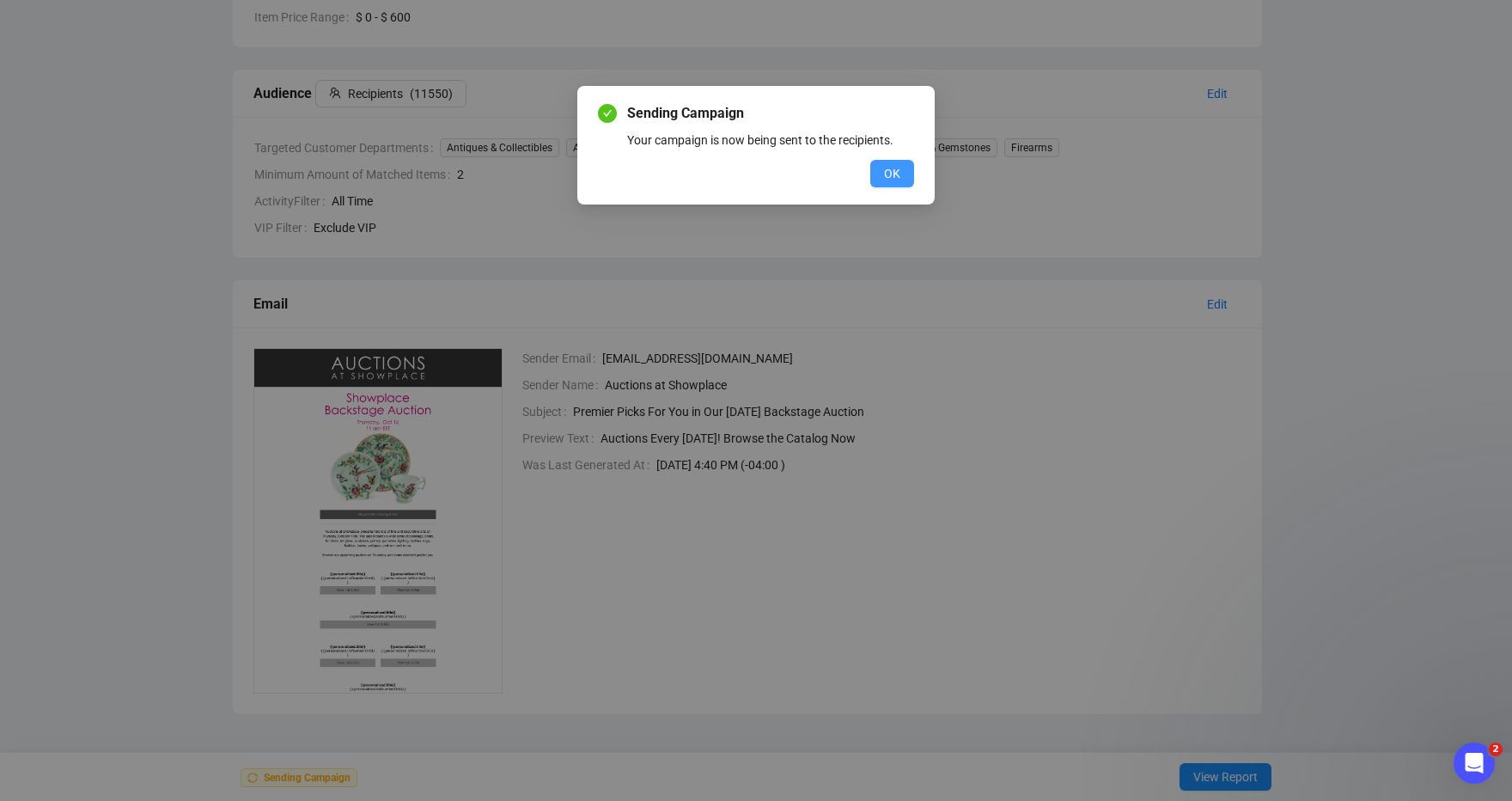
click at [878, 181] on button "OK" at bounding box center [892, 173] width 44 height 28
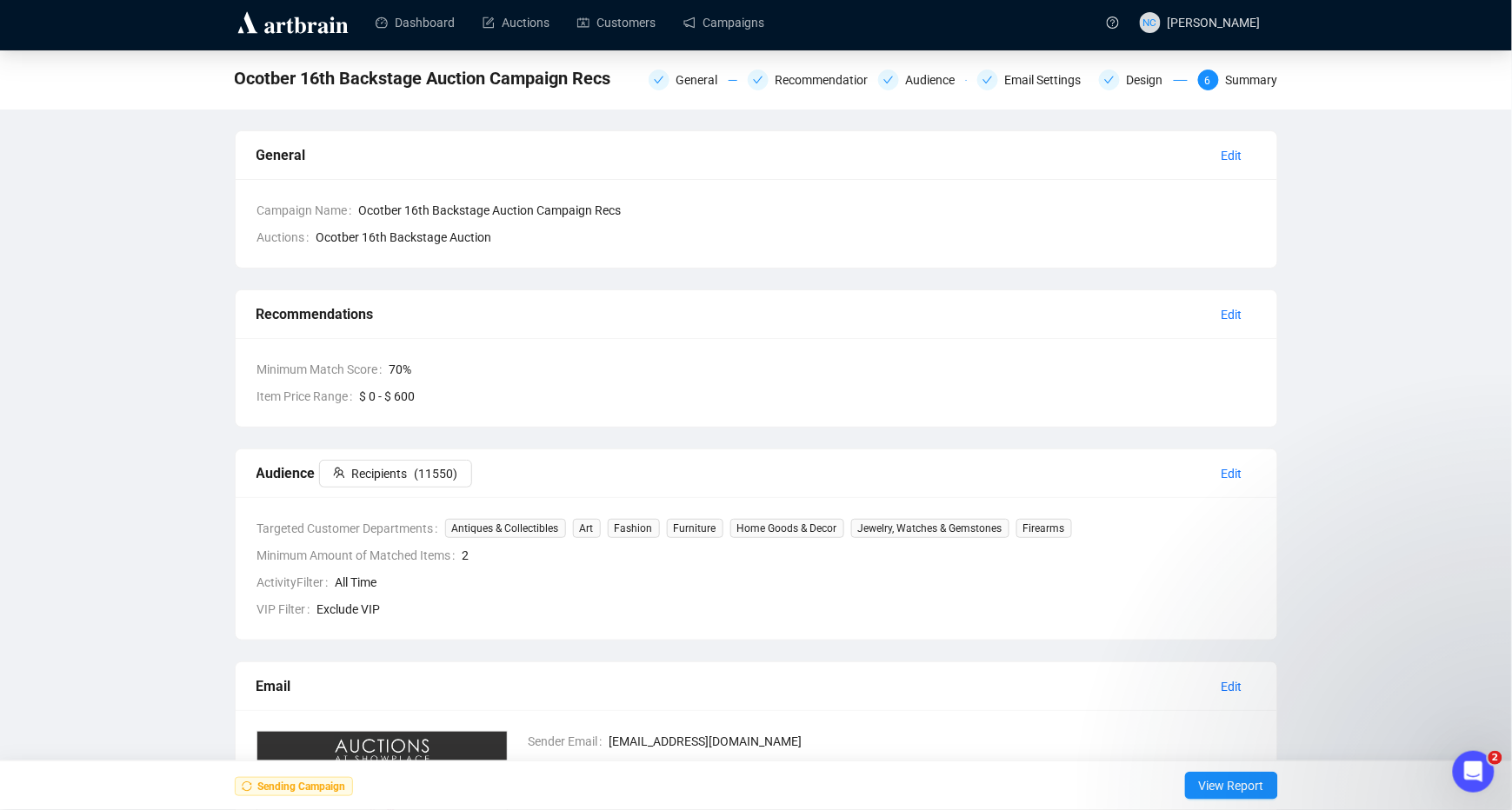
scroll to position [0, 0]
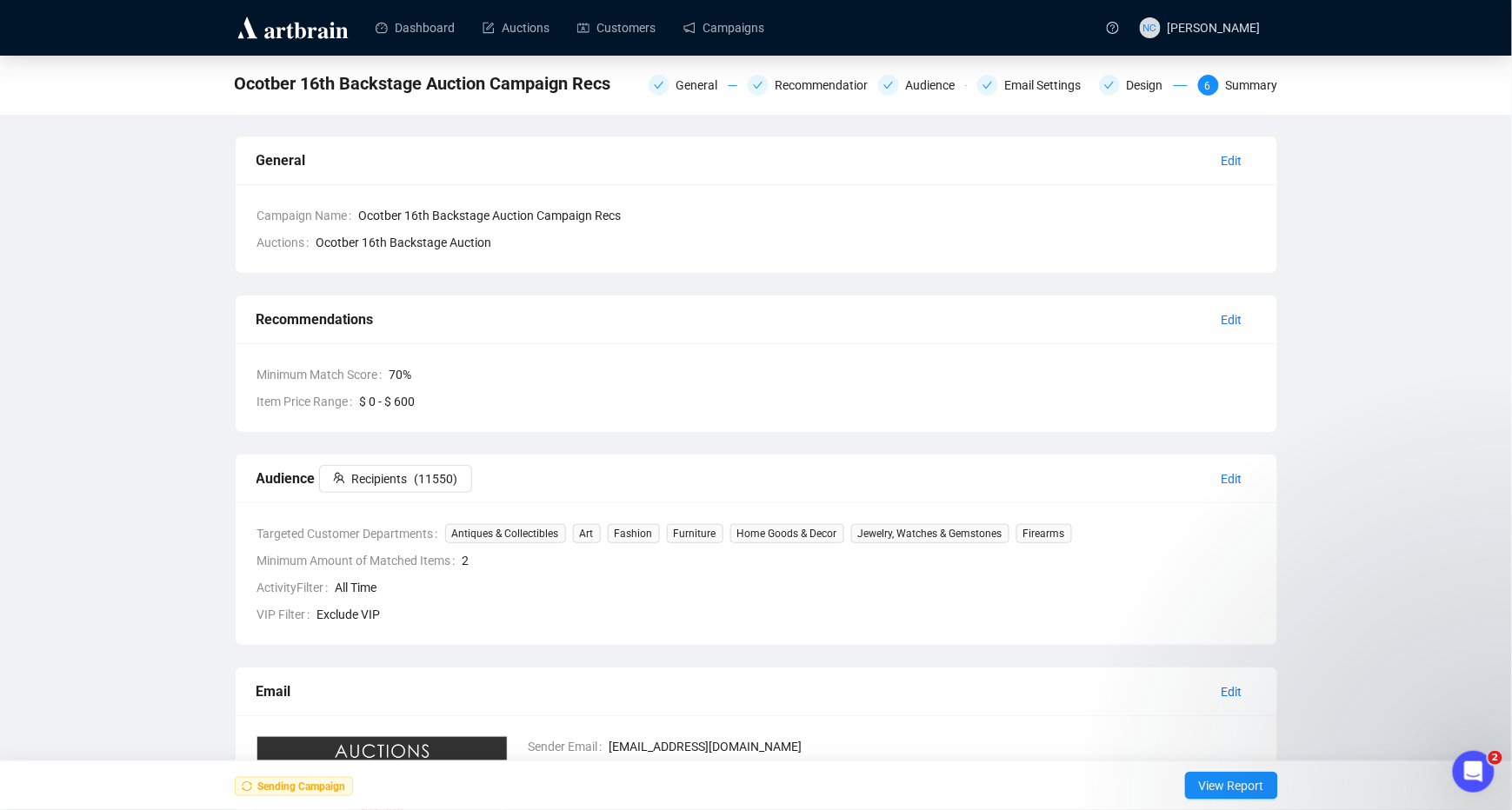
click at [258, 41] on img at bounding box center [293, 27] width 116 height 28
click at [435, 15] on link "Dashboard" at bounding box center [416, 27] width 79 height 46
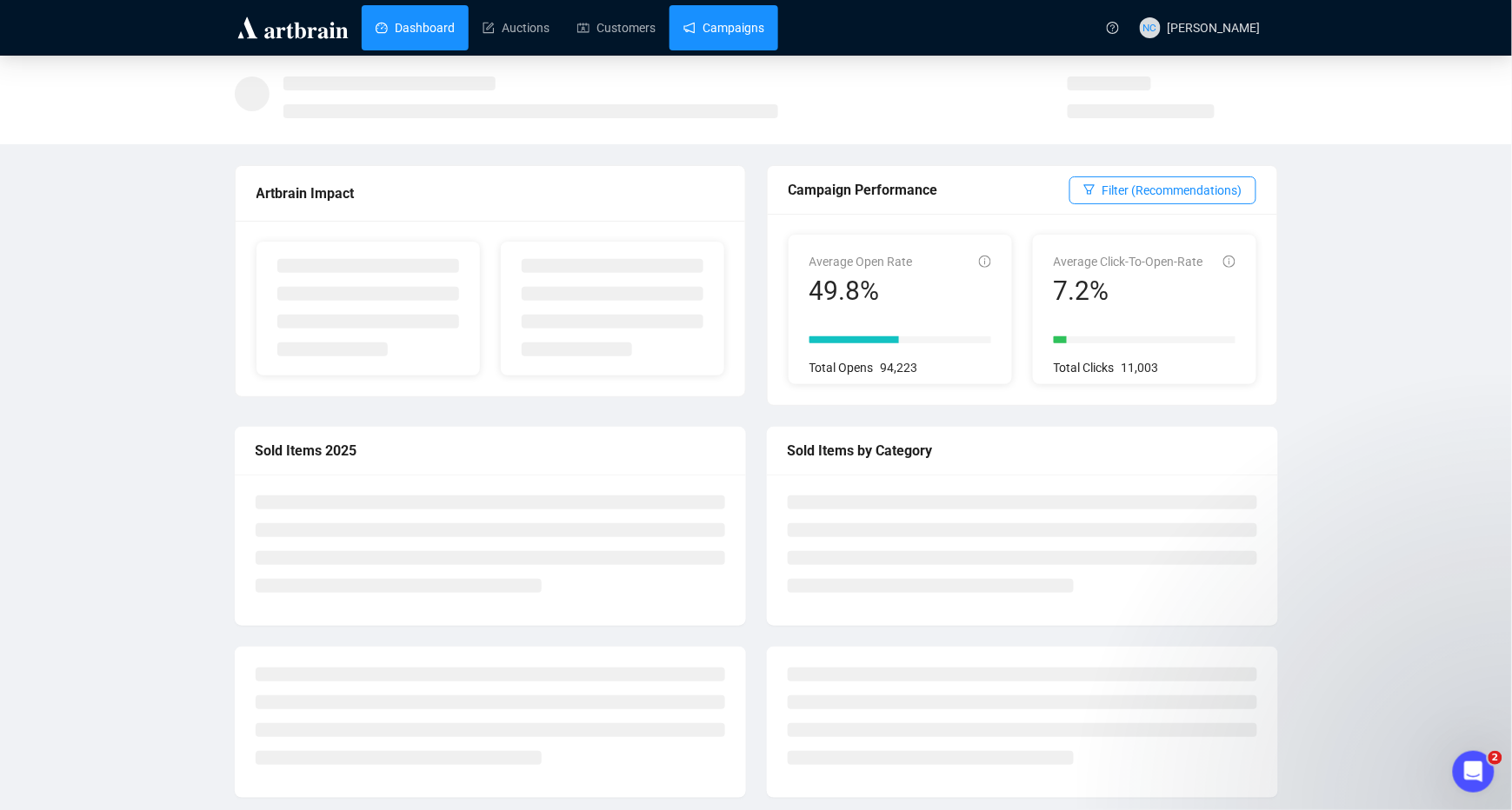
click at [755, 17] on link "Campaigns" at bounding box center [723, 27] width 80 height 46
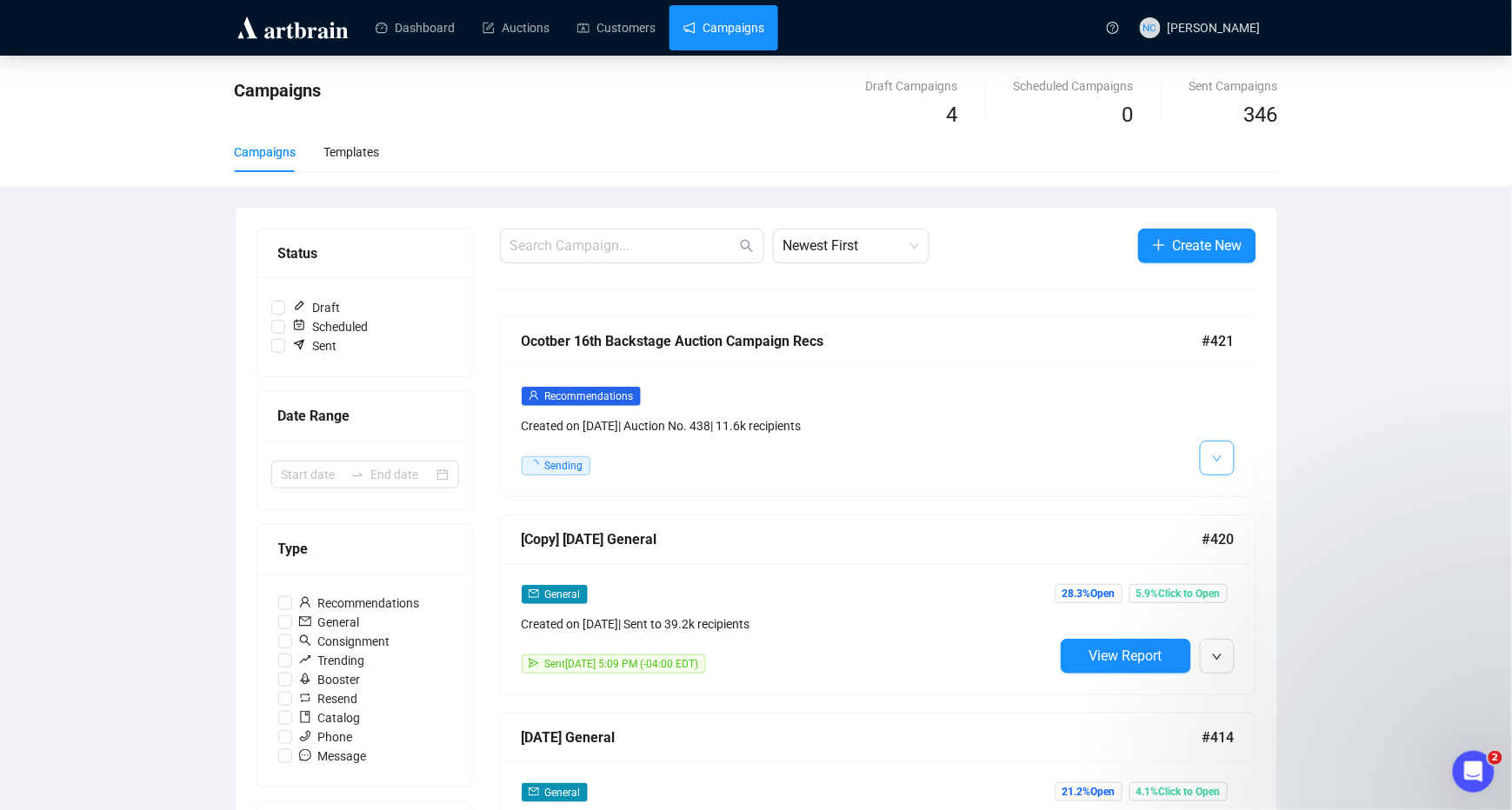
click at [1209, 447] on button "button" at bounding box center [1217, 458] width 35 height 35
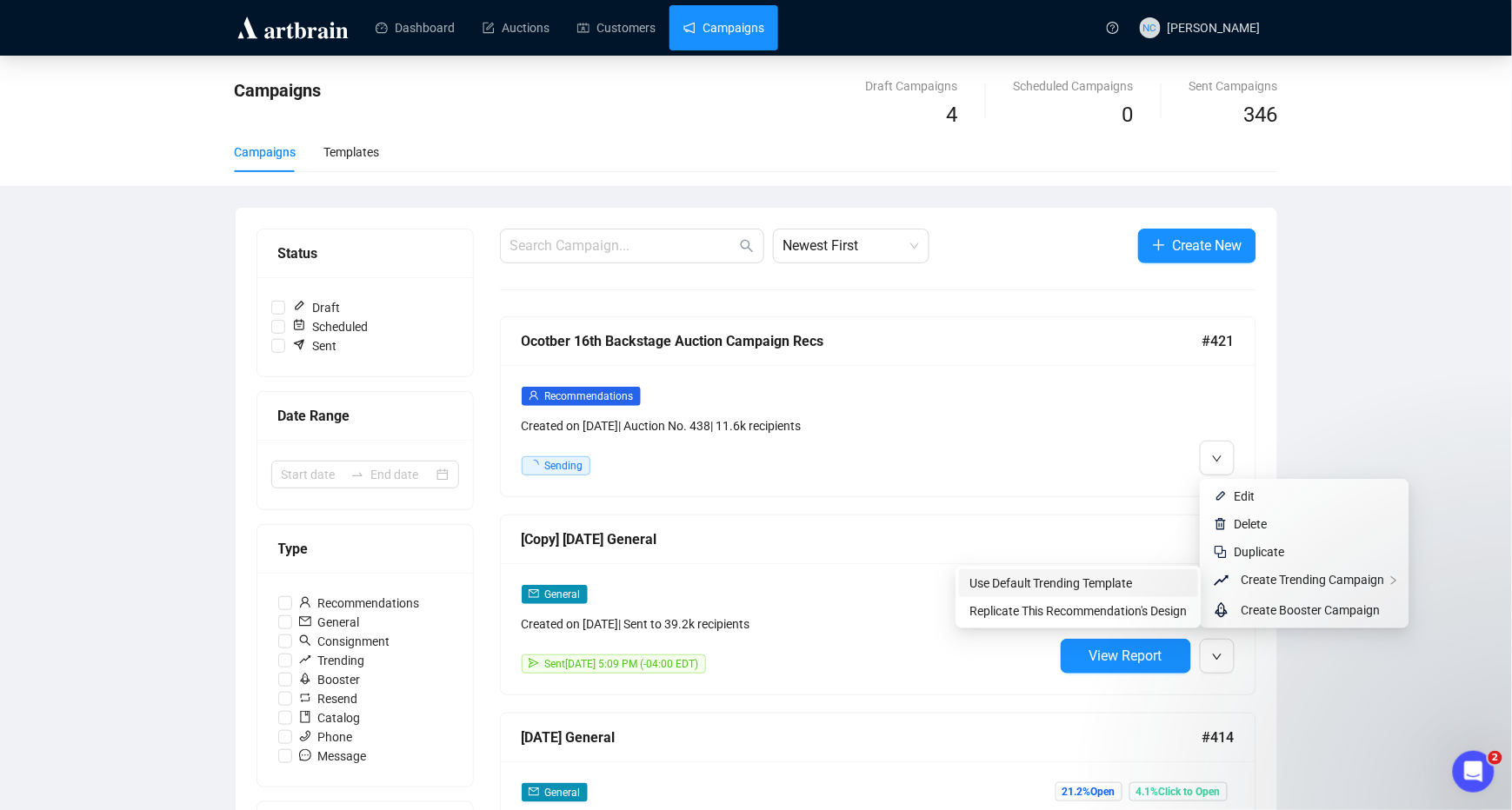
click at [1169, 581] on span "Use Default Trending Template" at bounding box center [1078, 583] width 218 height 19
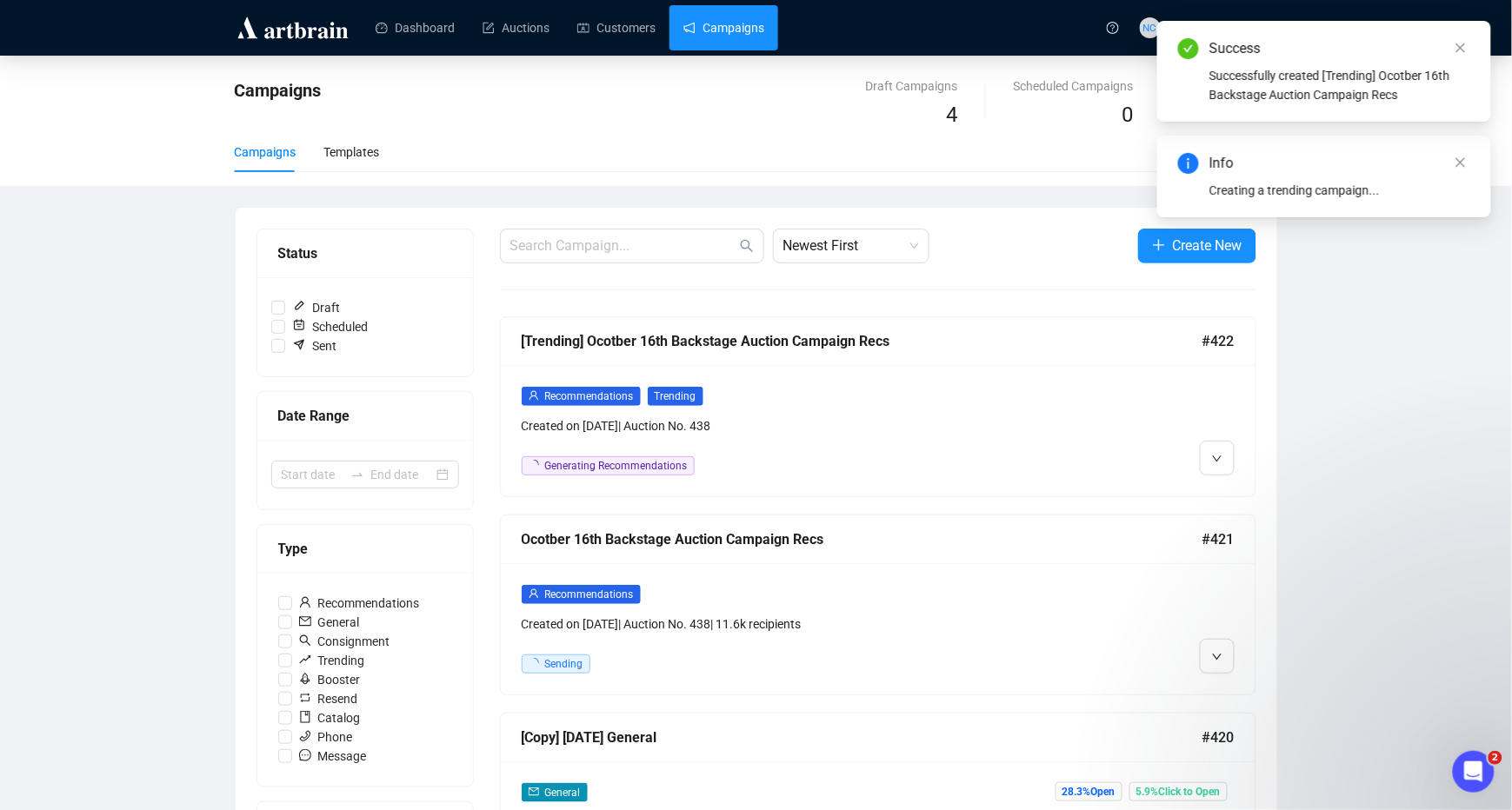
click at [1011, 433] on div "Created on Oct 10, 2025 | Auction No. 438" at bounding box center [787, 426] width 532 height 19
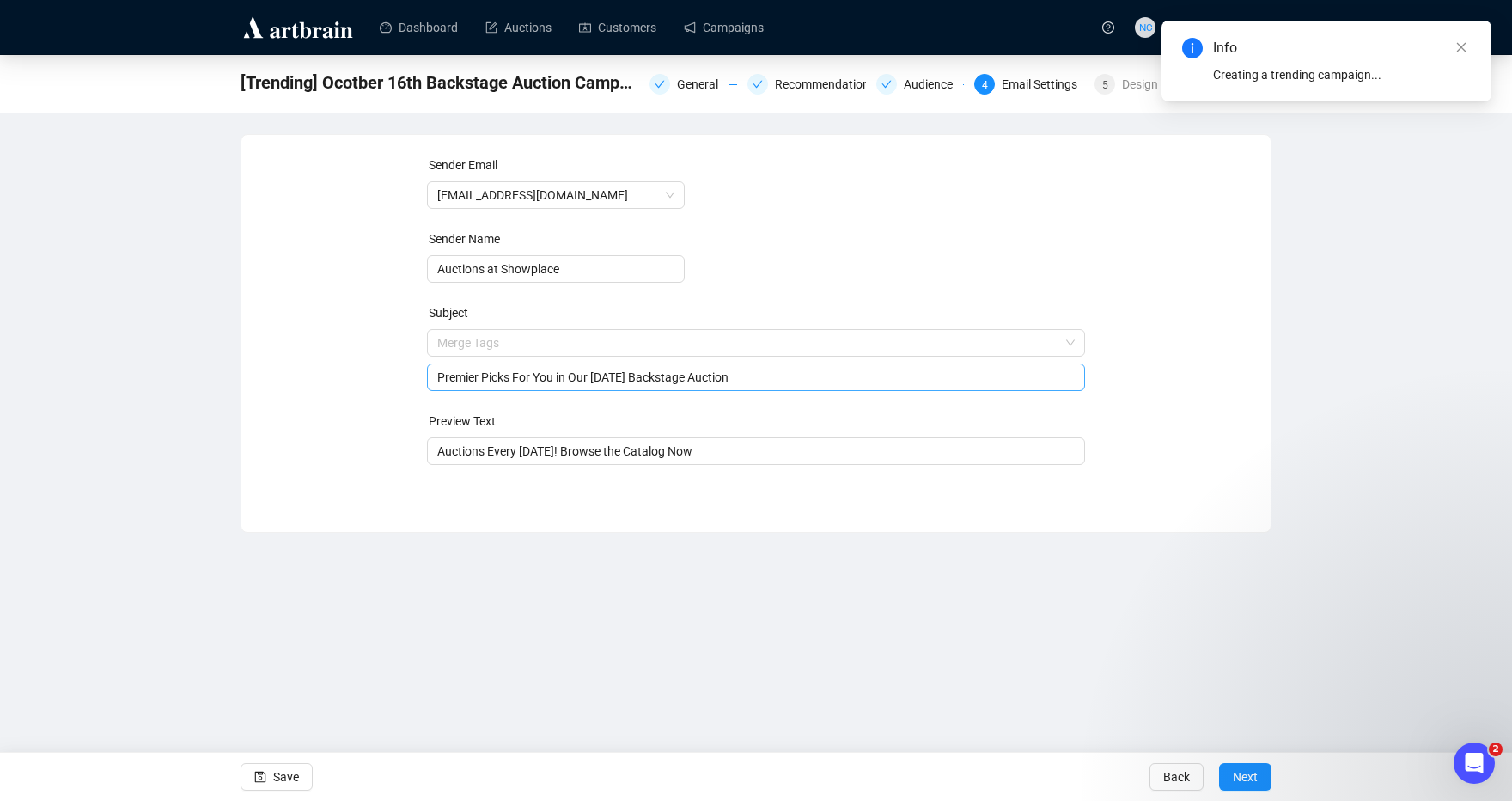
click at [668, 346] on span "Merge Tags Premier Picks For You in Our October 16th Backstage Auction" at bounding box center [756, 360] width 659 height 48
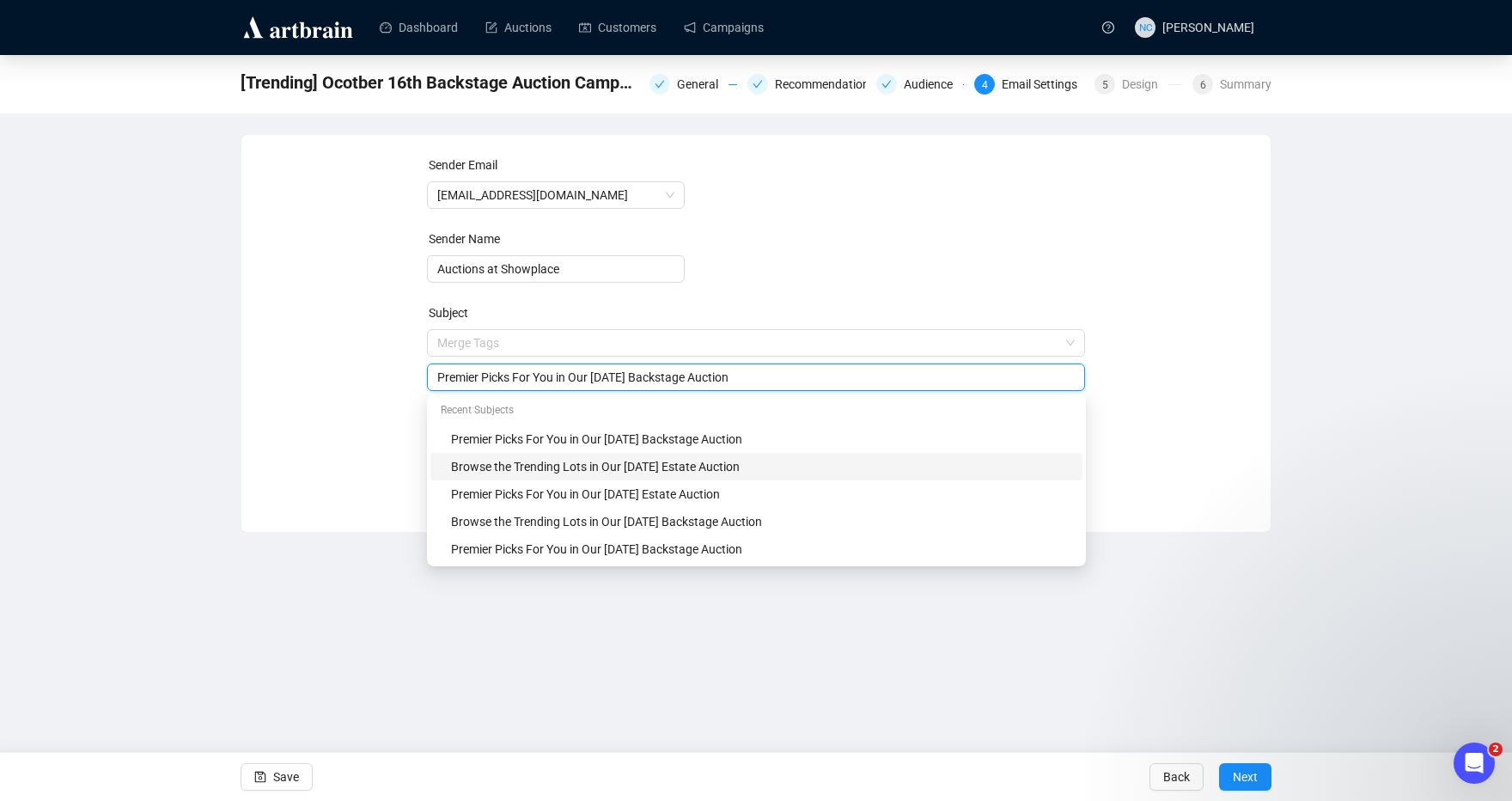
click at [719, 465] on div "Browse the Trending Lots in Our October 9th Estate Auction" at bounding box center [761, 467] width 621 height 19
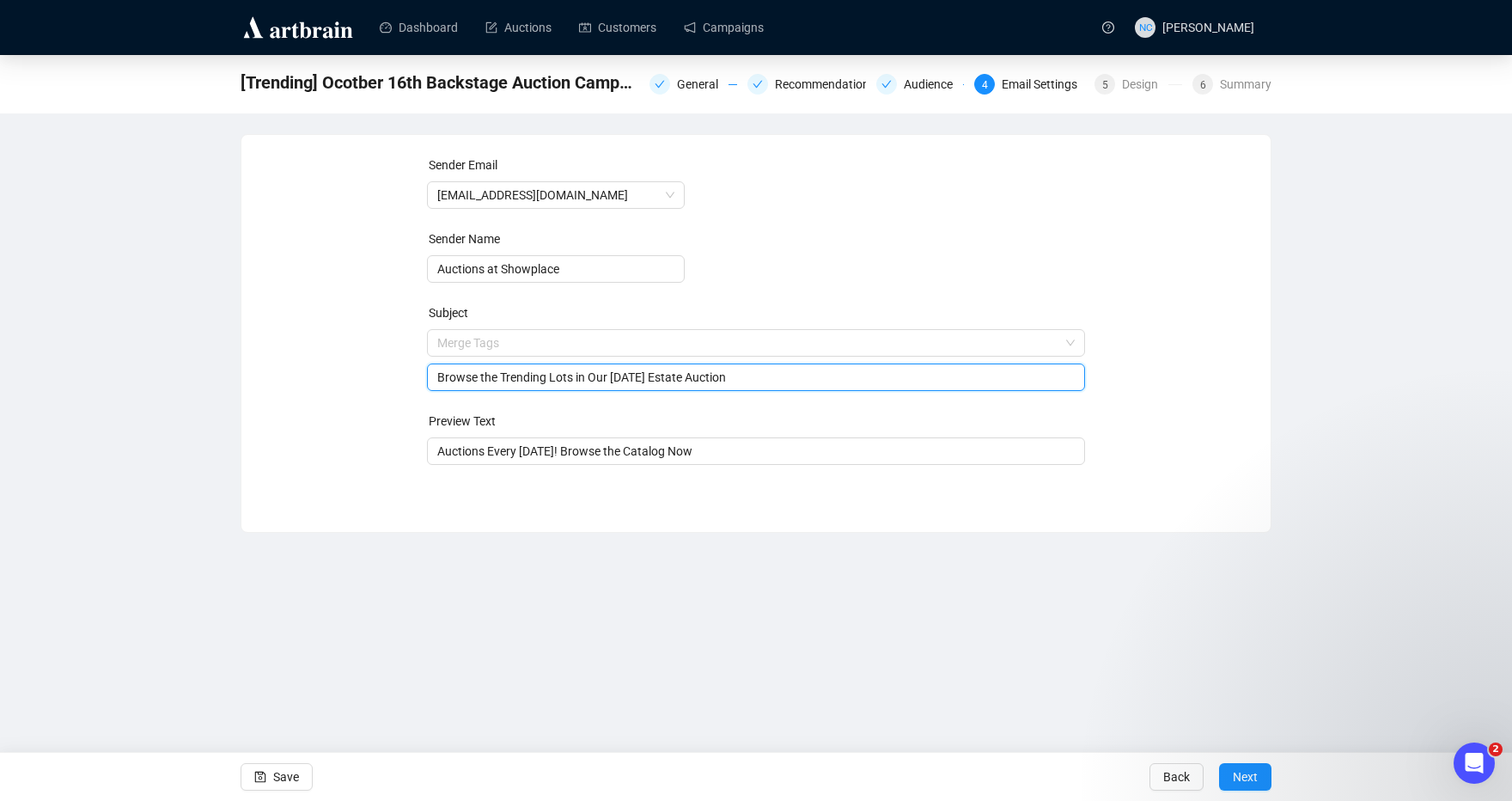
click at [661, 376] on input "Browse the Trending Lots in Our October 9th Estate Auction" at bounding box center [756, 378] width 638 height 19
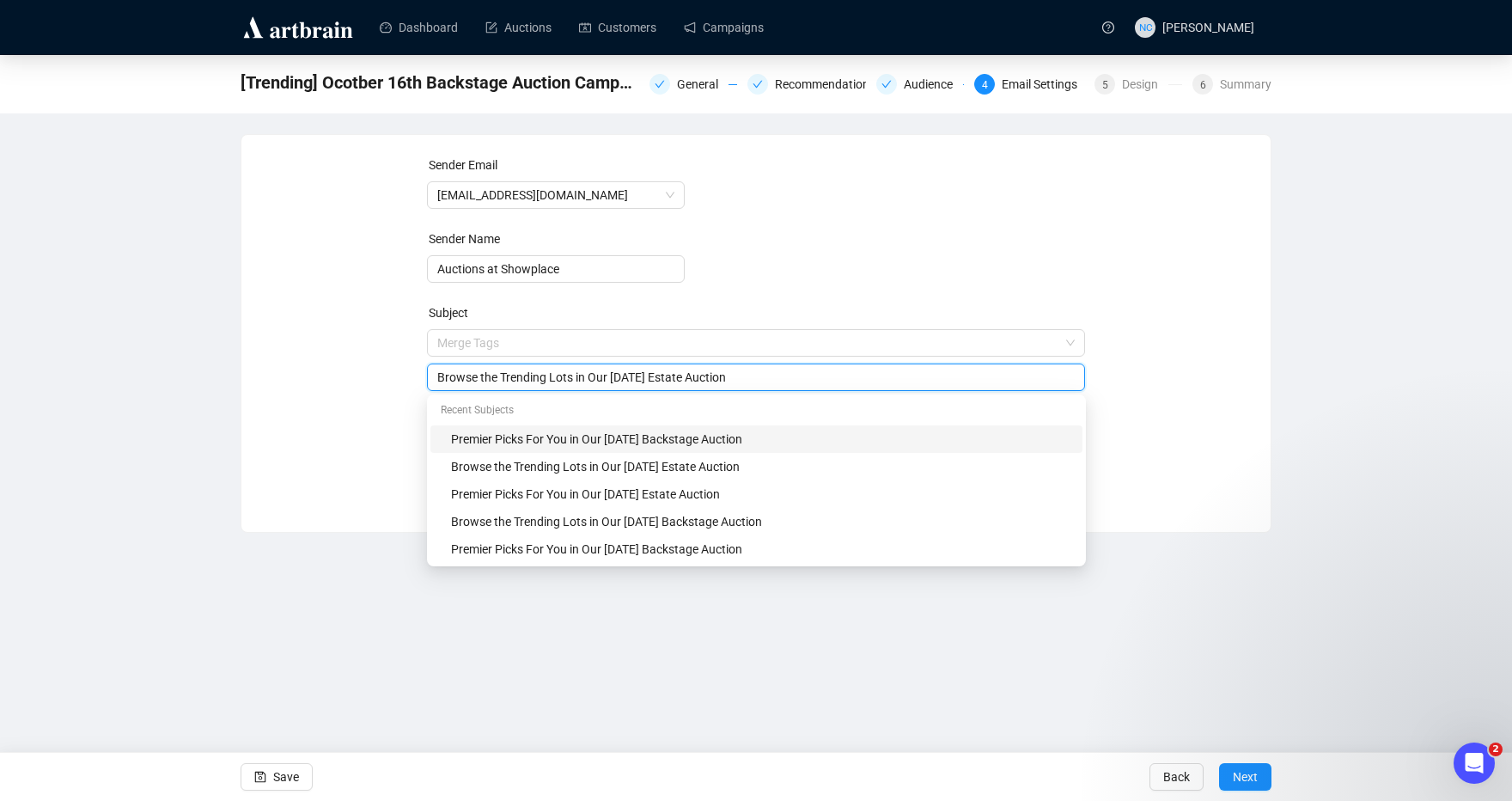
click at [705, 379] on input "Browse the Trending Lots in Our October 16th Estate Auction" at bounding box center [756, 378] width 638 height 19
type input "Browse the Trending Lots in Our [DATE] Backstage Auction"
click at [1274, 405] on div "[Trending] Ocotber 16th Backstage Auction Campaign Recs General Recommendations…" at bounding box center [756, 293] width 1512 height 478
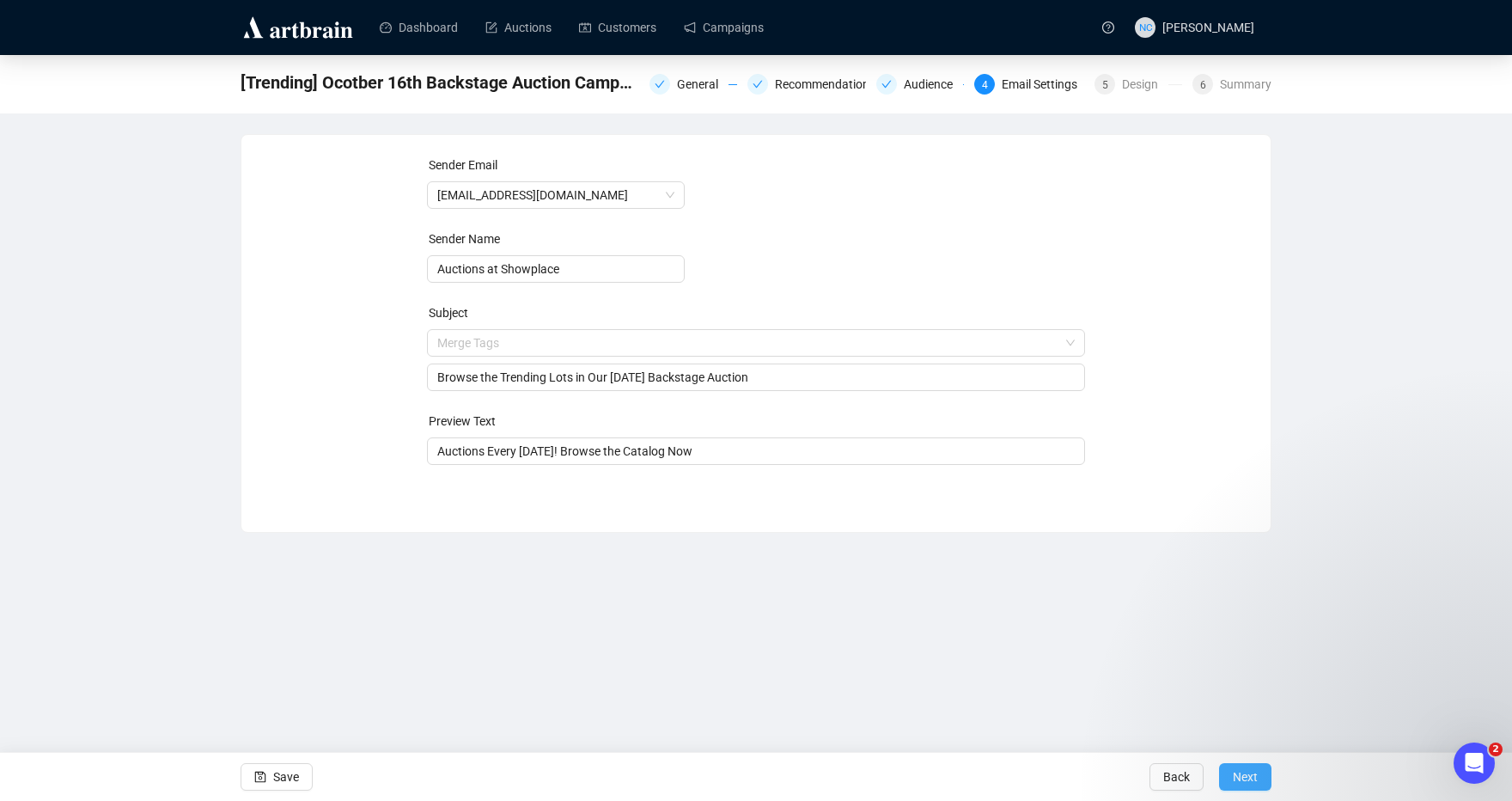
click at [1241, 776] on span "Next" at bounding box center [1245, 777] width 25 height 48
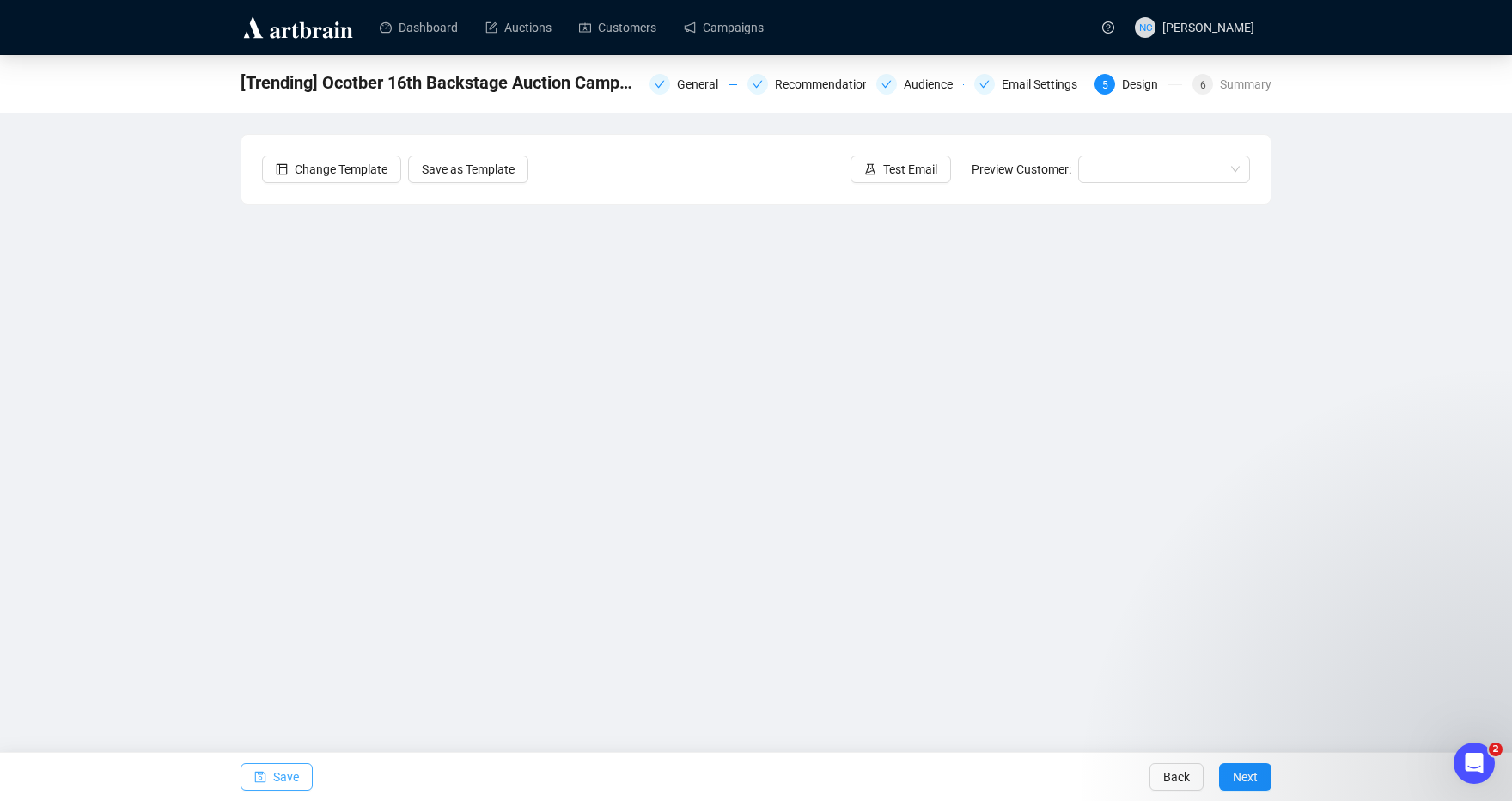
click at [296, 770] on span "Save" at bounding box center [285, 777] width 26 height 48
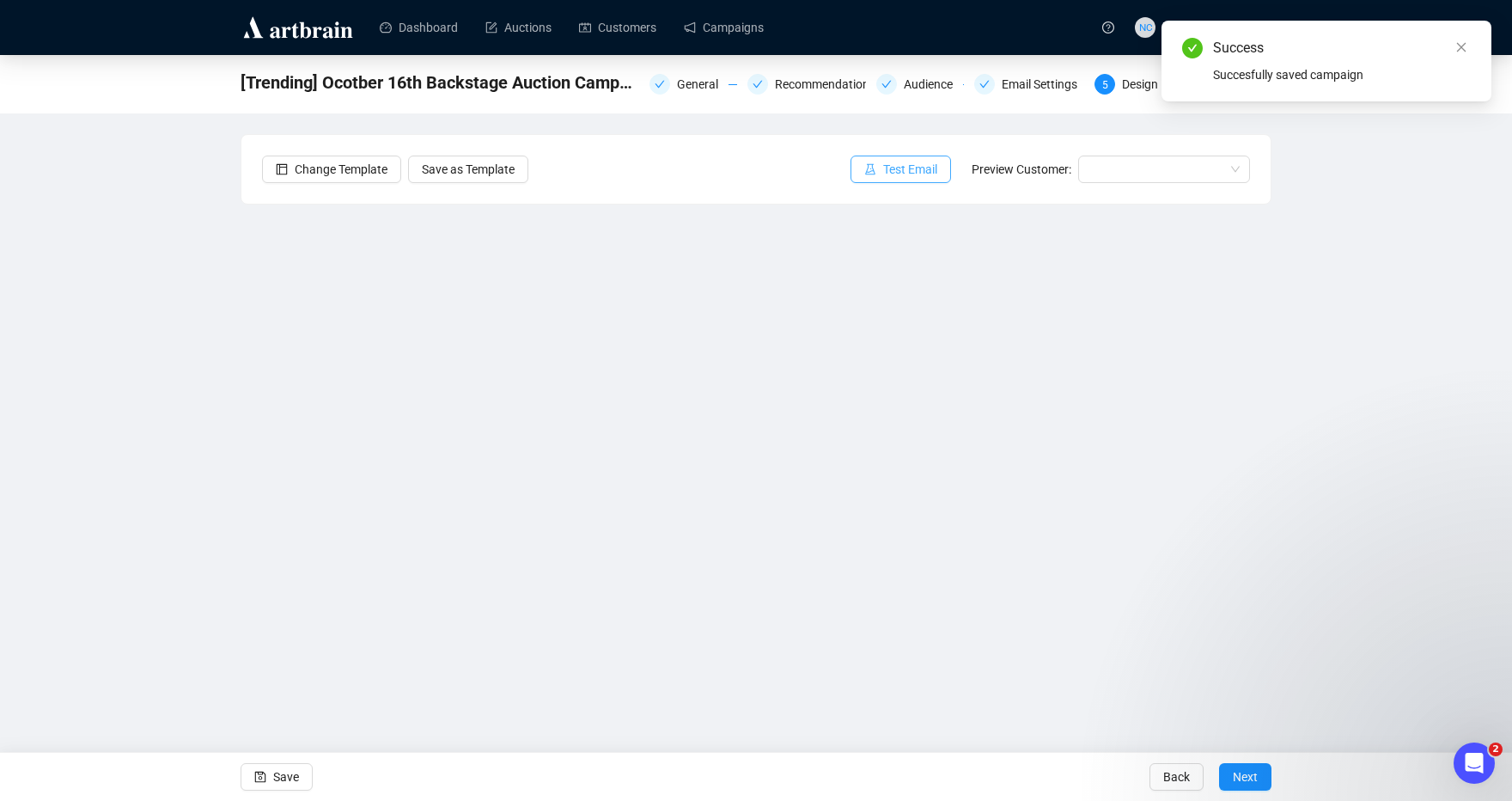
click at [908, 164] on span "Test Email" at bounding box center [910, 170] width 55 height 19
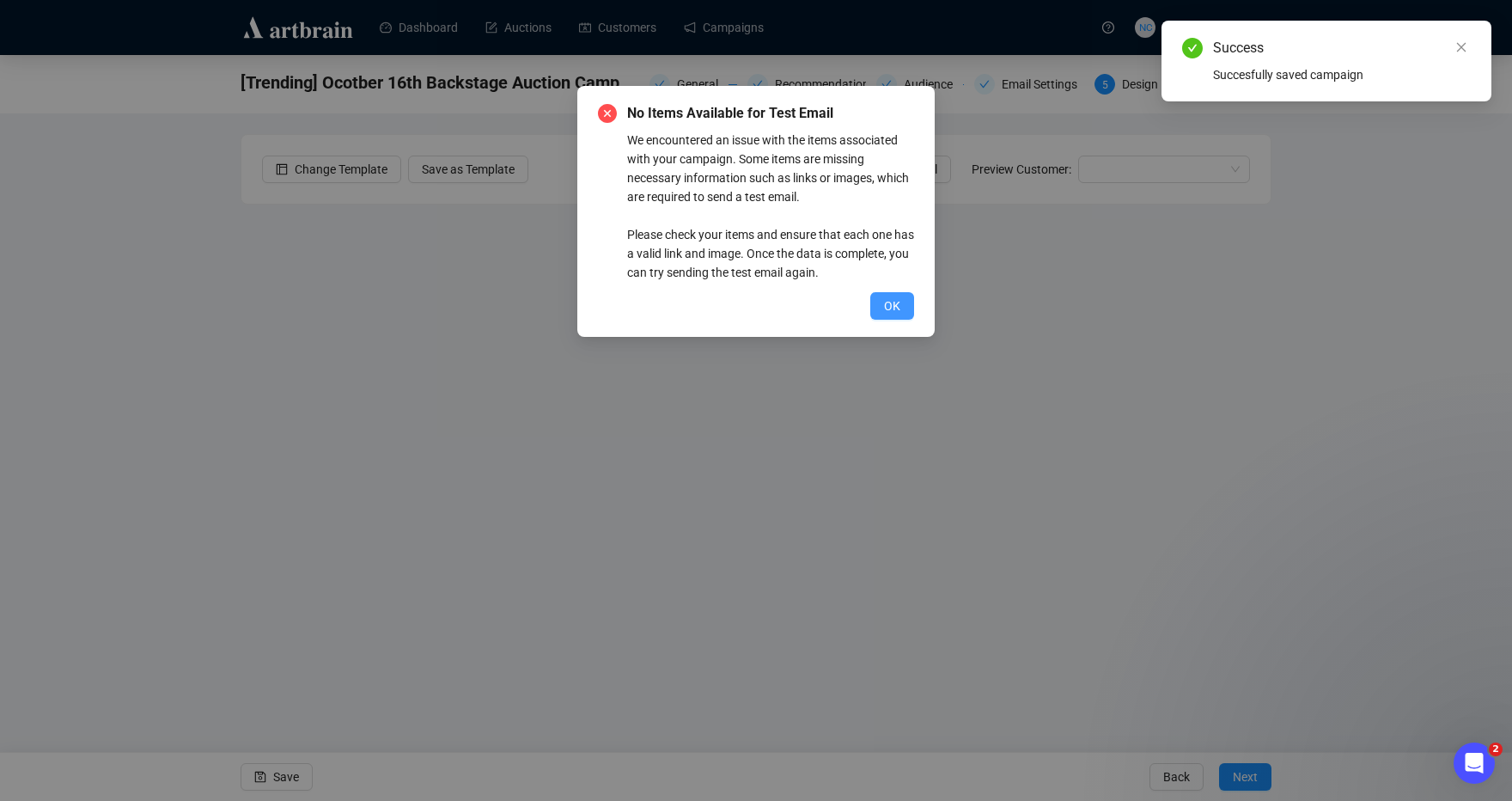
click at [901, 315] on button "OK" at bounding box center [892, 306] width 44 height 28
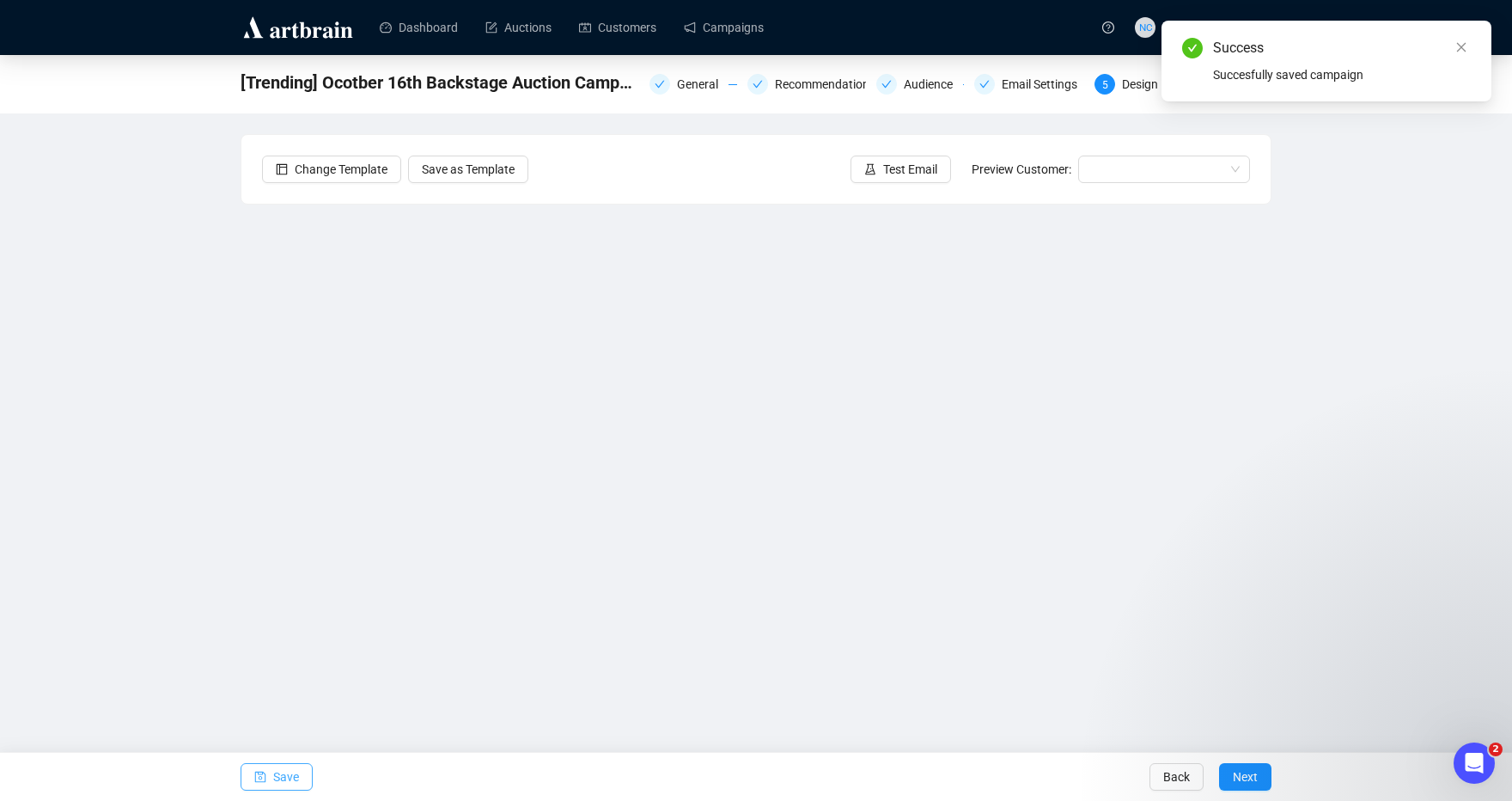
click at [273, 790] on span "Save" at bounding box center [285, 777] width 26 height 48
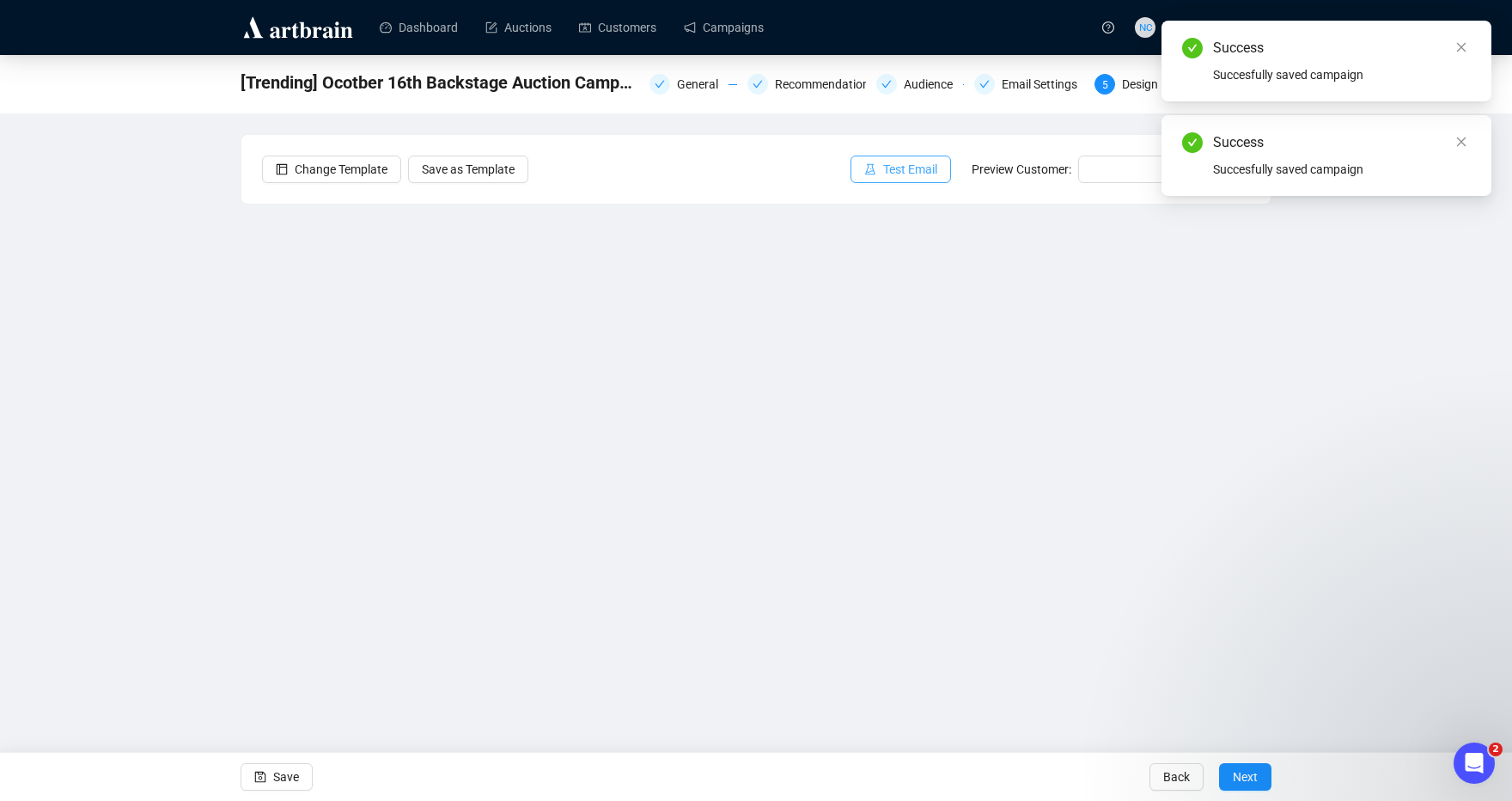
click at [916, 165] on span "Test Email" at bounding box center [910, 170] width 55 height 19
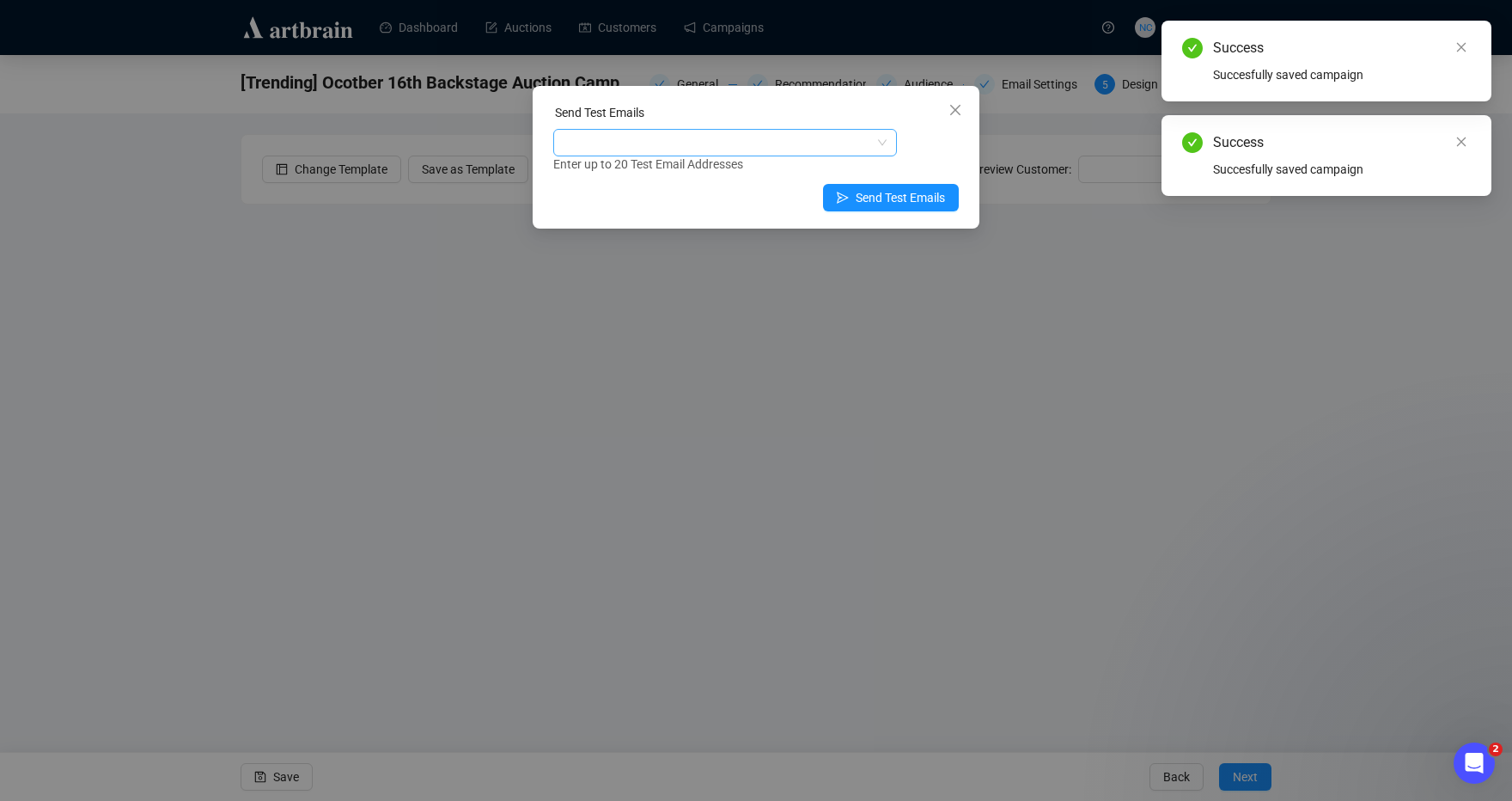
click at [767, 154] on div at bounding box center [725, 143] width 344 height 28
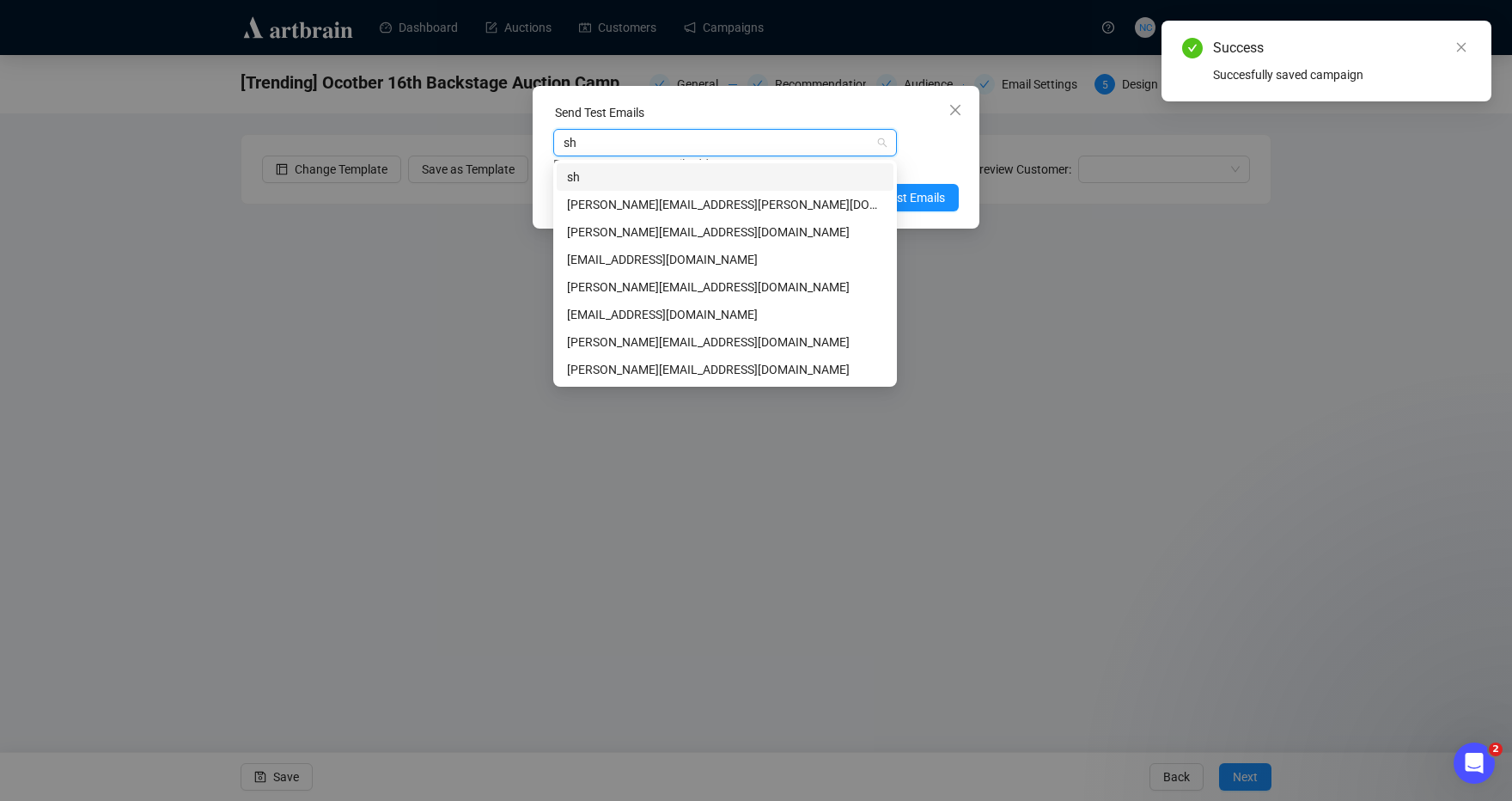
type input "sha"
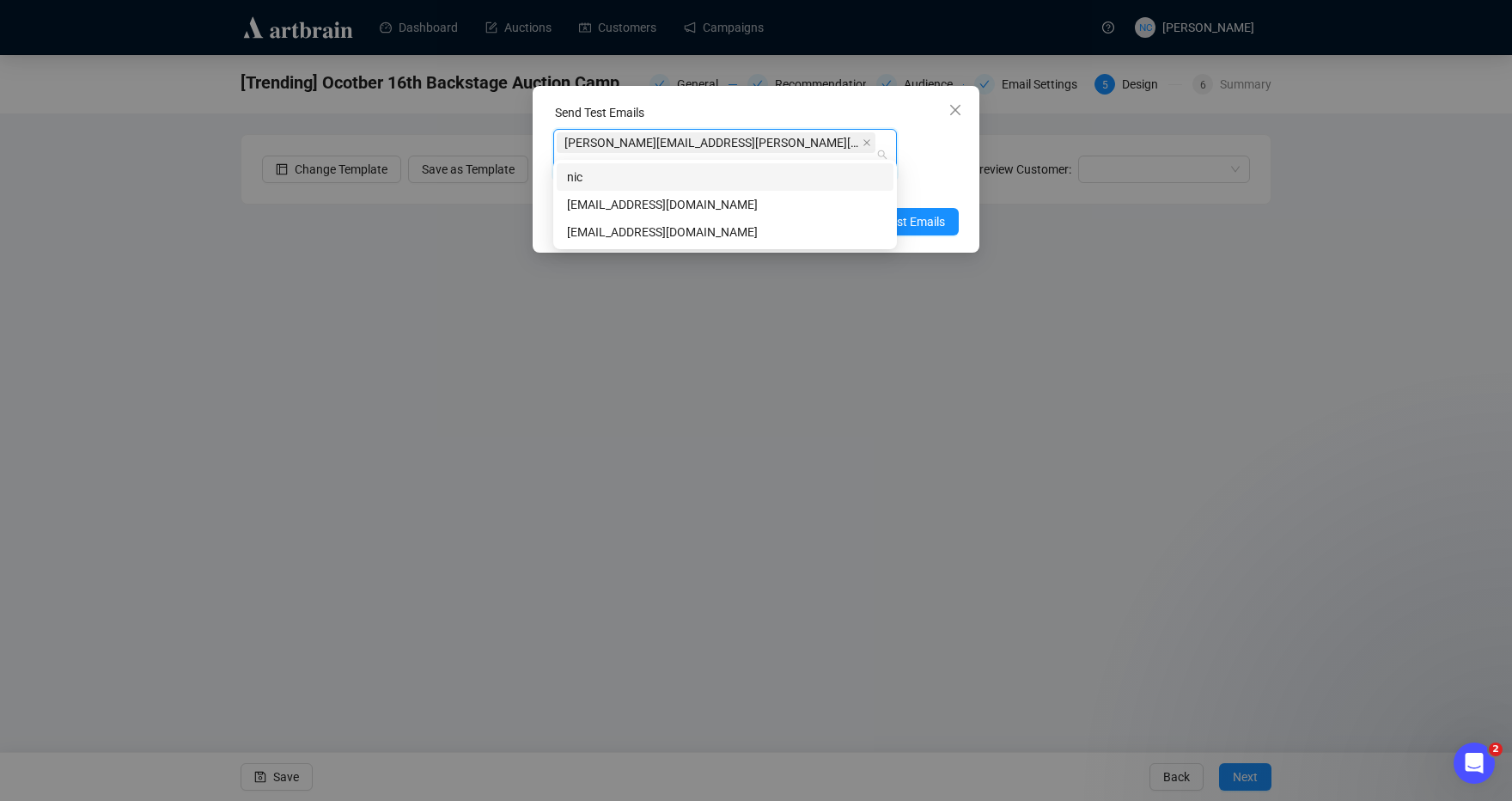
type input "nick"
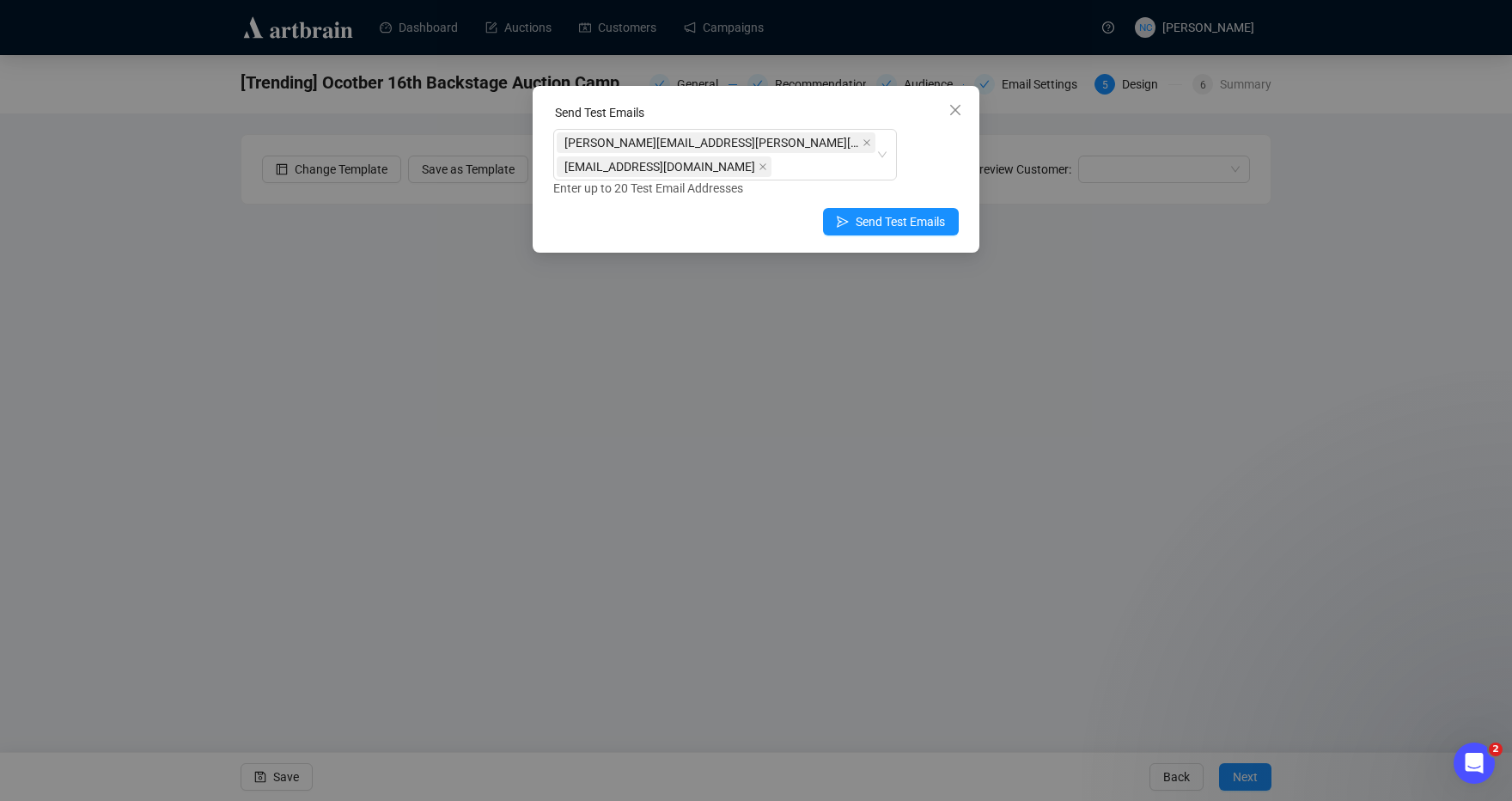
click at [905, 179] on div "Enter up to 20 Test Email Addresses" at bounding box center [756, 189] width 405 height 20
click at [908, 221] on span "Send Test Emails" at bounding box center [899, 222] width 89 height 19
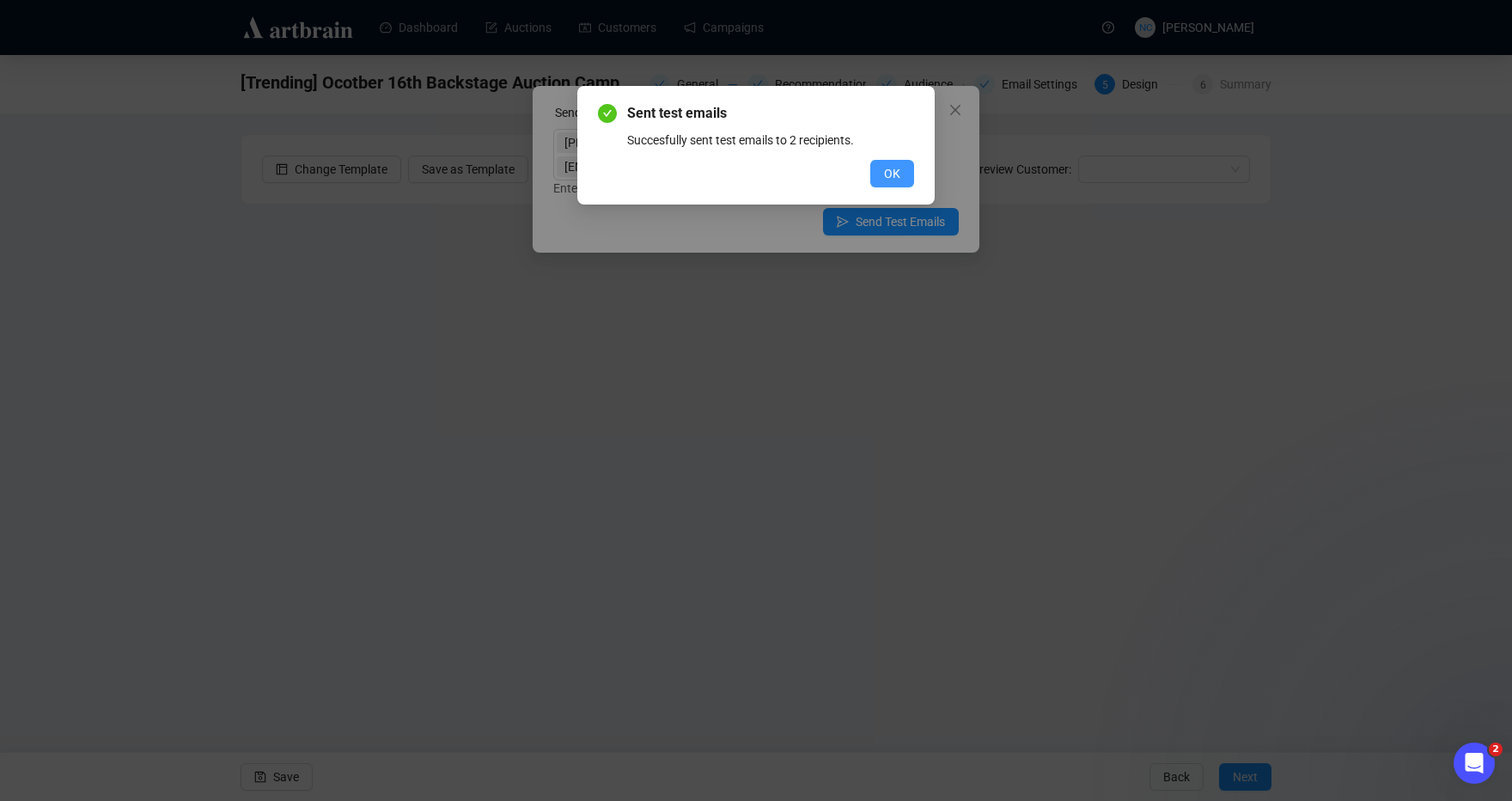
click at [905, 180] on button "OK" at bounding box center [892, 173] width 44 height 28
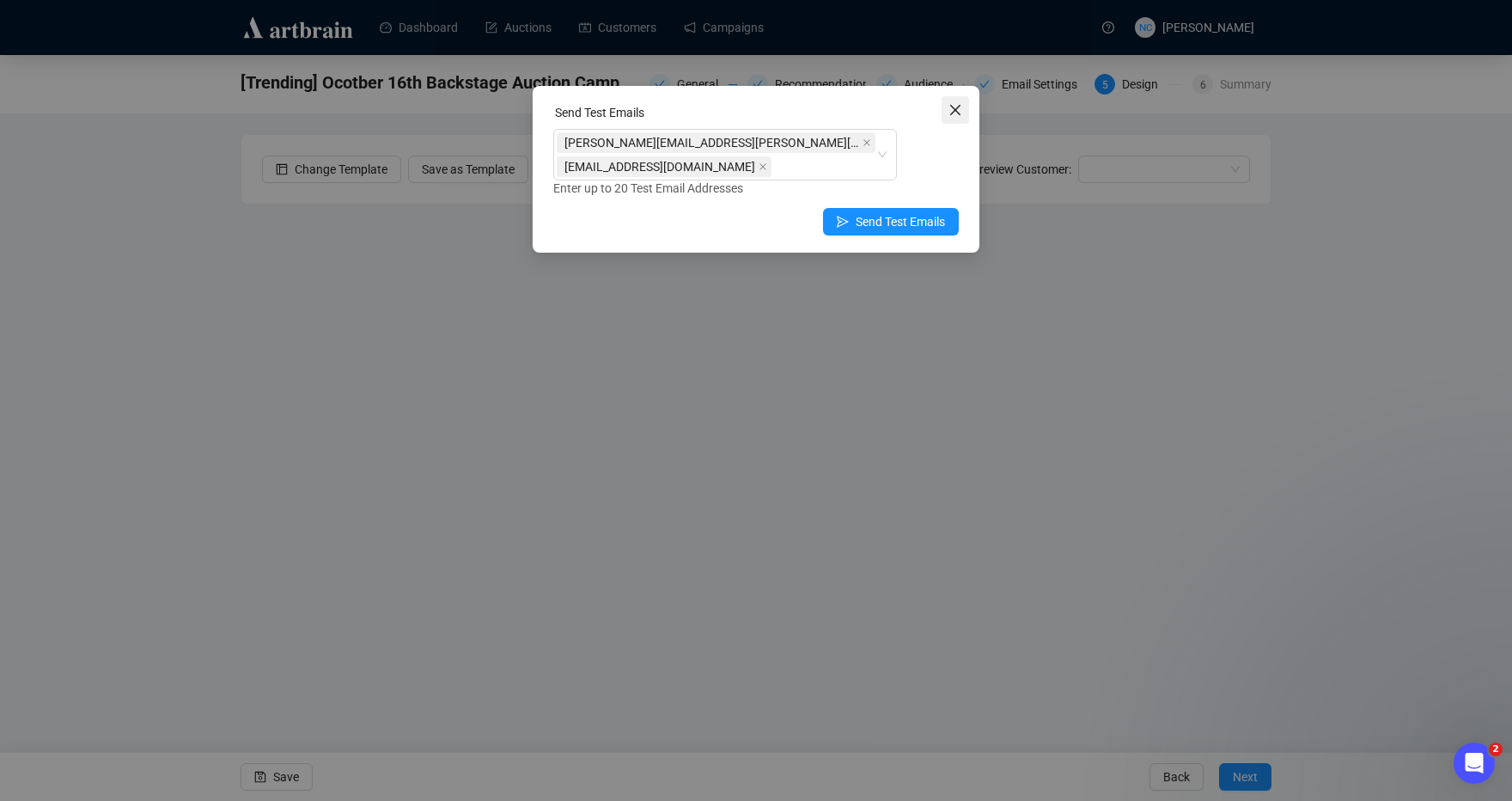
click at [946, 108] on span "Close" at bounding box center [955, 110] width 28 height 13
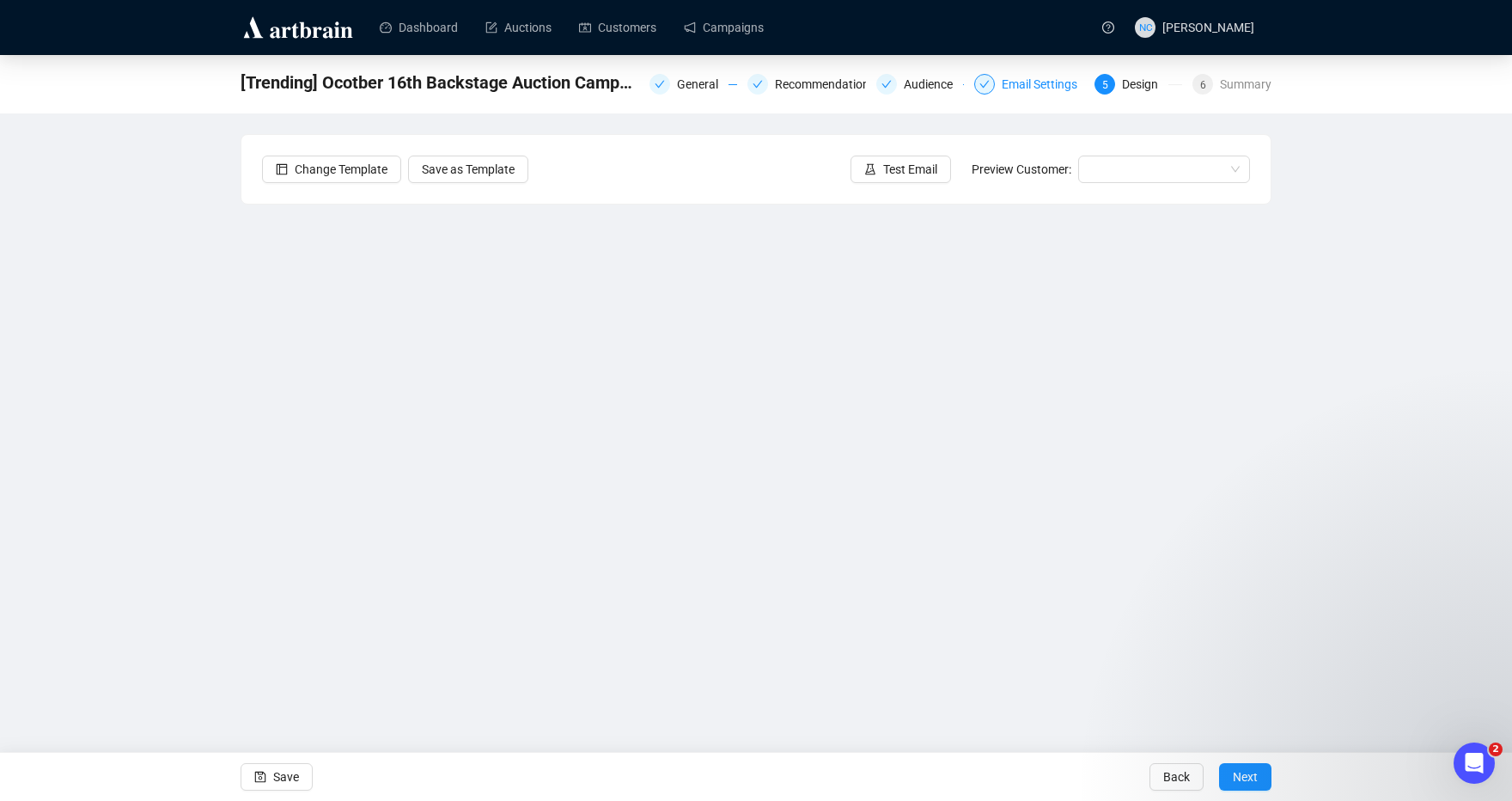
click at [1030, 80] on div "Email Settings" at bounding box center [1045, 84] width 86 height 21
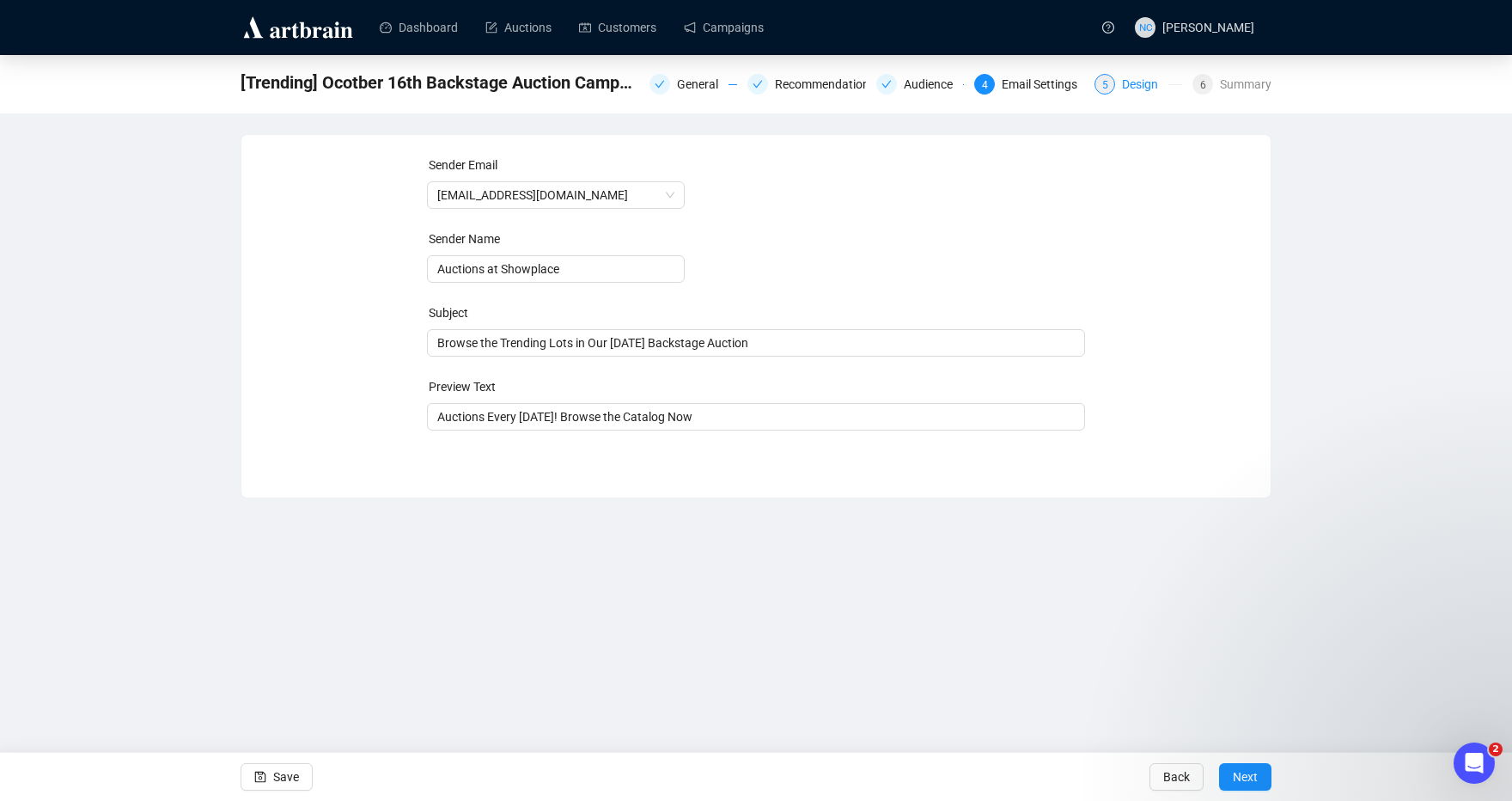
click at [1132, 82] on div "Design" at bounding box center [1144, 84] width 46 height 21
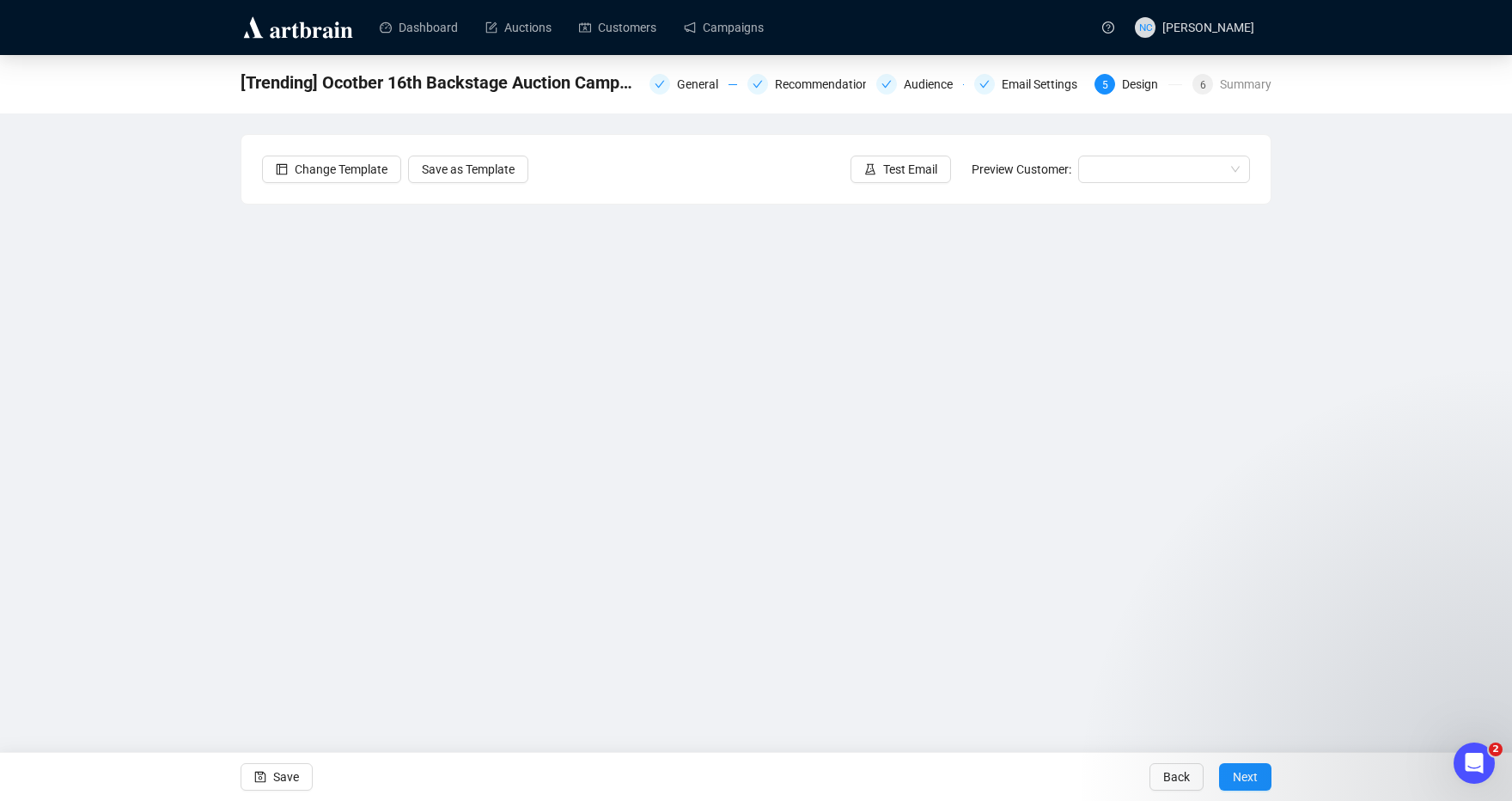
click at [269, 33] on img at bounding box center [298, 27] width 115 height 28
click at [718, 28] on link "Campaigns" at bounding box center [723, 27] width 79 height 45
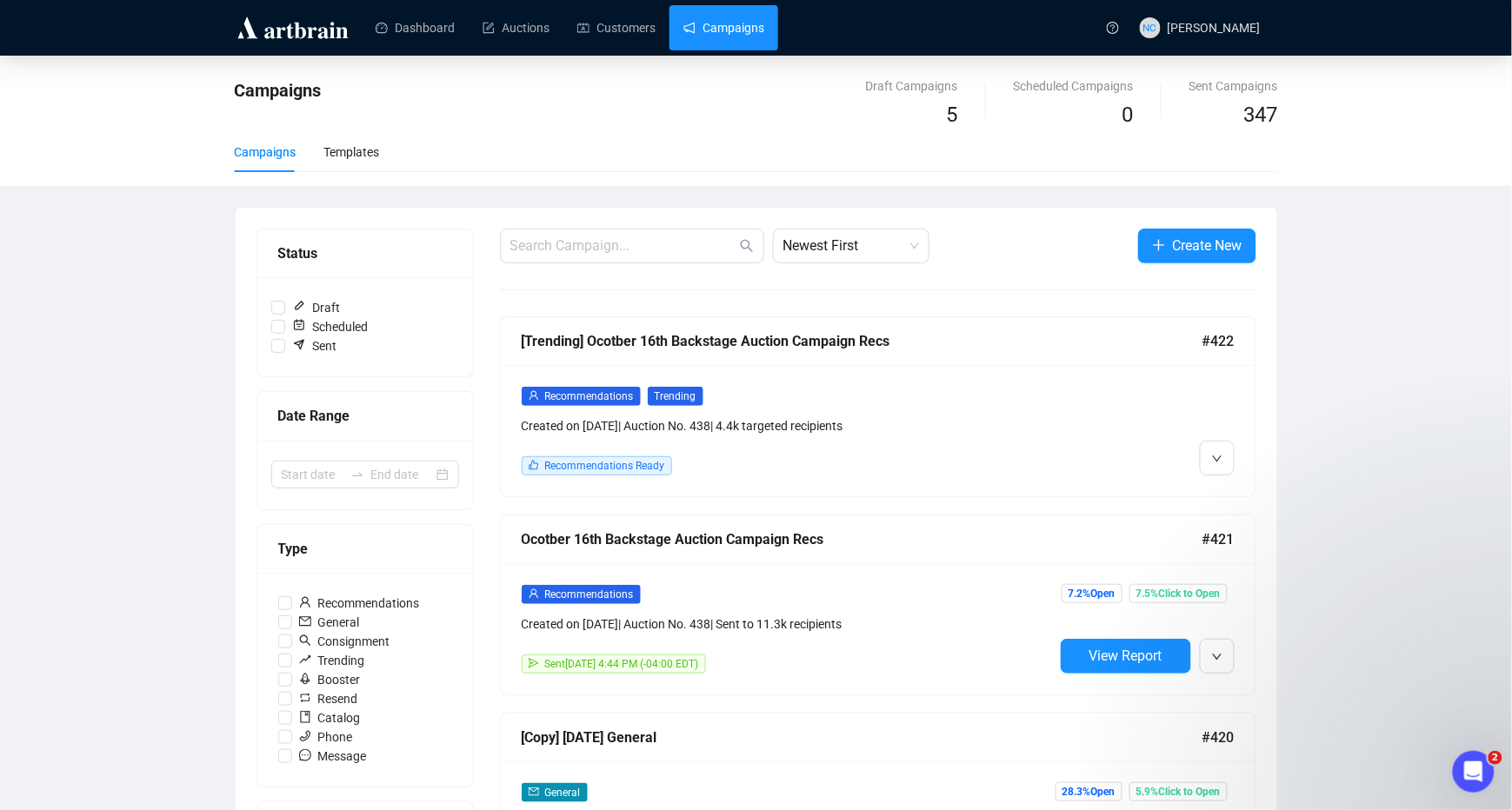
click at [830, 654] on div "Recommendations Created on Oct 10, 2025 | Auction No. 438 | Sent to 11.3k recip…" at bounding box center [787, 629] width 532 height 89
click at [1231, 670] on button "button" at bounding box center [1217, 656] width 35 height 35
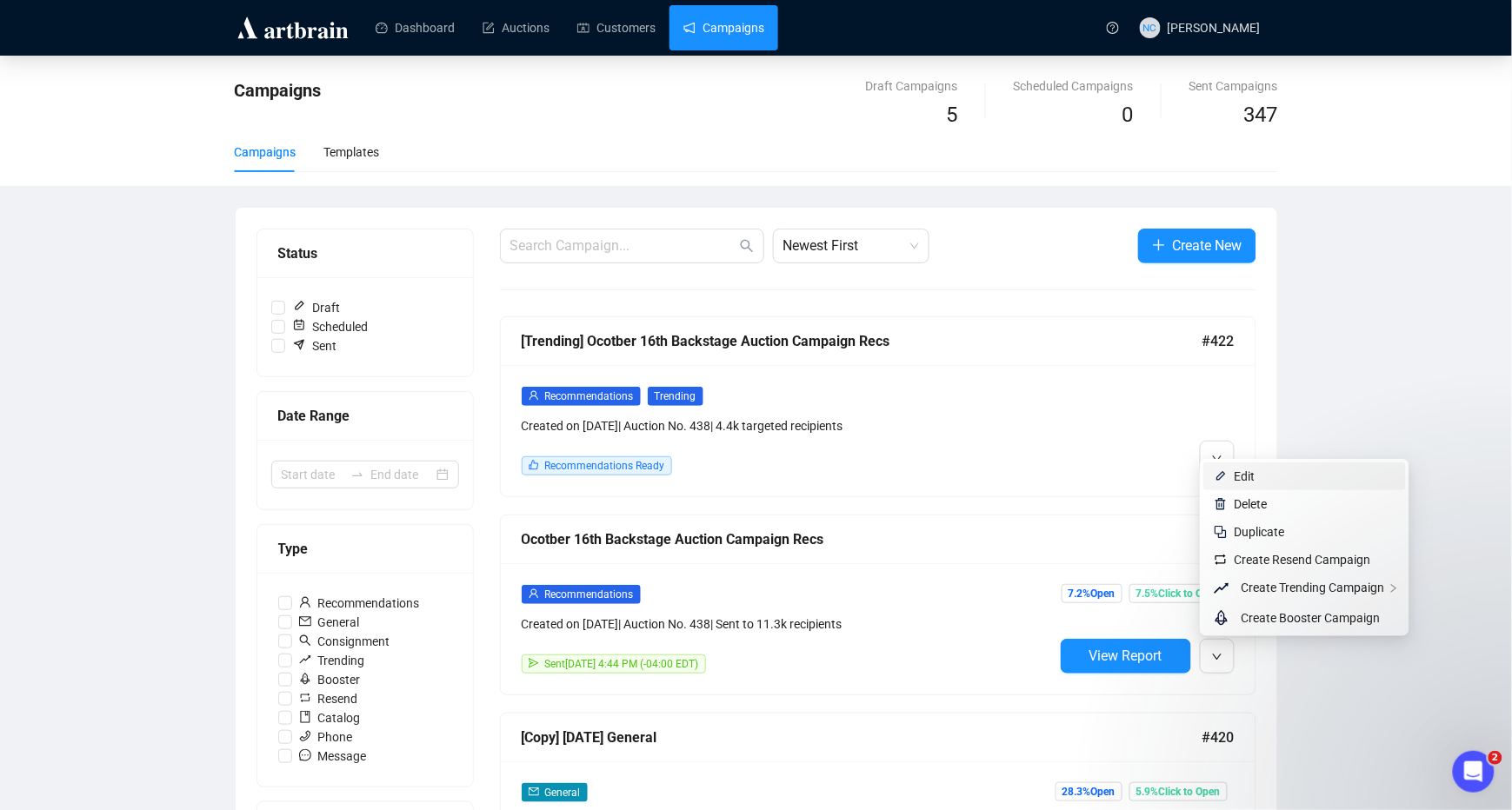
click at [1259, 472] on span "Edit" at bounding box center [1315, 477] width 161 height 19
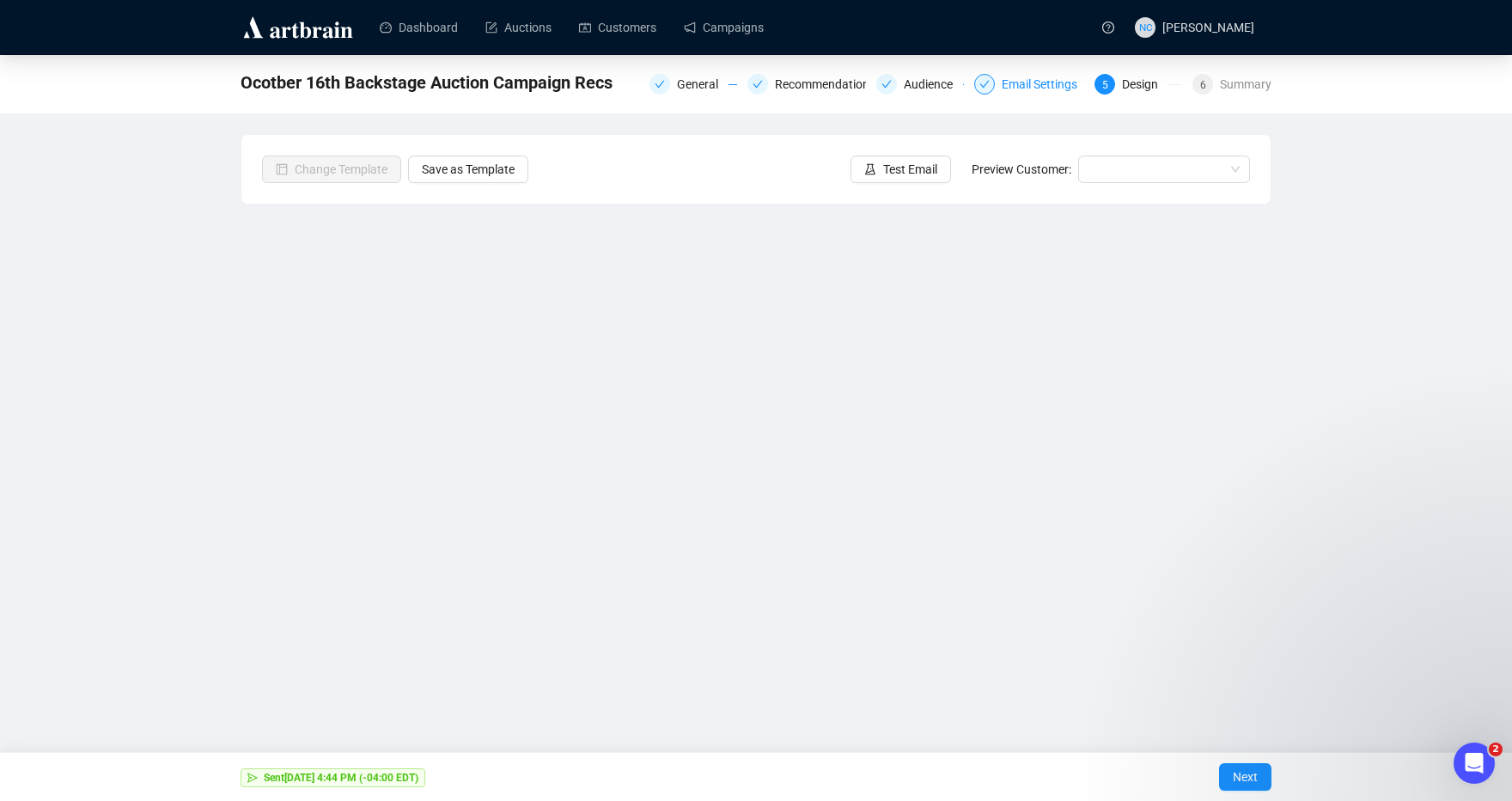
click at [1036, 80] on div "Email Settings" at bounding box center [1045, 84] width 86 height 21
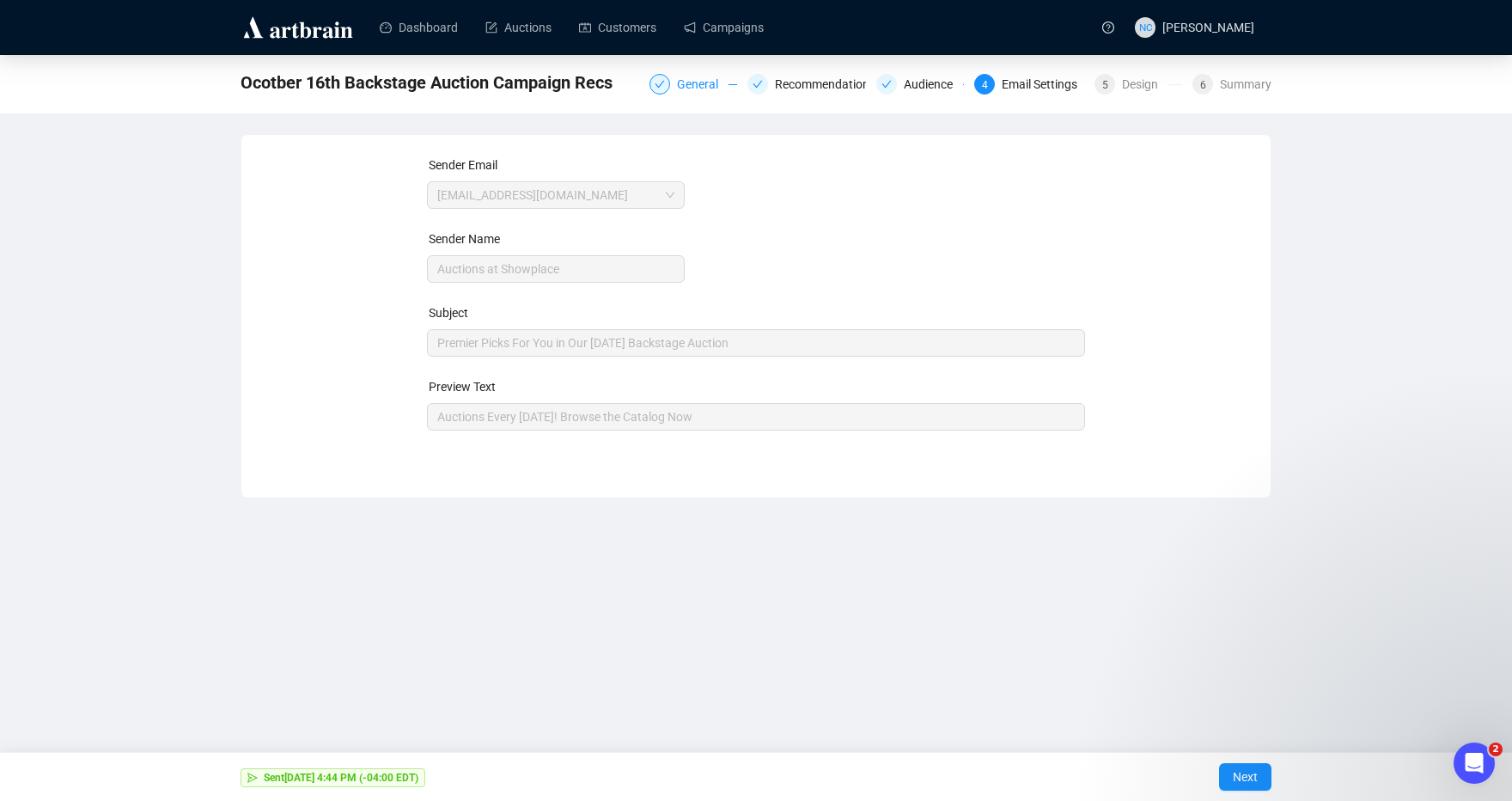
click at [669, 80] on div at bounding box center [660, 84] width 21 height 21
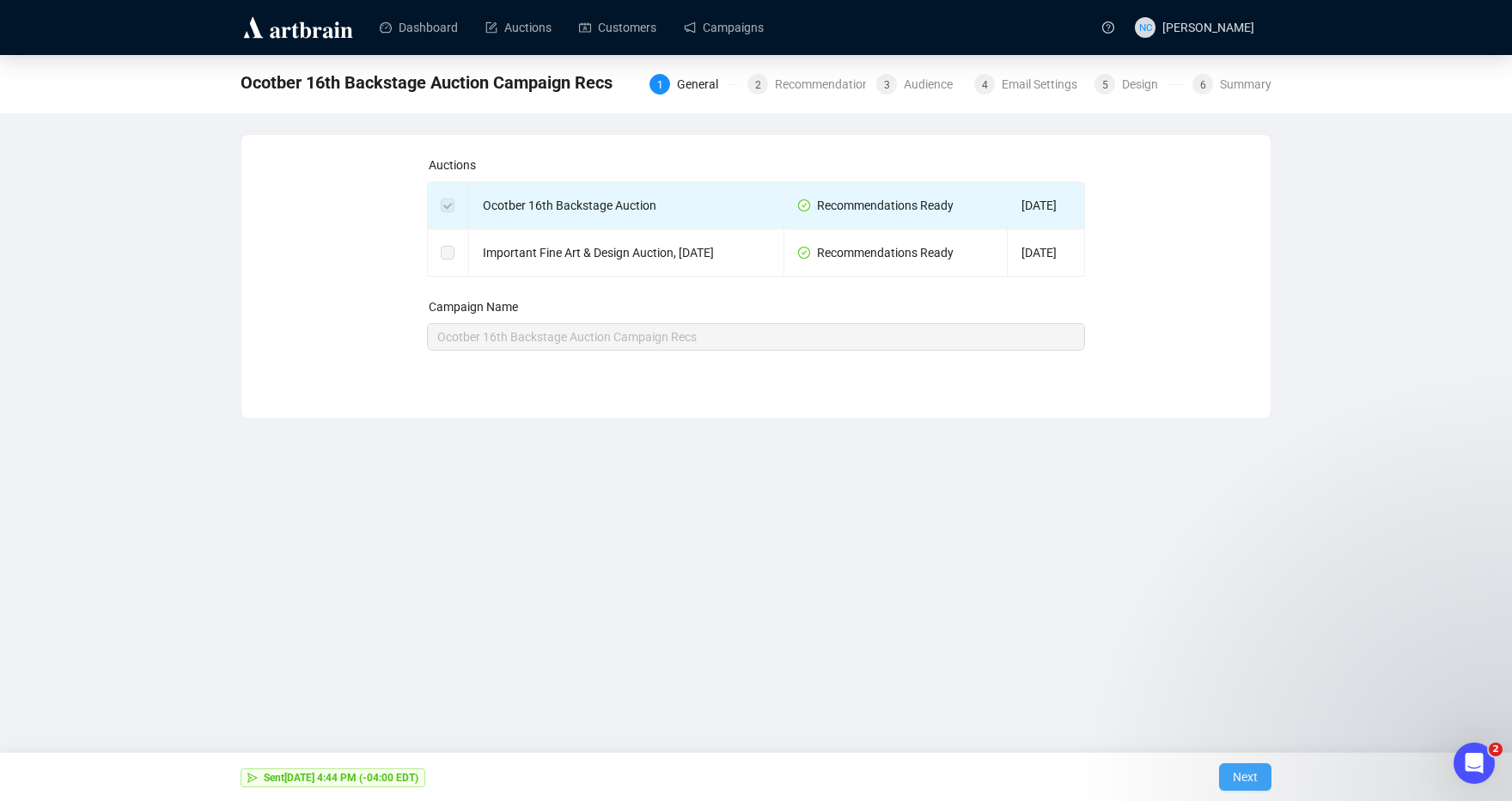
click at [1264, 788] on button "Next" at bounding box center [1245, 777] width 53 height 28
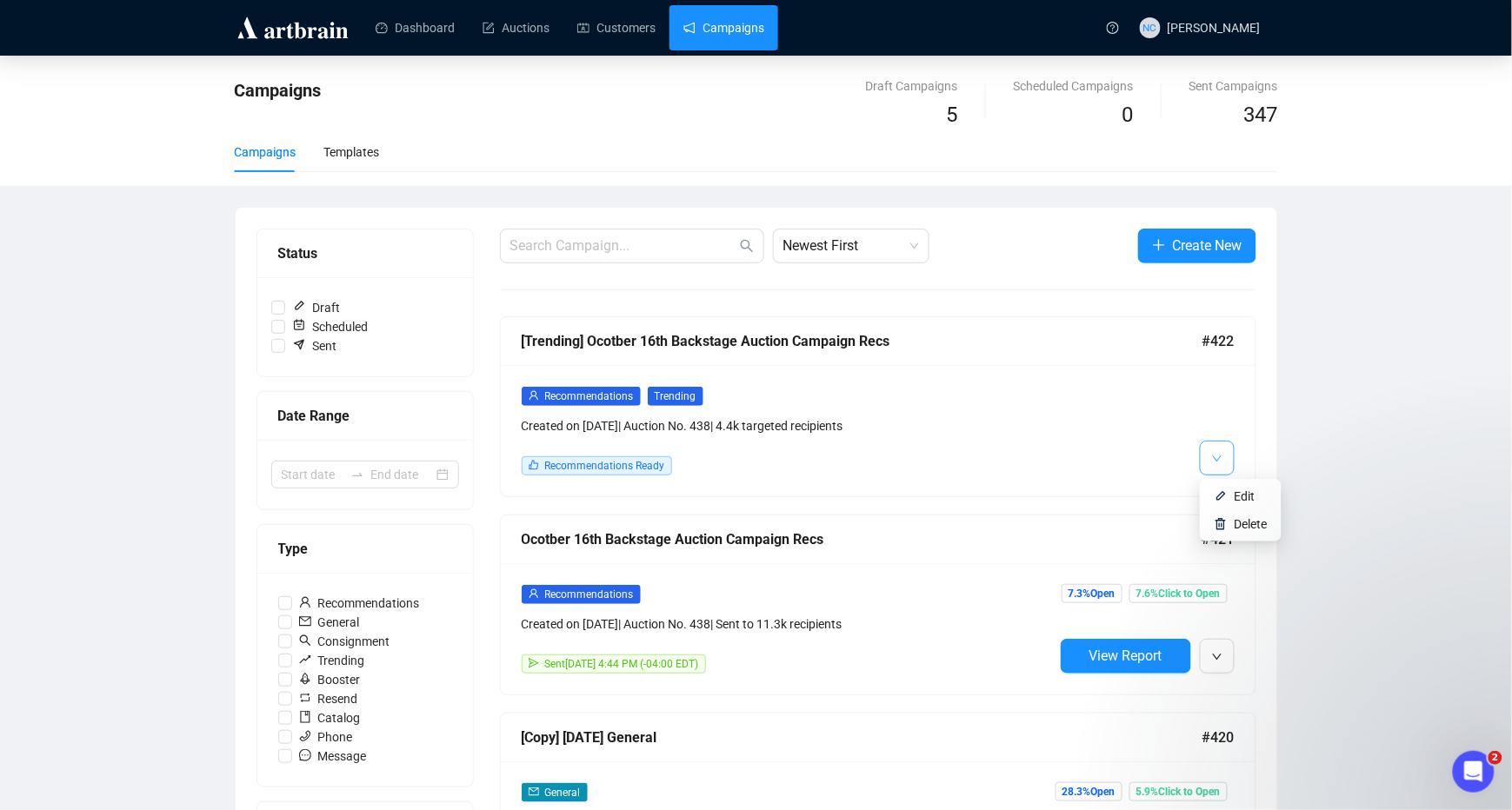
click at [1212, 452] on span "button" at bounding box center [1216, 457] width 11 height 21
click at [1262, 502] on span "Edit" at bounding box center [1251, 496] width 33 height 19
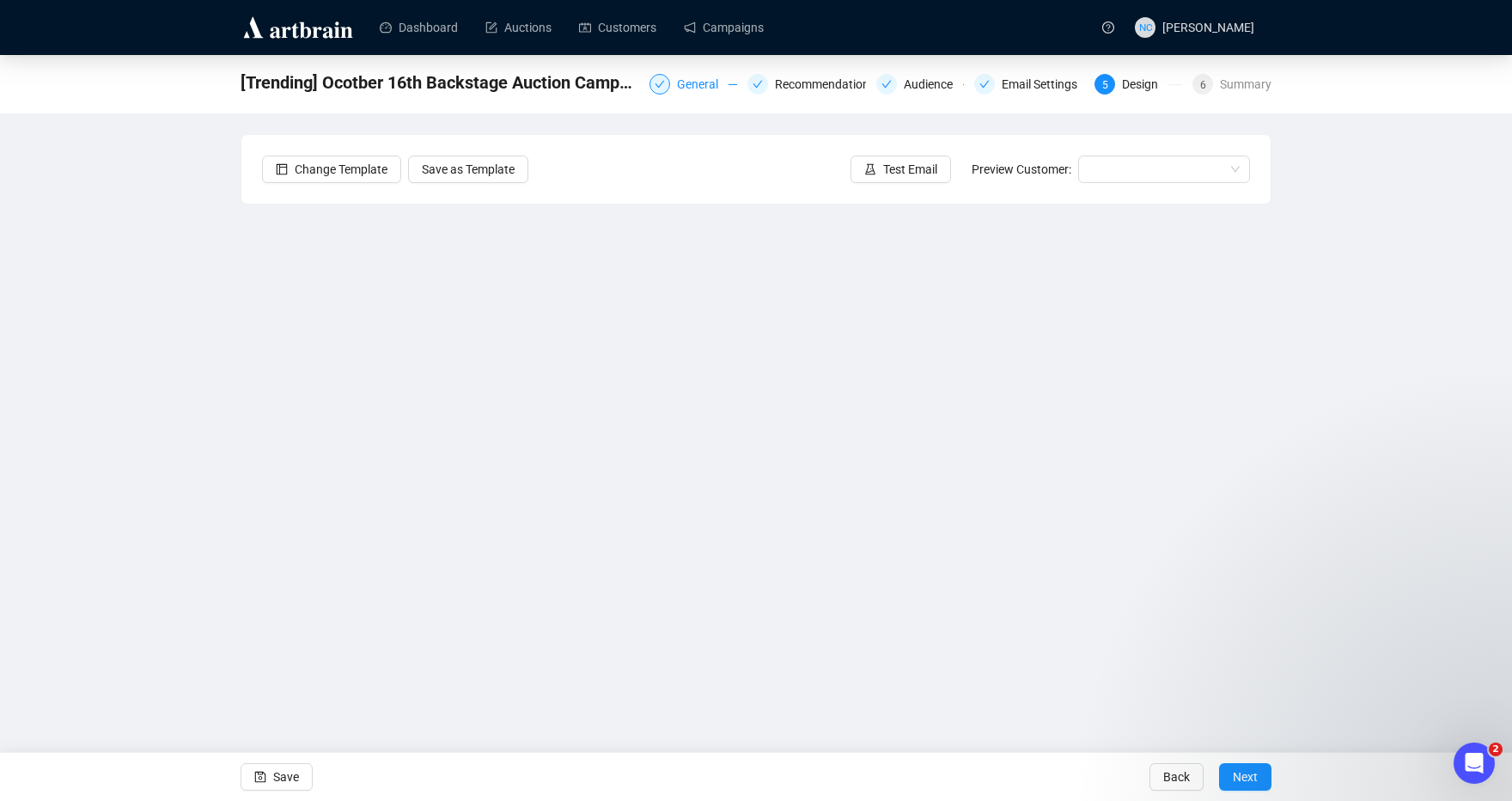
click at [703, 87] on div "General" at bounding box center [703, 84] width 52 height 21
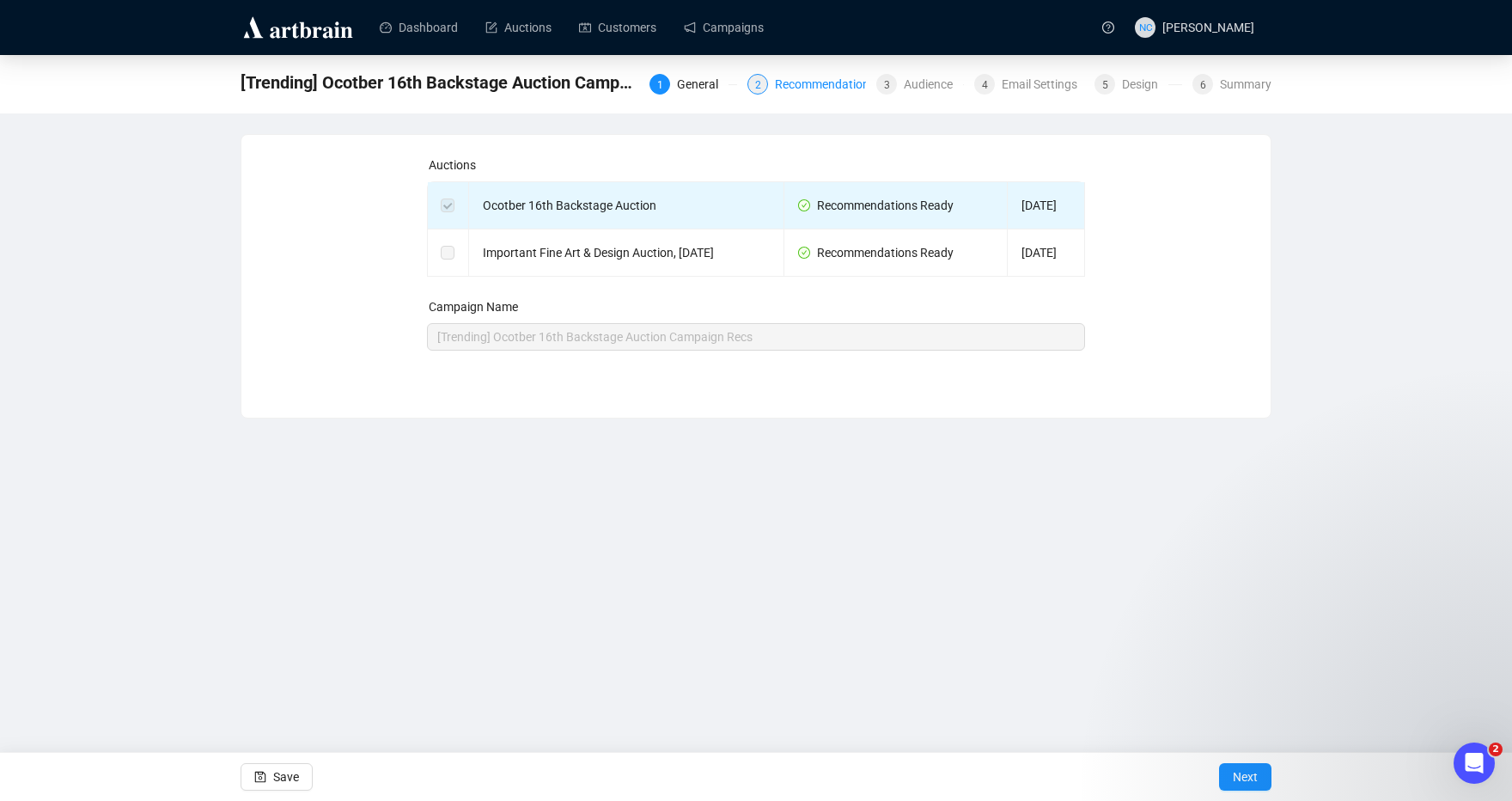
click at [802, 85] on div "Recommendations" at bounding box center [830, 84] width 111 height 21
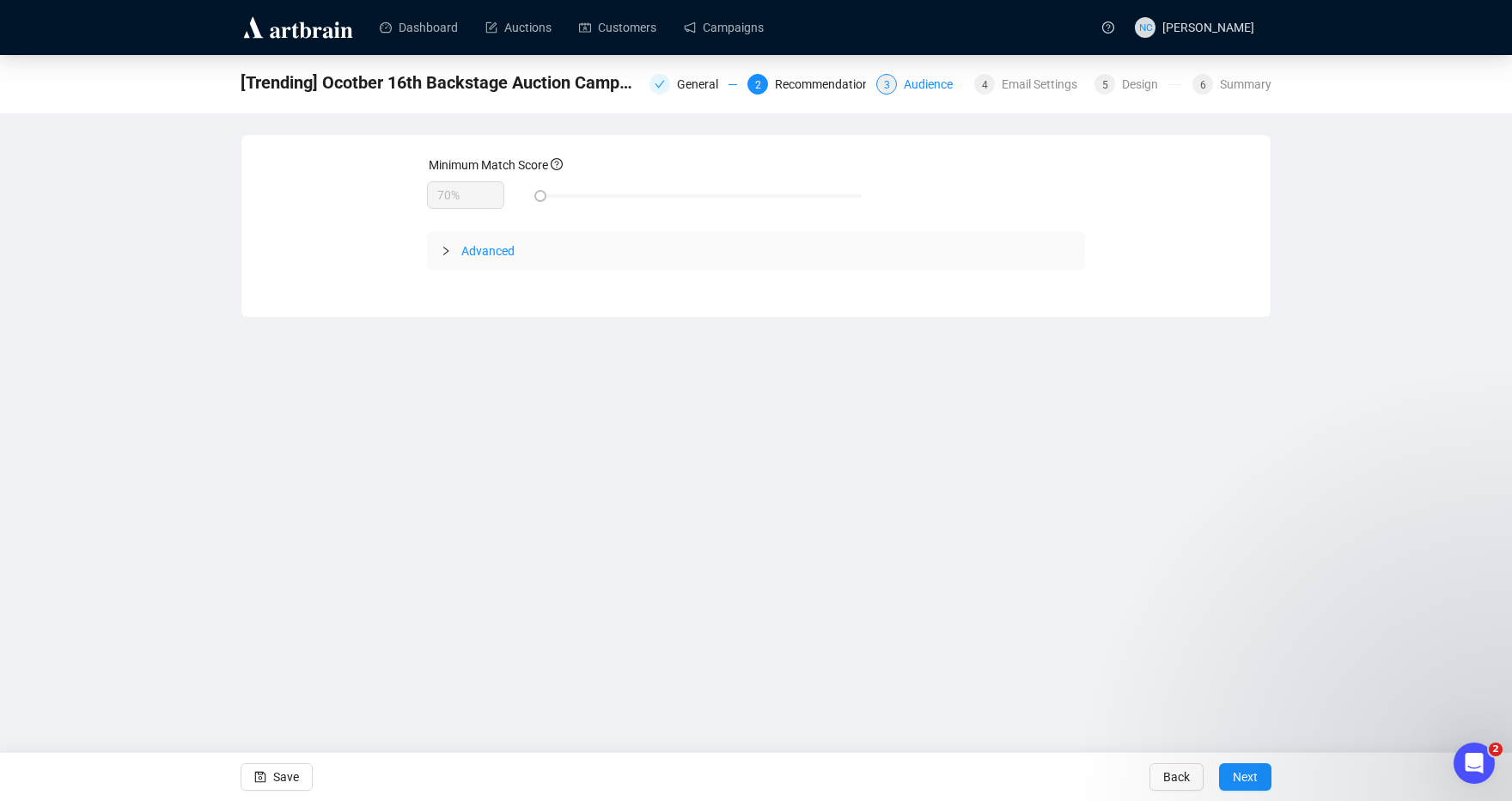
click at [941, 82] on div "Audience" at bounding box center [934, 84] width 59 height 21
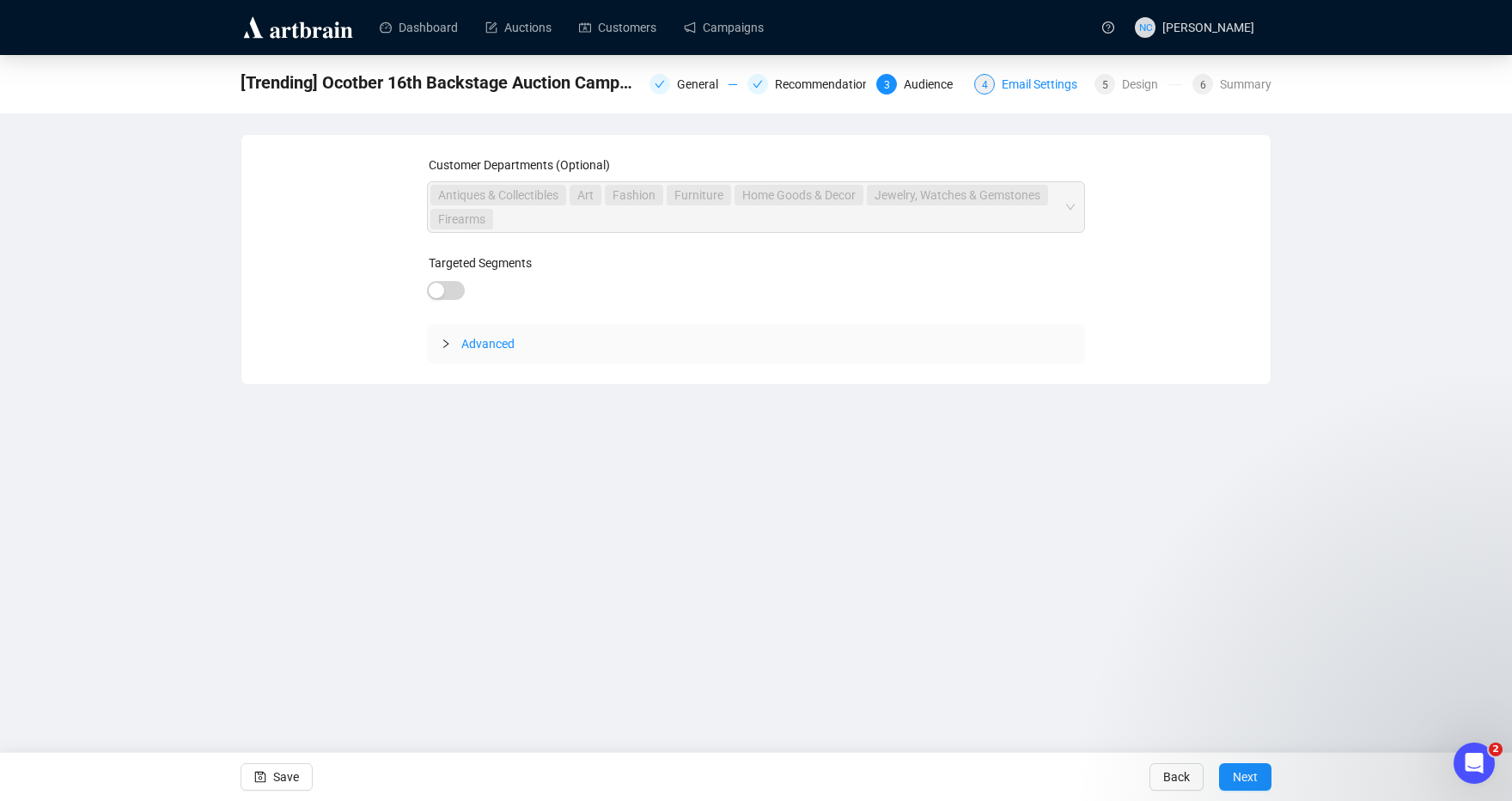
click at [1041, 87] on div "Email Settings" at bounding box center [1045, 84] width 86 height 21
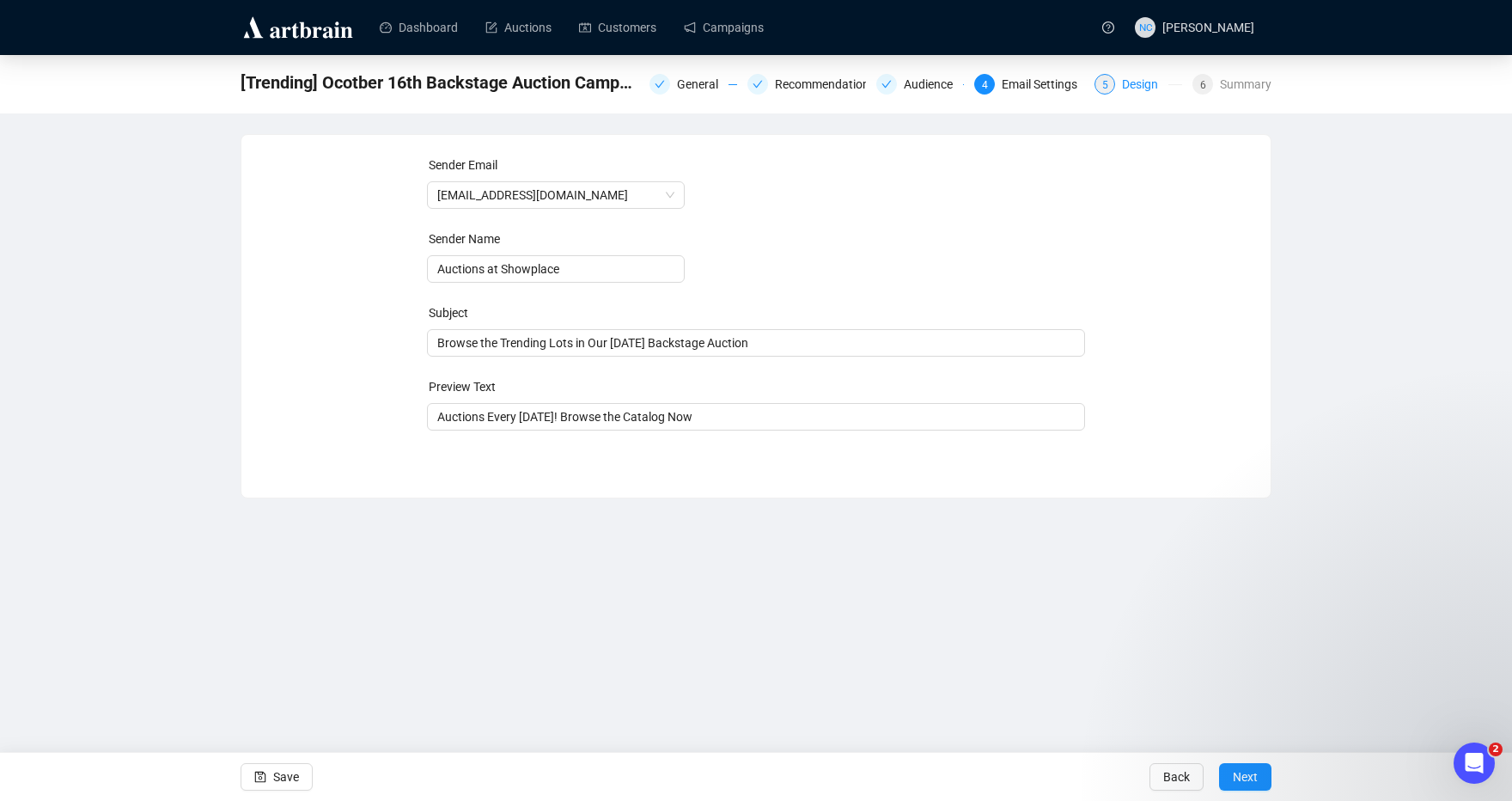
click at [1139, 94] on div "Design" at bounding box center [1144, 84] width 46 height 21
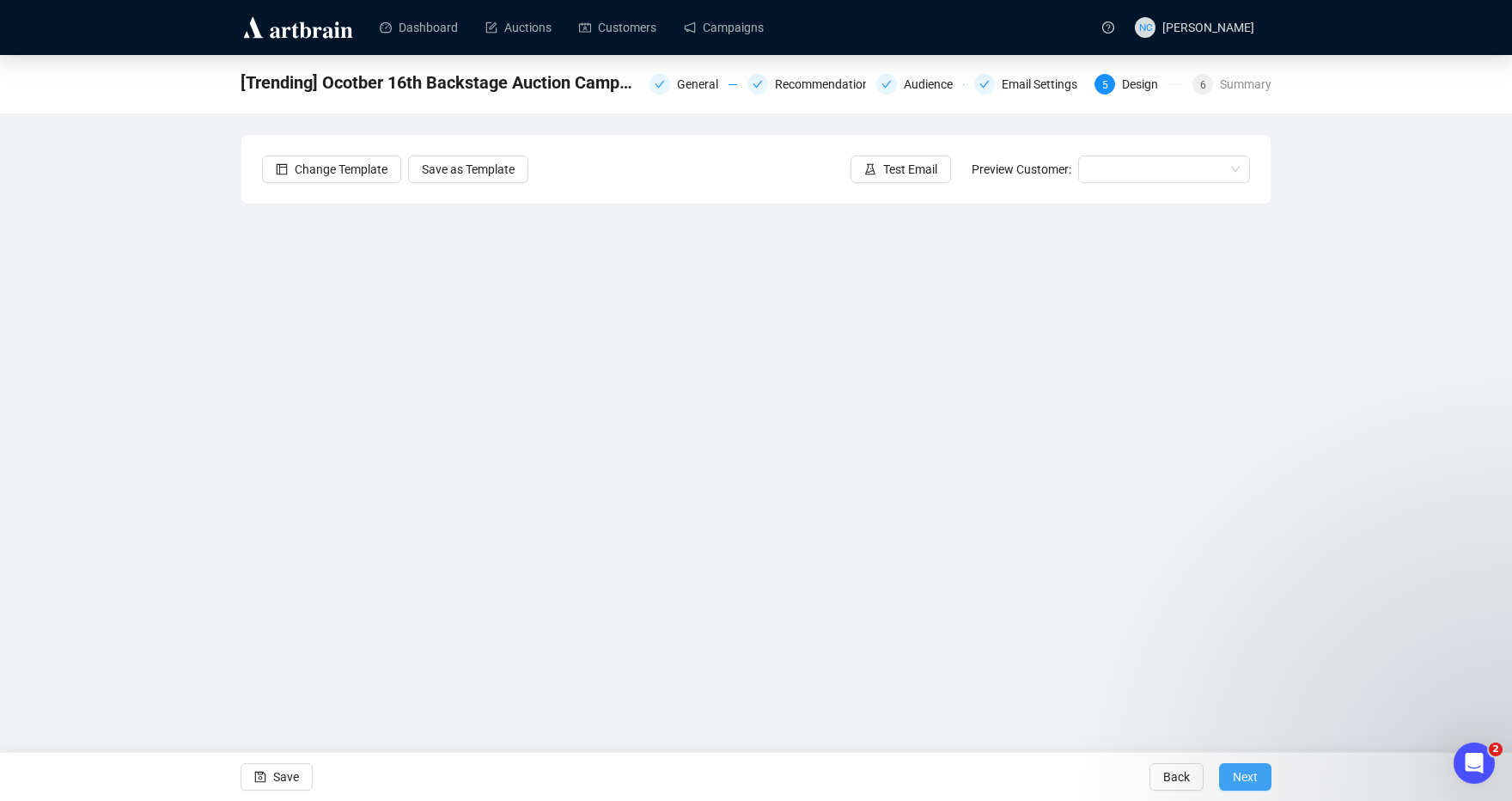
click at [1244, 769] on span "Next" at bounding box center [1245, 777] width 25 height 48
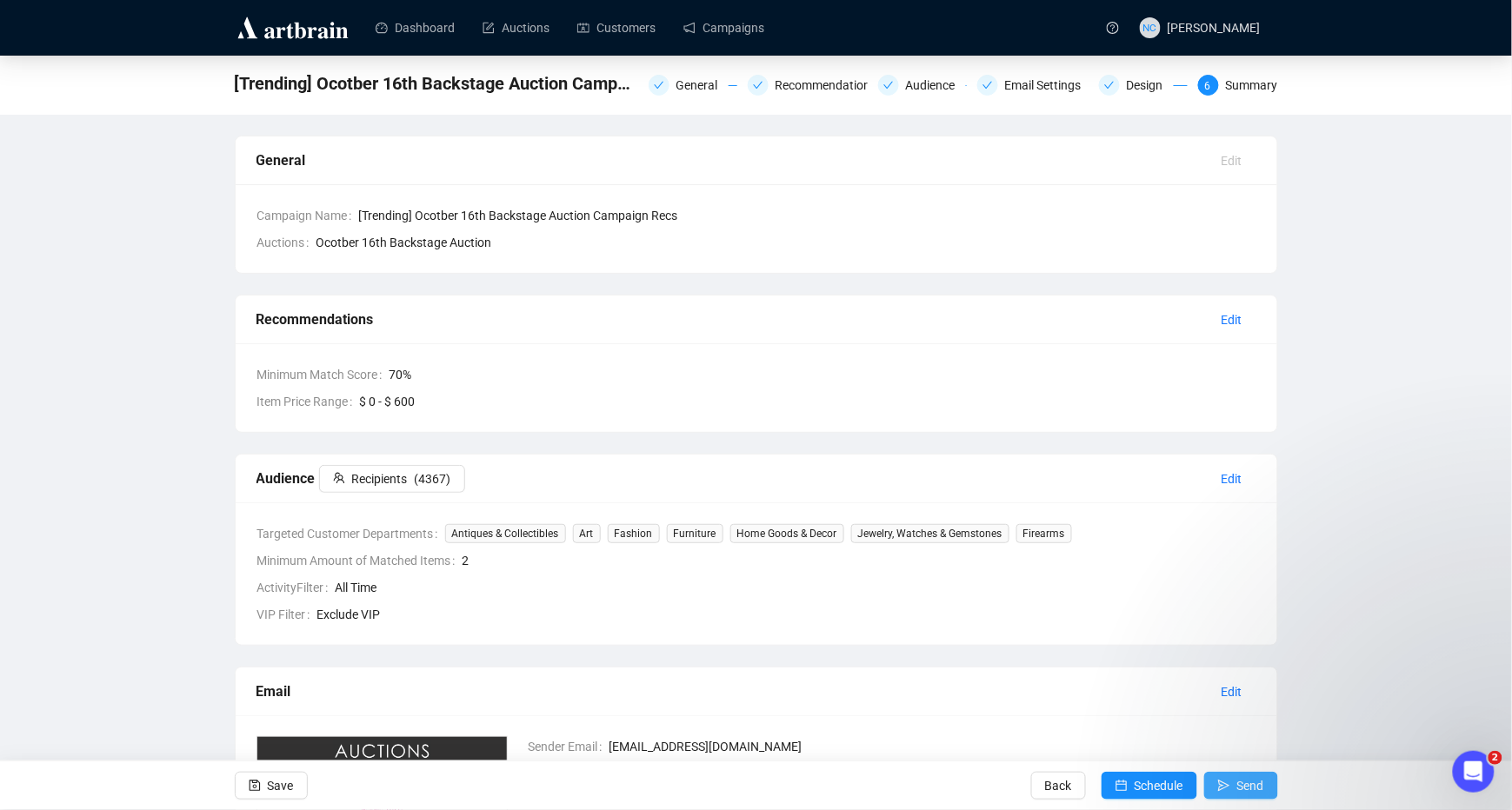
click at [1248, 776] on span "Send" at bounding box center [1250, 786] width 27 height 48
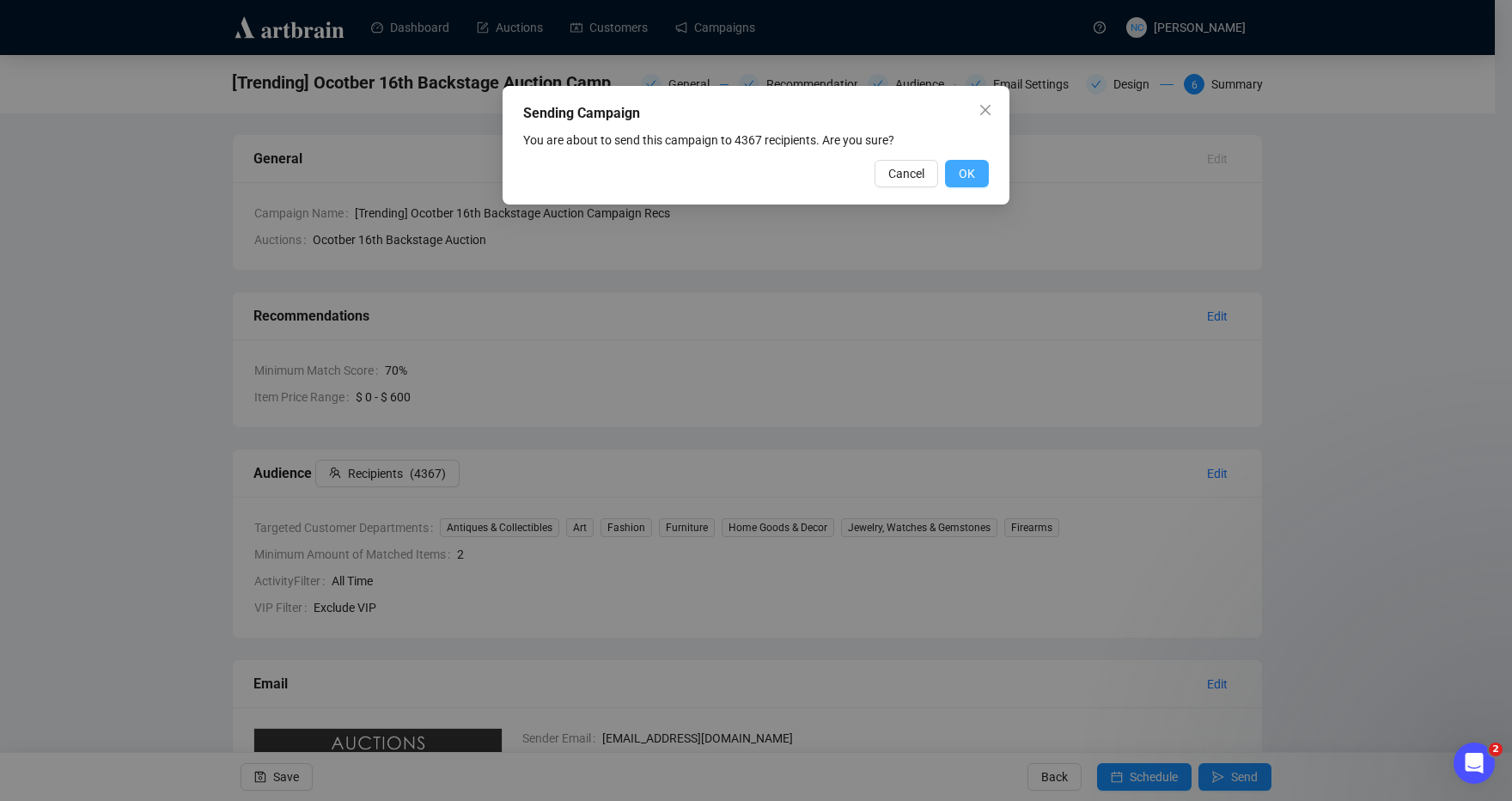
click at [972, 177] on span "OK" at bounding box center [966, 173] width 16 height 19
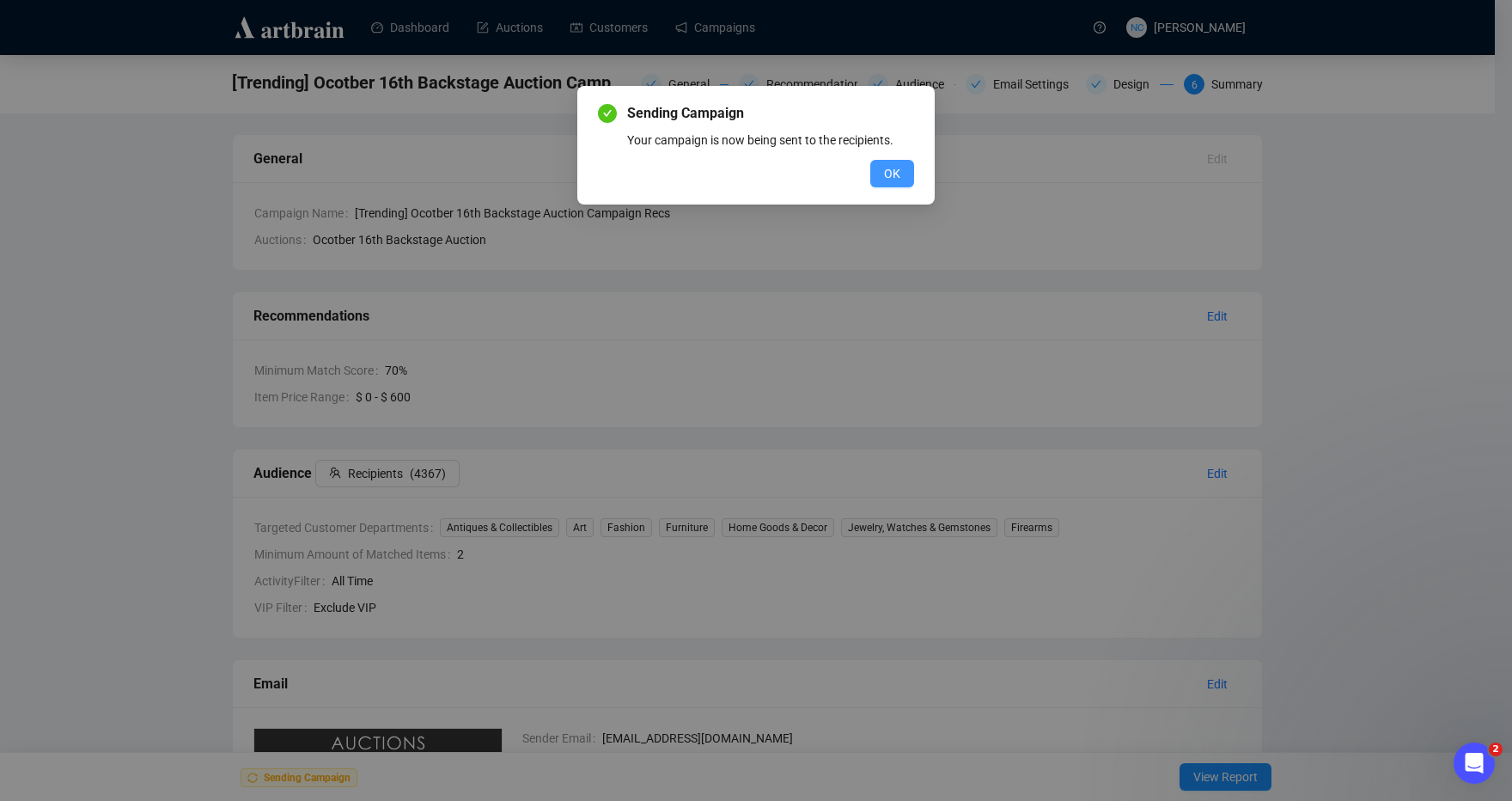
click at [914, 180] on button "OK" at bounding box center [892, 173] width 44 height 28
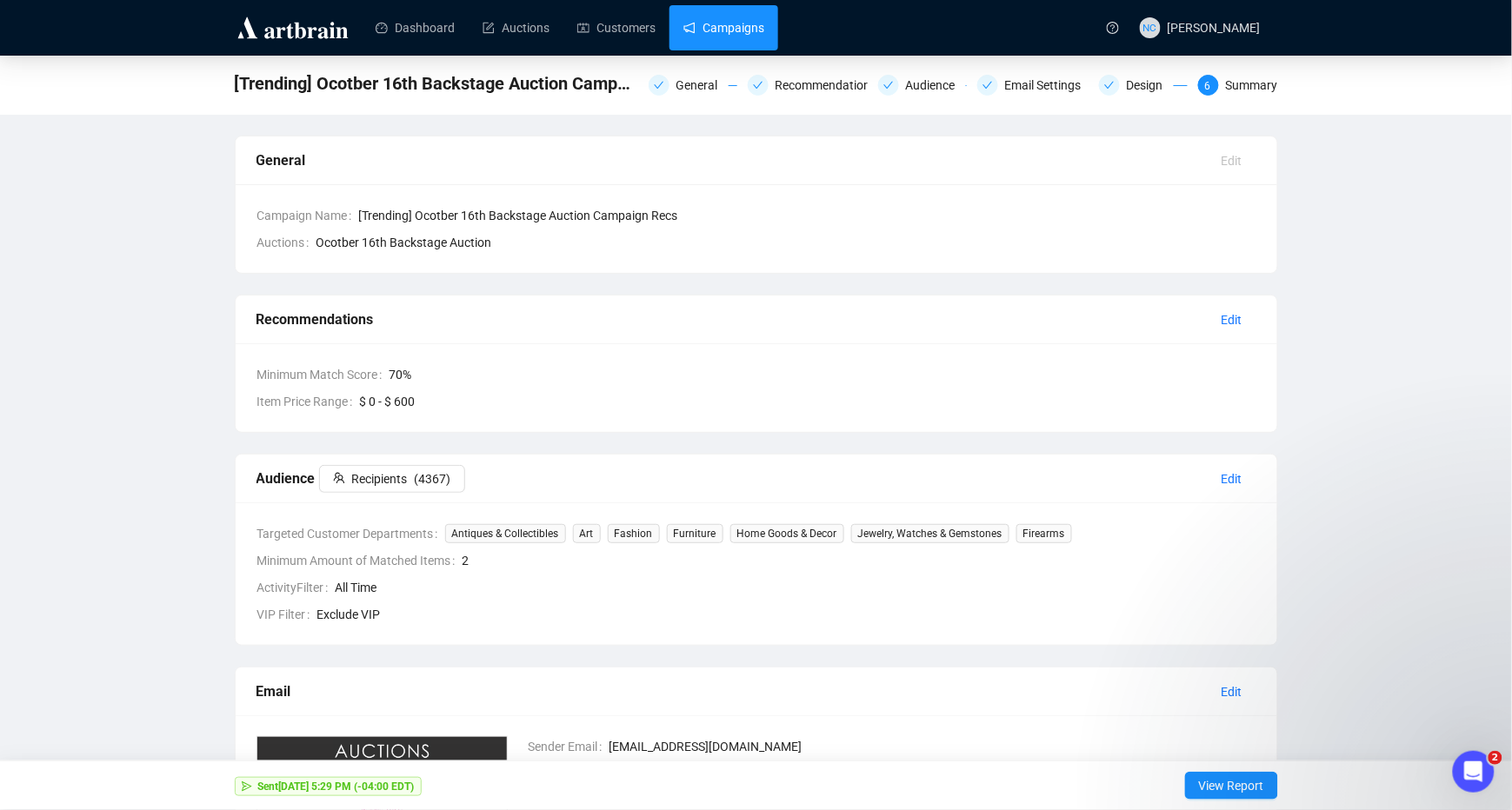
click at [711, 29] on link "Campaigns" at bounding box center [723, 27] width 80 height 46
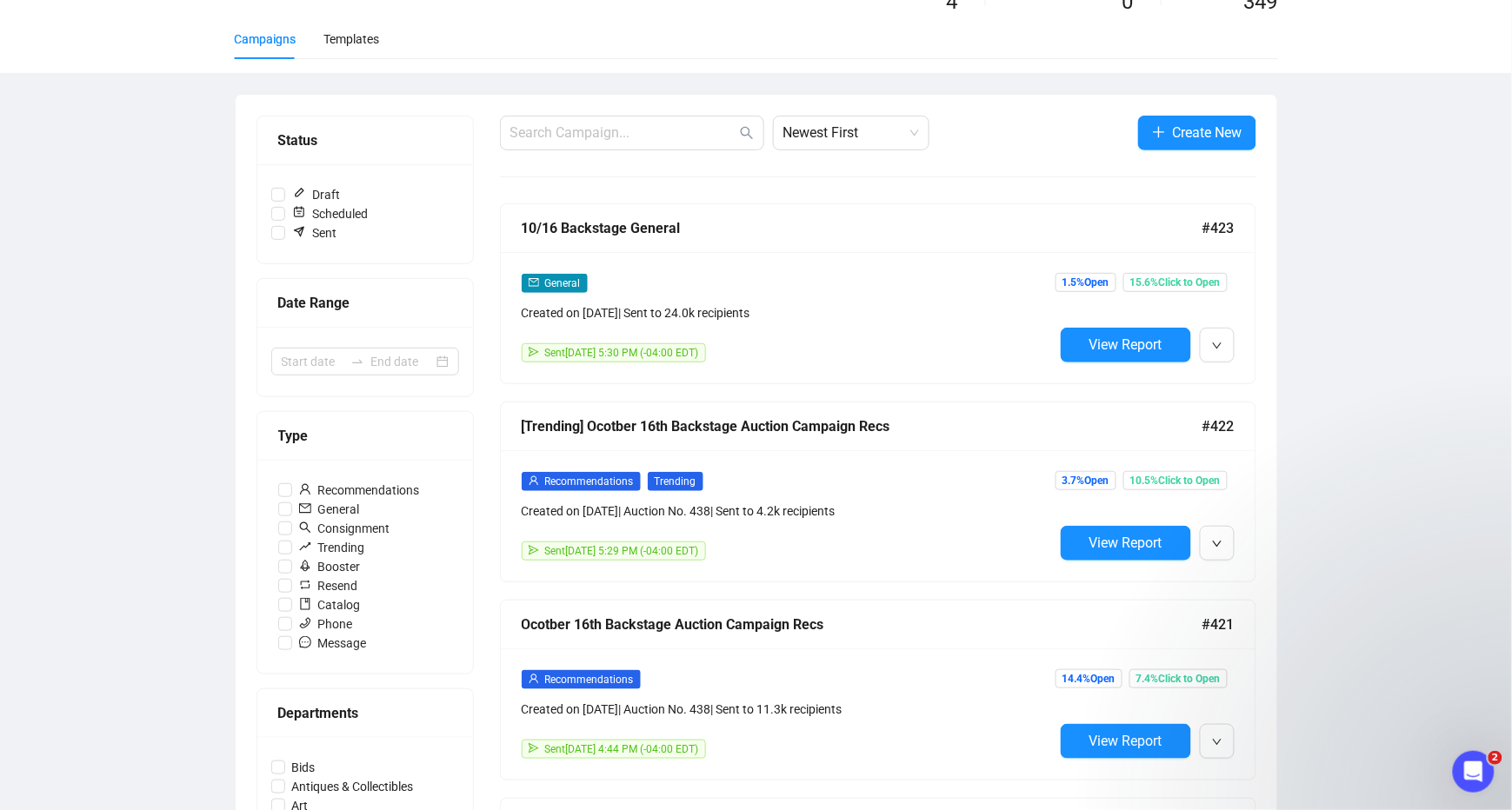
scroll to position [232, 0]
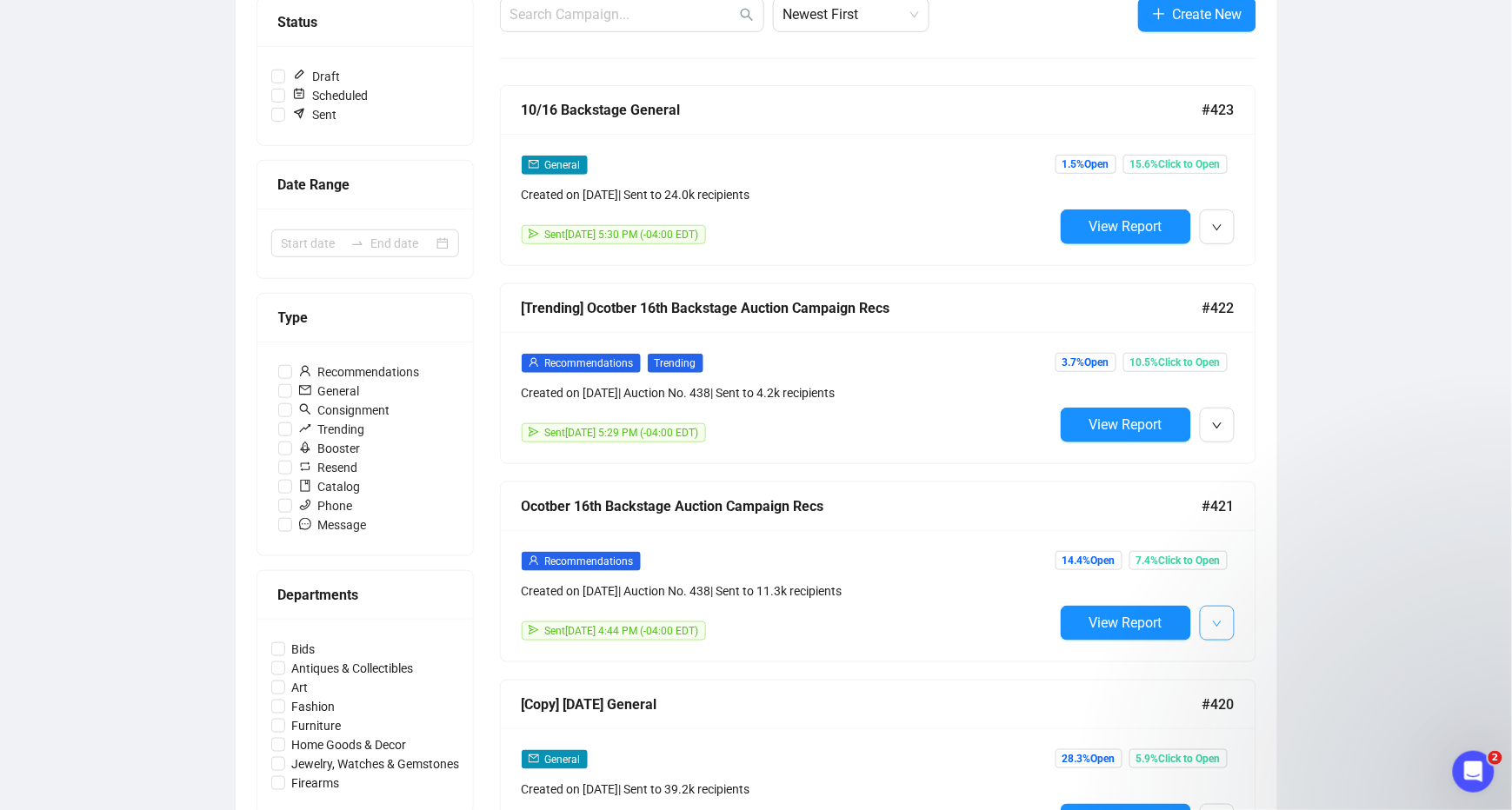
click at [1213, 619] on icon "down" at bounding box center [1216, 624] width 11 height 11
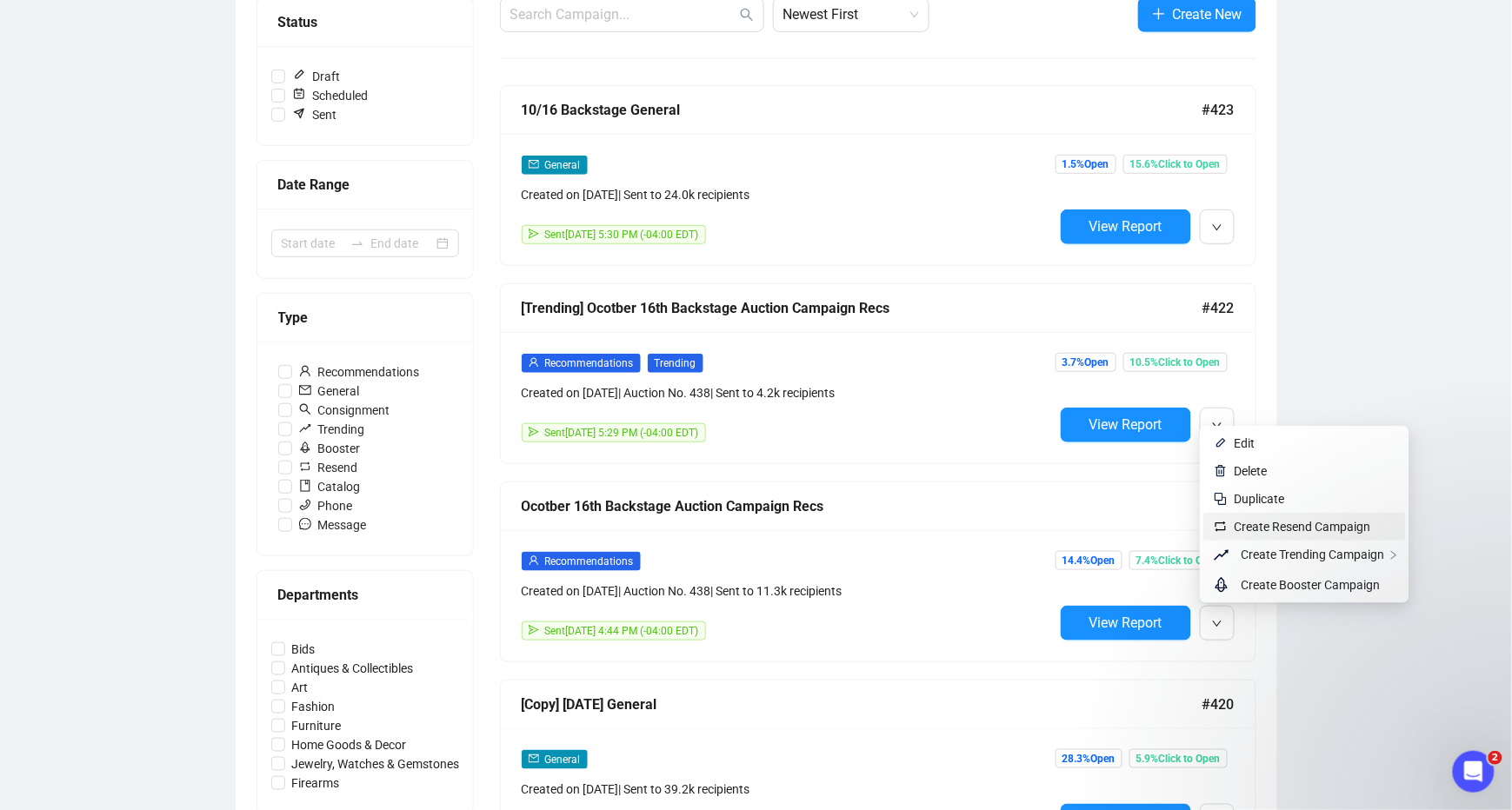
click at [1256, 519] on span "Create Resend Campaign" at bounding box center [1303, 526] width 137 height 14
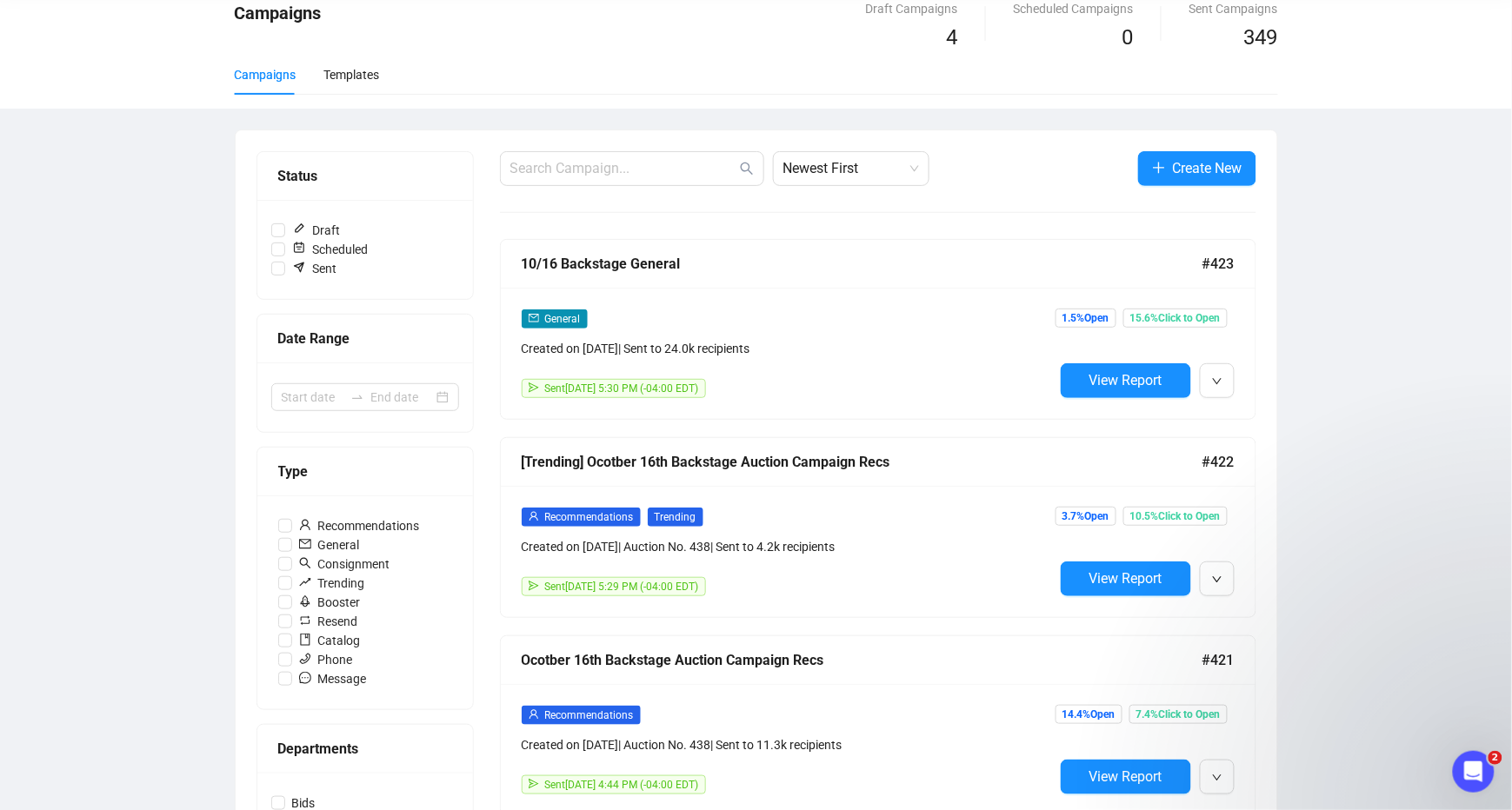
scroll to position [0, 0]
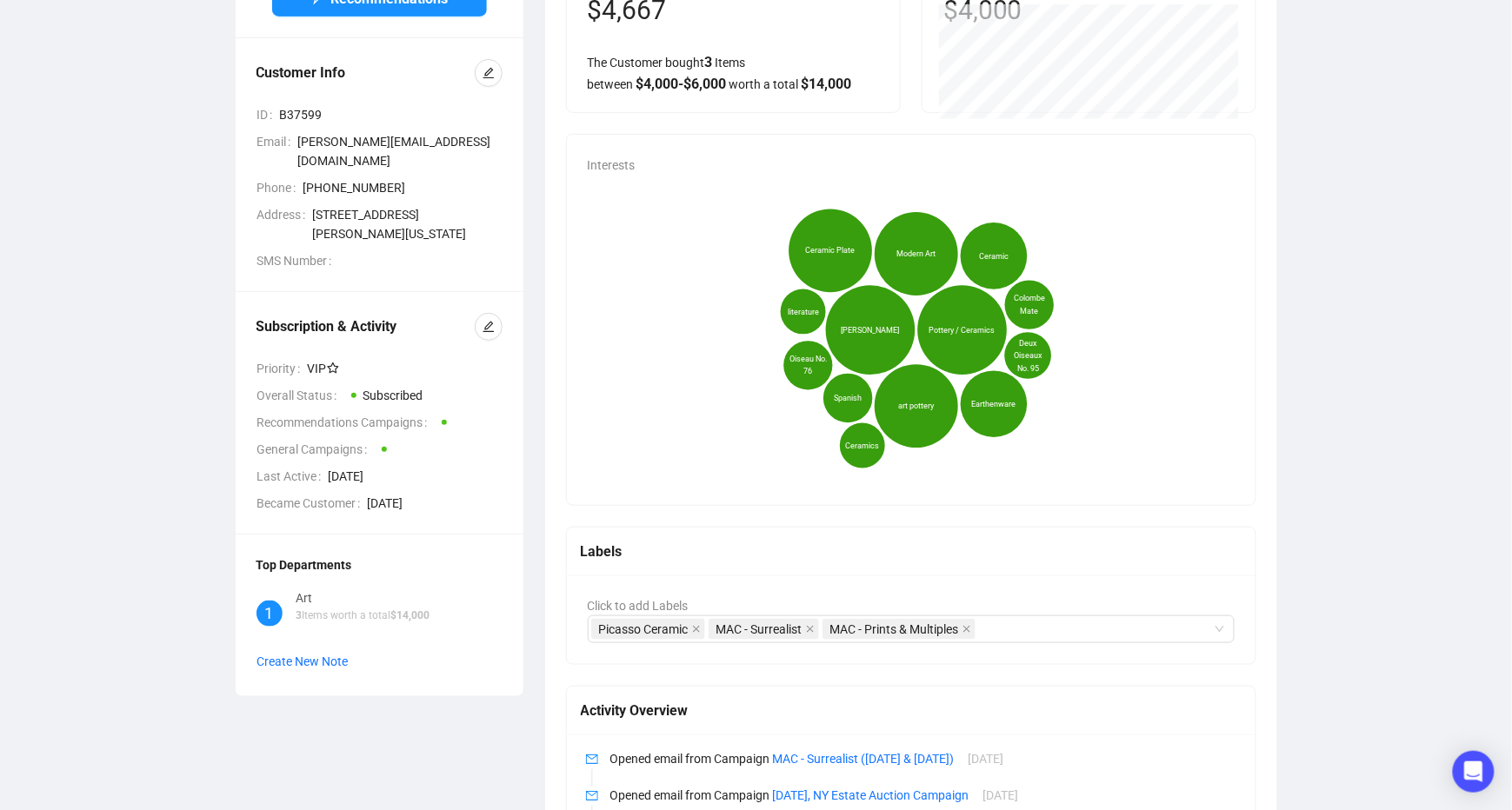
scroll to position [232, 0]
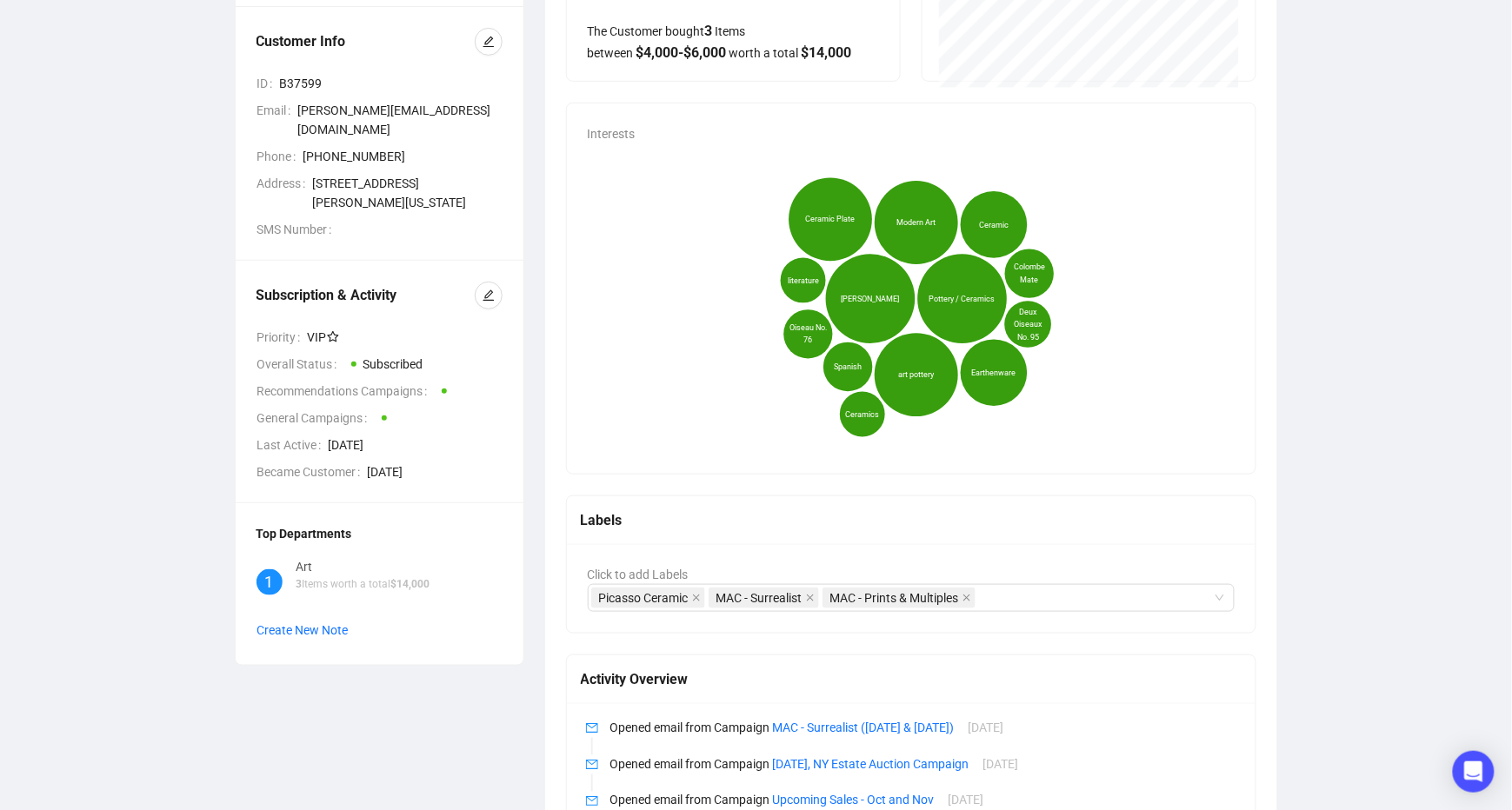
click at [865, 293] on span "[PERSON_NAME]" at bounding box center [869, 298] width 58 height 13
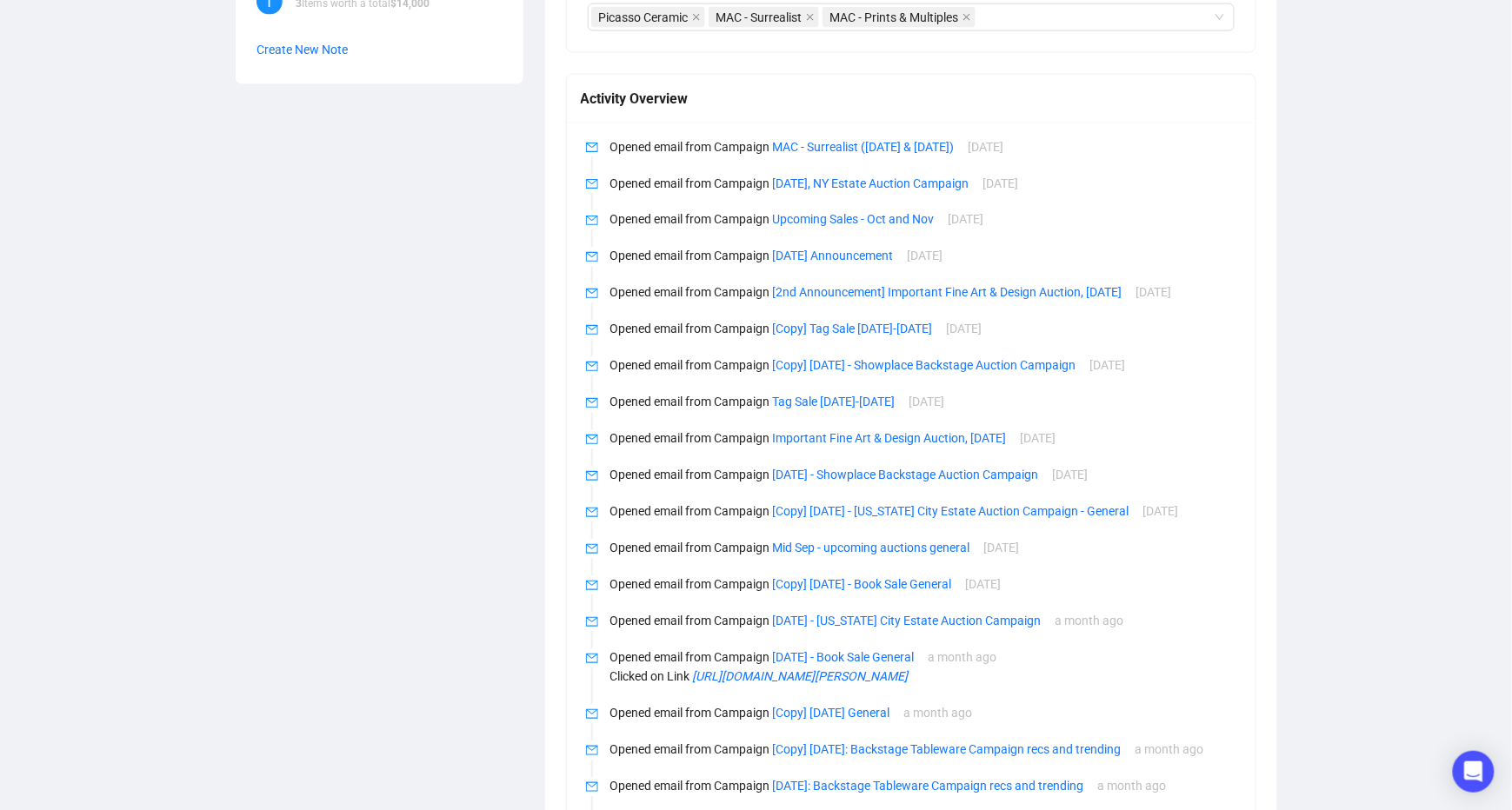
scroll to position [811, 0]
click at [866, 147] on link "MAC - Surrealist ([DATE] & [DATE])" at bounding box center [863, 147] width 181 height 14
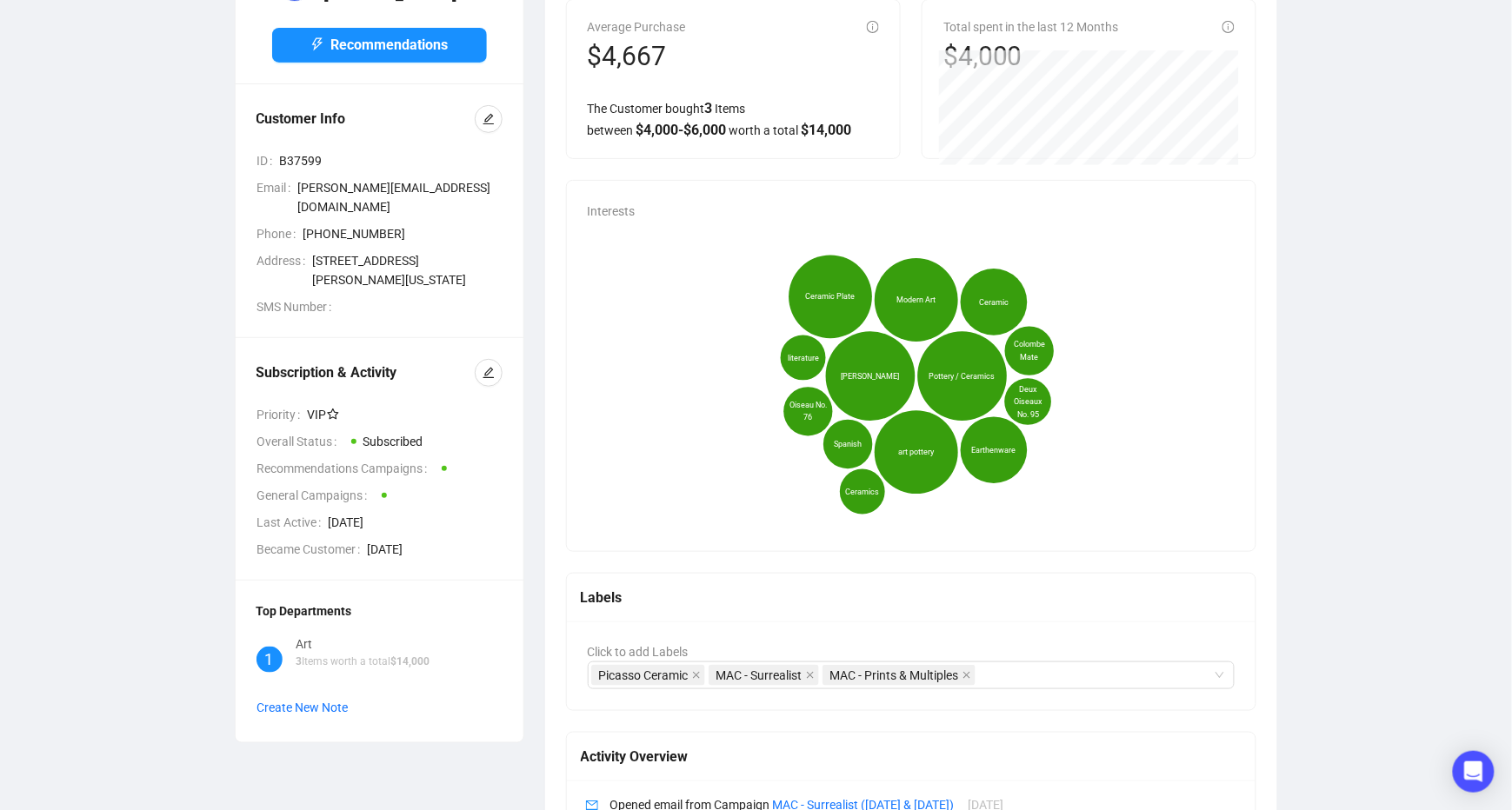
scroll to position [21, 0]
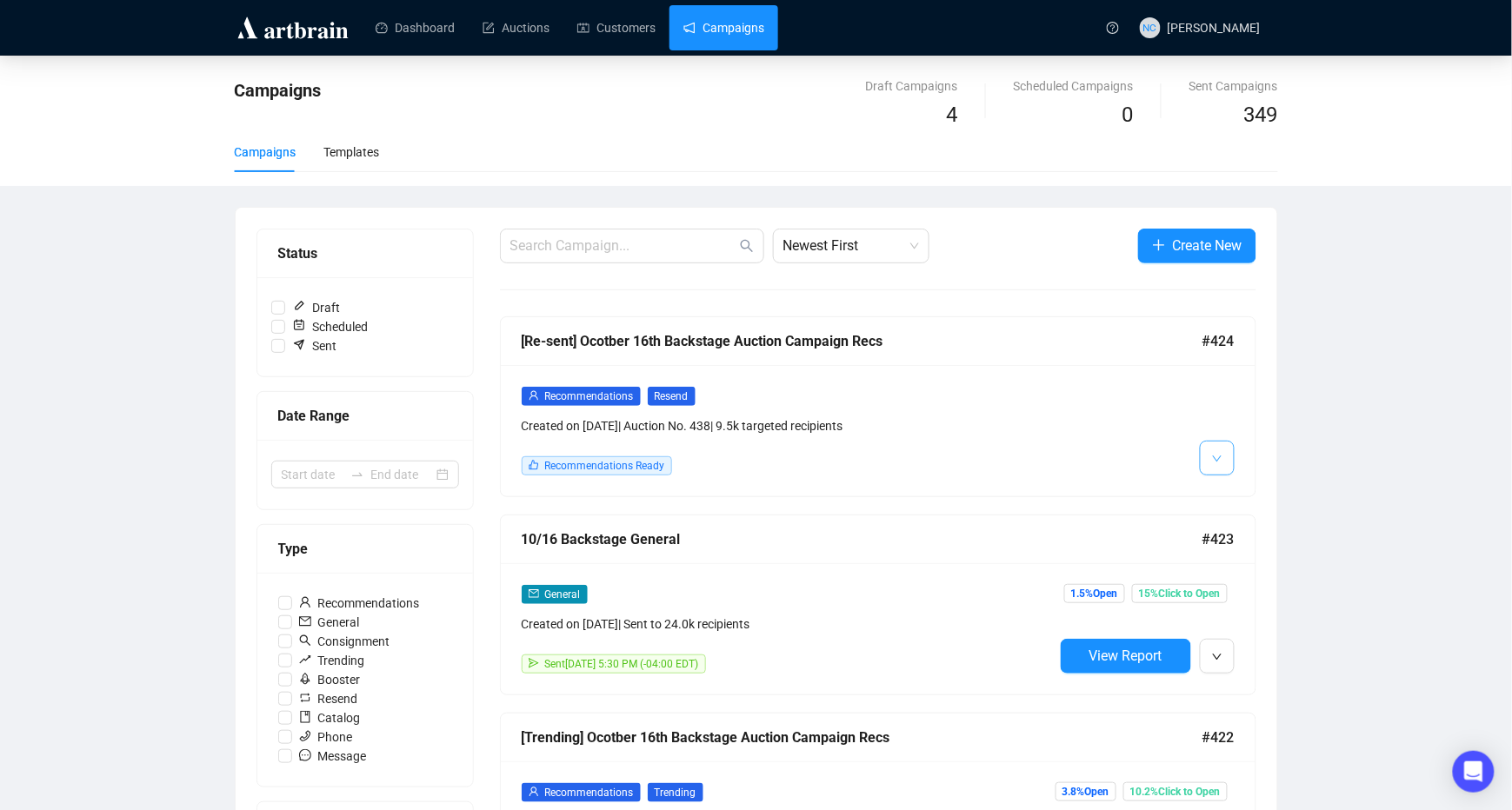
click at [1225, 462] on button "button" at bounding box center [1217, 458] width 35 height 35
click at [864, 458] on div "Recommendations Ready" at bounding box center [787, 466] width 532 height 19
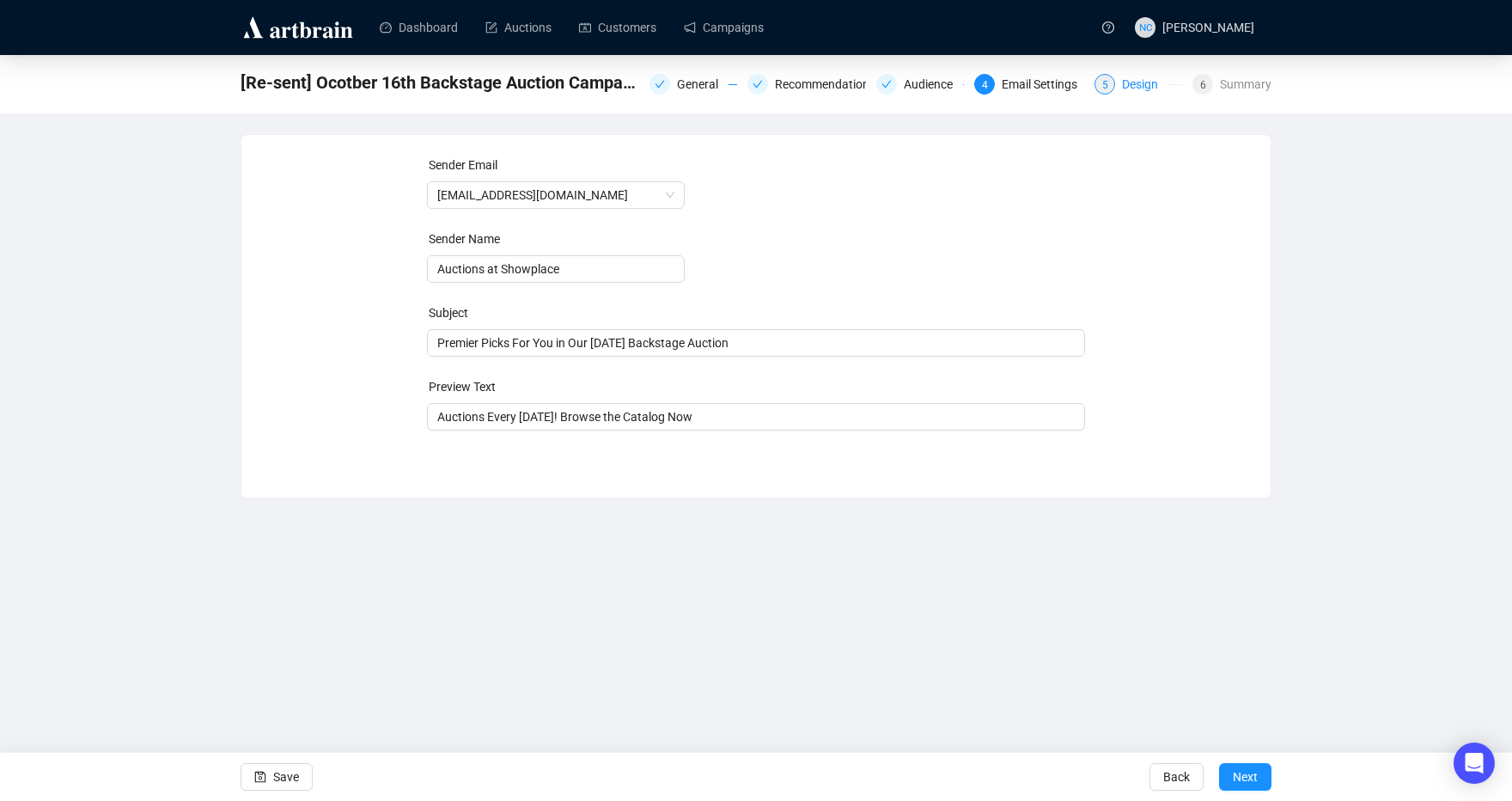
click at [1134, 83] on div "Design" at bounding box center [1144, 84] width 46 height 21
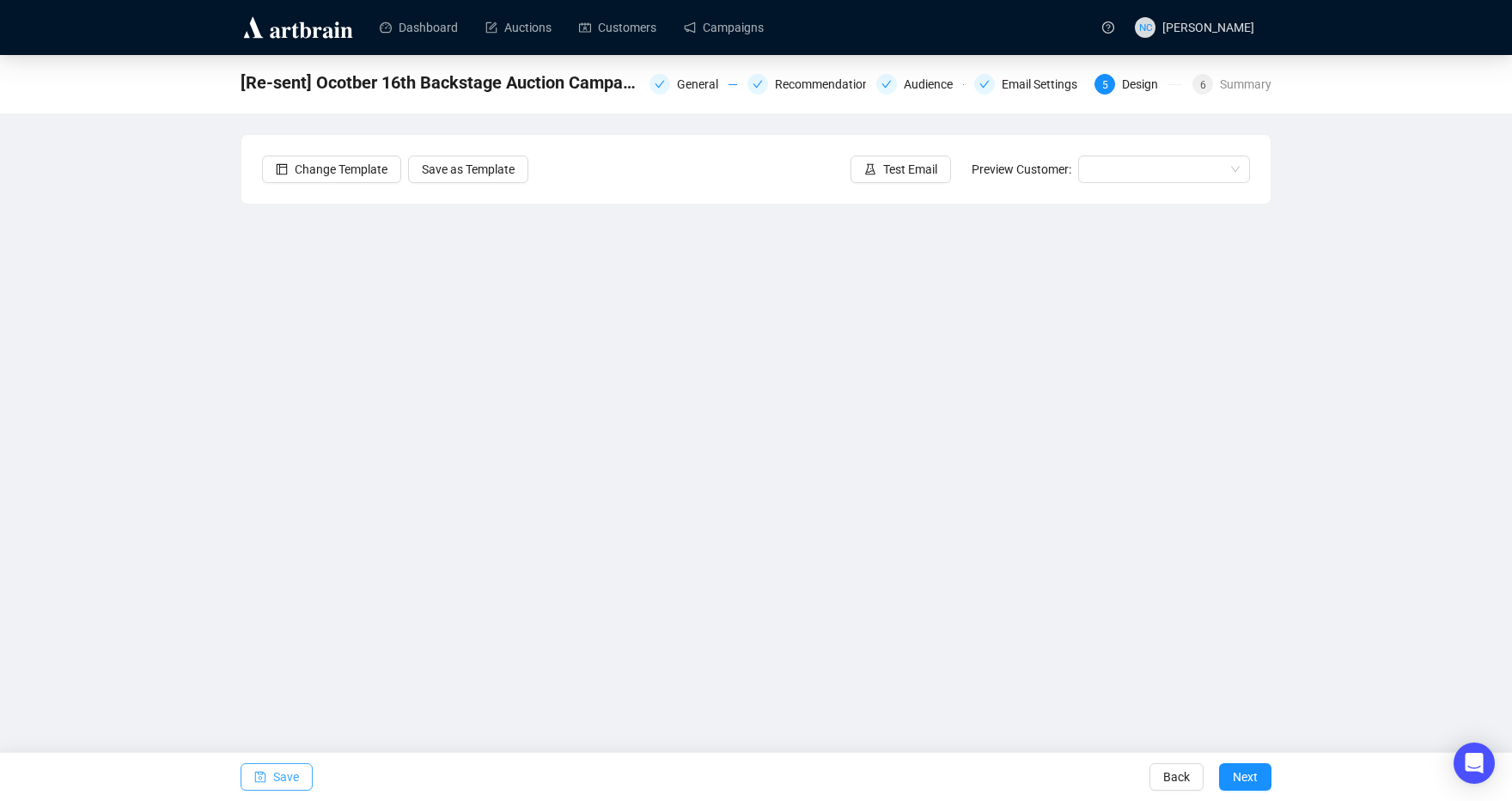
click at [242, 775] on button "Save" at bounding box center [276, 777] width 72 height 28
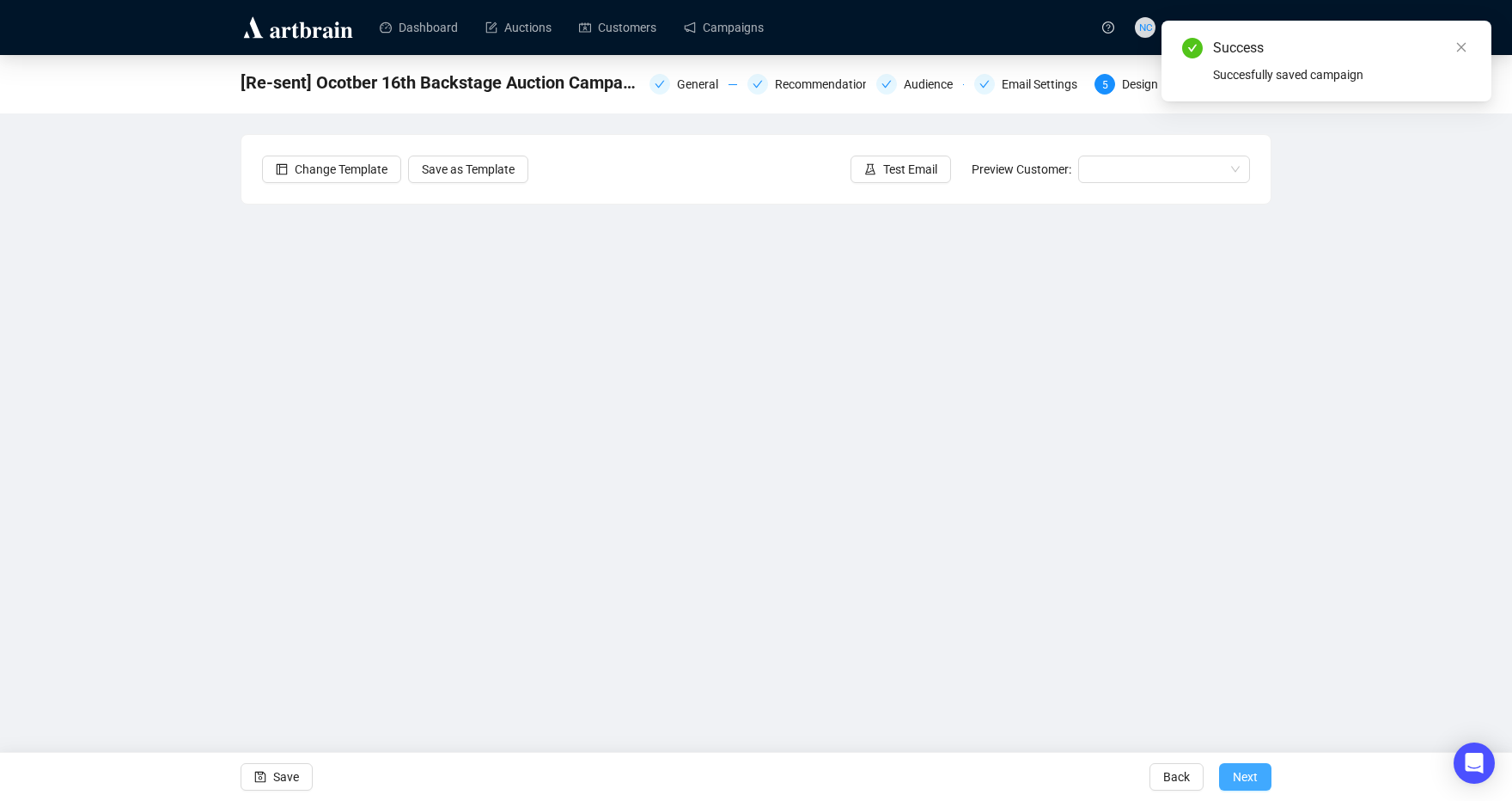
click at [1254, 769] on span "Next" at bounding box center [1245, 777] width 25 height 48
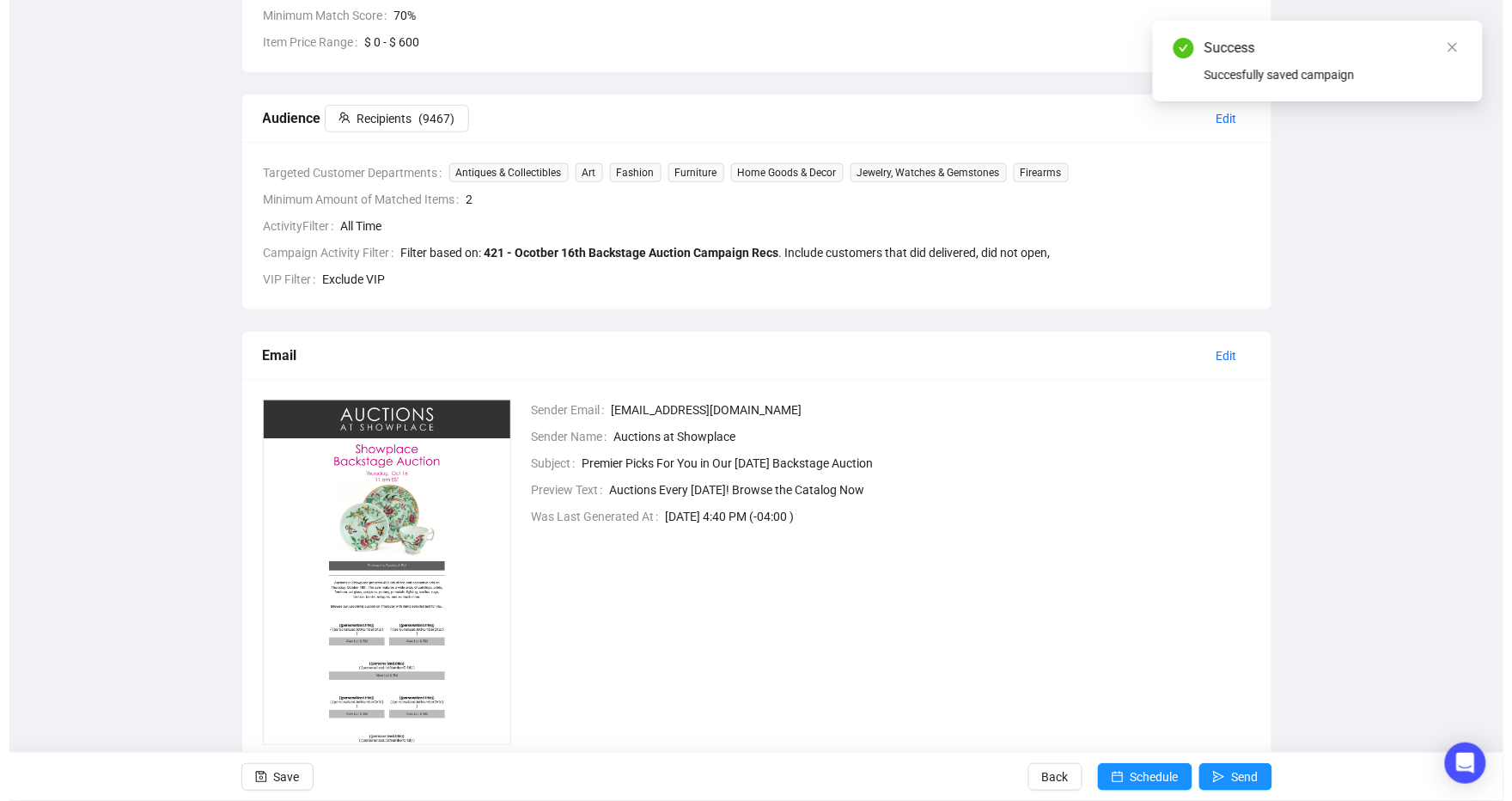
scroll to position [406, 0]
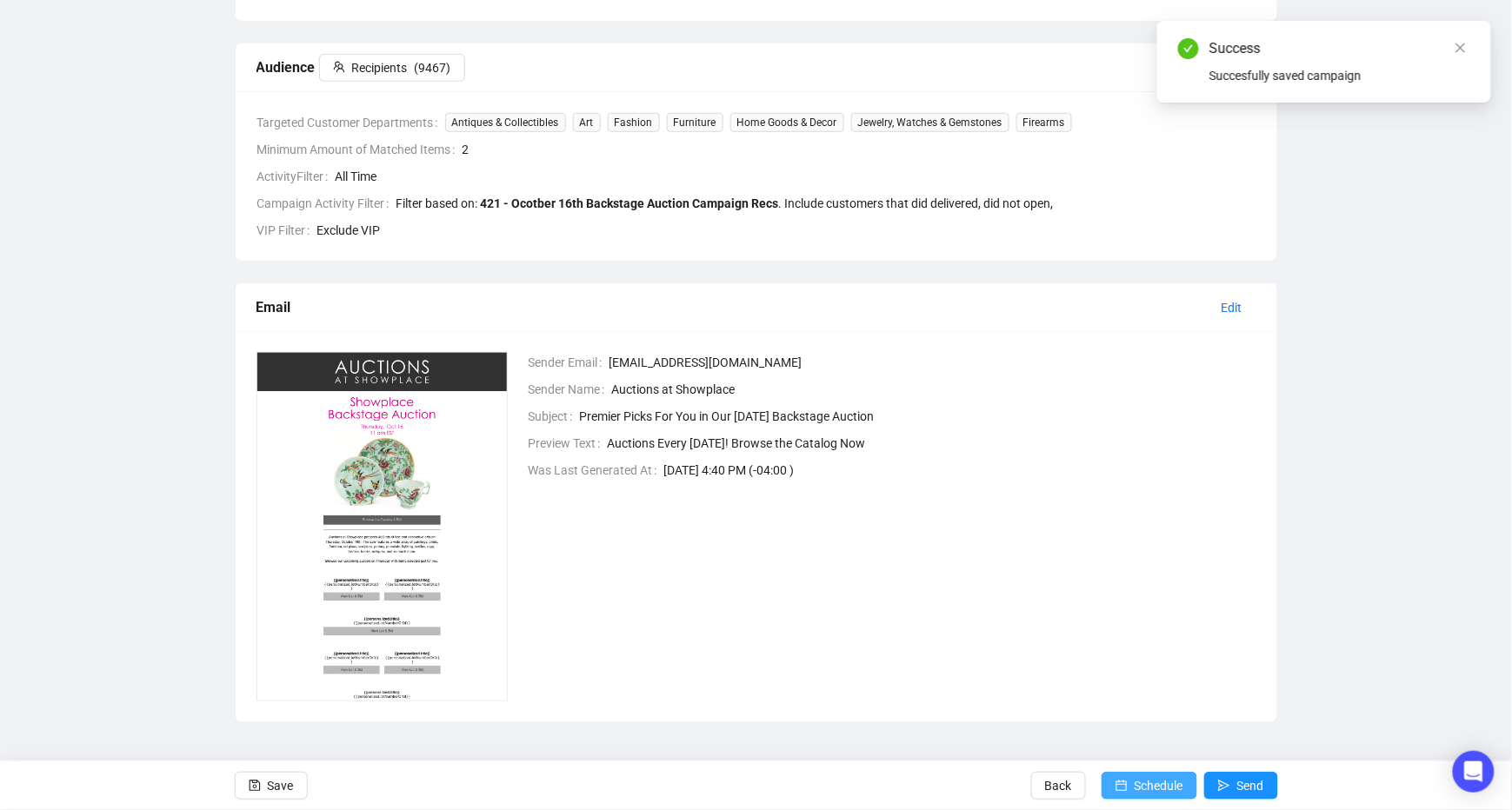
click at [1154, 778] on span "Schedule" at bounding box center [1159, 786] width 48 height 48
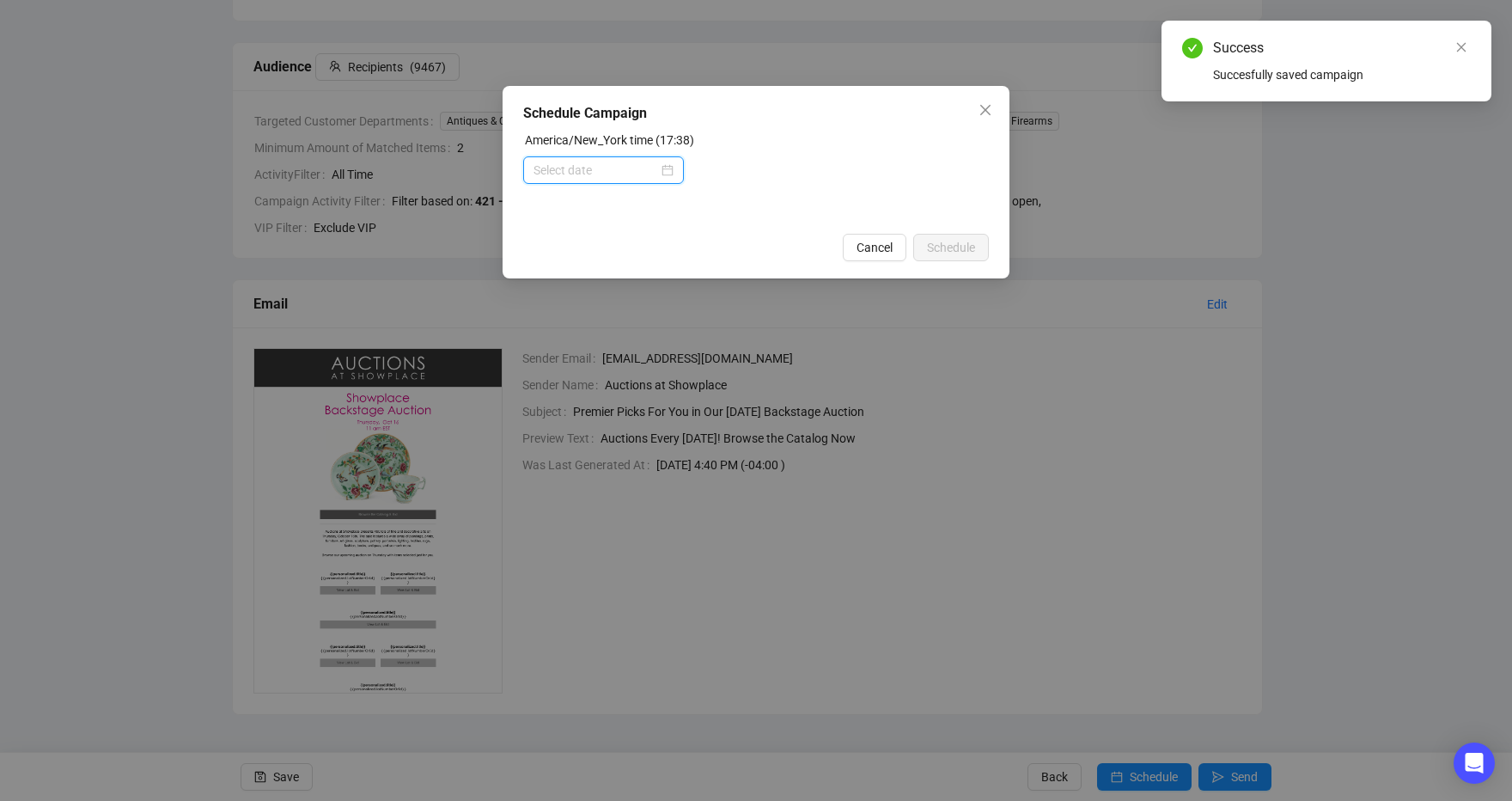
click at [624, 172] on input at bounding box center [596, 171] width 124 height 19
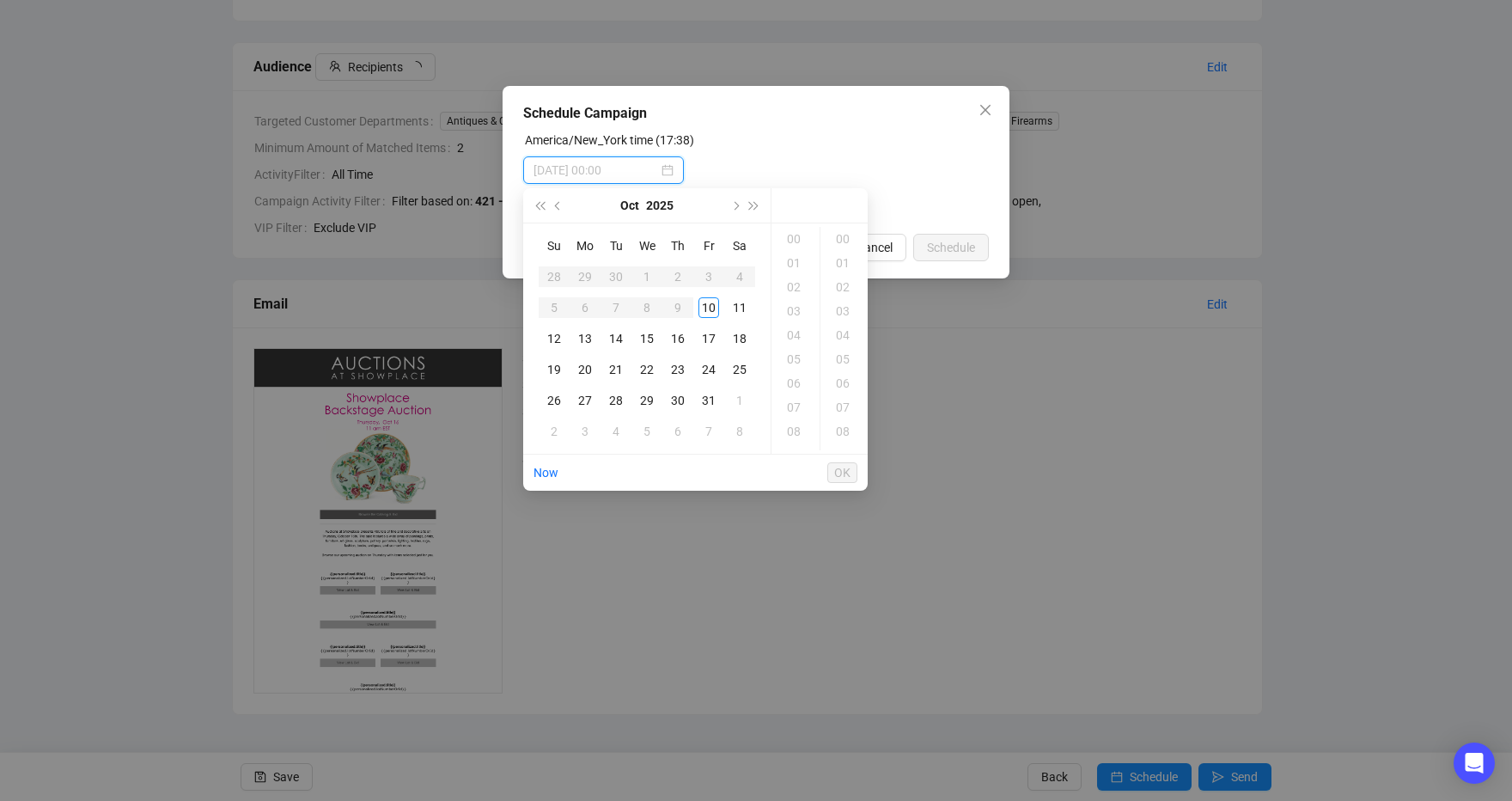
type input "[DATE] 00:00"
click at [547, 333] on div "12" at bounding box center [554, 339] width 21 height 21
click at [797, 388] on div "11" at bounding box center [795, 389] width 41 height 24
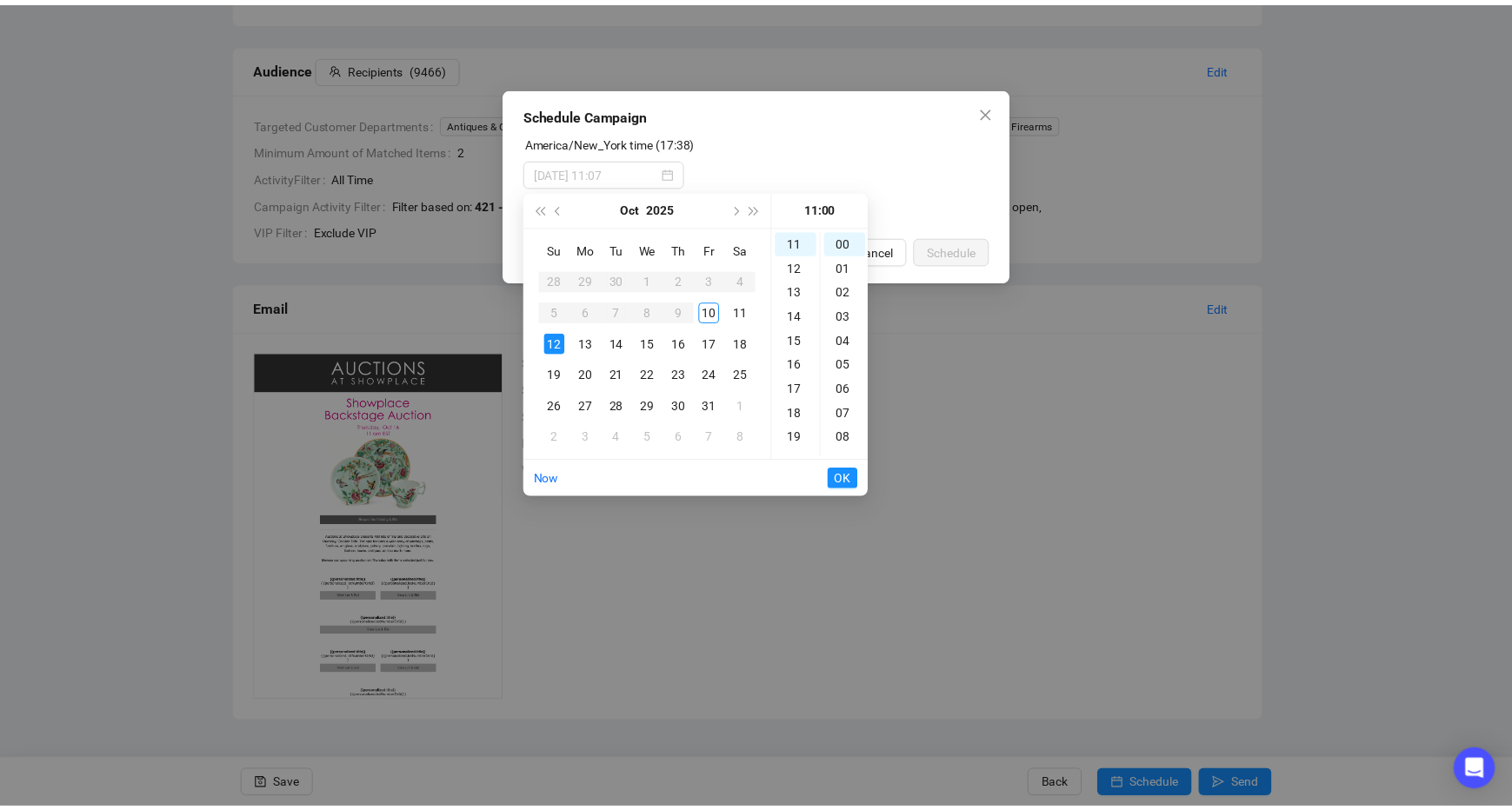
scroll to position [267, 0]
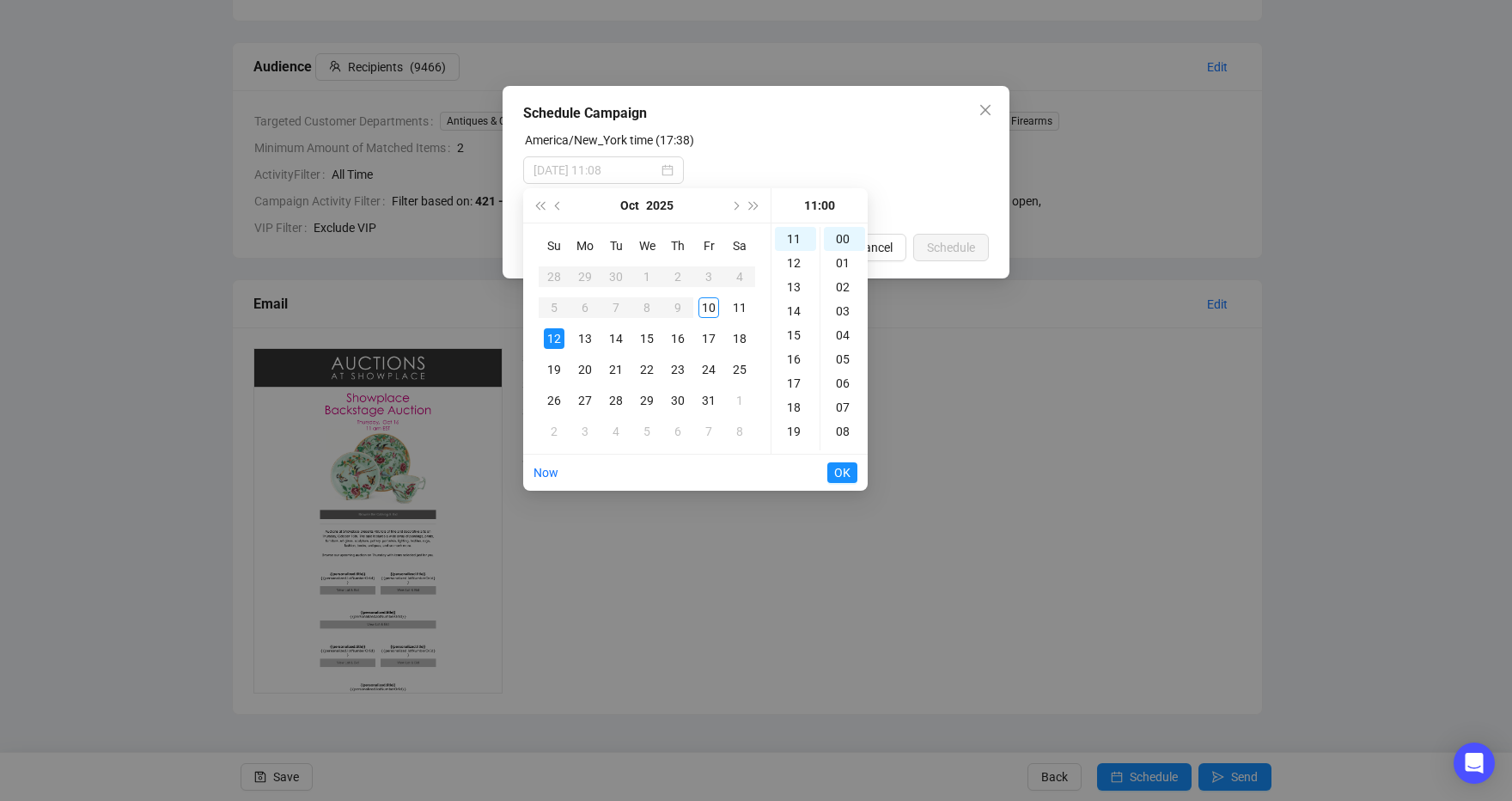
type input "[DATE] 11:00"
click at [839, 478] on span "OK" at bounding box center [842, 472] width 16 height 33
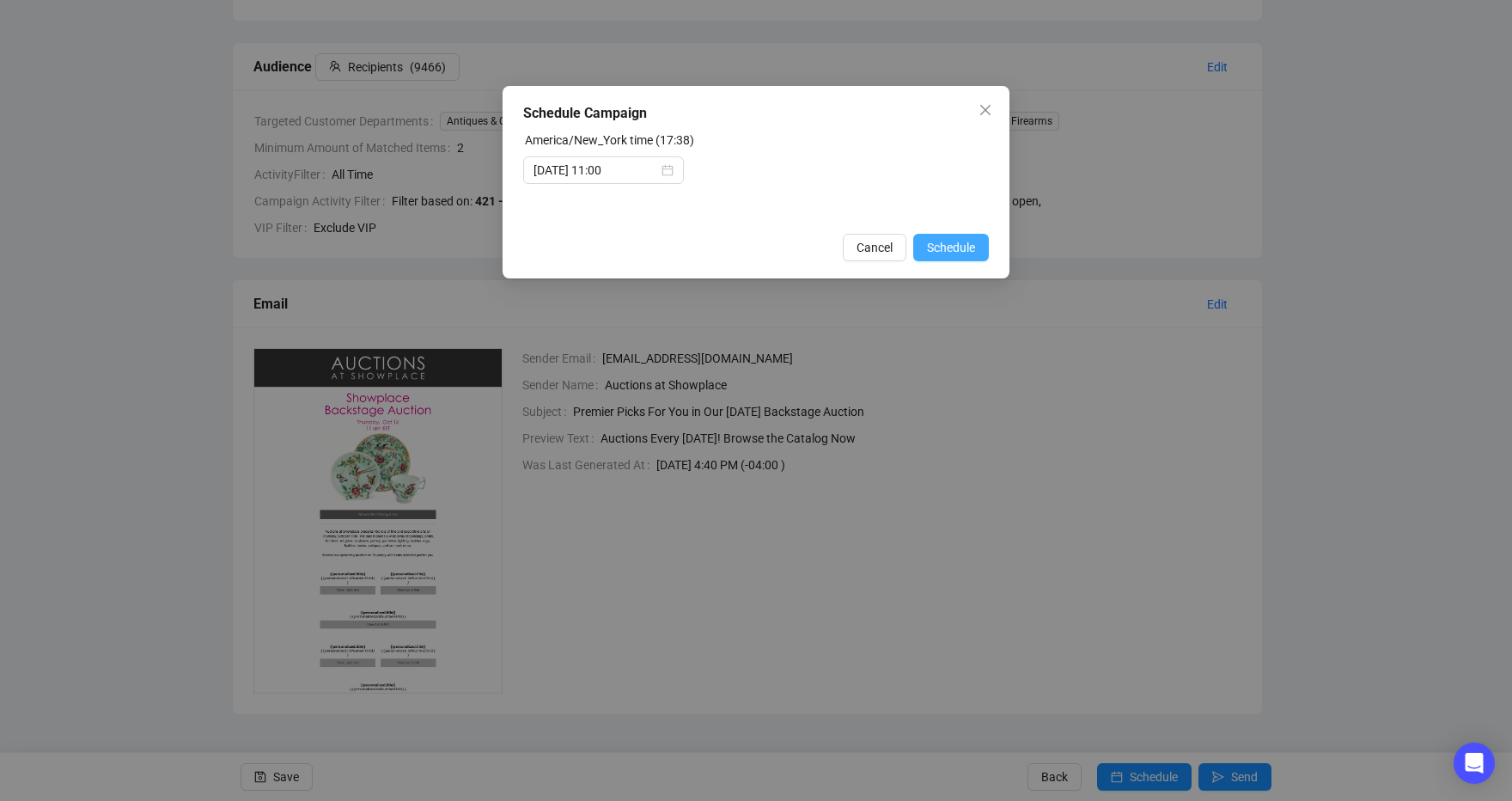
click at [955, 239] on span "Schedule" at bounding box center [951, 247] width 48 height 19
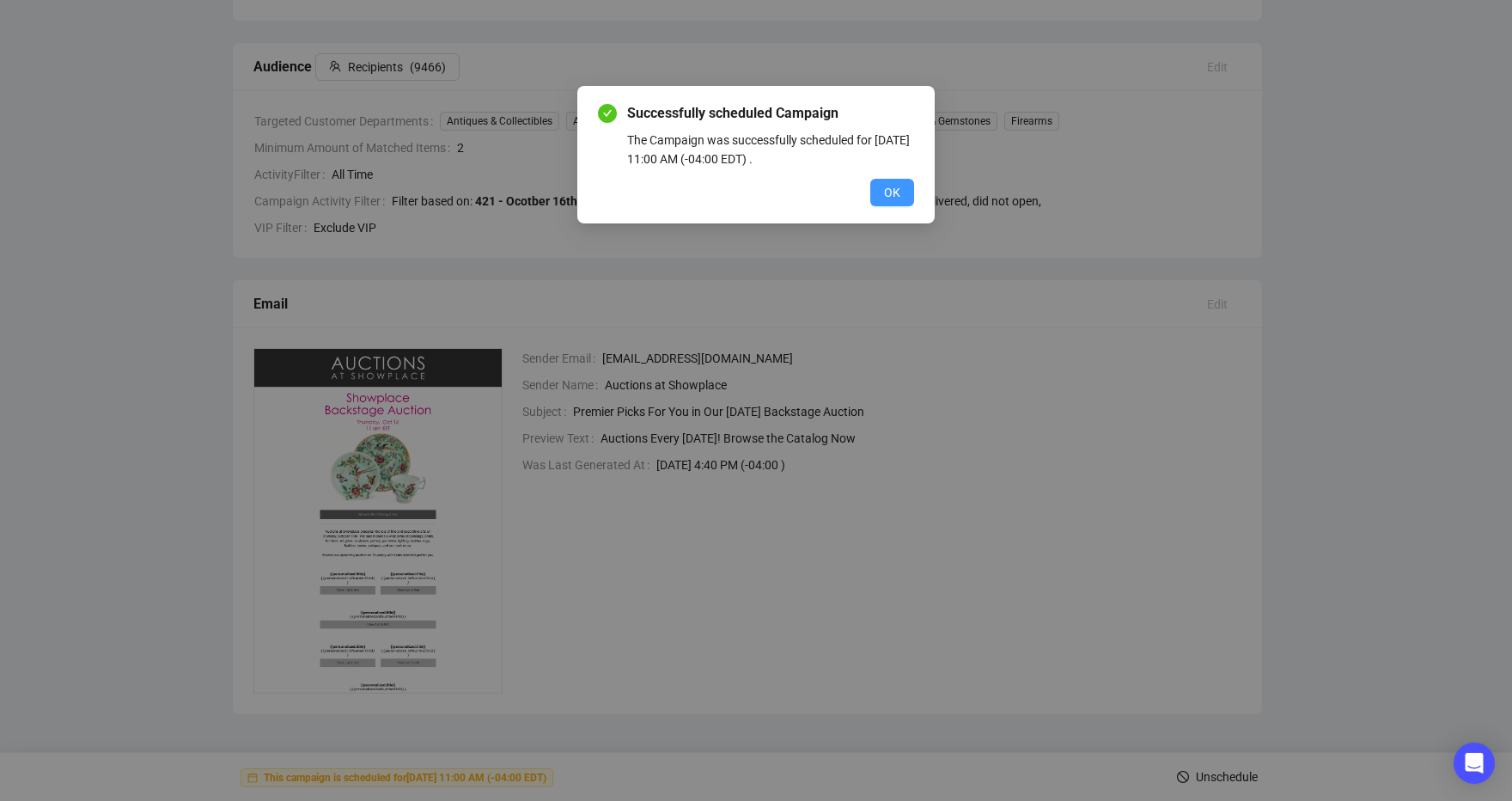
click at [880, 183] on button "OK" at bounding box center [892, 193] width 44 height 28
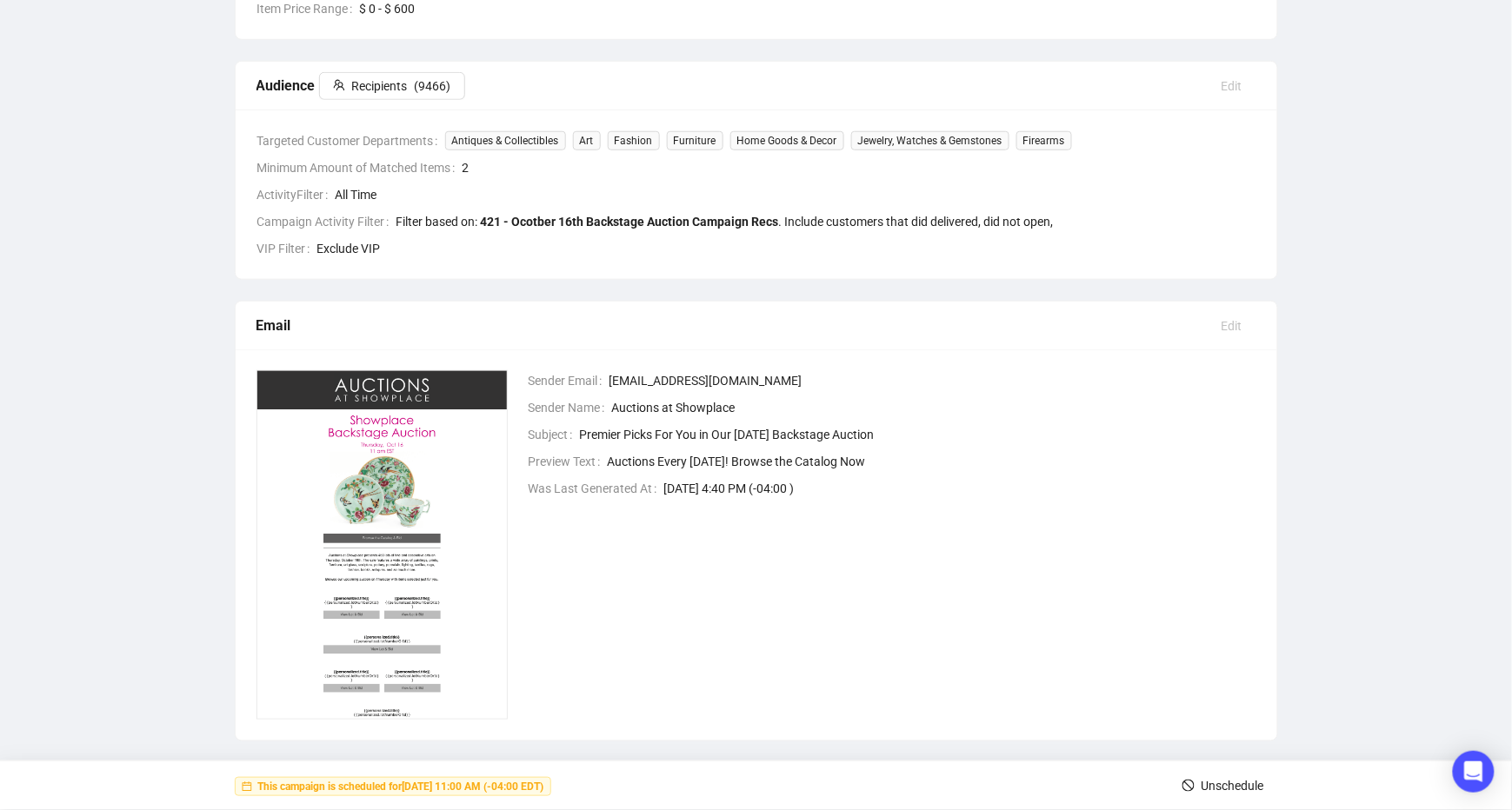
scroll to position [0, 0]
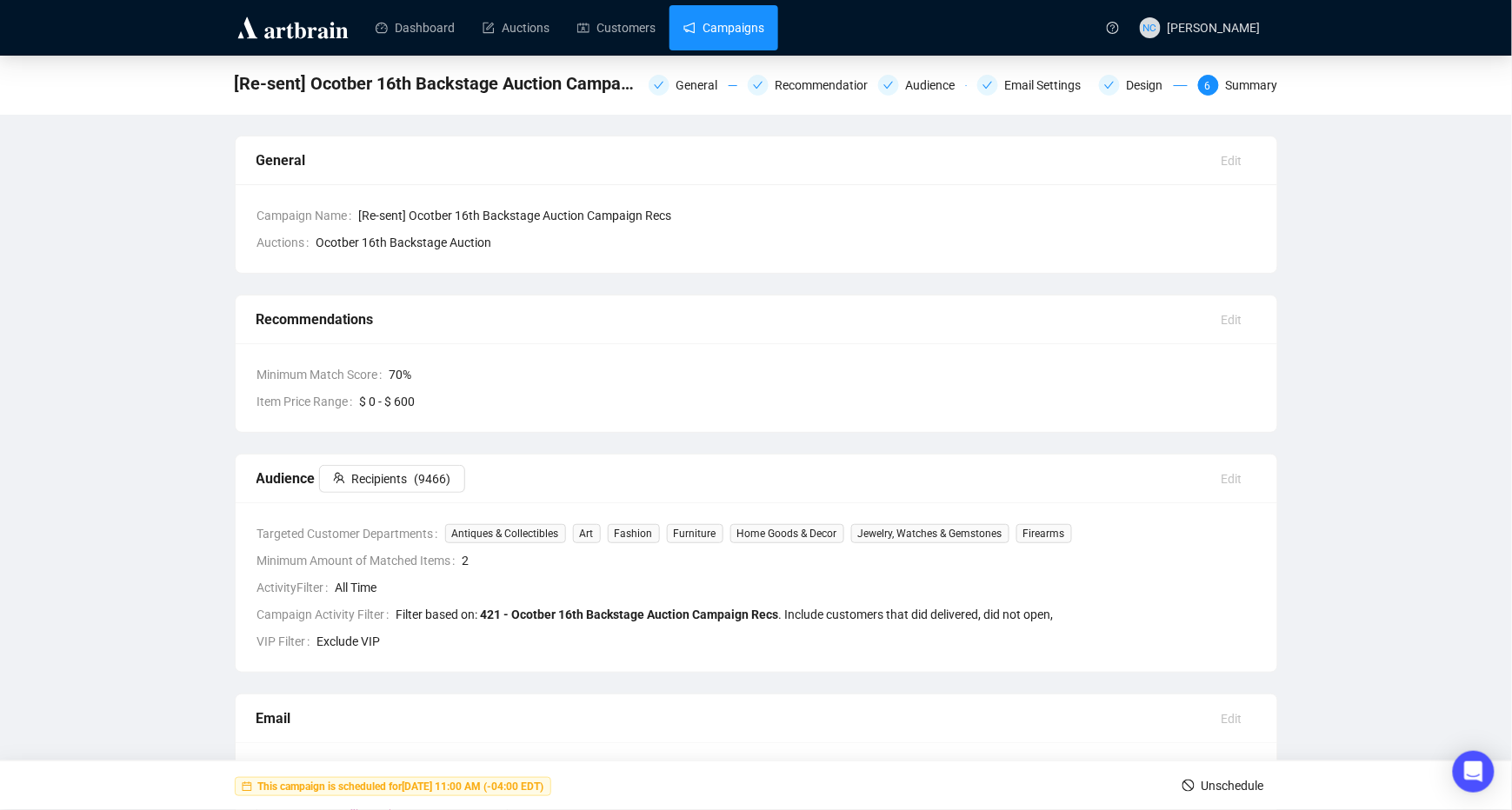
click at [716, 16] on link "Campaigns" at bounding box center [723, 27] width 80 height 46
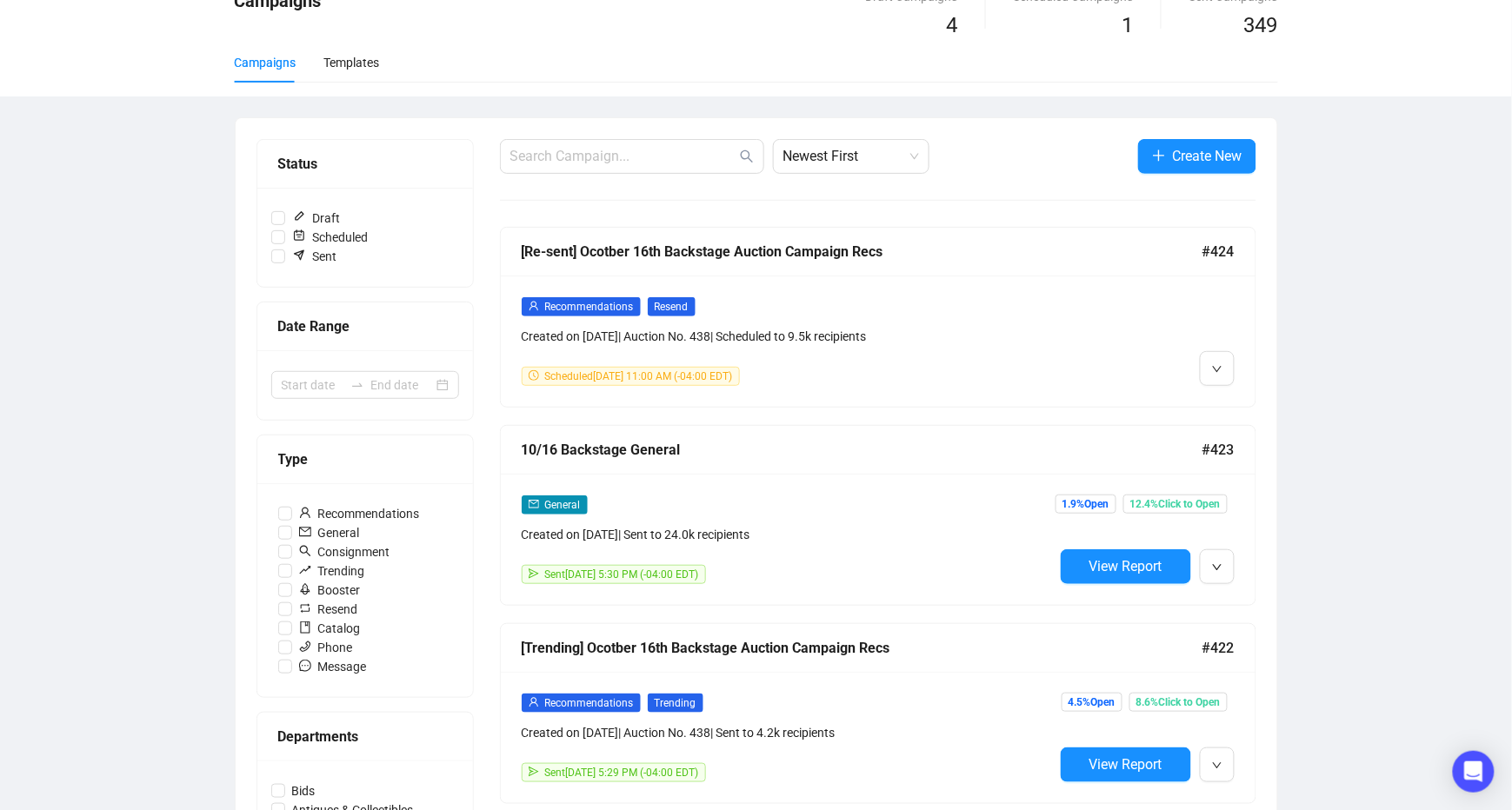
scroll to position [348, 0]
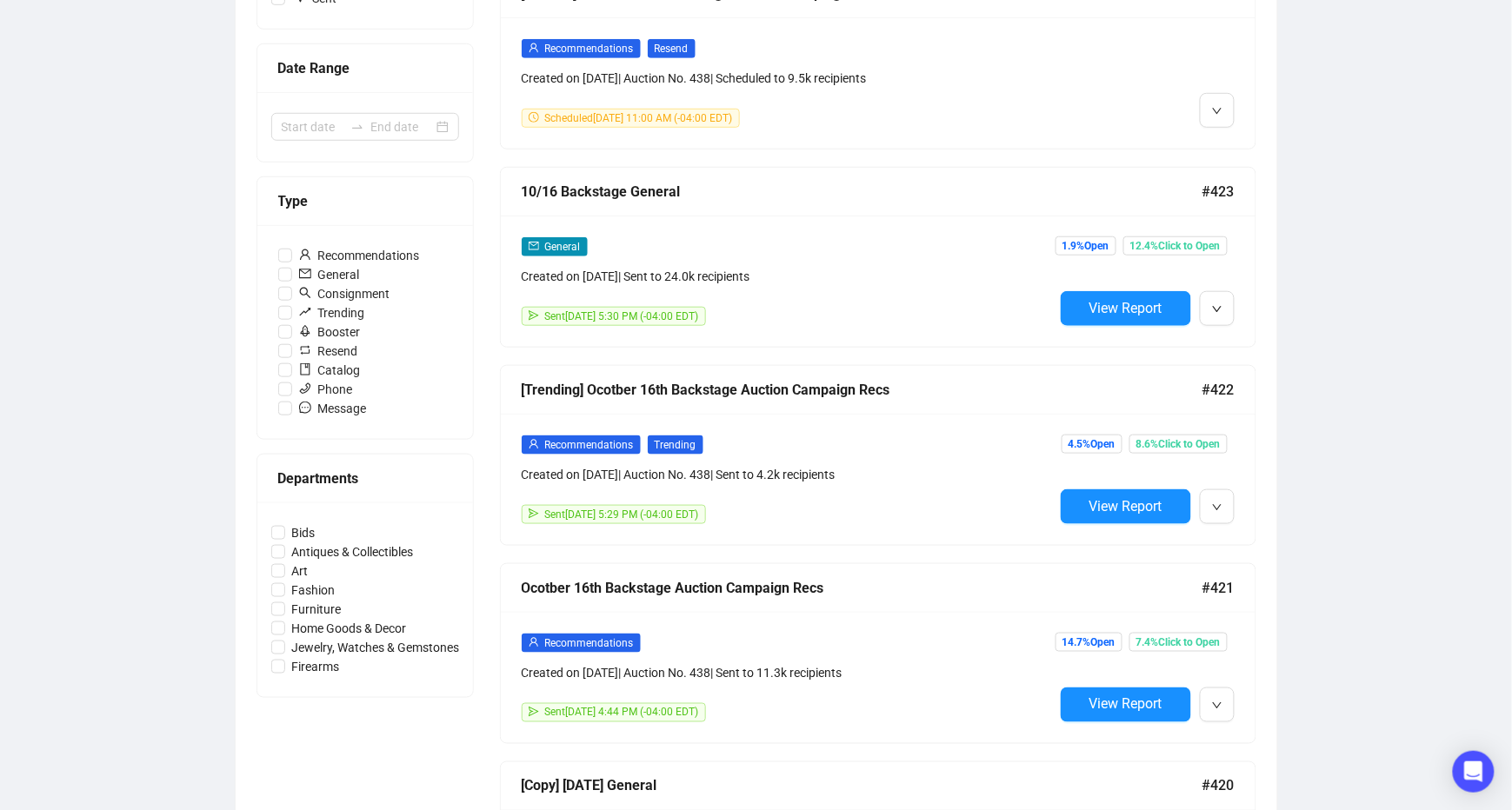
click at [1192, 504] on div "View Report" at bounding box center [1147, 507] width 173 height 35
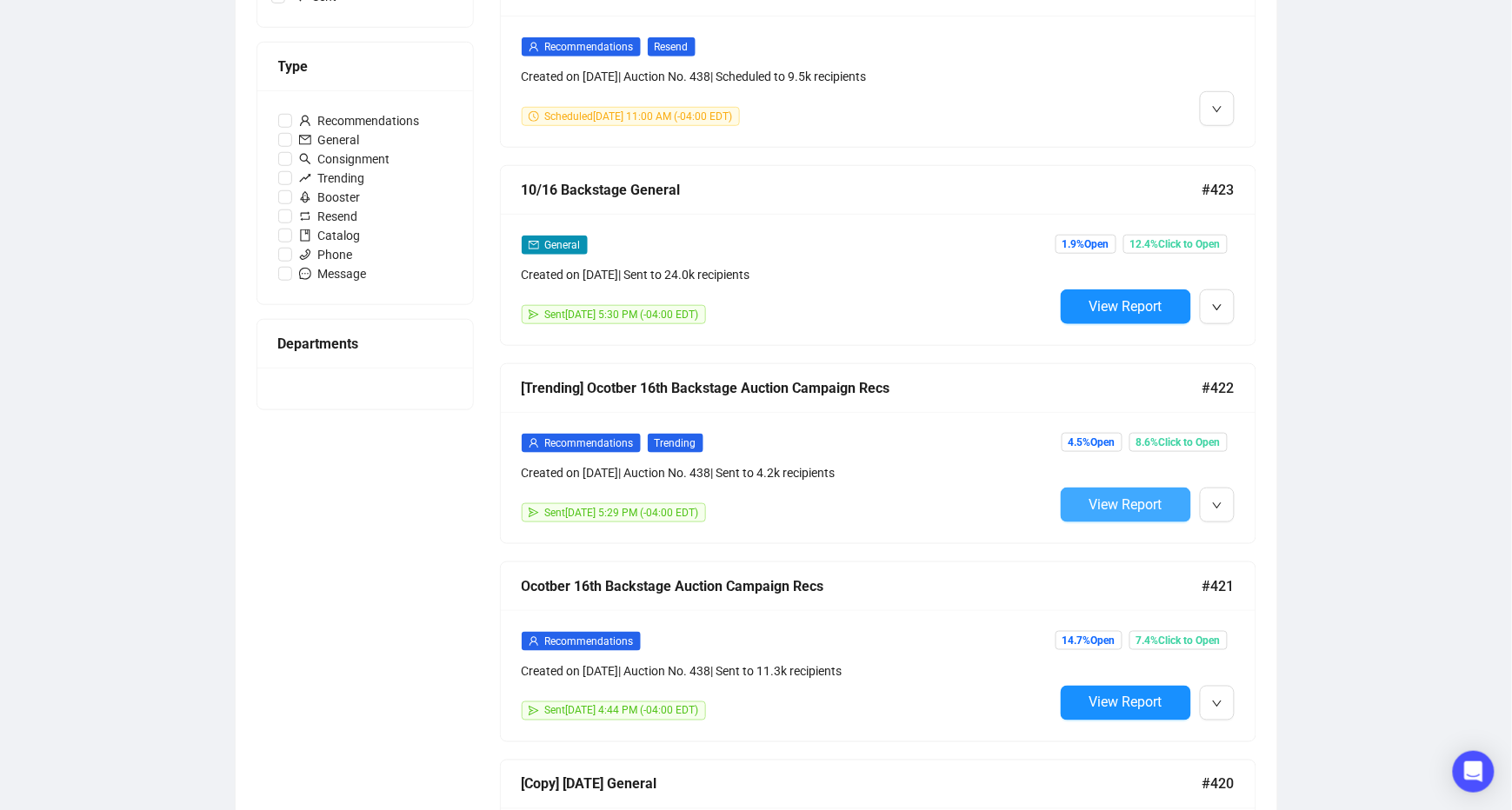
scroll to position [349, 0]
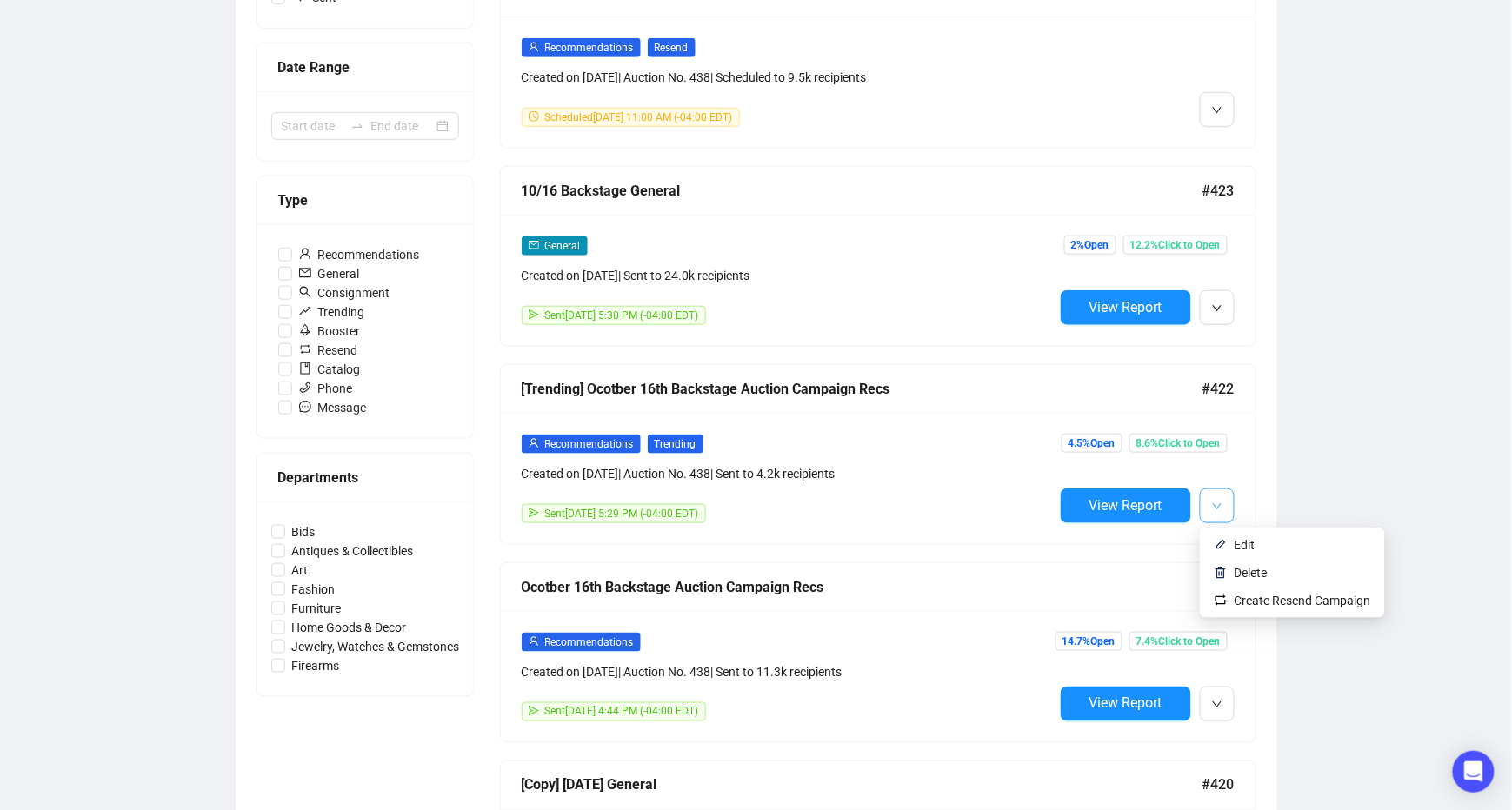
click at [1221, 506] on button "button" at bounding box center [1217, 506] width 35 height 35
click at [1267, 604] on span "Create Resend Campaign" at bounding box center [1303, 601] width 137 height 14
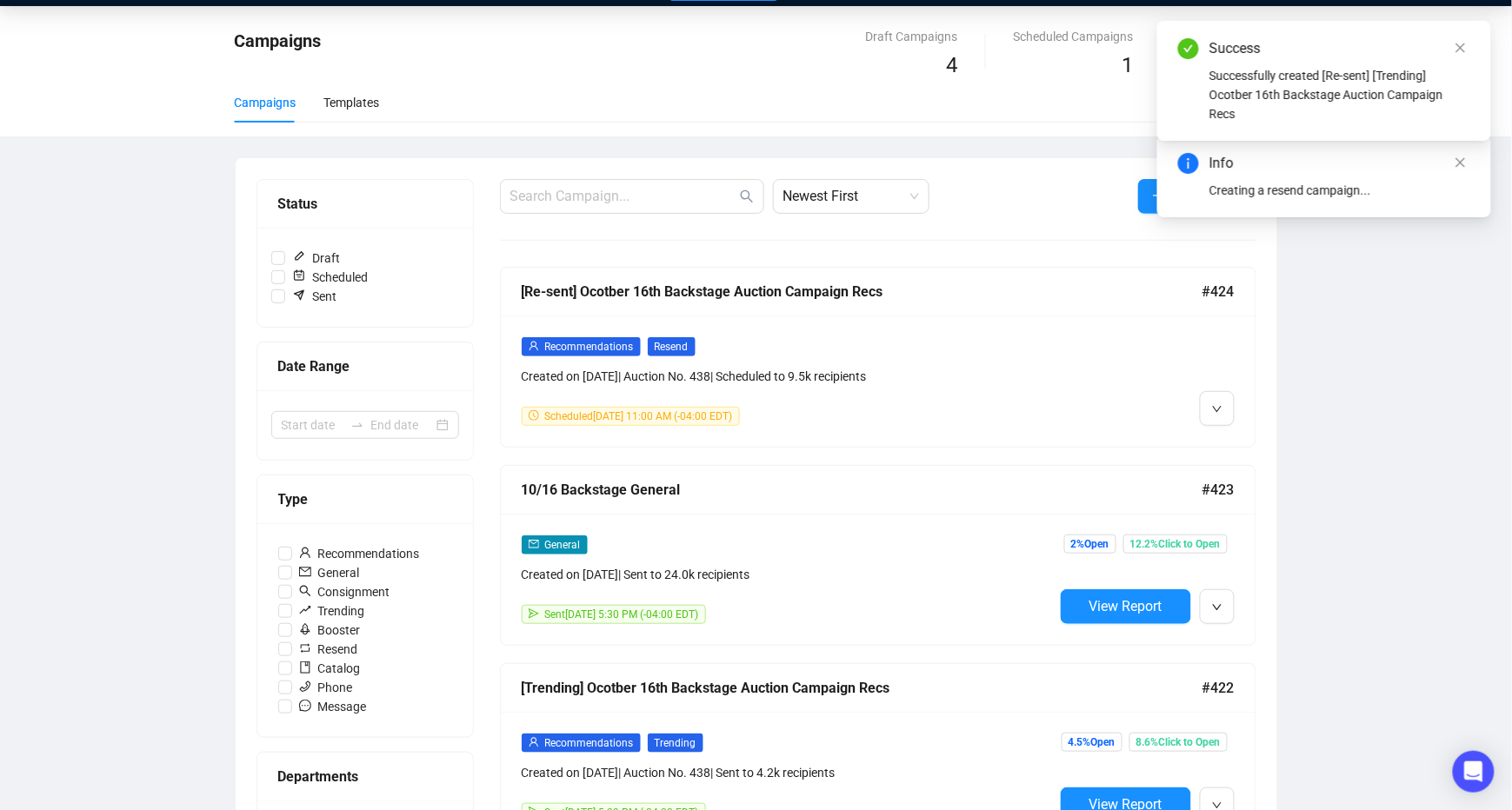
scroll to position [0, 0]
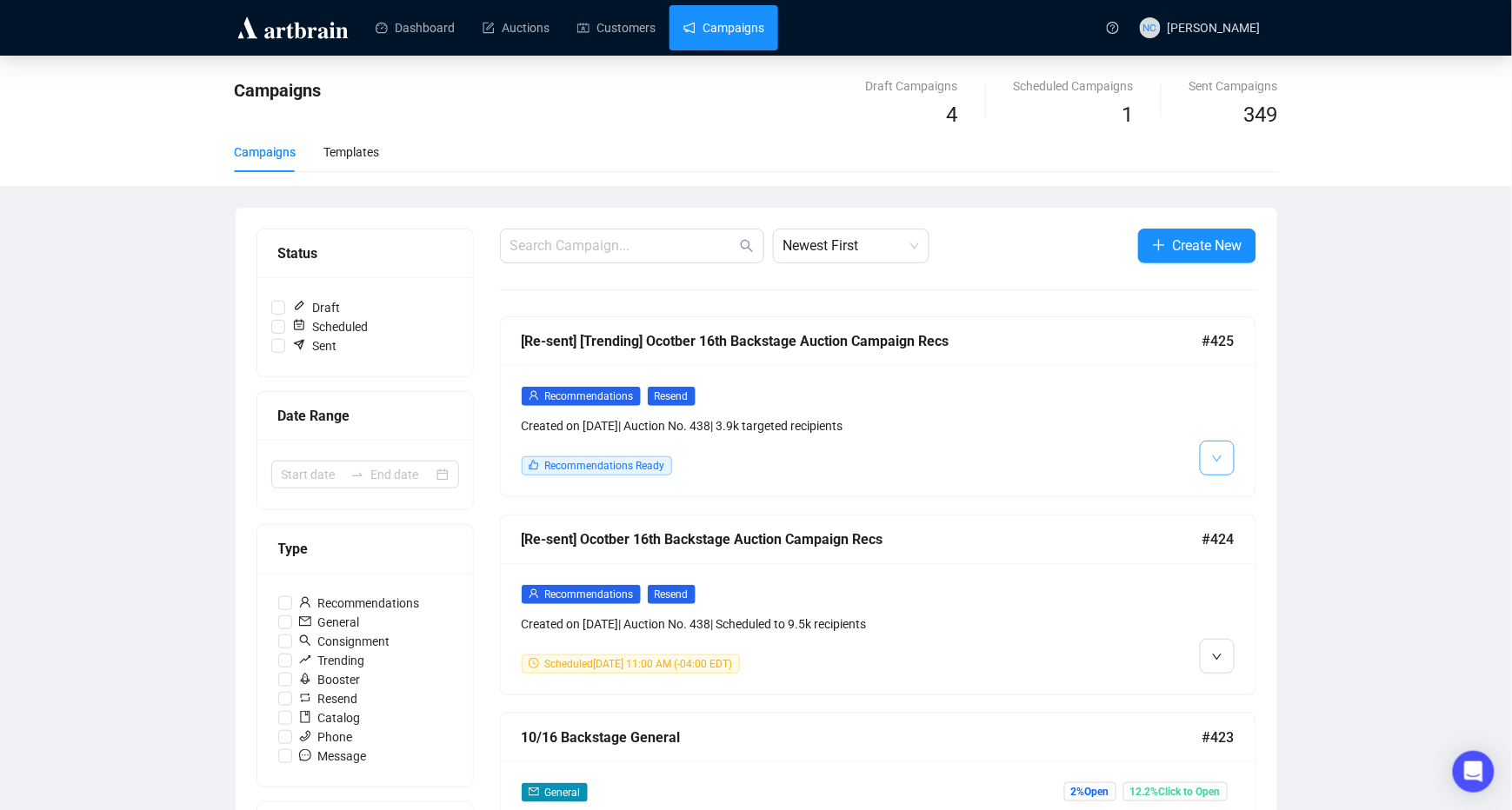
click at [1217, 447] on span "button" at bounding box center [1216, 457] width 11 height 21
click at [1225, 487] on li "Edit" at bounding box center [1240, 496] width 75 height 28
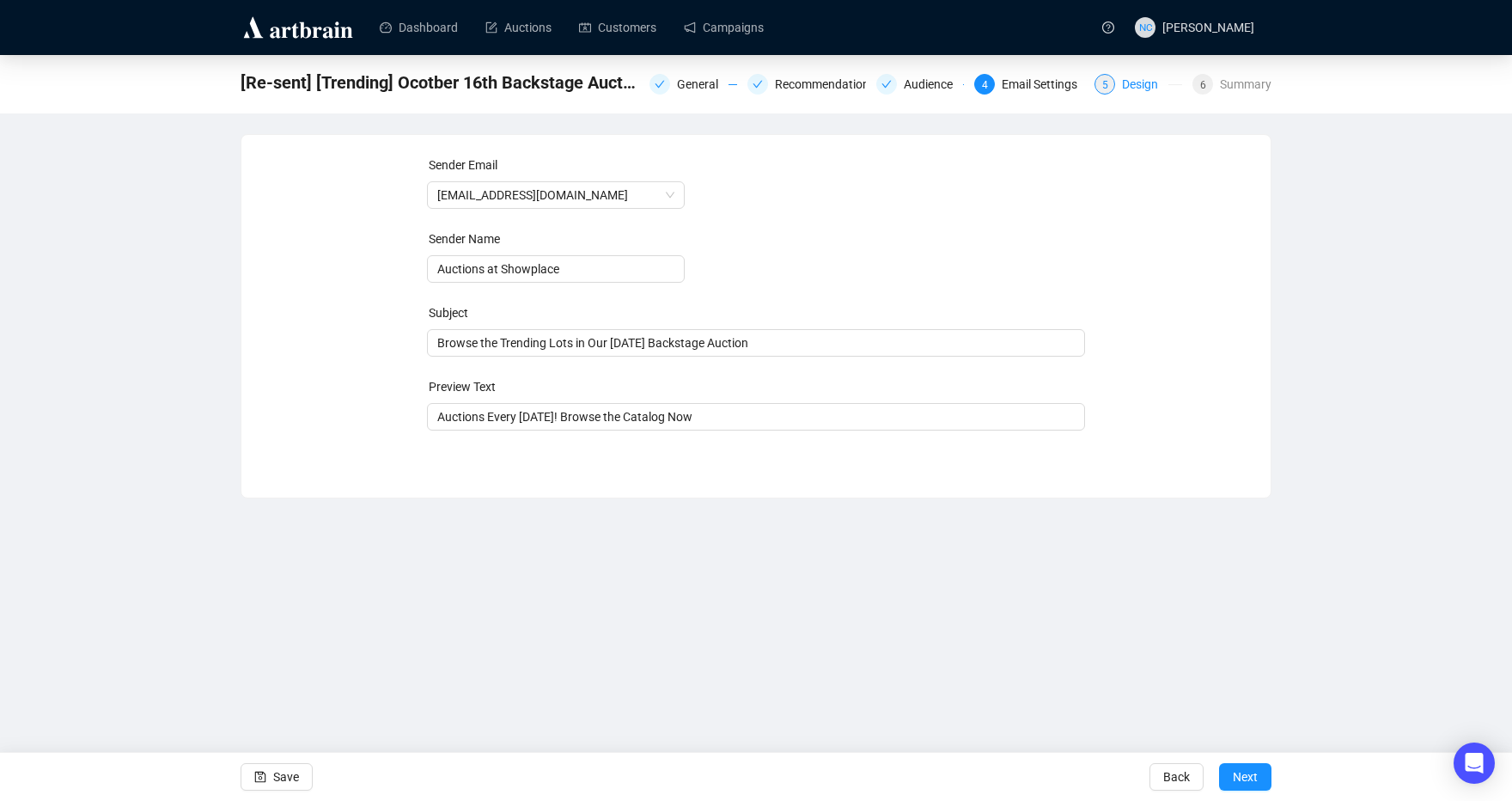
click at [1139, 82] on div "Design" at bounding box center [1144, 84] width 46 height 21
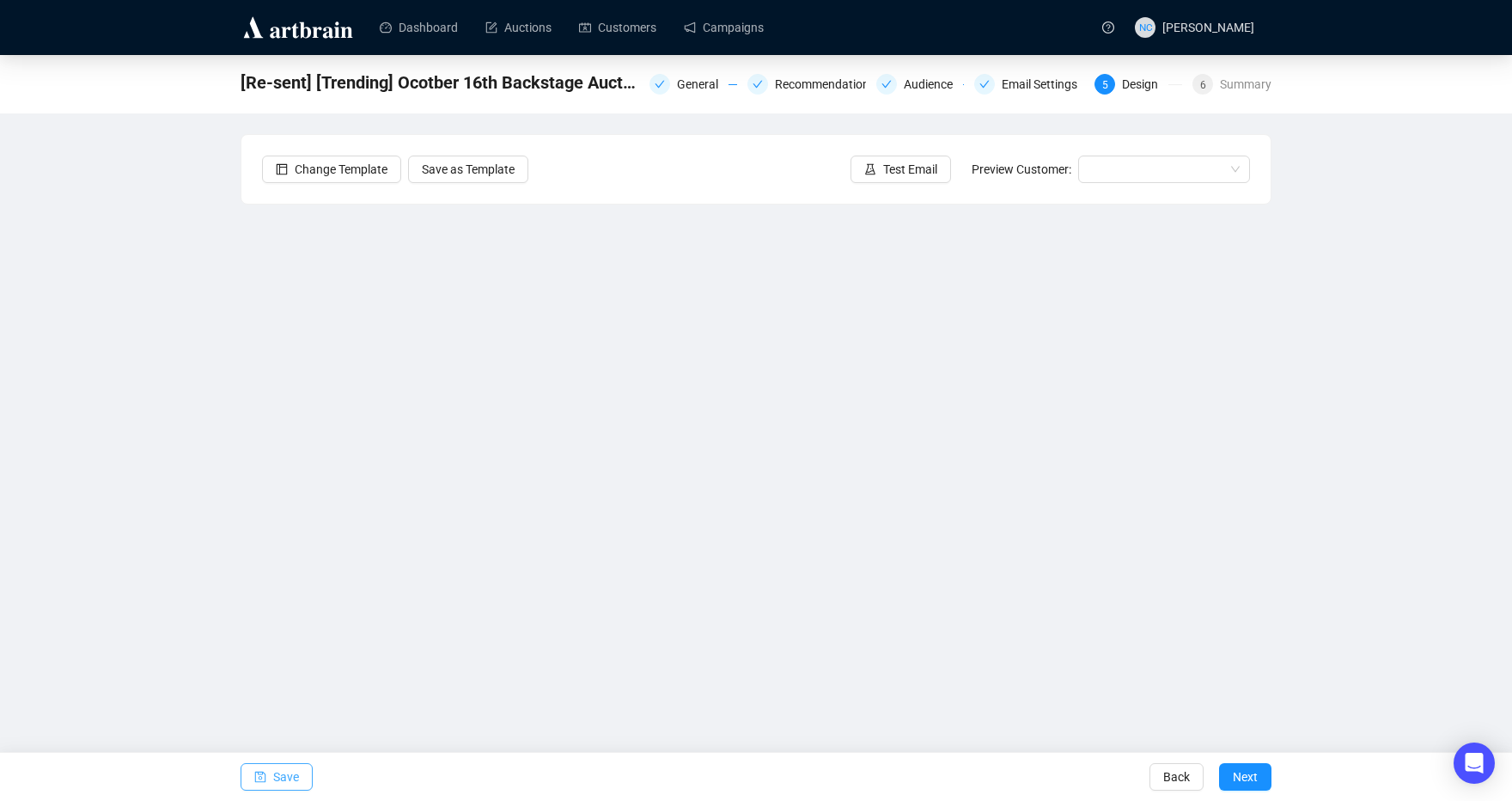
click at [285, 776] on span "Save" at bounding box center [285, 777] width 26 height 48
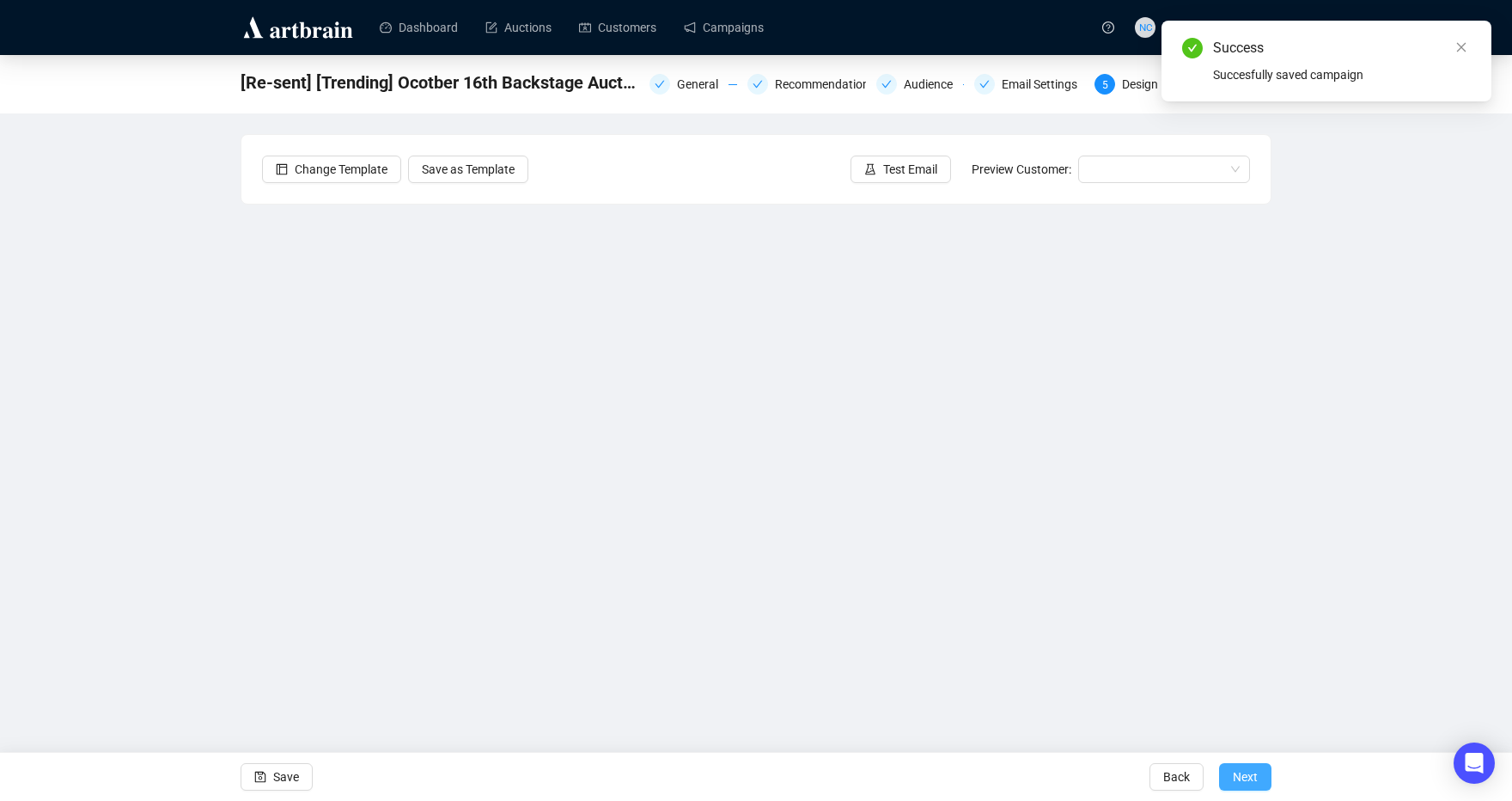
click at [1246, 767] on span "Next" at bounding box center [1245, 777] width 25 height 48
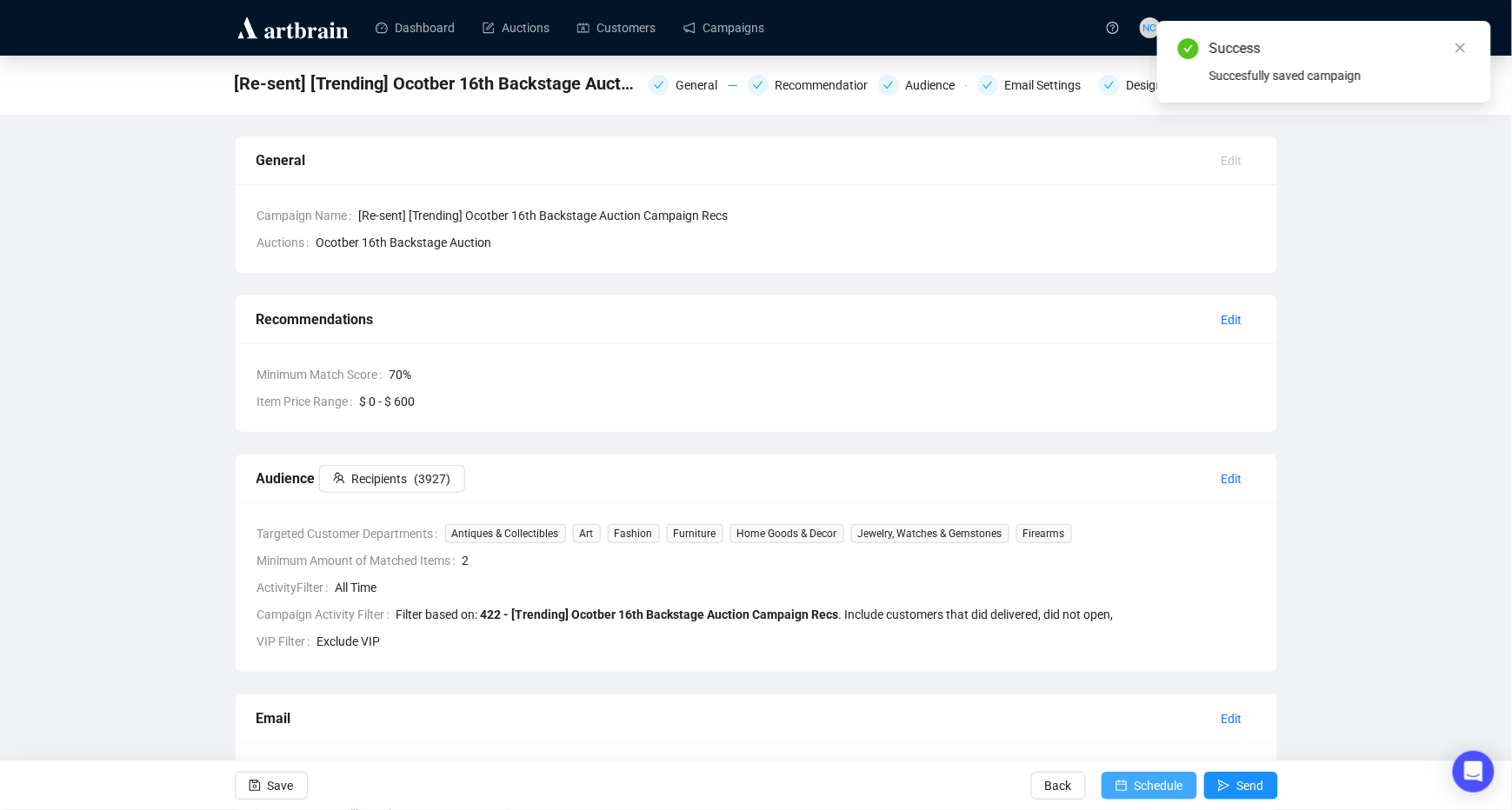
click at [1150, 773] on span "Schedule" at bounding box center [1159, 786] width 48 height 48
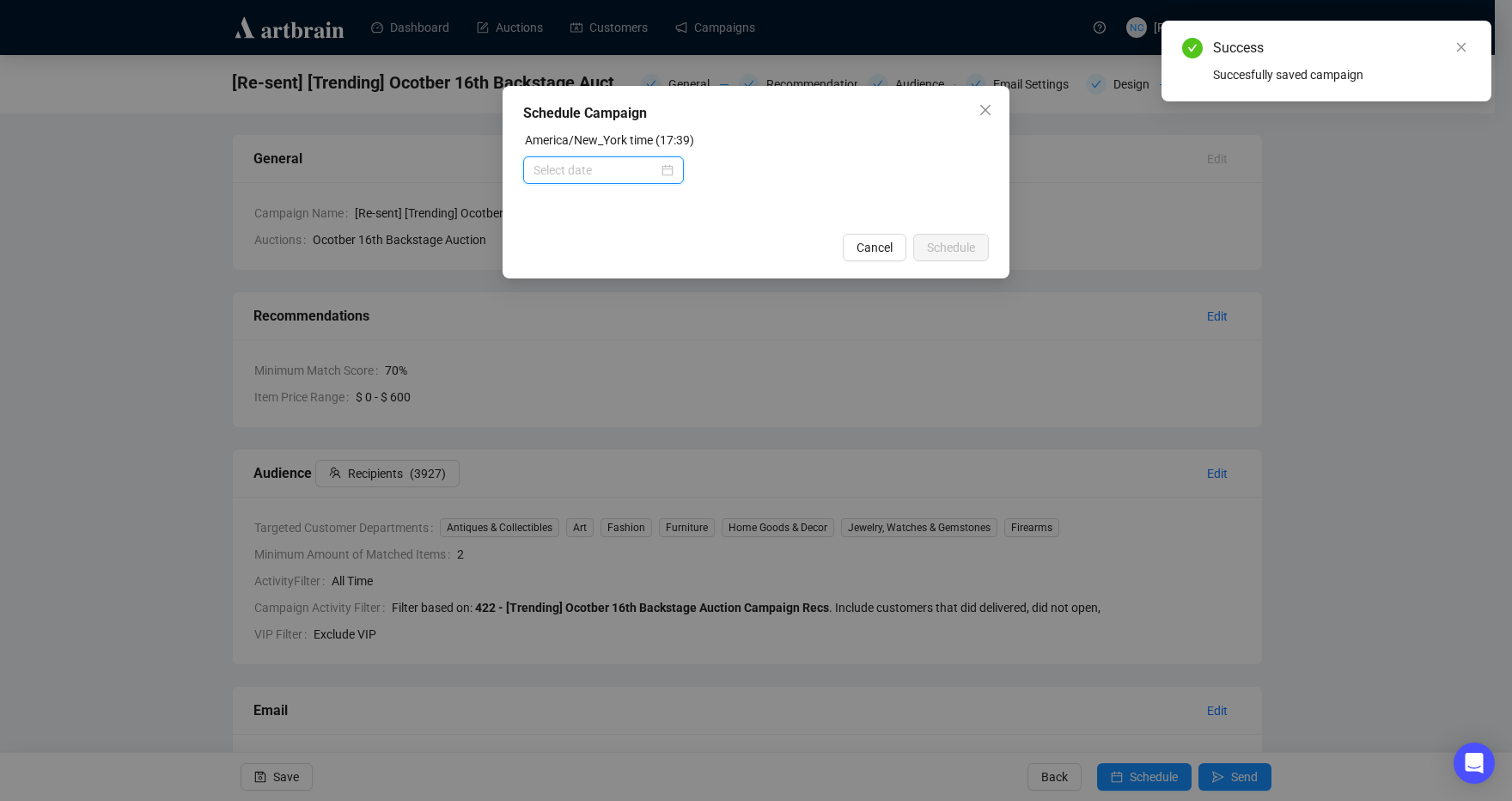
click at [655, 168] on input at bounding box center [596, 171] width 124 height 19
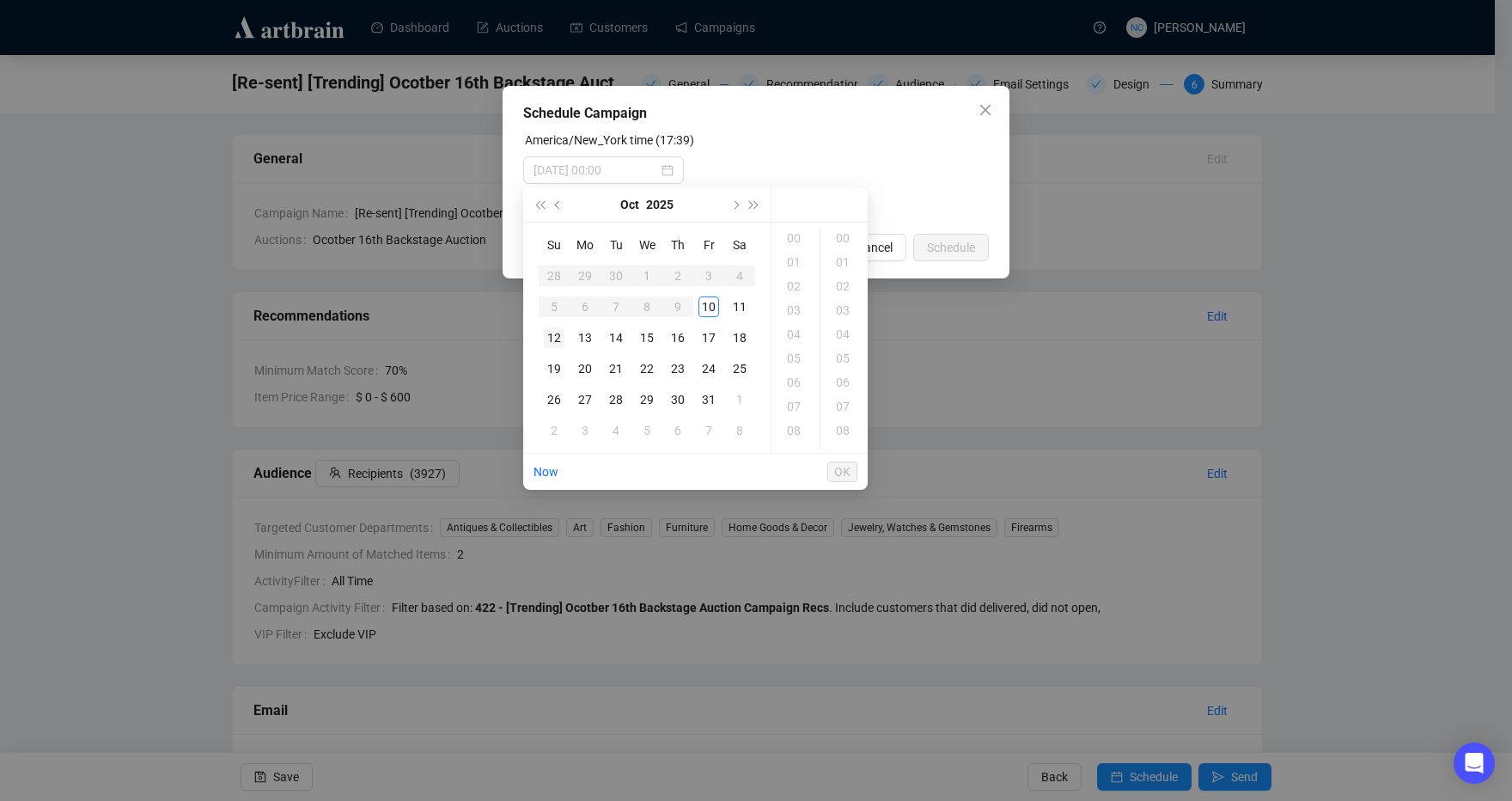
click at [550, 335] on div "12" at bounding box center [554, 338] width 21 height 21
click at [798, 378] on div "11" at bounding box center [795, 388] width 41 height 24
type input "[DATE] 11:00"
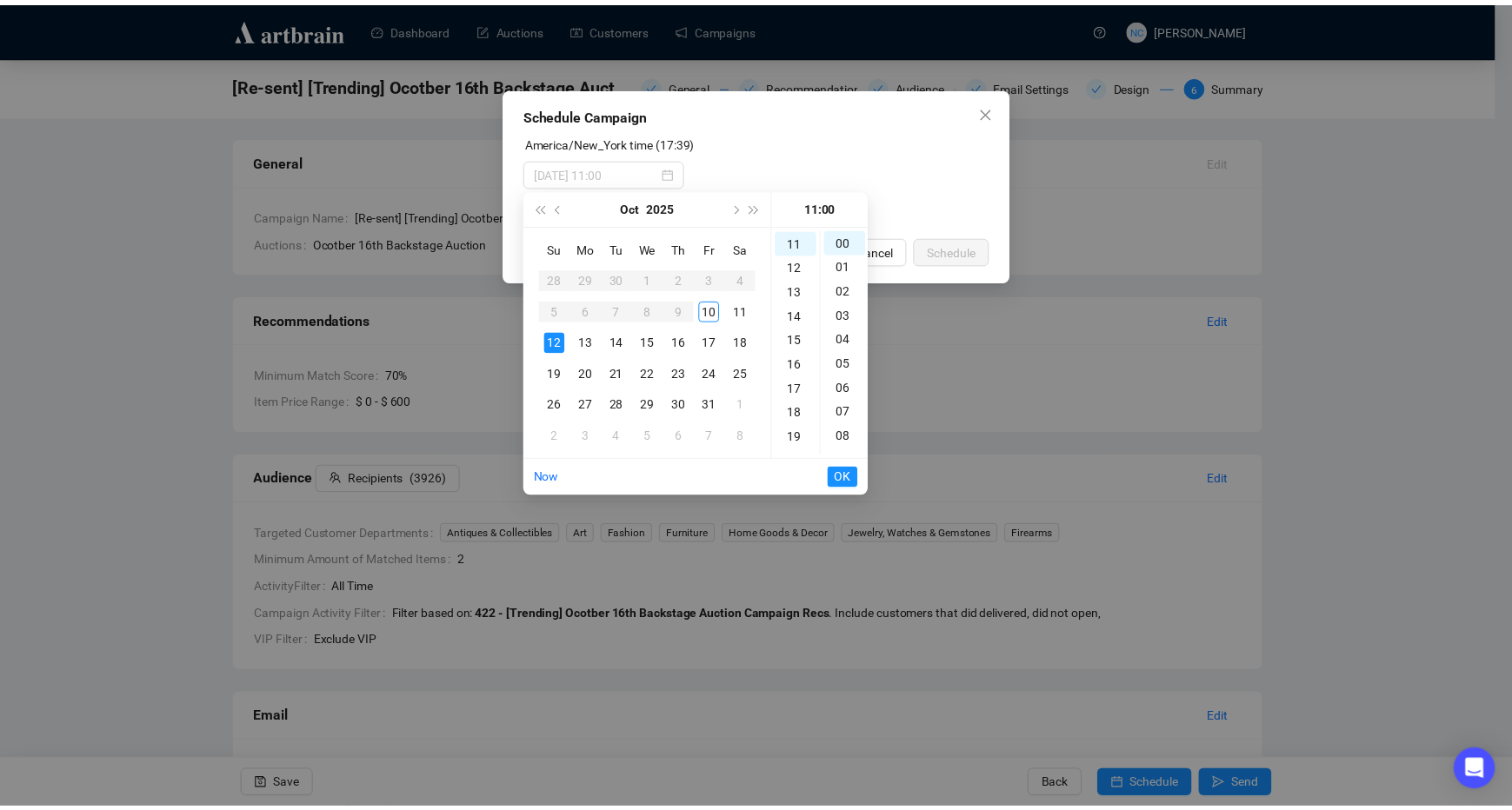
scroll to position [267, 0]
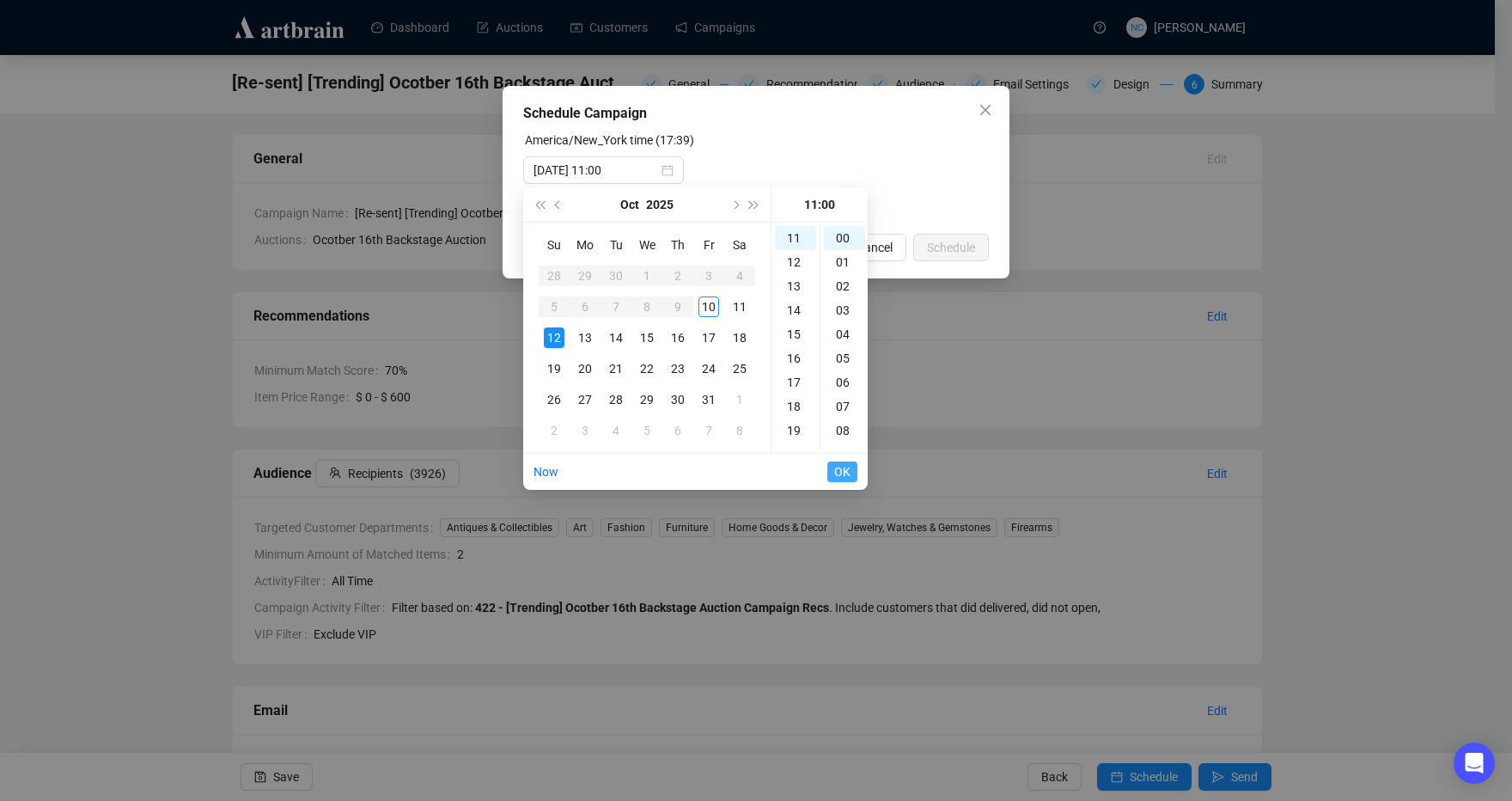
click at [846, 467] on span "OK" at bounding box center [842, 471] width 16 height 33
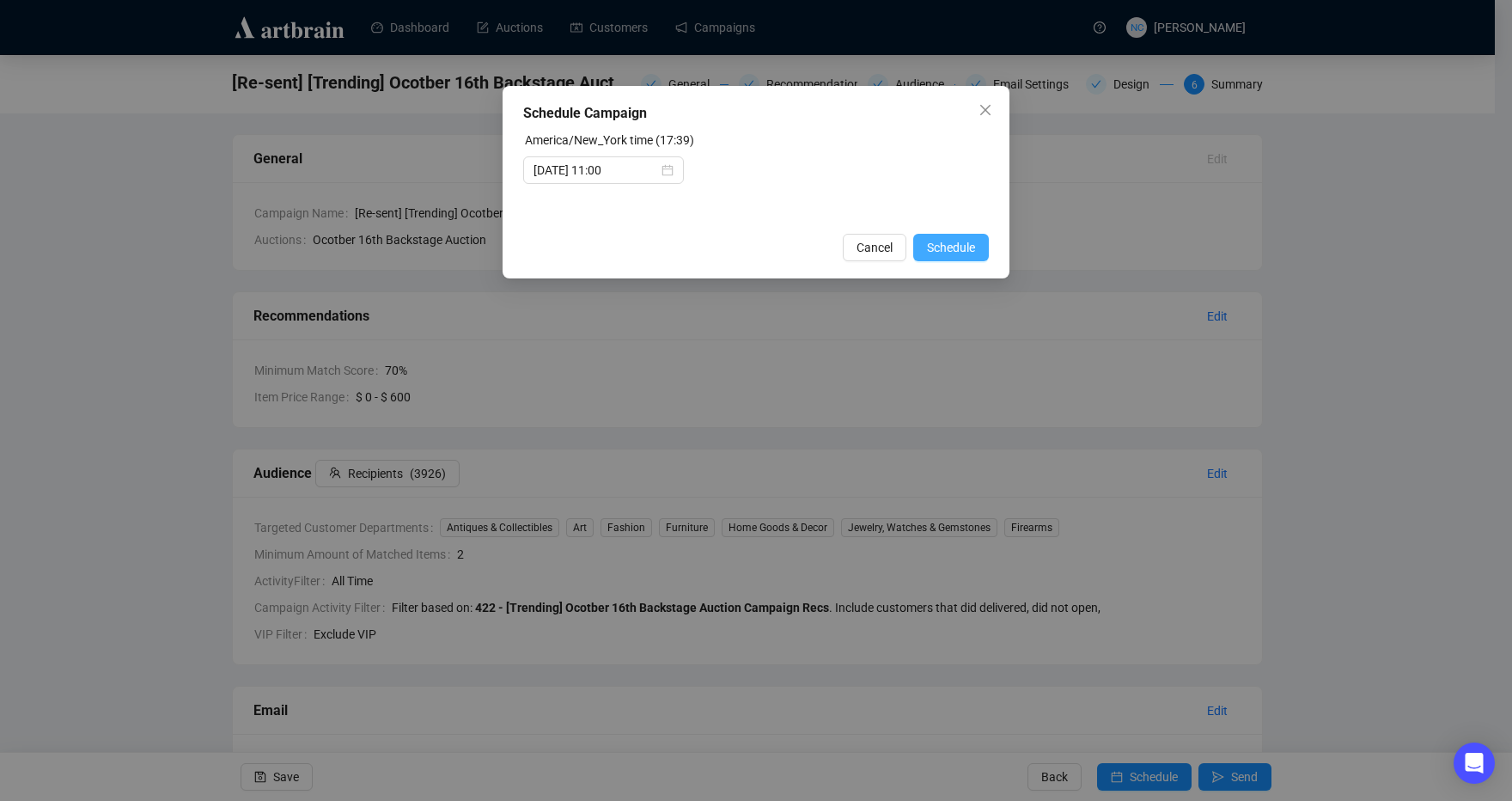
click at [976, 251] on button "Schedule" at bounding box center [951, 247] width 76 height 28
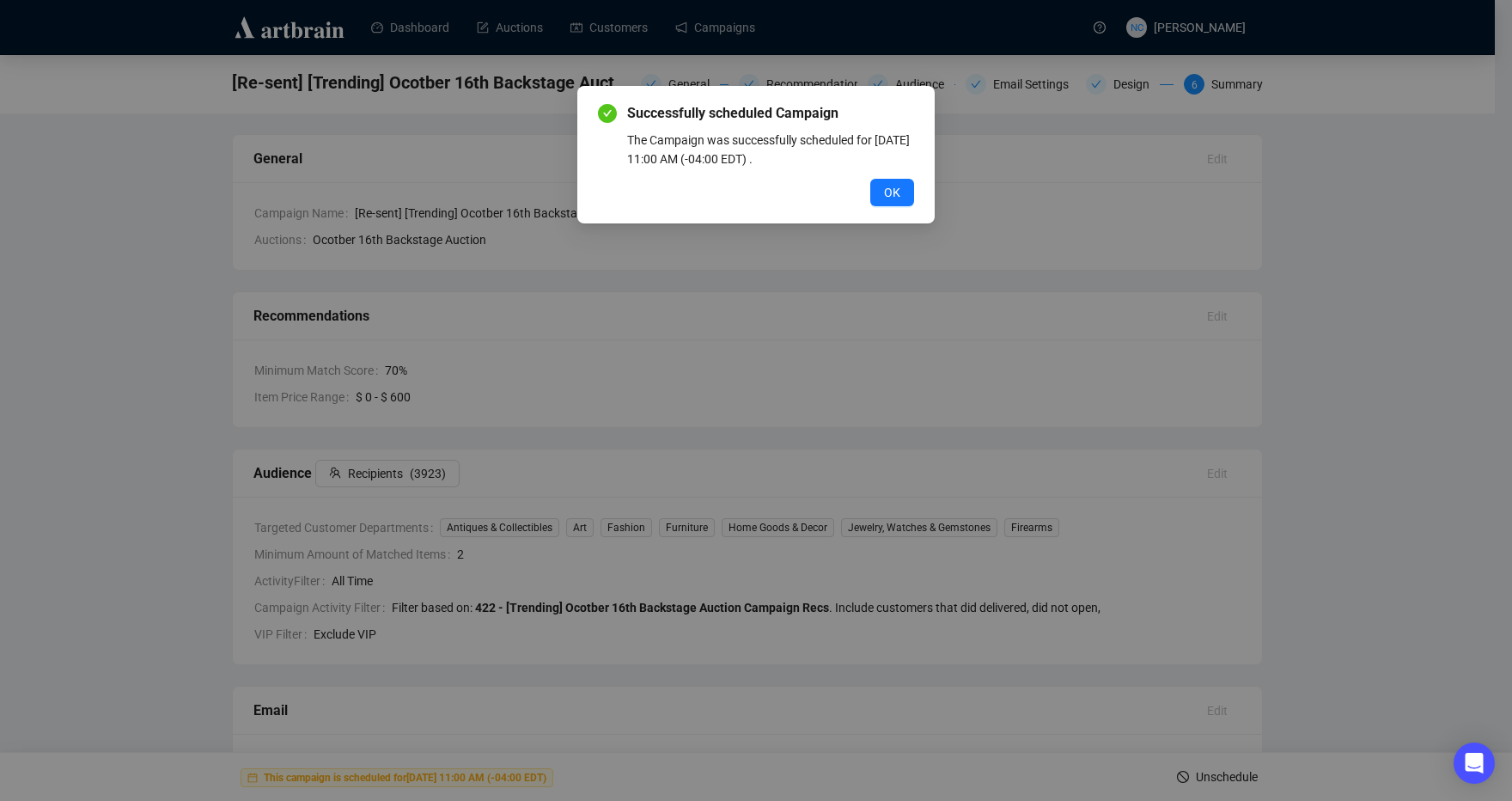
click at [870, 179] on button "OK" at bounding box center [892, 193] width 44 height 28
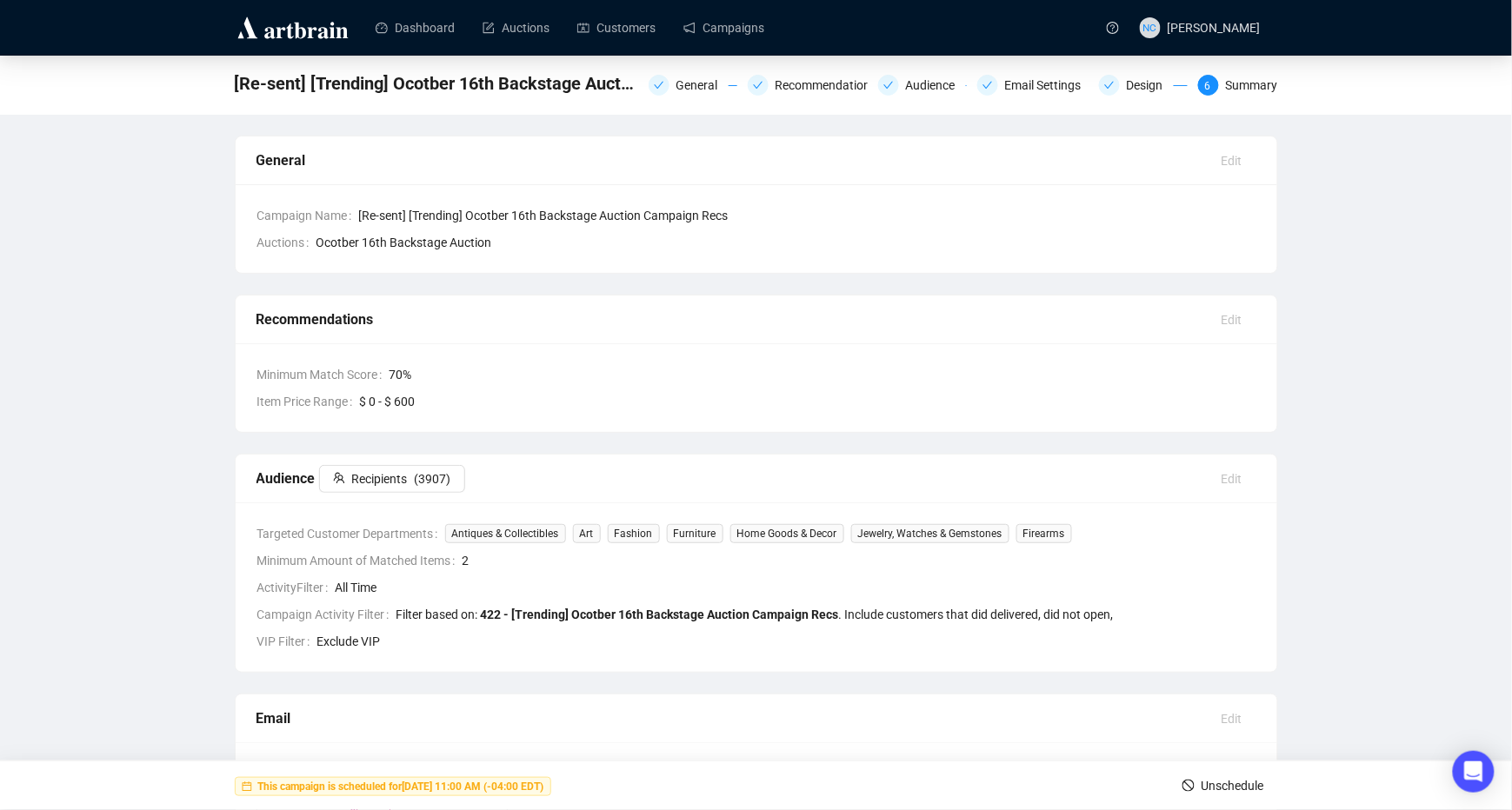
click at [288, 35] on img at bounding box center [293, 27] width 116 height 28
